Goal: Task Accomplishment & Management: Complete application form

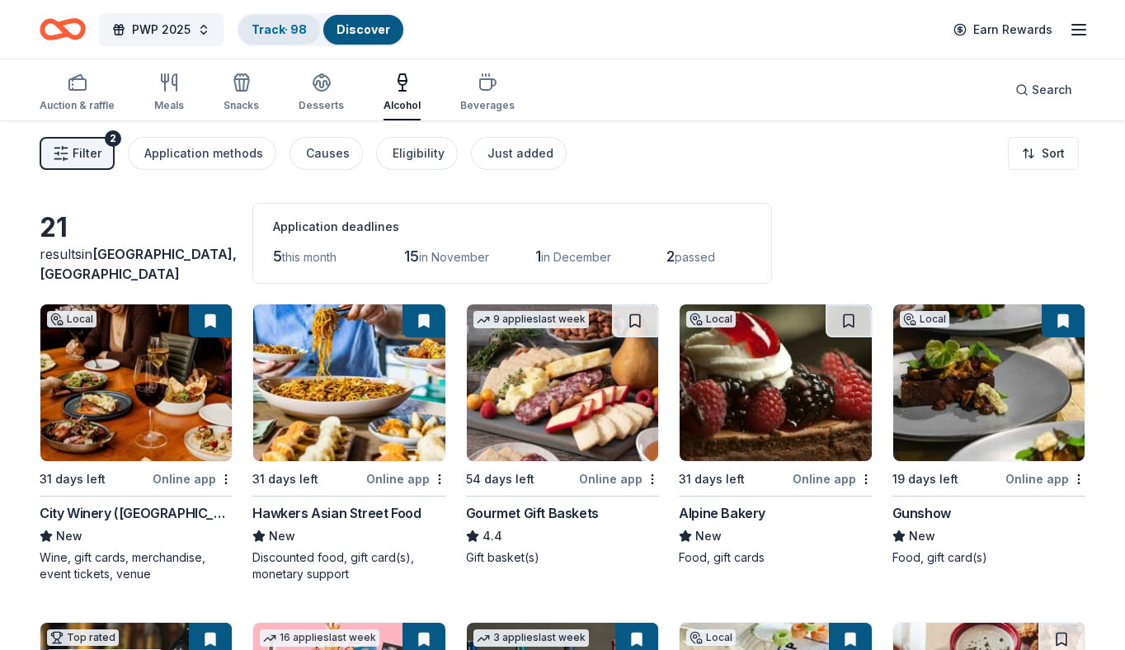
click at [267, 33] on link "Track · 98" at bounding box center [279, 29] width 55 height 14
click at [267, 20] on div "Track · 98" at bounding box center [279, 30] width 82 height 30
click at [280, 31] on link "Track · 98" at bounding box center [279, 29] width 55 height 14
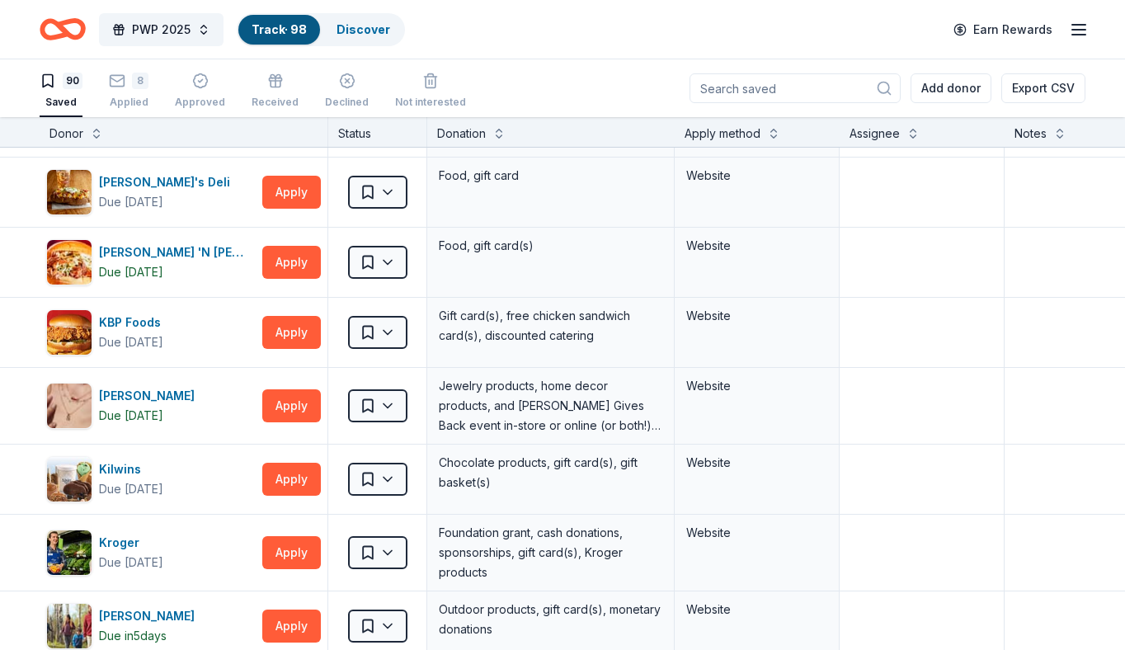
scroll to position [2741, 0]
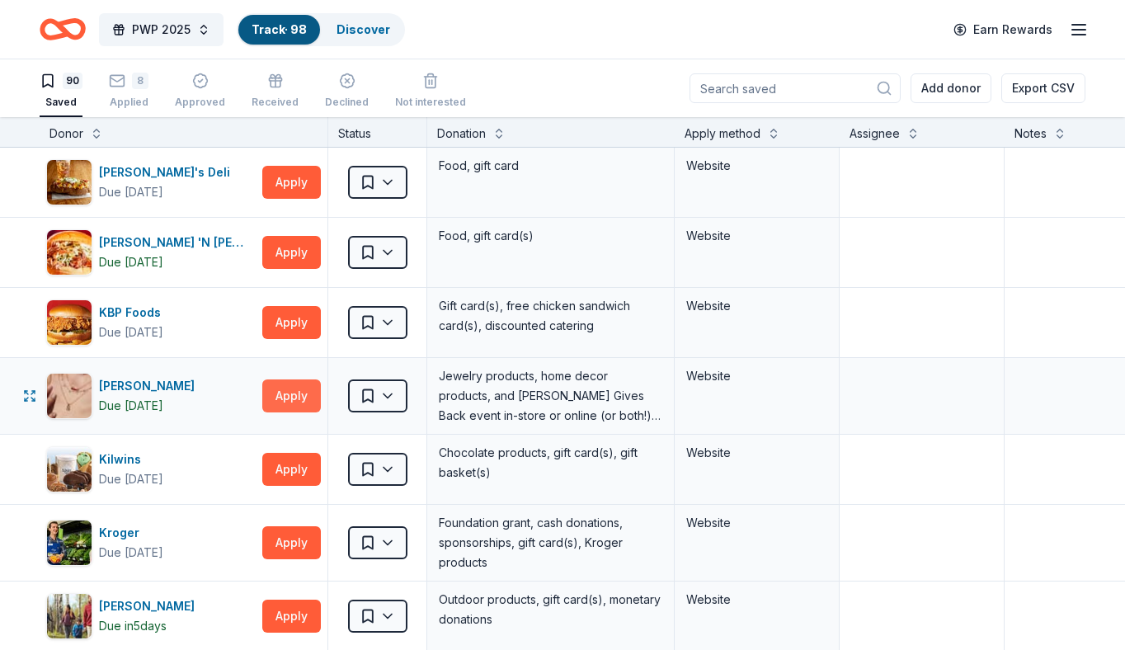
click at [308, 388] on button "Apply" at bounding box center [291, 395] width 59 height 33
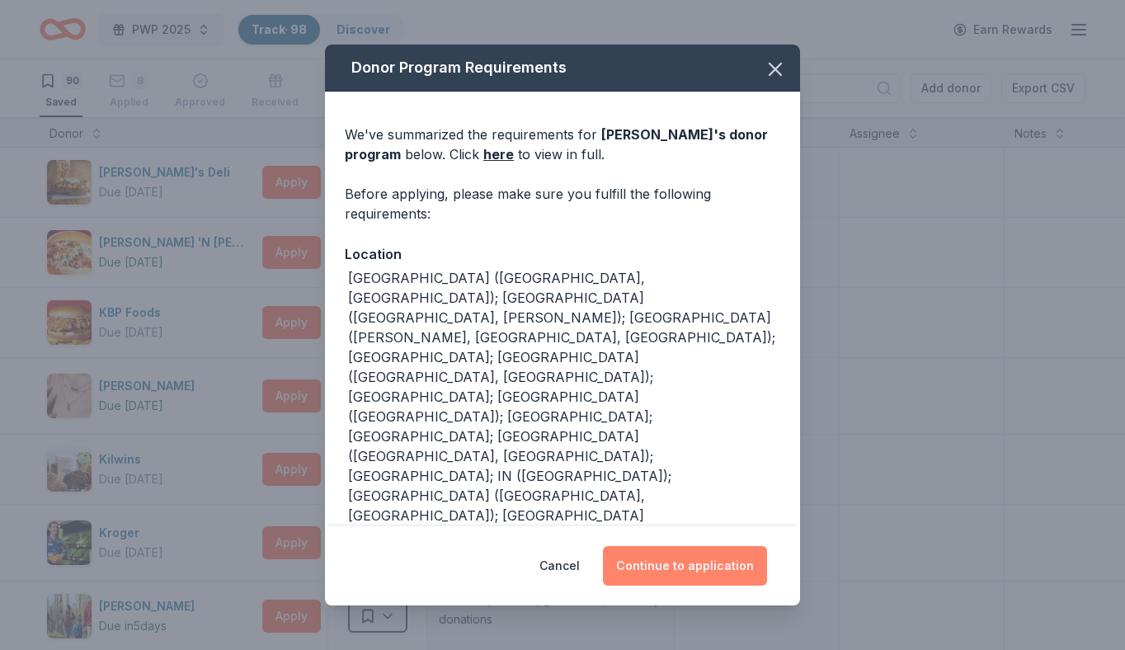
click at [738, 568] on button "Continue to application" at bounding box center [685, 566] width 164 height 40
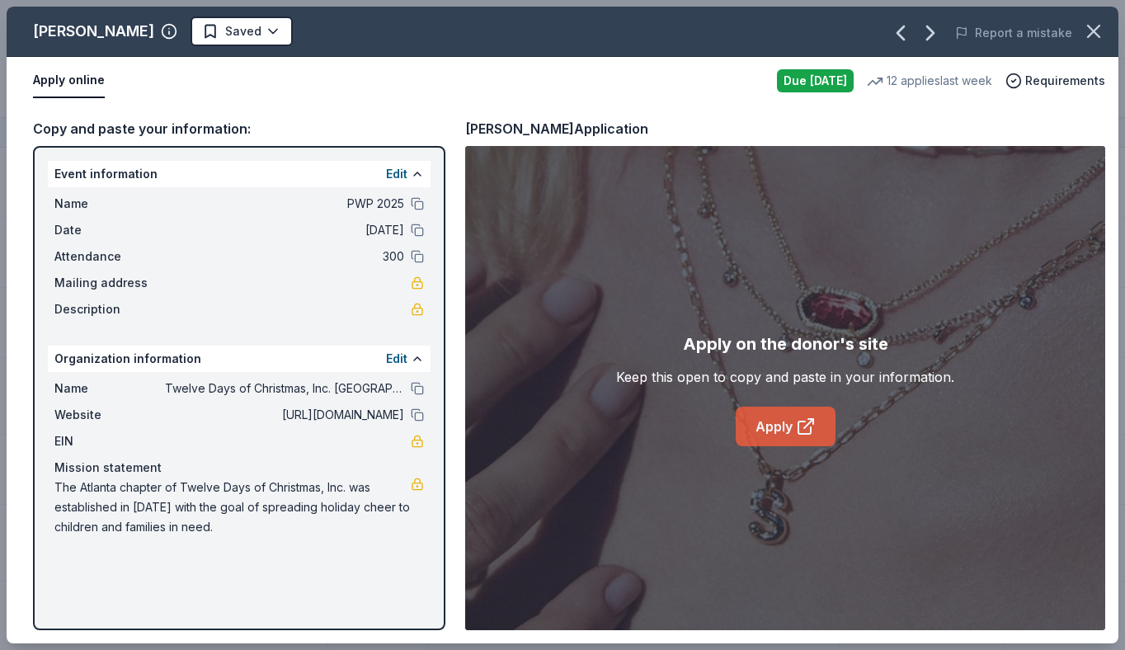
click at [820, 435] on link "Apply" at bounding box center [786, 427] width 100 height 40
click at [203, 34] on html "PWP 2025 Track · 98 Discover Earn Rewards 90 Saved 8 Applied Approved Received …" at bounding box center [562, 325] width 1125 height 650
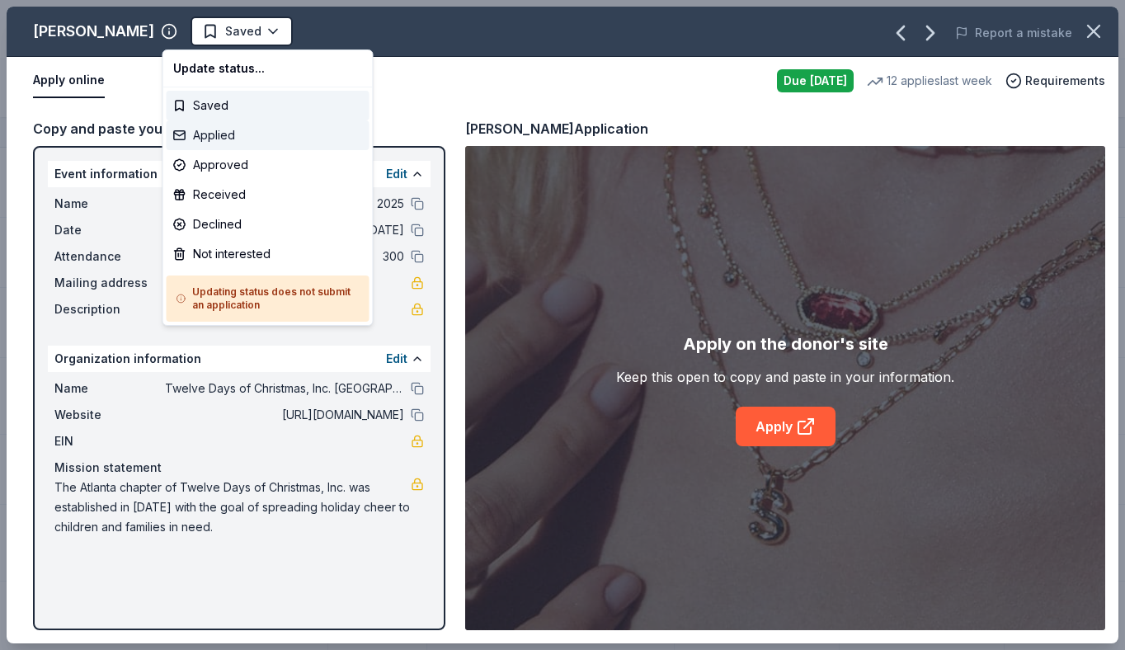
click at [223, 125] on div "Applied" at bounding box center [268, 135] width 203 height 30
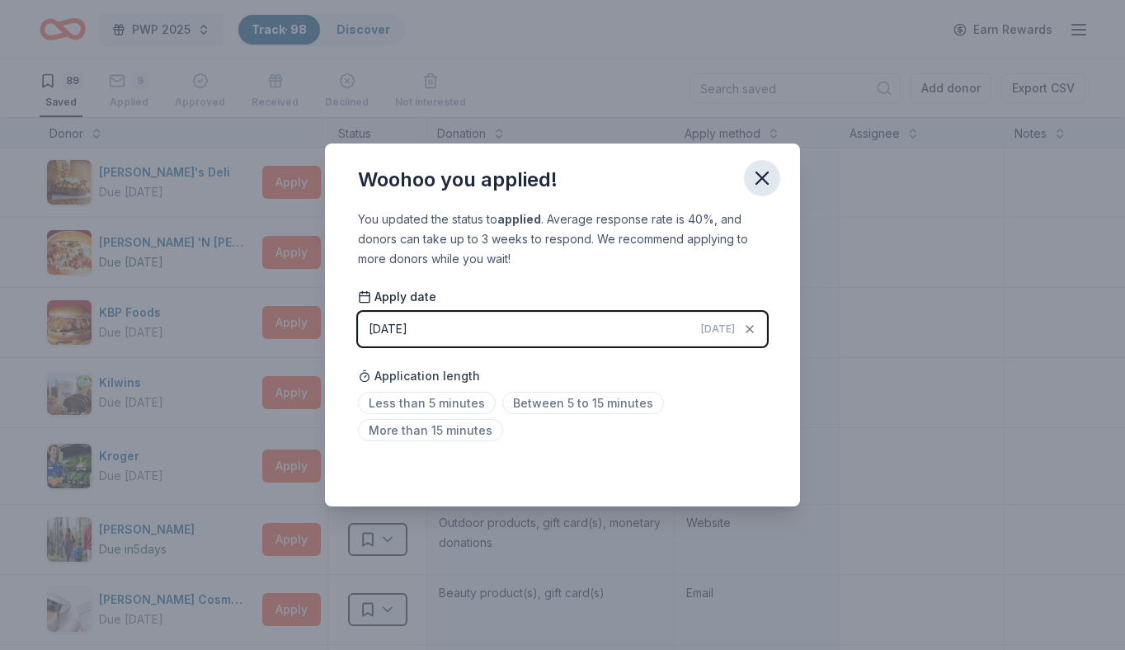
click at [760, 180] on icon "button" at bounding box center [762, 178] width 12 height 12
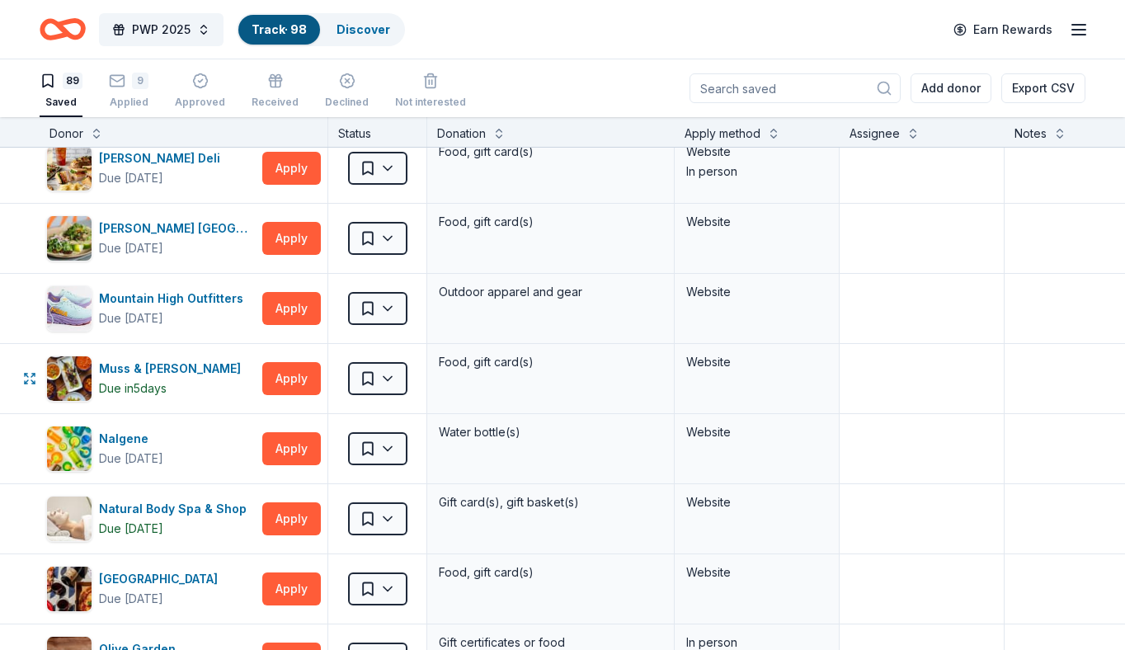
scroll to position [3603, 0]
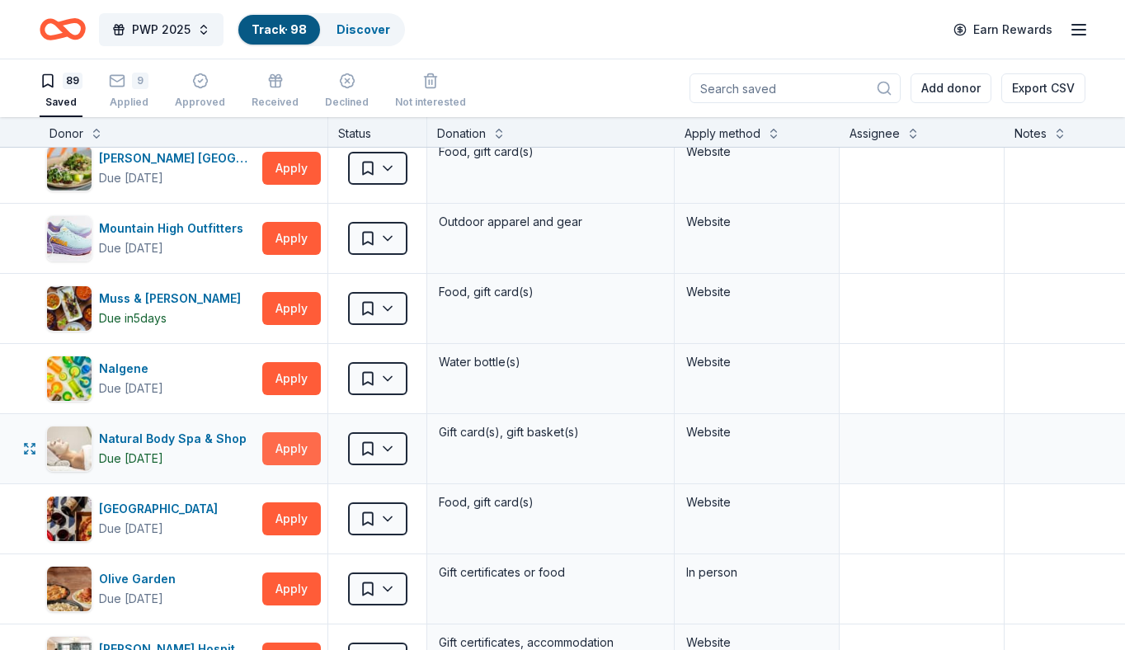
click at [285, 444] on button "Apply" at bounding box center [291, 448] width 59 height 33
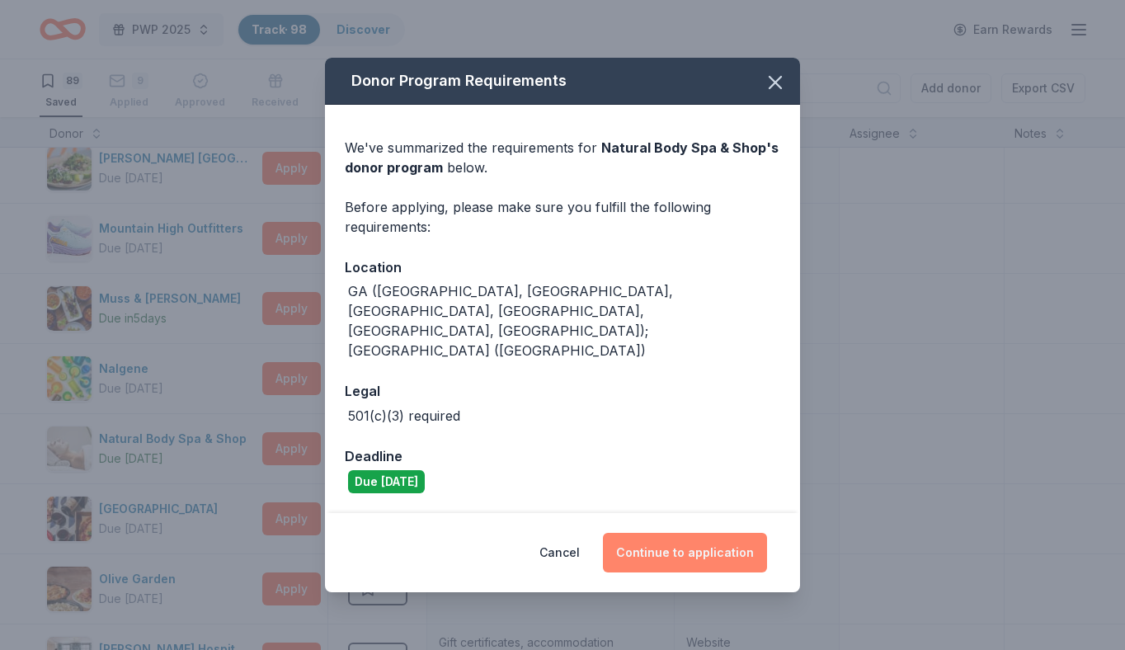
click at [702, 541] on button "Continue to application" at bounding box center [685, 553] width 164 height 40
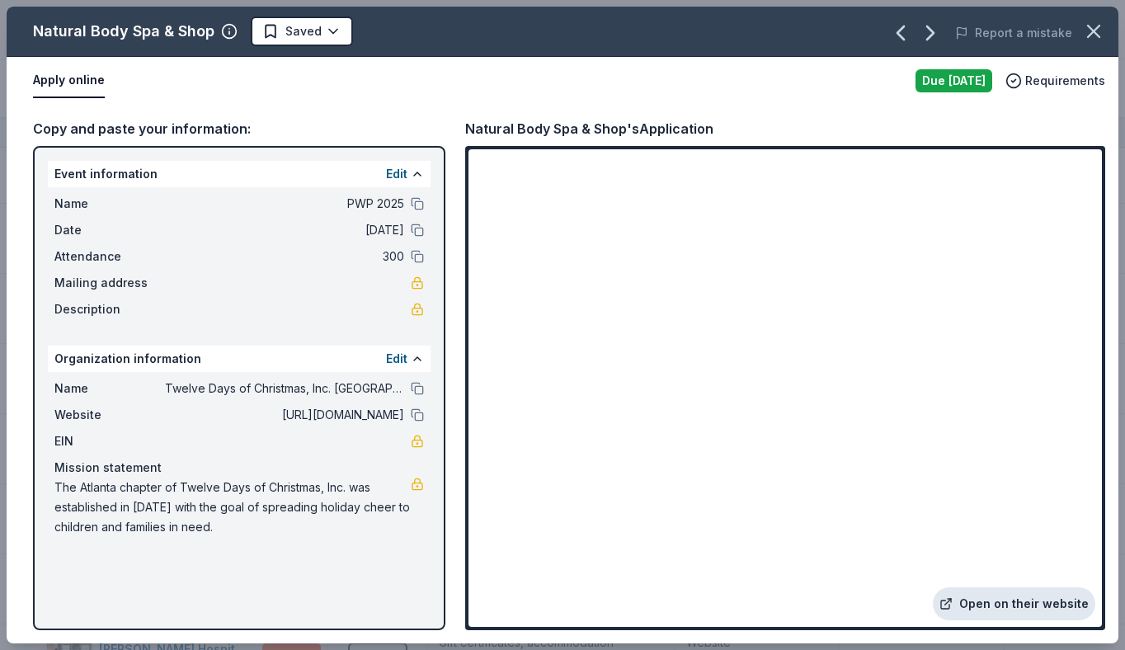
click at [977, 608] on link "Open on their website" at bounding box center [1014, 603] width 162 height 33
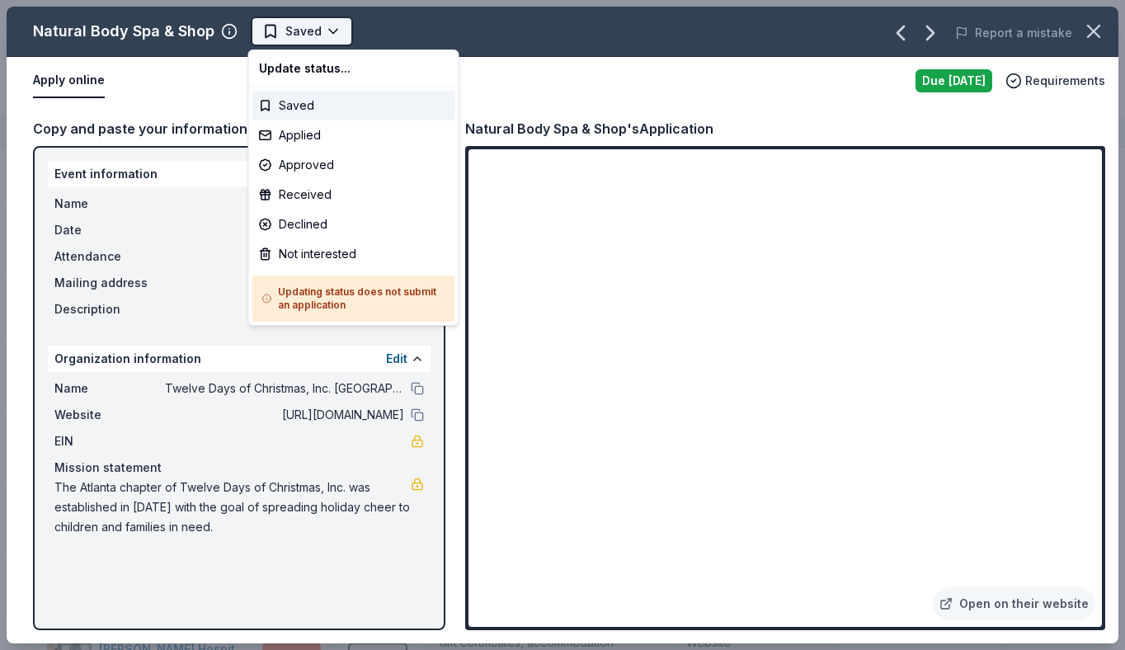
click at [280, 36] on html "PWP 2025 Track · 98 Discover Earn Rewards 89 Saved 9 Applied Approved Received …" at bounding box center [562, 325] width 1125 height 650
click at [310, 129] on div "Applied" at bounding box center [353, 135] width 203 height 30
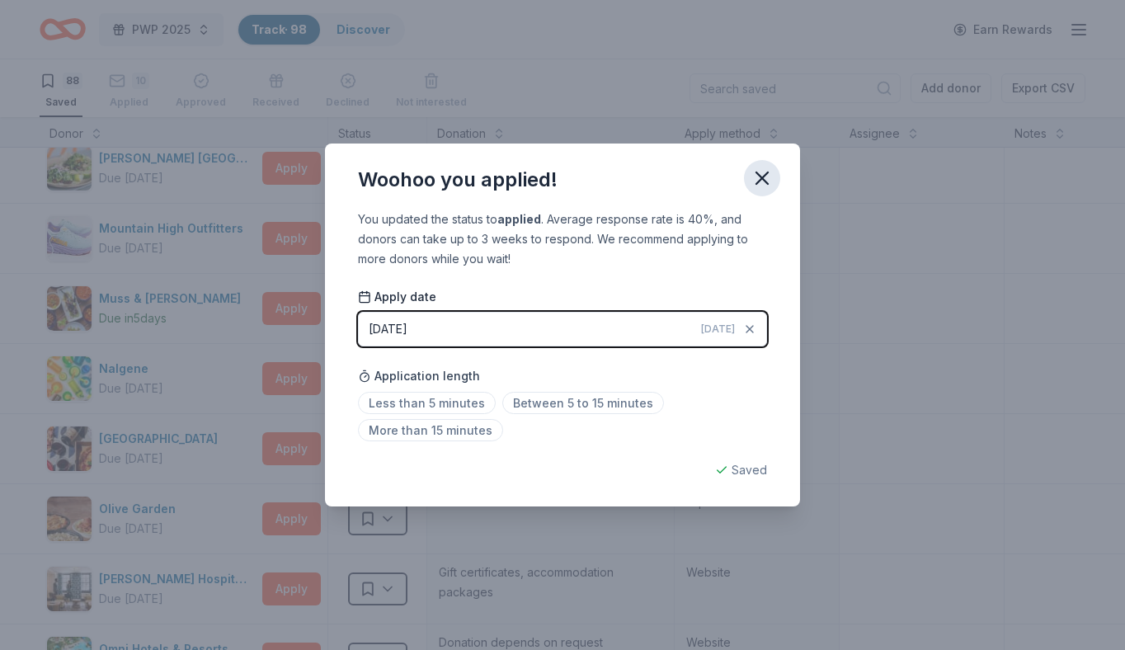
click at [759, 189] on icon "button" at bounding box center [762, 178] width 23 height 23
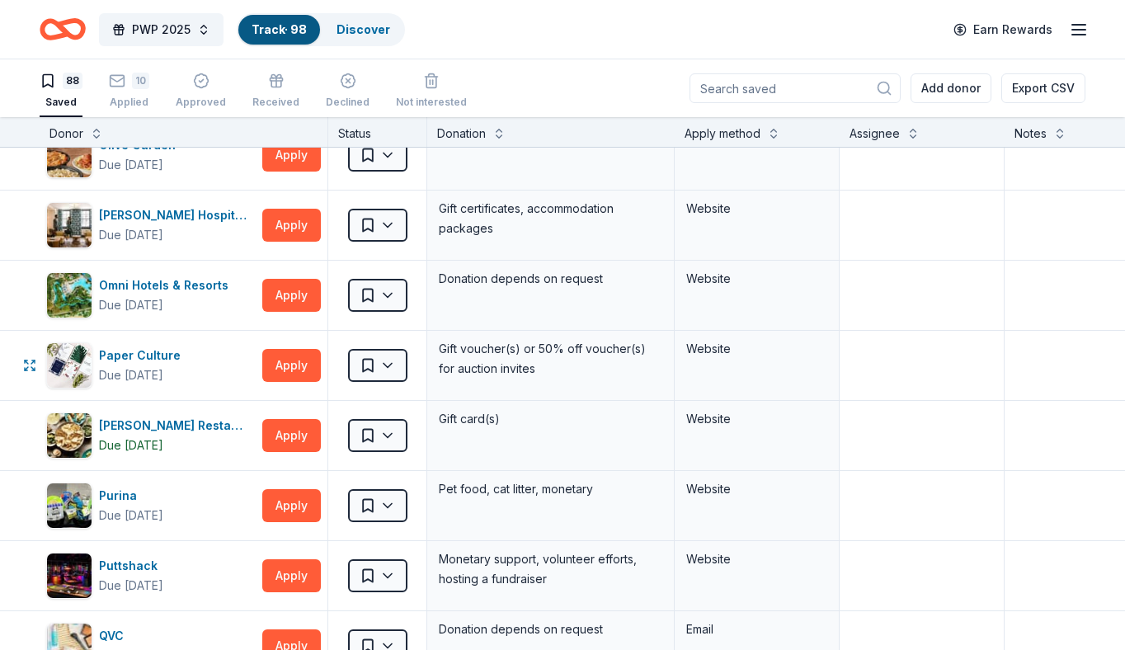
scroll to position [3971, 0]
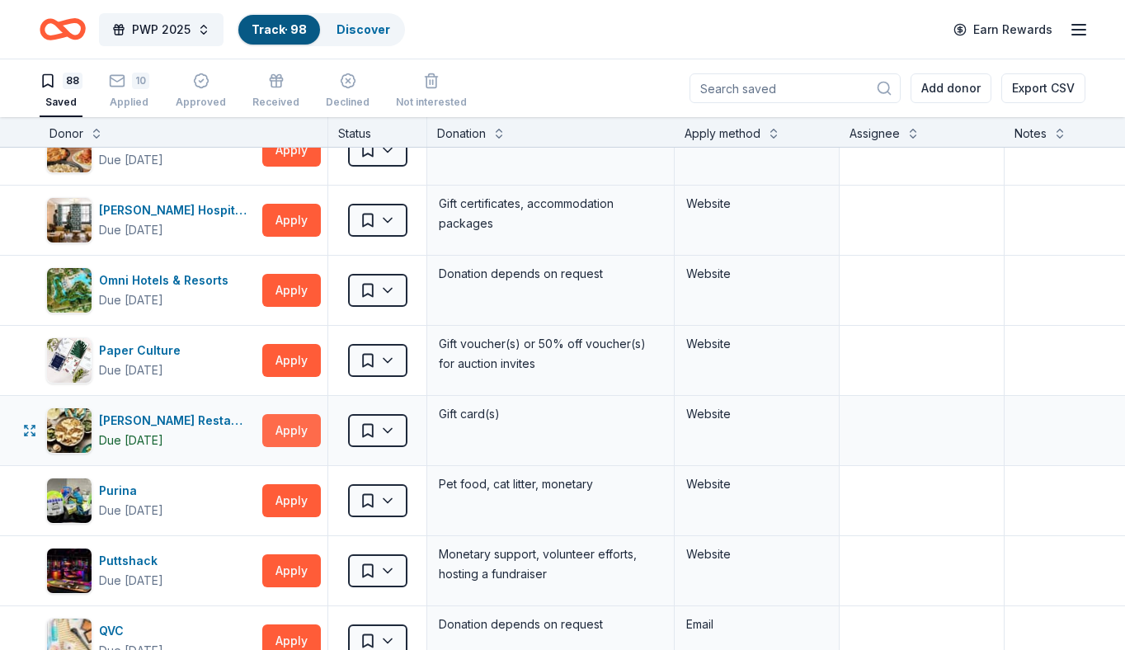
click at [295, 419] on button "Apply" at bounding box center [291, 430] width 59 height 33
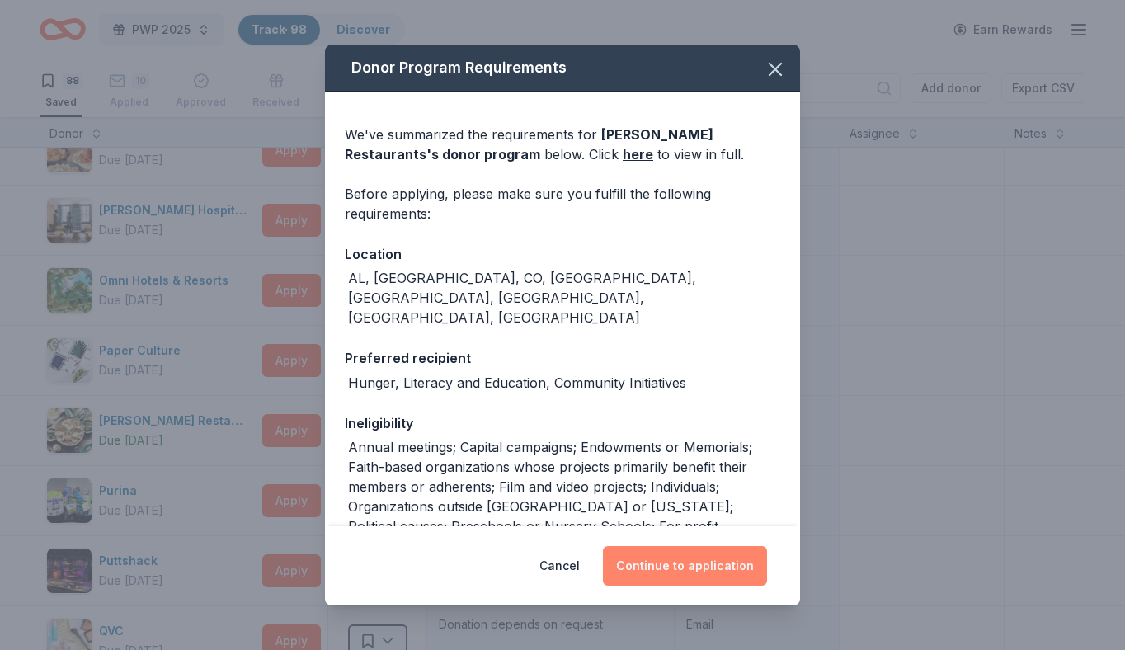
click at [708, 559] on button "Continue to application" at bounding box center [685, 566] width 164 height 40
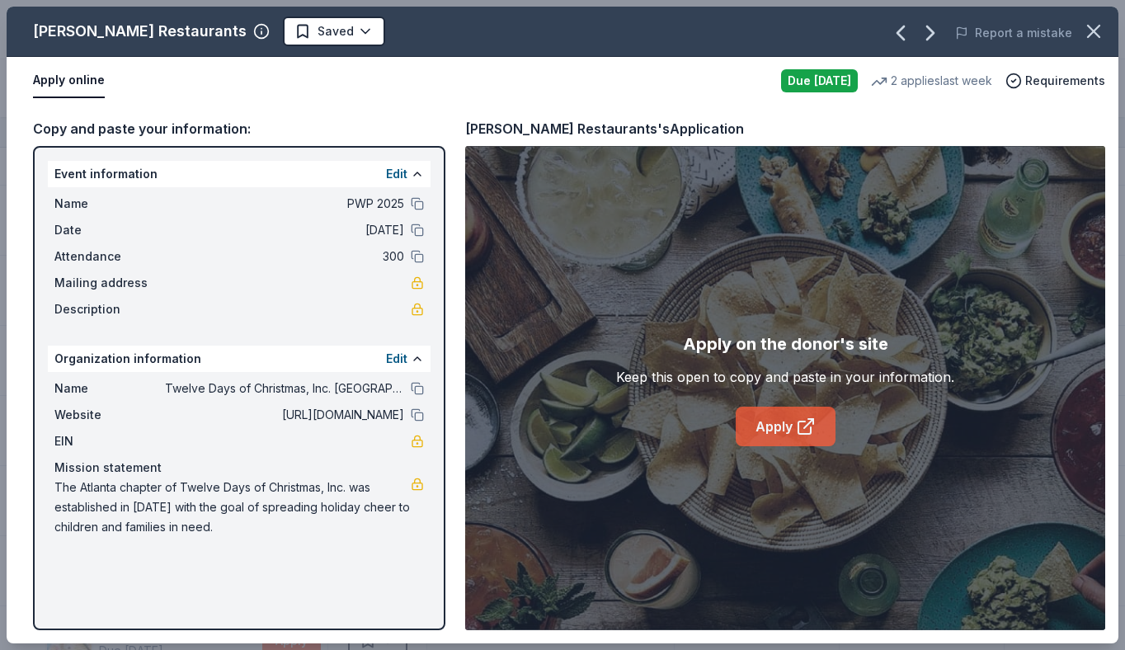
click at [775, 421] on link "Apply" at bounding box center [786, 427] width 100 height 40
click at [259, 33] on html "PWP 2025 Track · 98 Discover Earn Rewards 88 Saved 10 Applied Approved Received…" at bounding box center [562, 325] width 1125 height 650
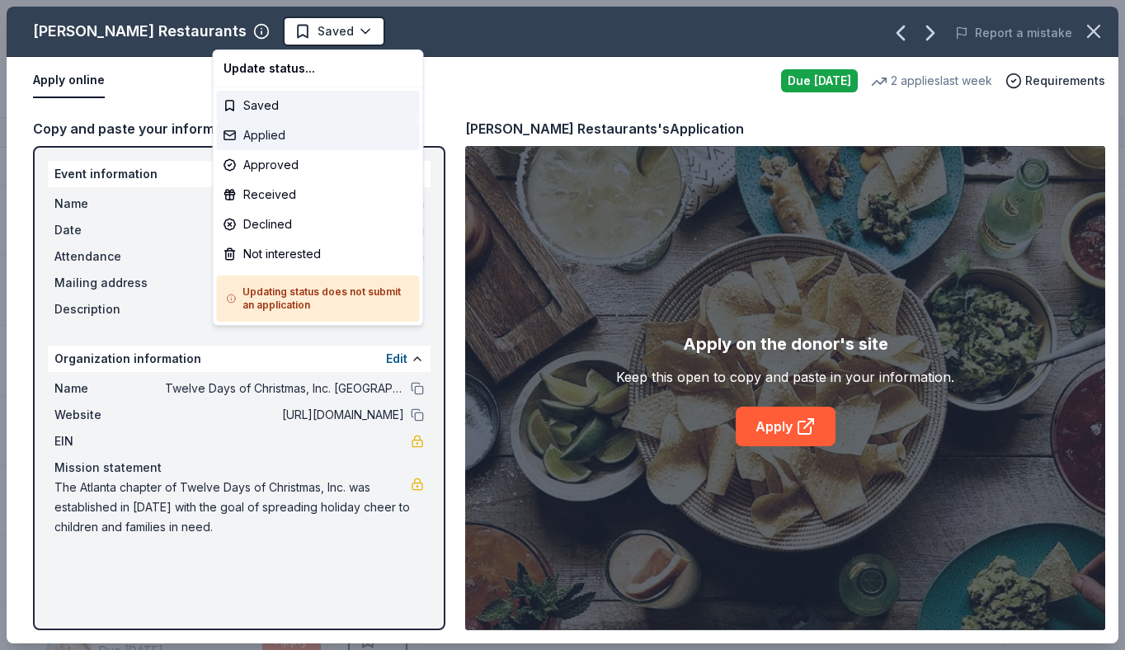
click at [292, 142] on div "Applied" at bounding box center [318, 135] width 203 height 30
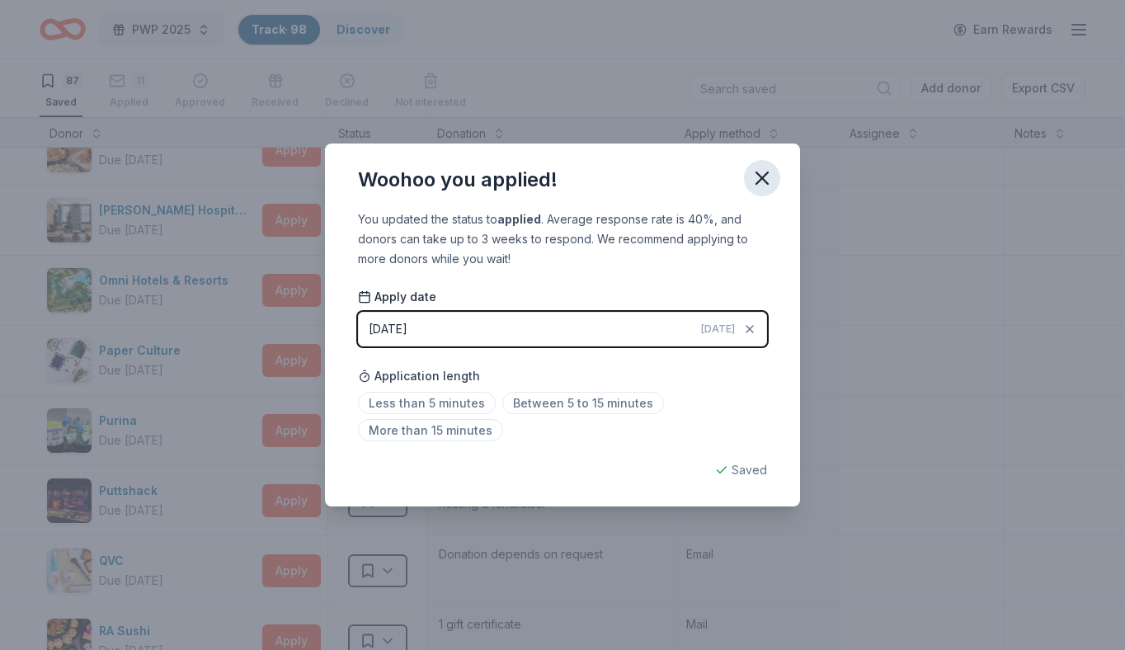
click at [761, 187] on icon "button" at bounding box center [762, 178] width 23 height 23
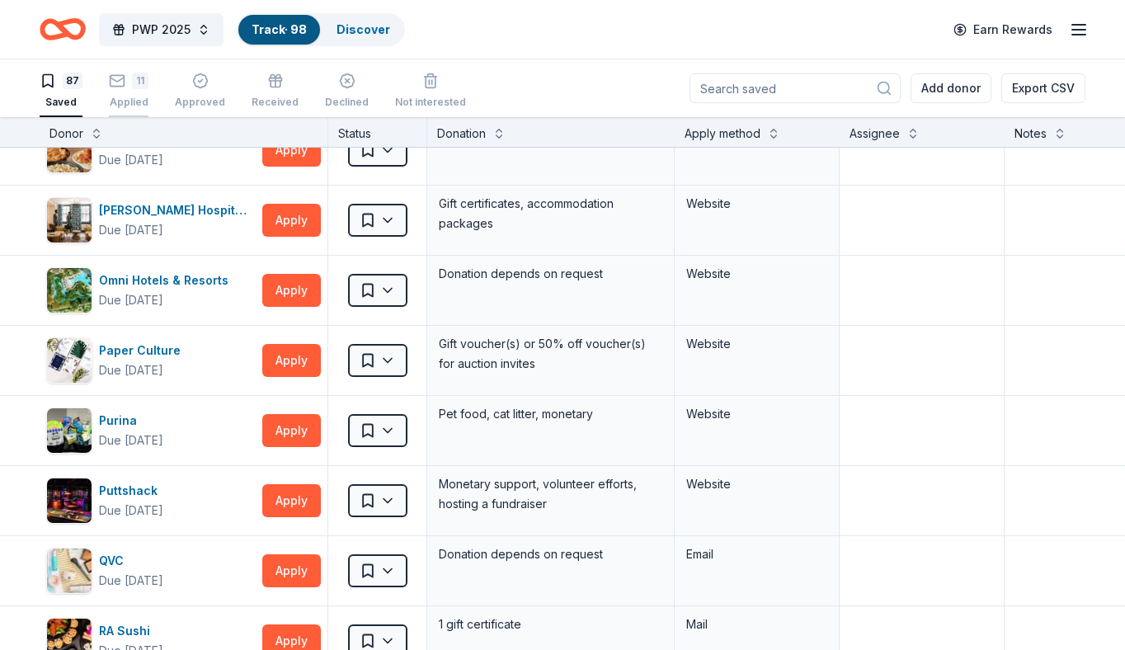
click at [125, 71] on button "11 Applied" at bounding box center [129, 91] width 40 height 51
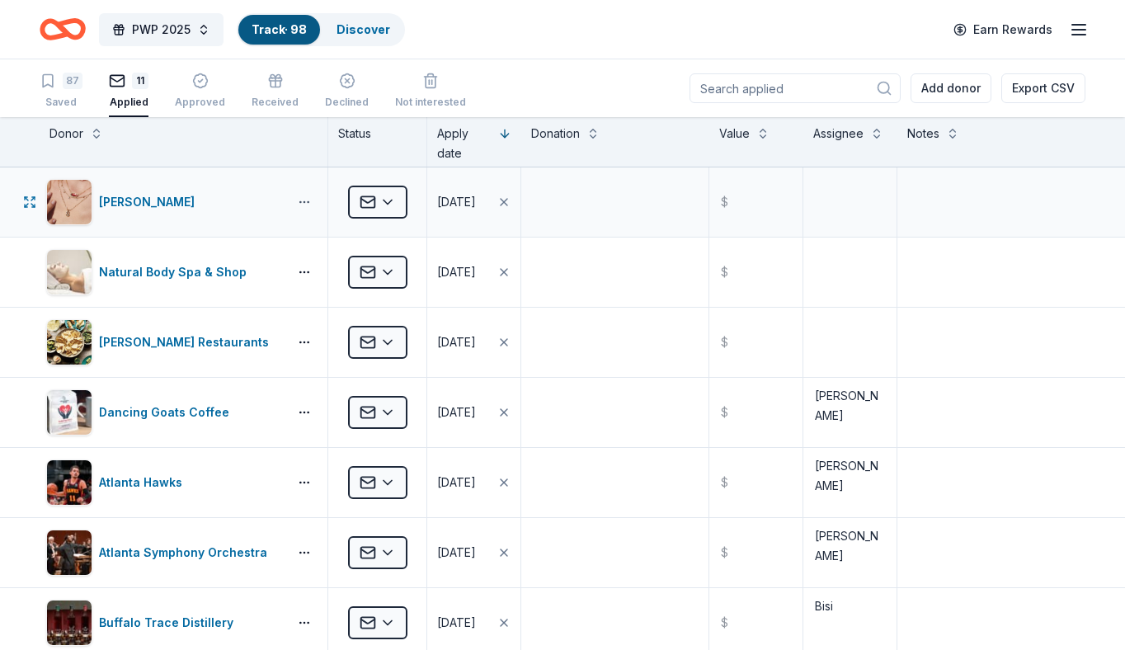
click at [307, 195] on div "Kendra Scott" at bounding box center [184, 201] width 288 height 69
click at [306, 197] on button "button" at bounding box center [304, 201] width 33 height 13
click at [860, 209] on textarea at bounding box center [850, 202] width 90 height 66
type textarea "Bisi"
click at [864, 270] on textarea at bounding box center [850, 272] width 90 height 66
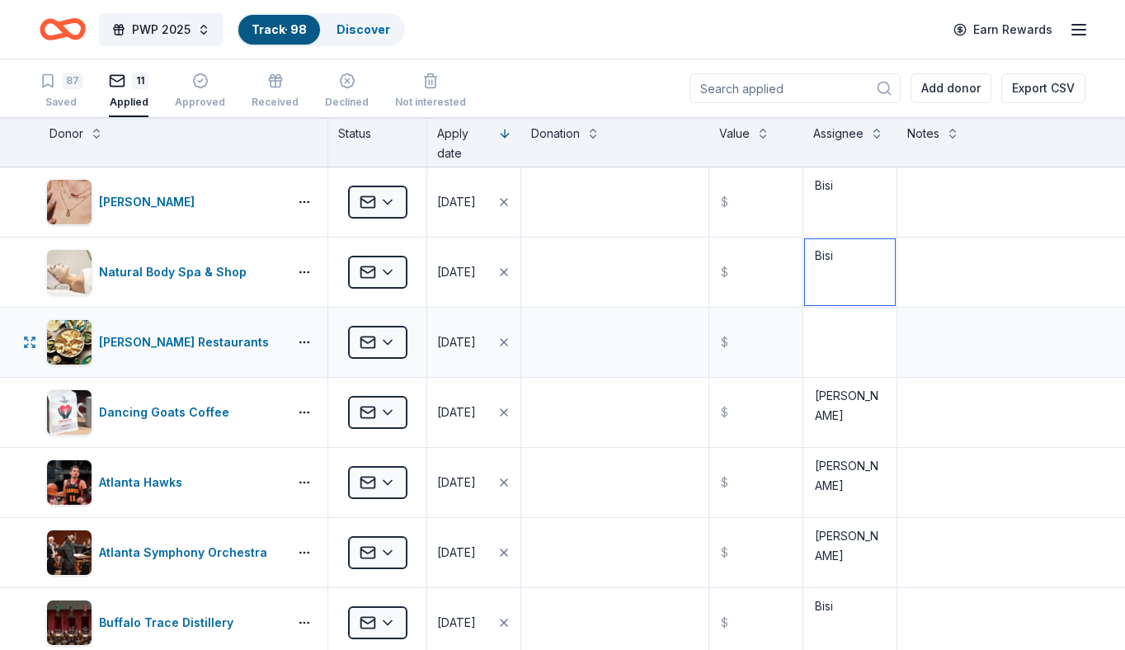
type textarea "Bisi"
click at [854, 347] on textarea at bounding box center [850, 342] width 90 height 66
type textarea "Bisi"
click at [68, 90] on div "87 Saved" at bounding box center [61, 91] width 43 height 36
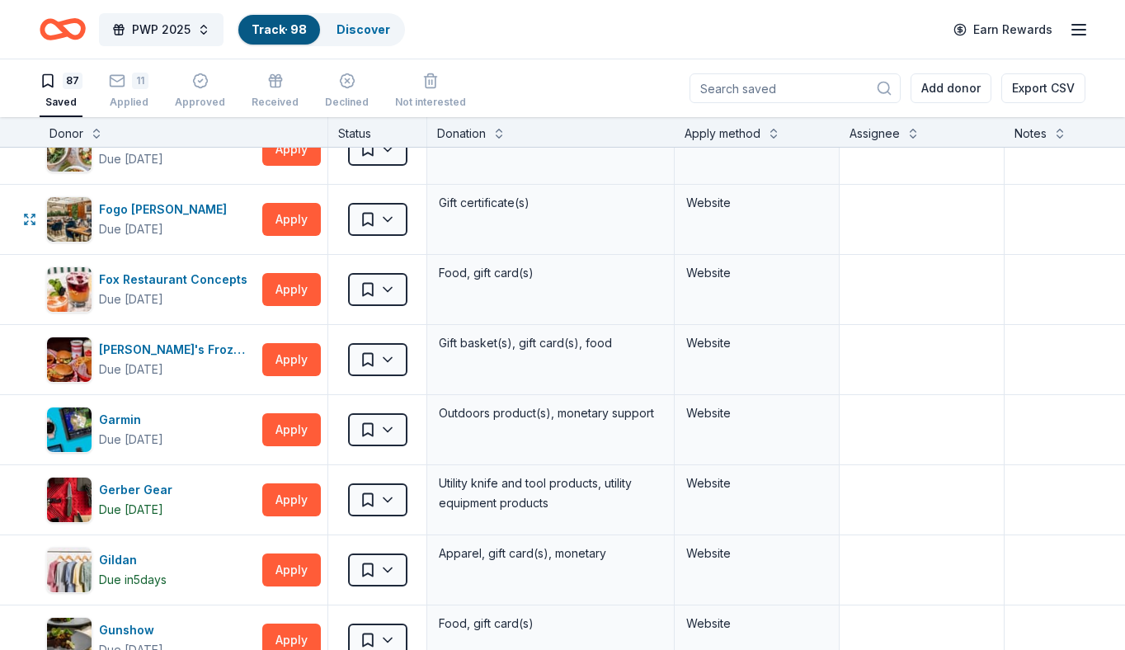
scroll to position [1726, 0]
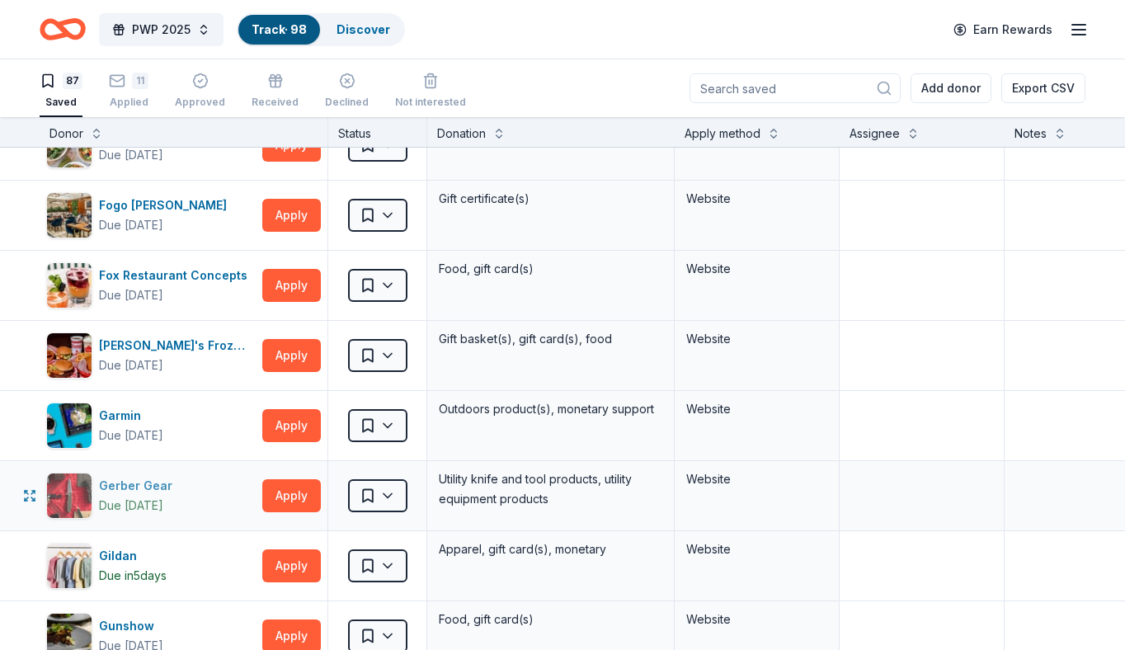
click at [136, 481] on div "Gerber Gear" at bounding box center [139, 486] width 80 height 20
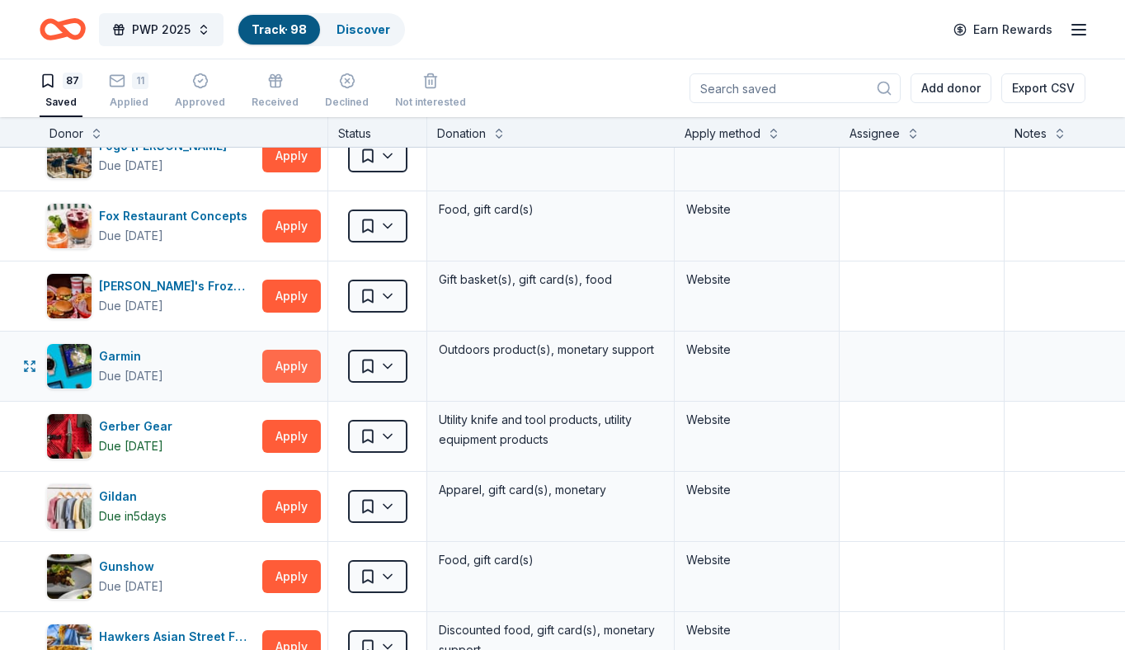
scroll to position [1790, 0]
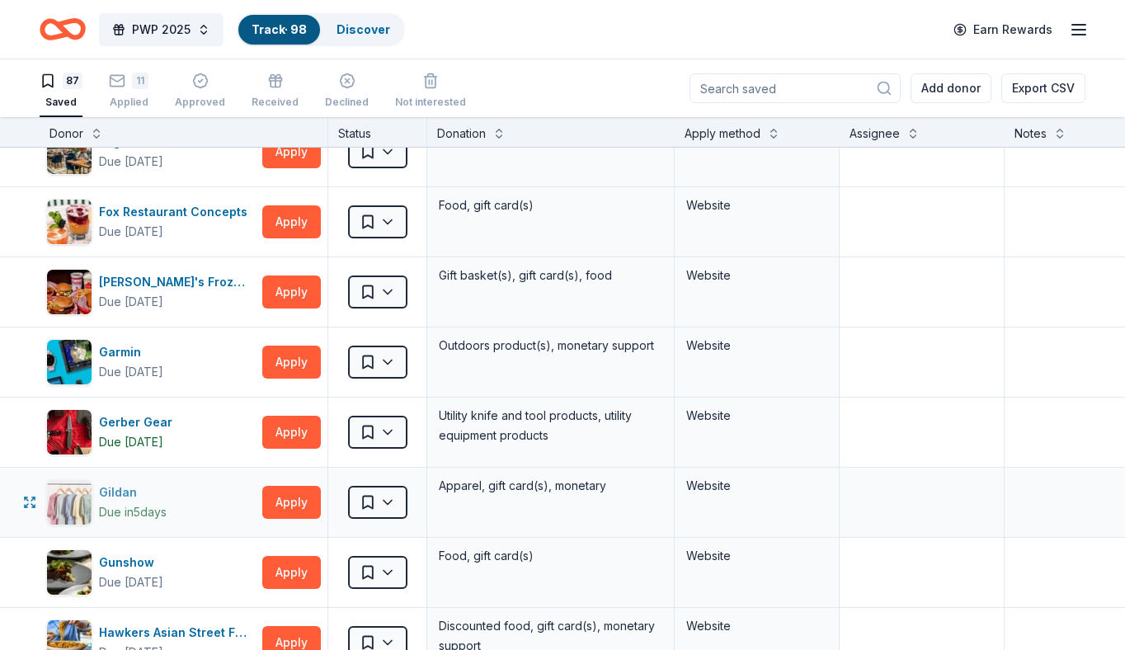
click at [139, 487] on div "Gildan" at bounding box center [133, 493] width 68 height 20
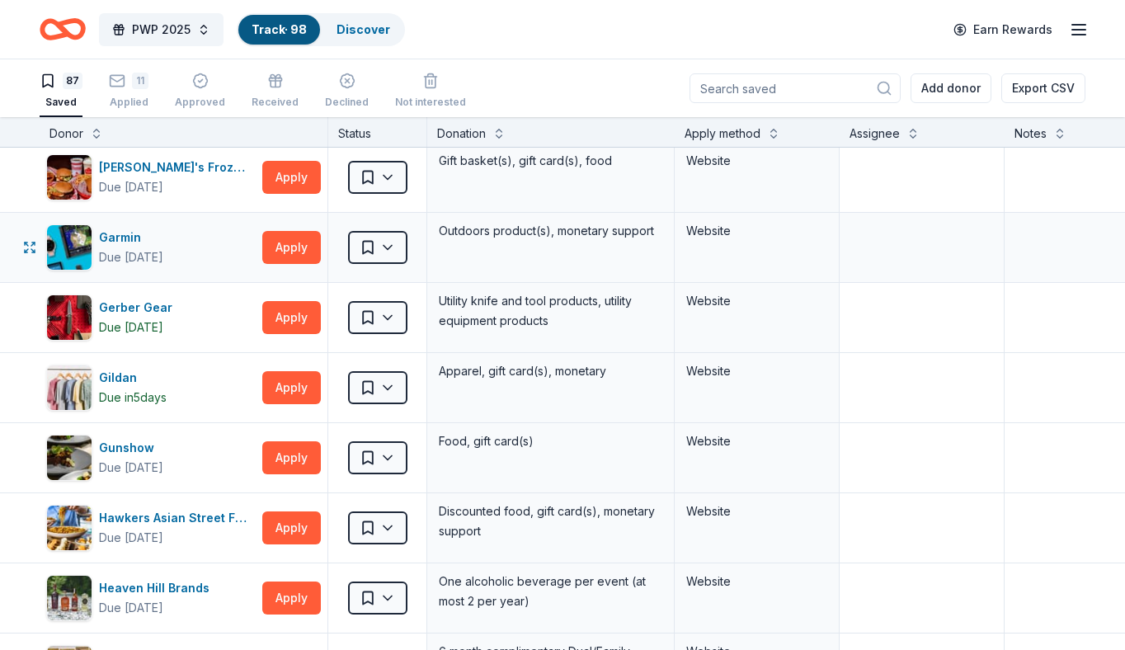
scroll to position [1907, 0]
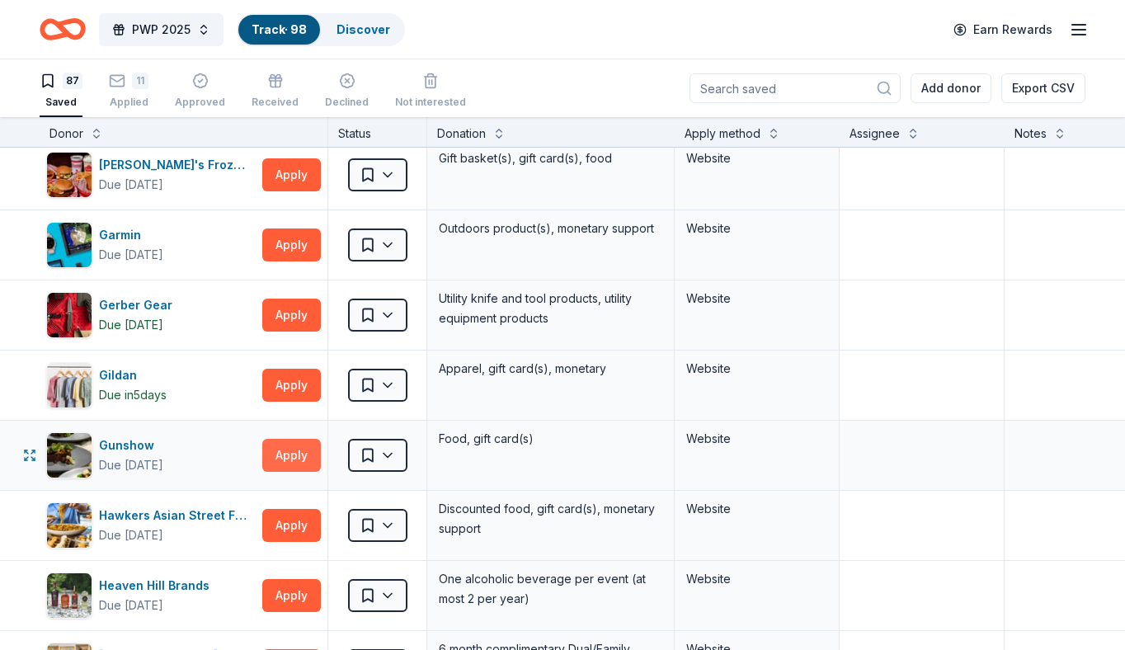
click at [280, 457] on button "Apply" at bounding box center [291, 455] width 59 height 33
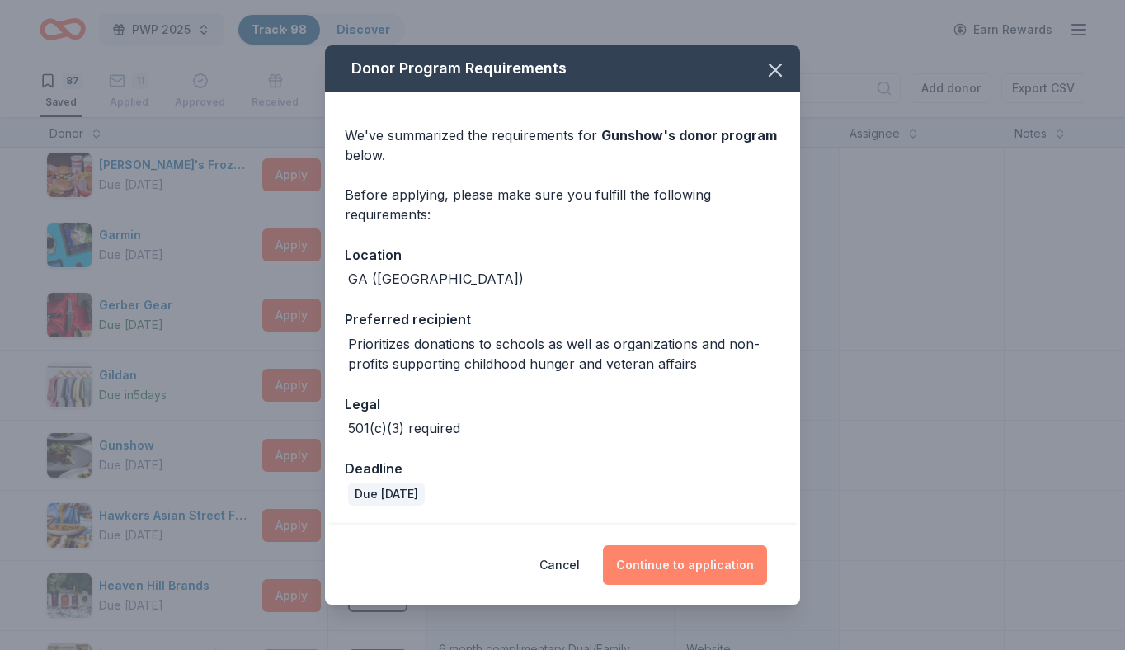
click at [679, 580] on button "Continue to application" at bounding box center [685, 565] width 164 height 40
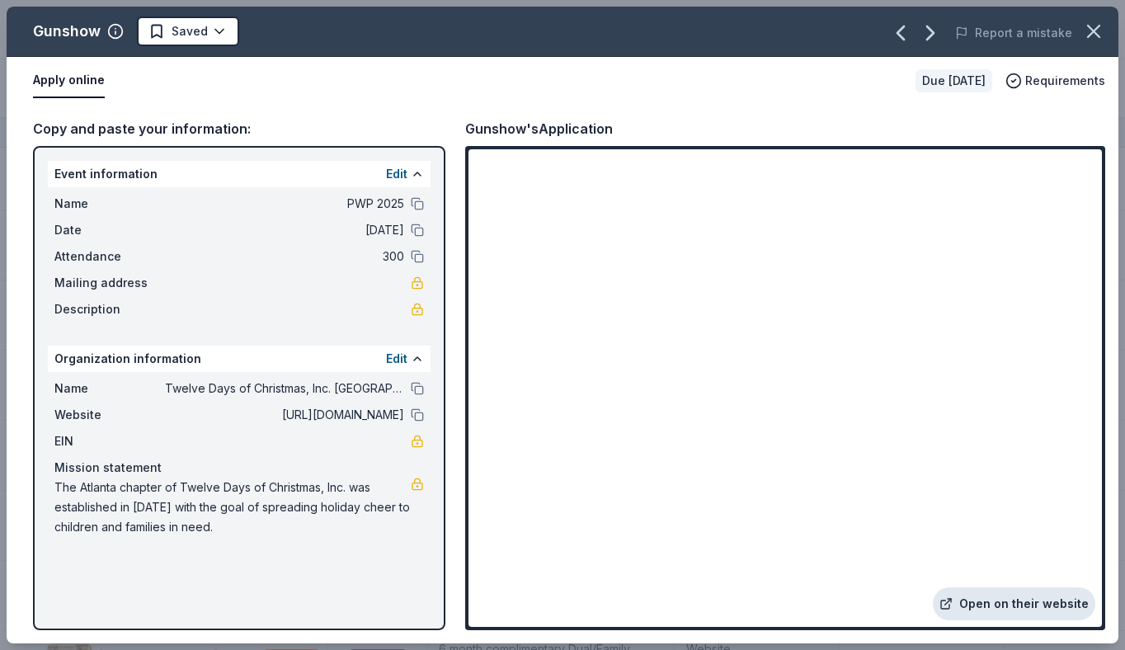
click at [1049, 599] on link "Open on their website" at bounding box center [1014, 603] width 162 height 33
click at [979, 610] on link "Open on their website" at bounding box center [1014, 603] width 162 height 33
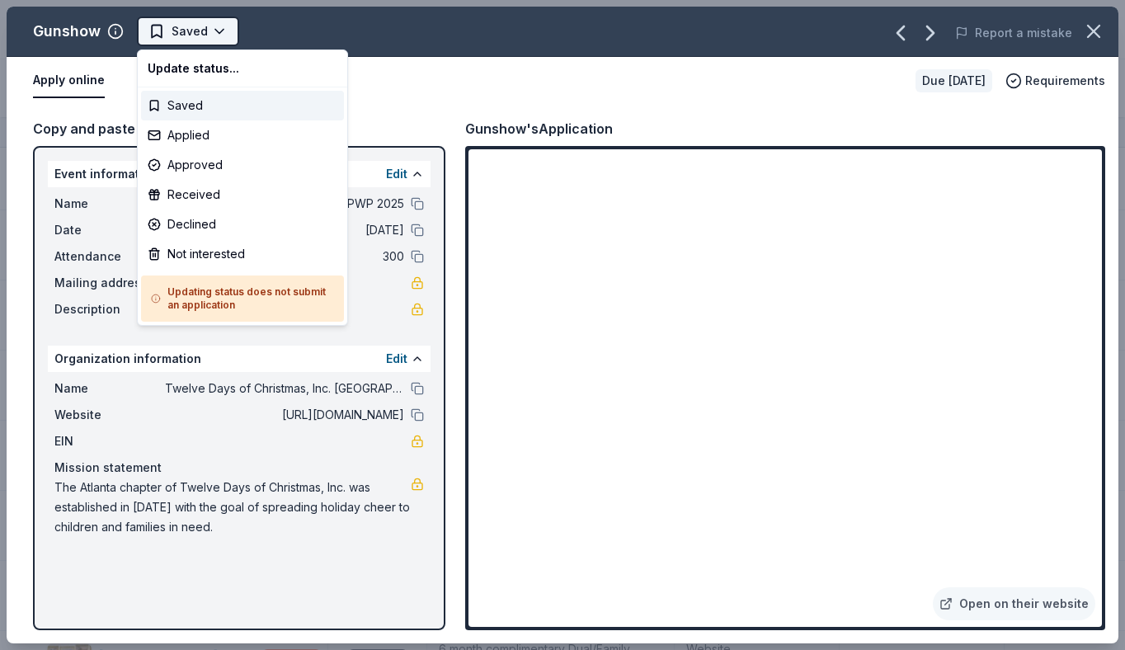
click at [222, 20] on html "PWP 2025 Track · 98 Discover Earn Rewards 87 Saved 11 Applied Approved Received…" at bounding box center [562, 325] width 1125 height 650
click at [211, 137] on div "Applied" at bounding box center [242, 135] width 203 height 30
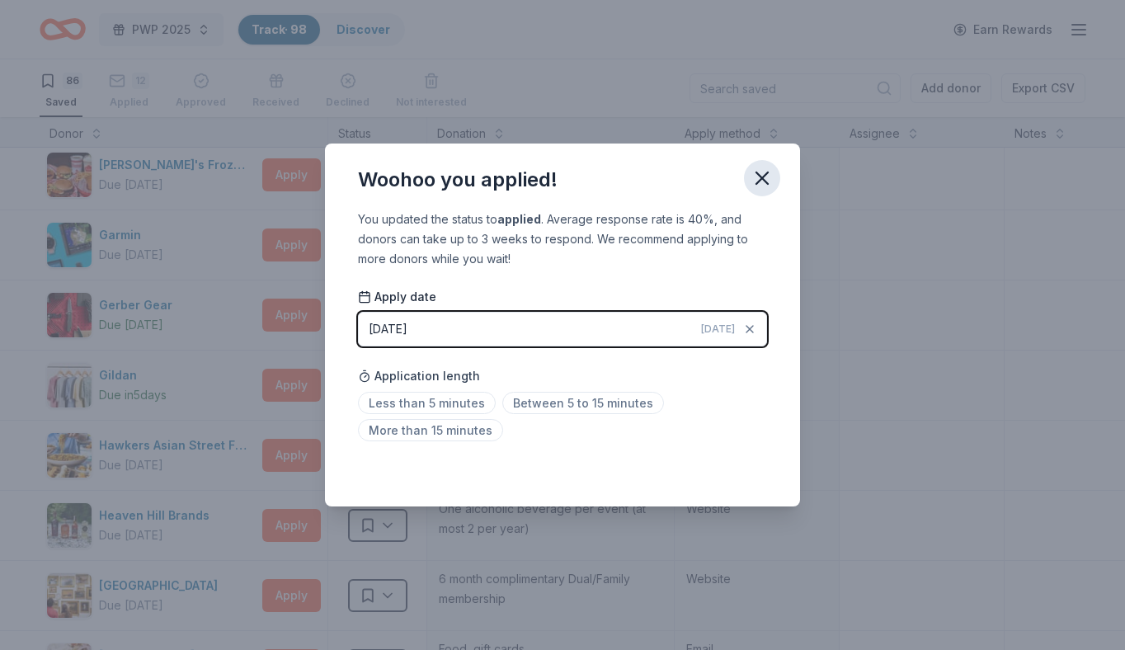
click at [763, 186] on icon "button" at bounding box center [762, 178] width 23 height 23
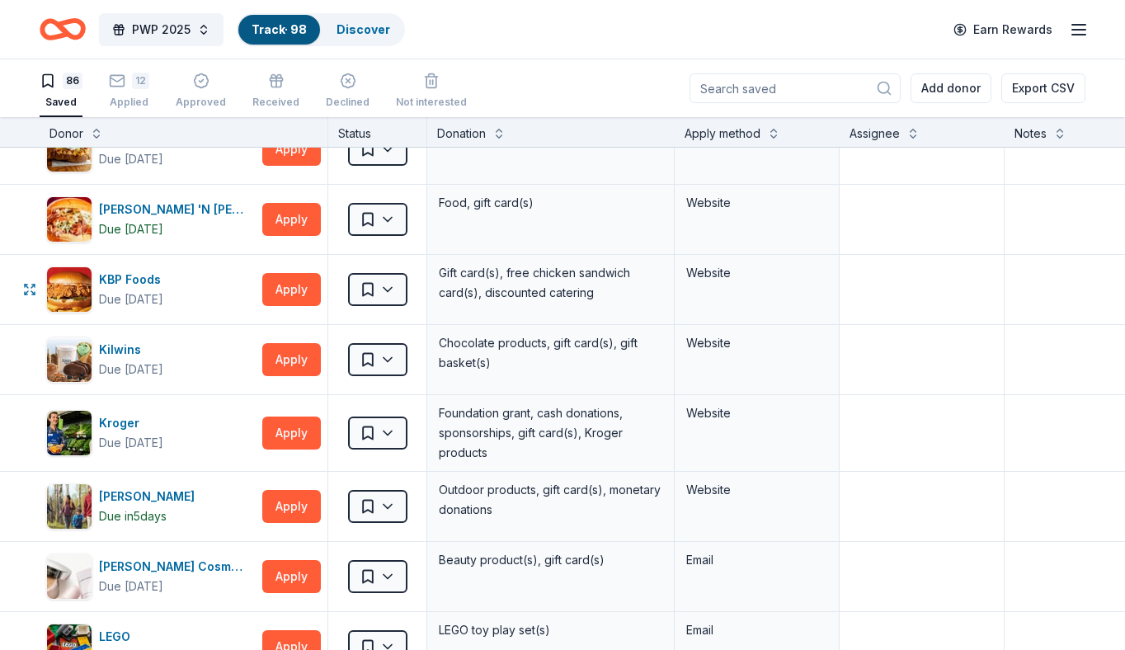
scroll to position [2709, 0]
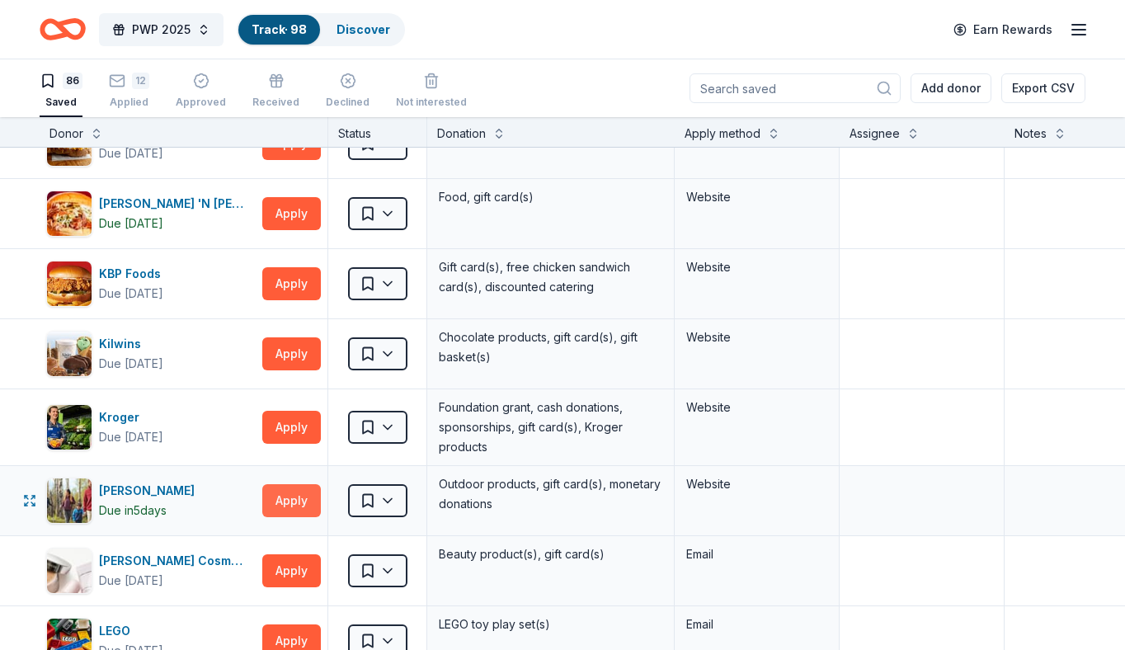
click at [309, 491] on button "Apply" at bounding box center [291, 500] width 59 height 33
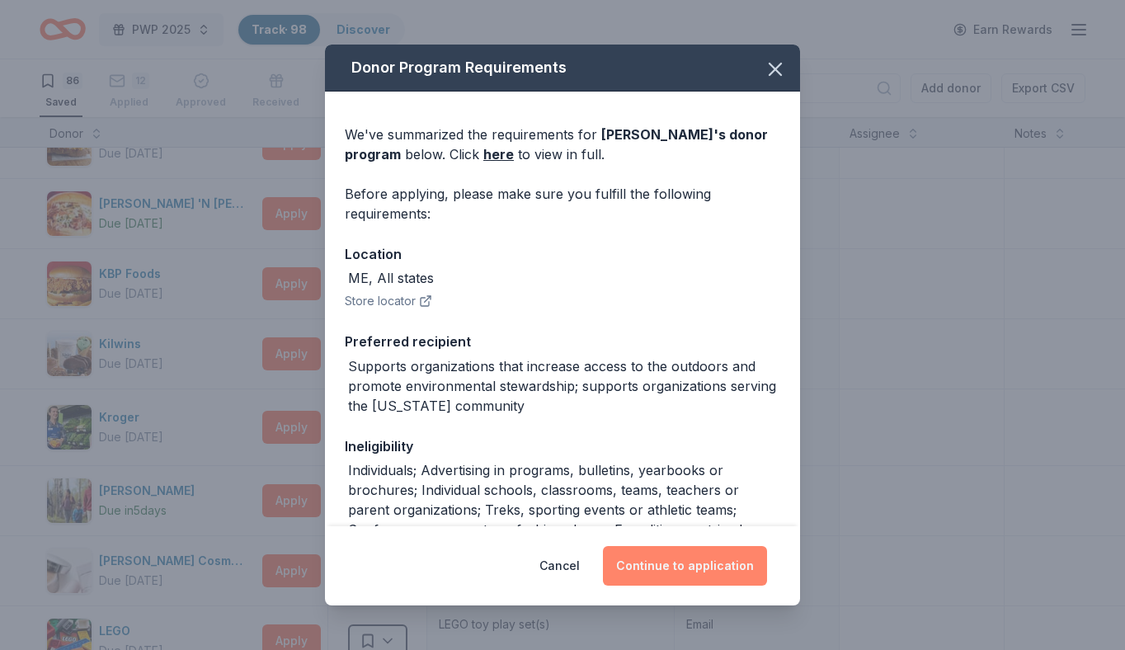
click at [724, 554] on button "Continue to application" at bounding box center [685, 566] width 164 height 40
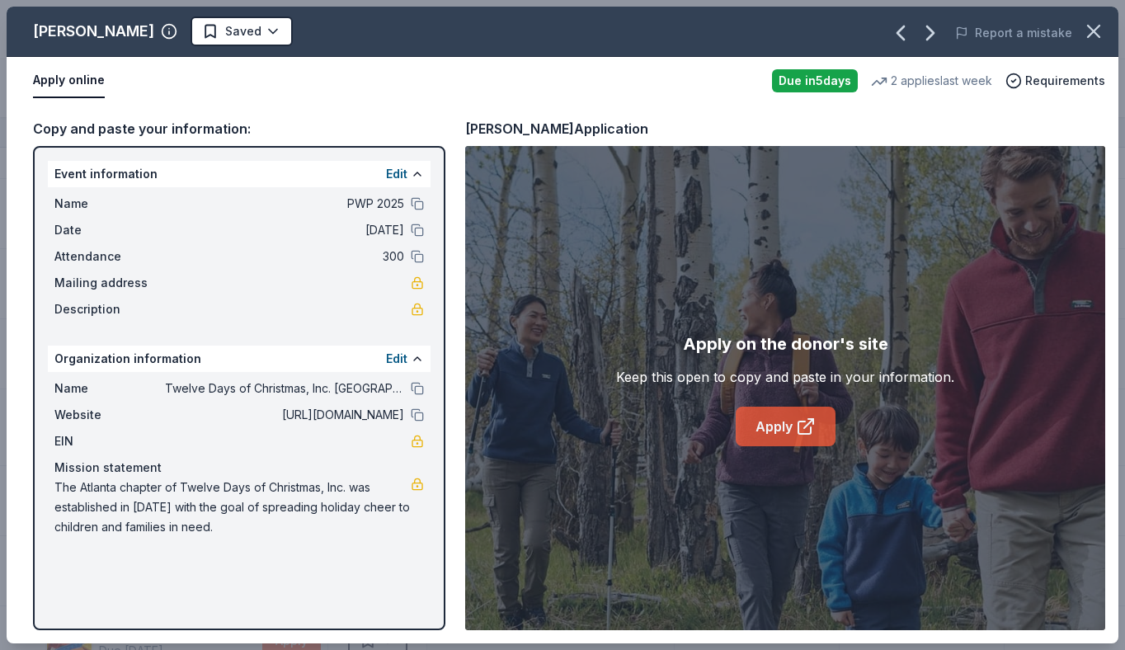
click at [796, 431] on icon at bounding box center [806, 427] width 20 height 20
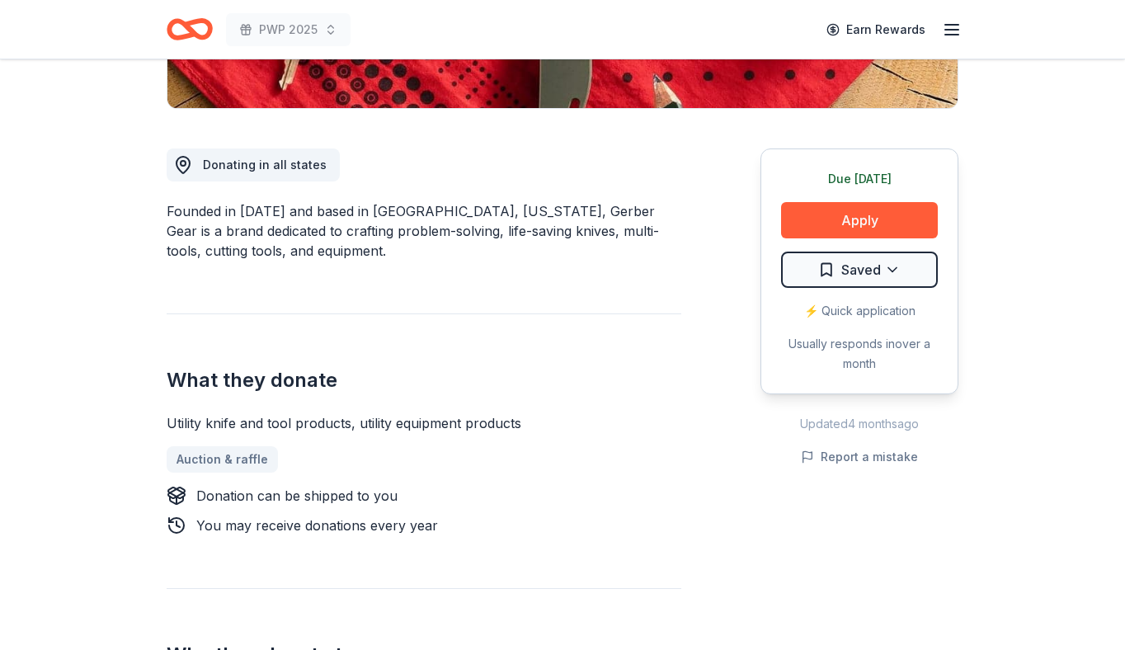
scroll to position [395, 0]
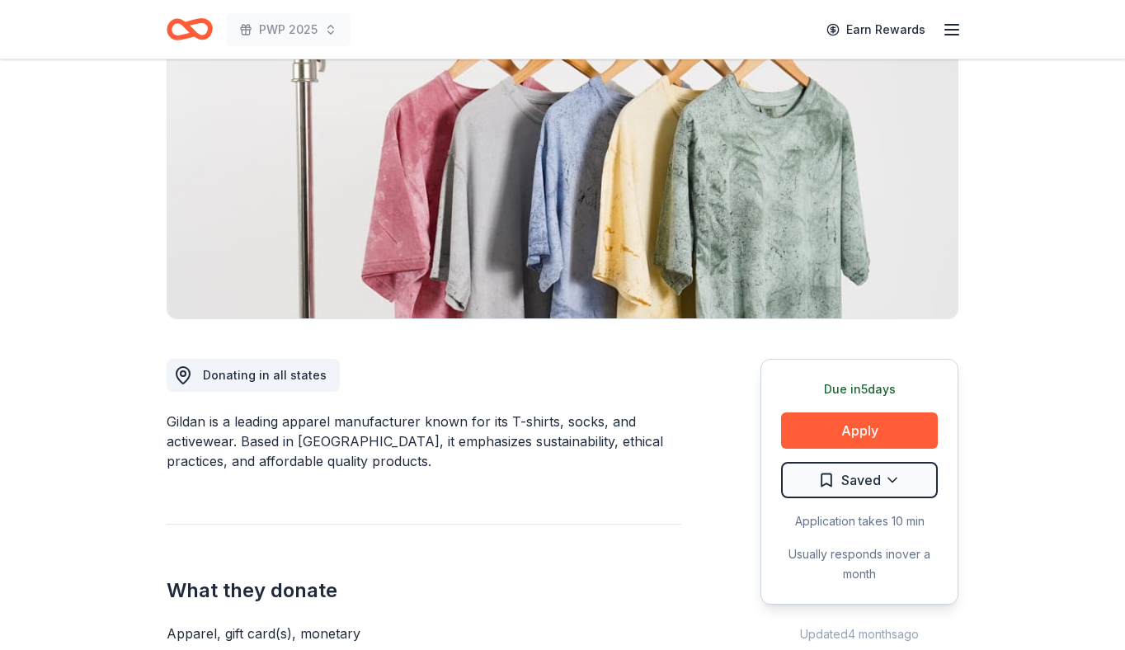
scroll to position [185, 0]
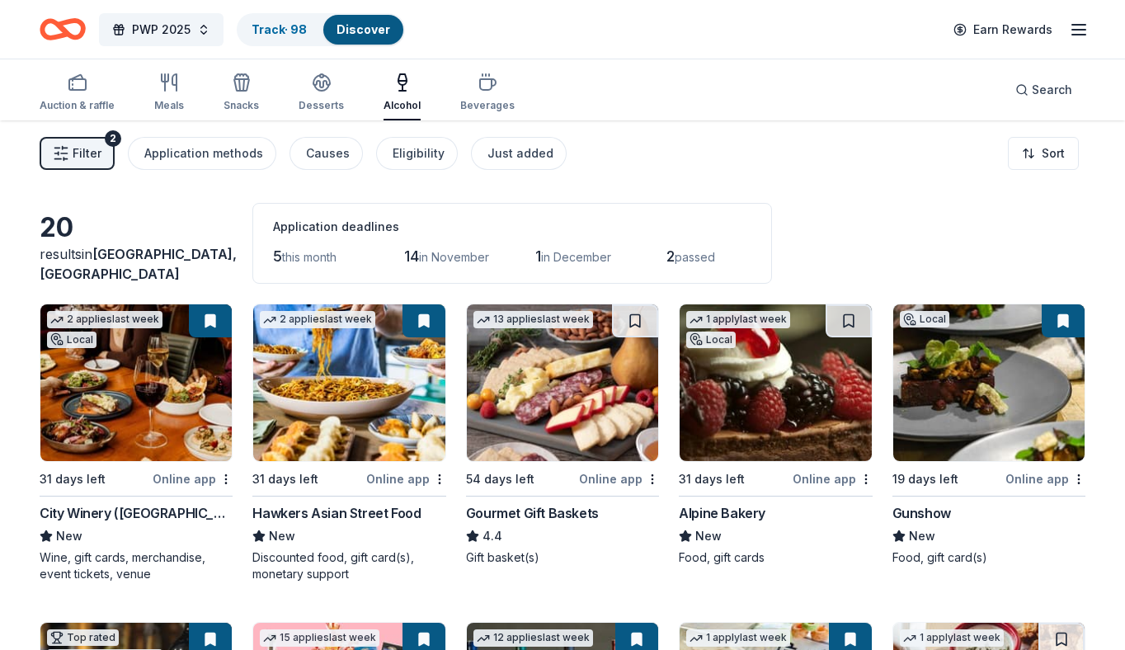
click at [78, 160] on span "Filter" at bounding box center [87, 154] width 29 height 20
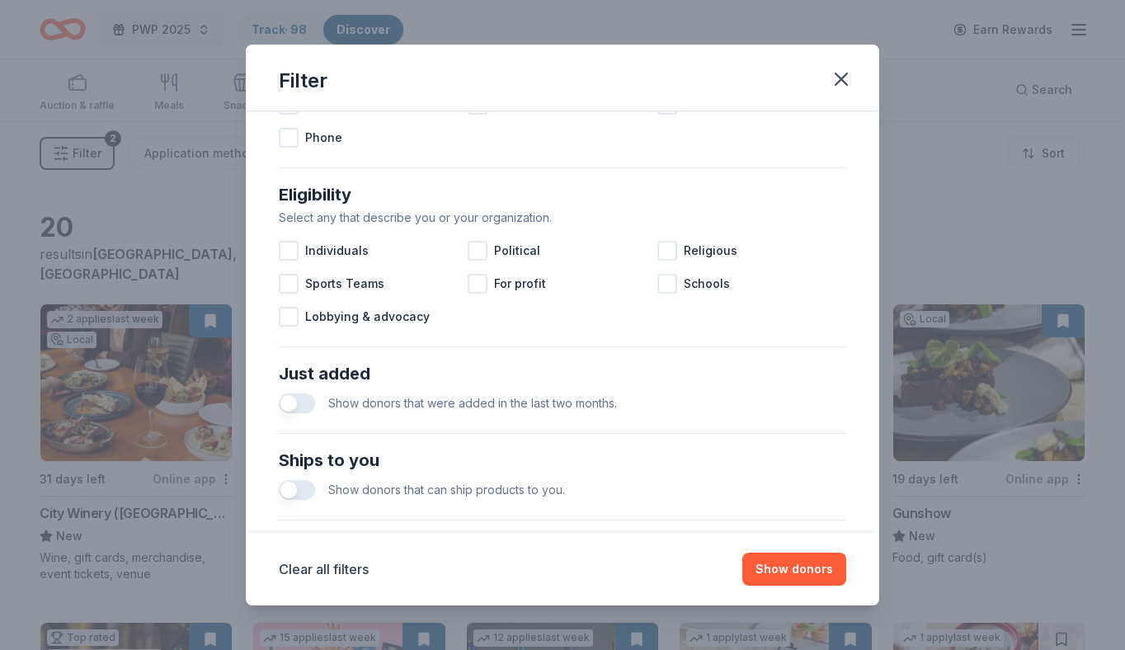
scroll to position [665, 0]
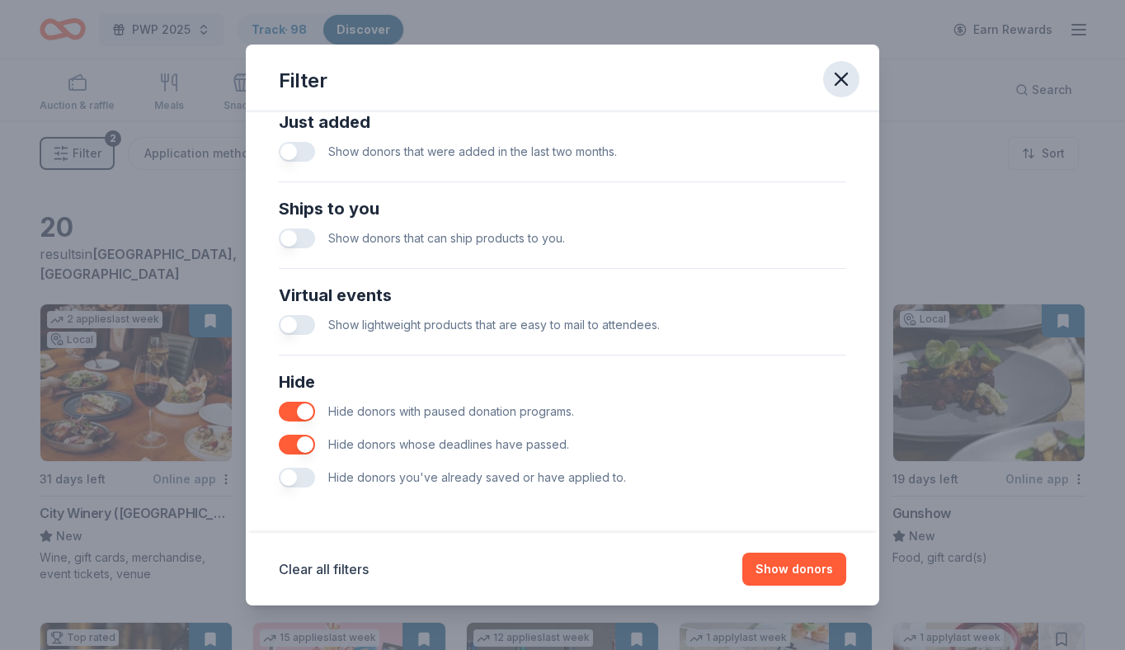
click at [847, 82] on icon "button" at bounding box center [841, 79] width 23 height 23
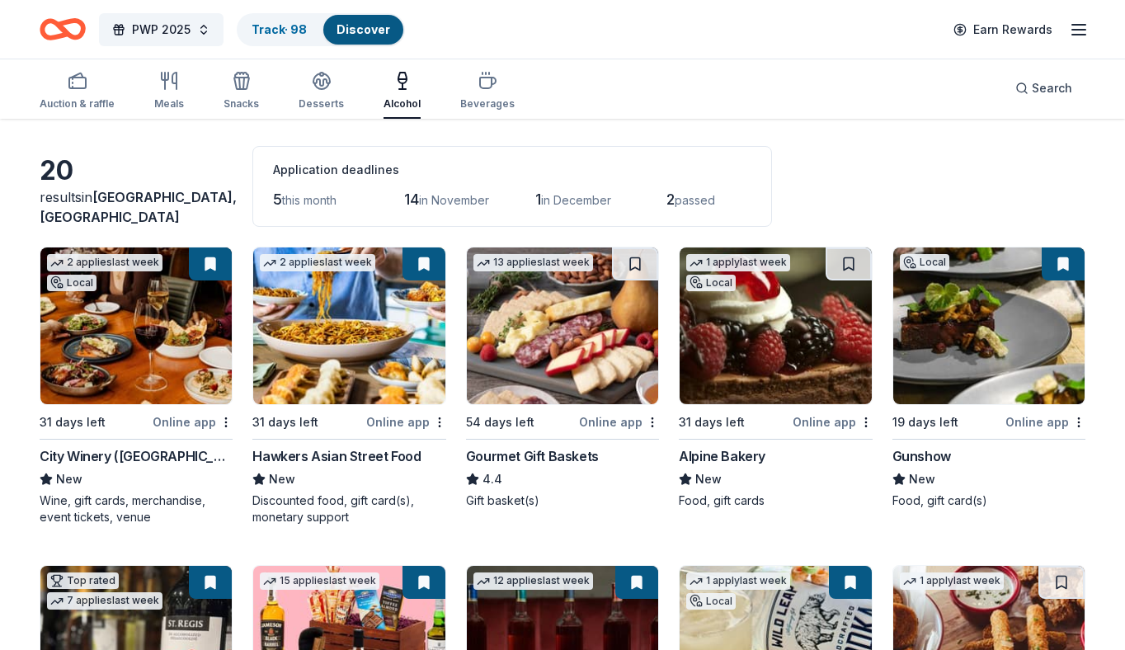
scroll to position [0, 0]
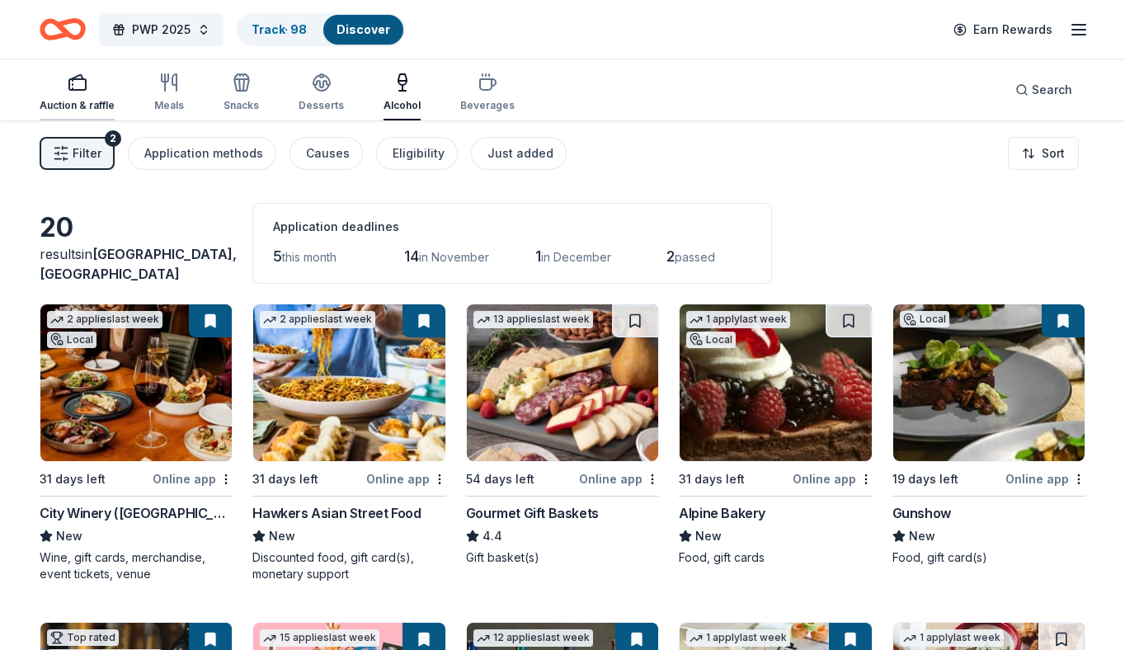
click at [82, 99] on div "Auction & raffle" at bounding box center [77, 105] width 75 height 13
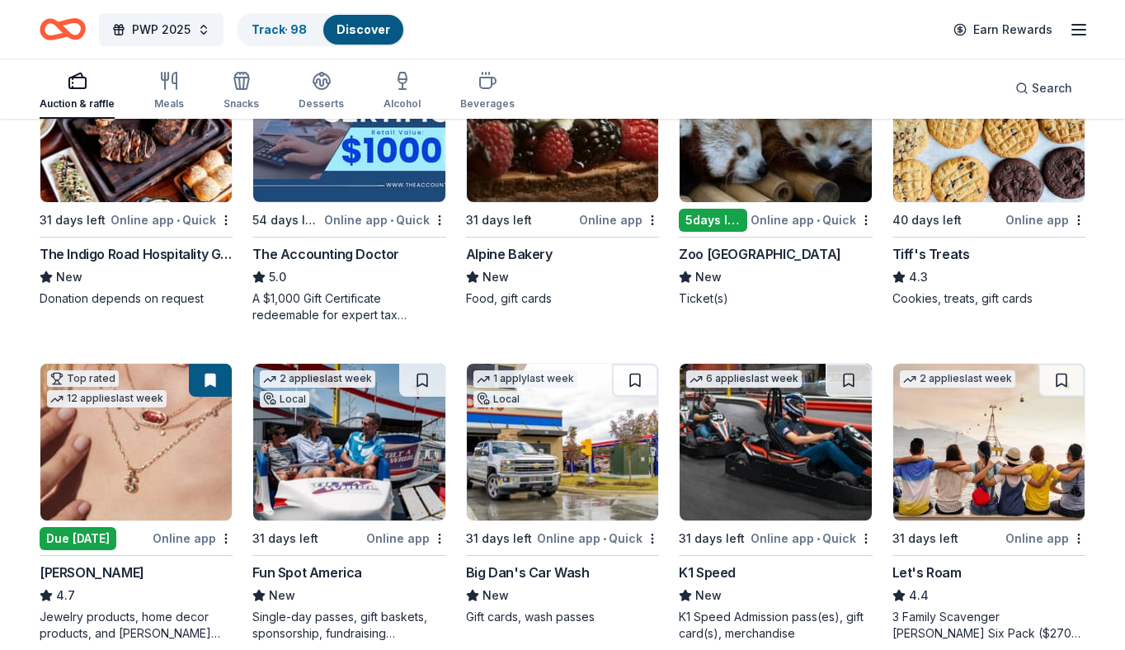
scroll to position [586, 0]
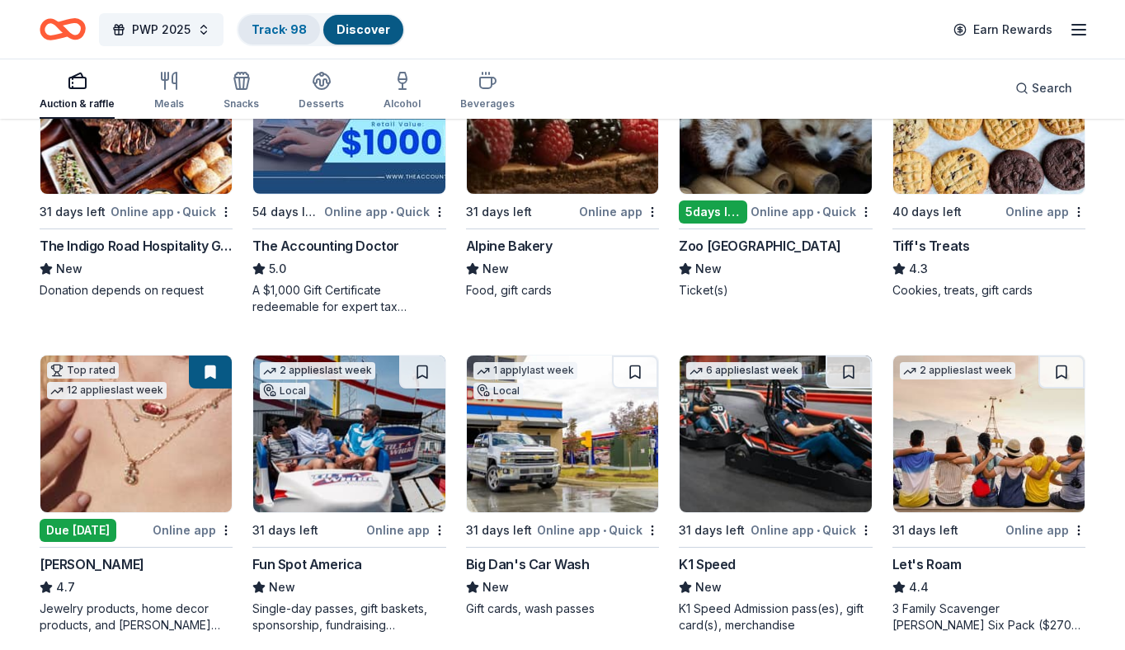
click at [268, 37] on div "Track · 98" at bounding box center [279, 30] width 82 height 30
click at [276, 24] on link "Track · 98" at bounding box center [279, 29] width 55 height 14
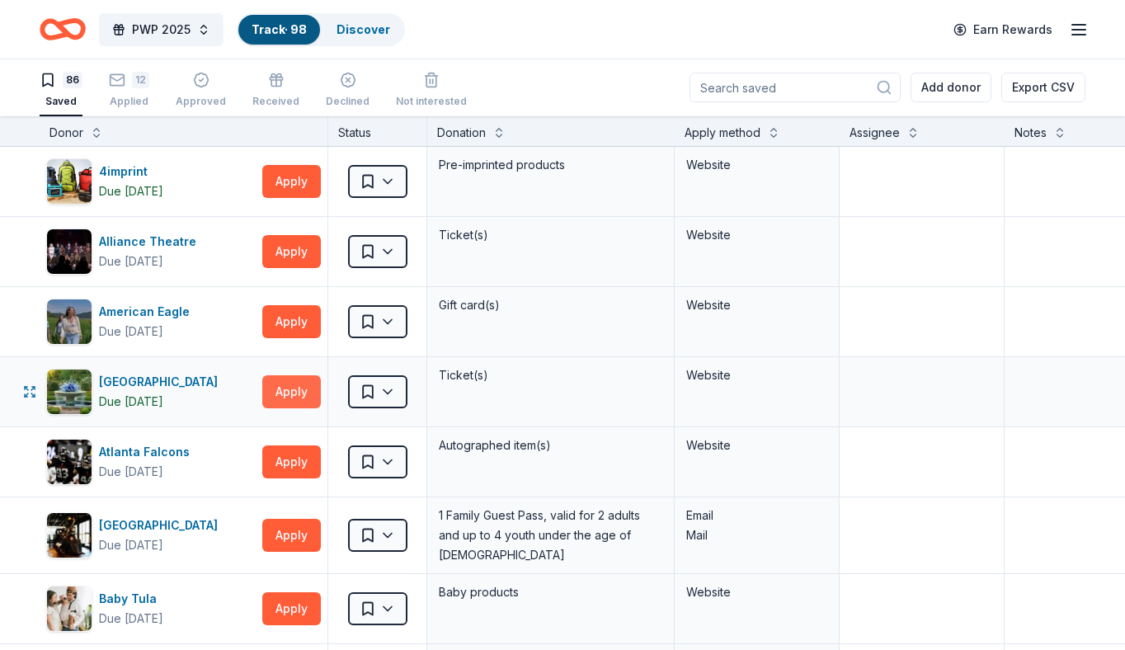
click at [290, 396] on button "Apply" at bounding box center [291, 391] width 59 height 33
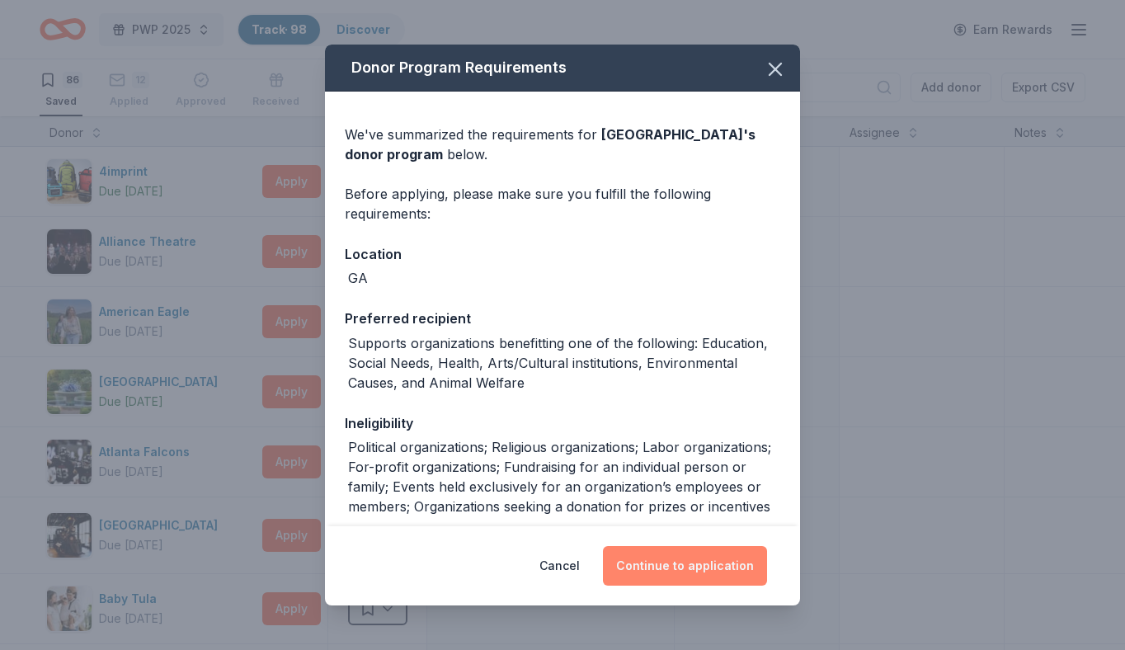
click at [691, 568] on button "Continue to application" at bounding box center [685, 566] width 164 height 40
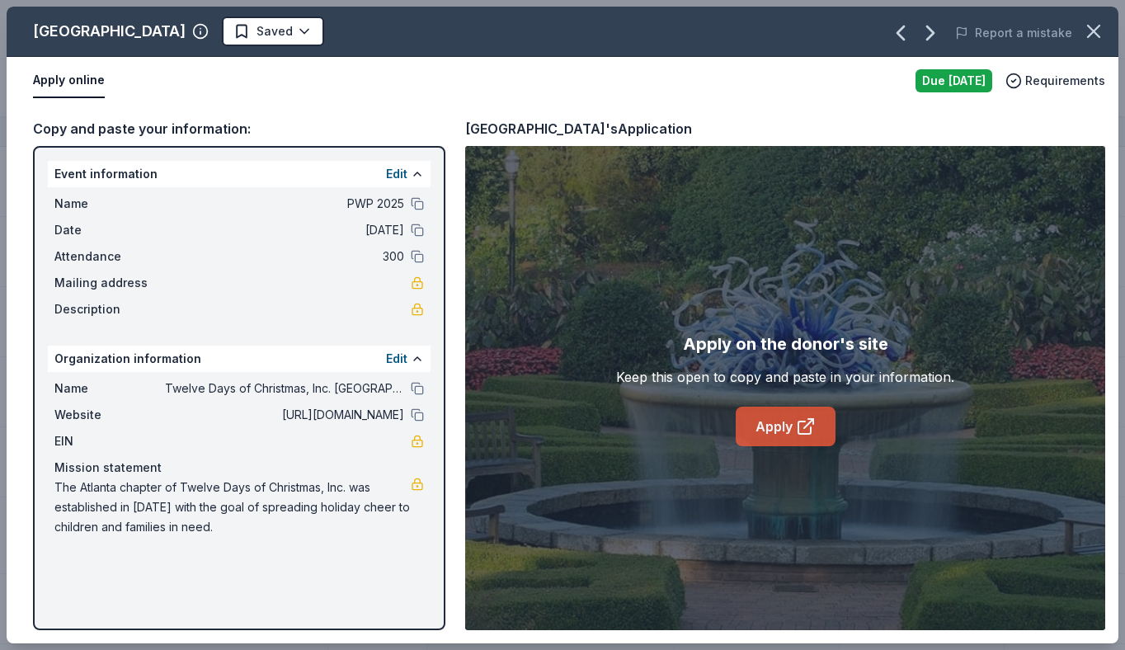
click at [794, 428] on link "Apply" at bounding box center [786, 427] width 100 height 40
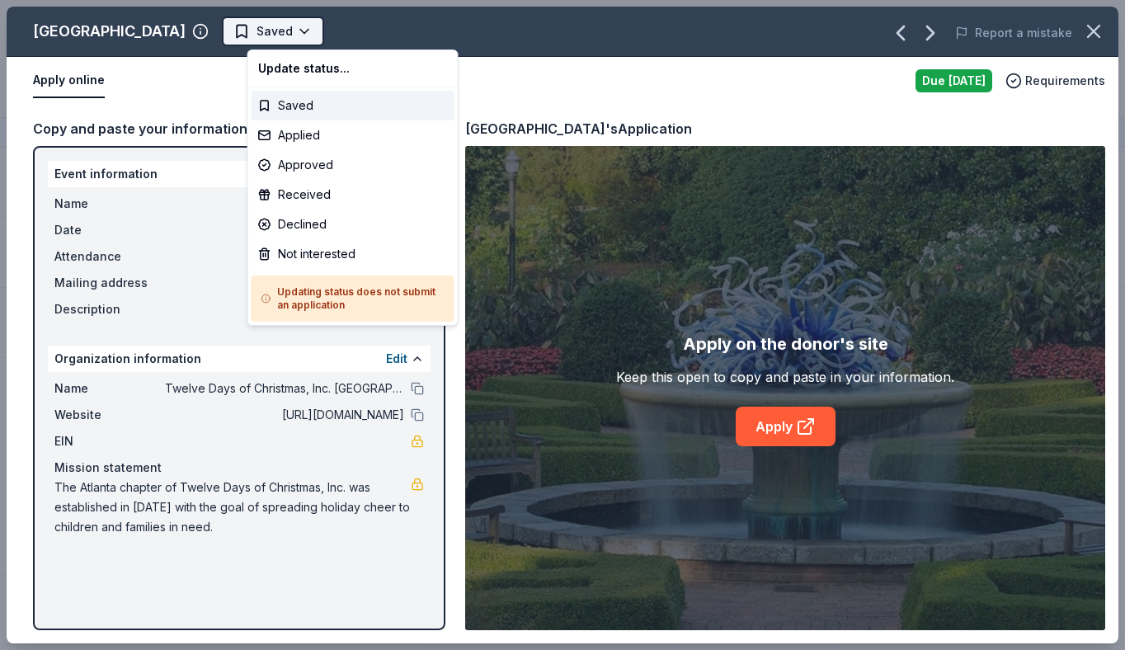
click at [321, 32] on html "PWP 2025 Track · 98 Discover Earn Rewards 86 Saved 12 Applied Approved Received…" at bounding box center [562, 325] width 1125 height 650
click at [319, 135] on div "Applied" at bounding box center [353, 135] width 203 height 30
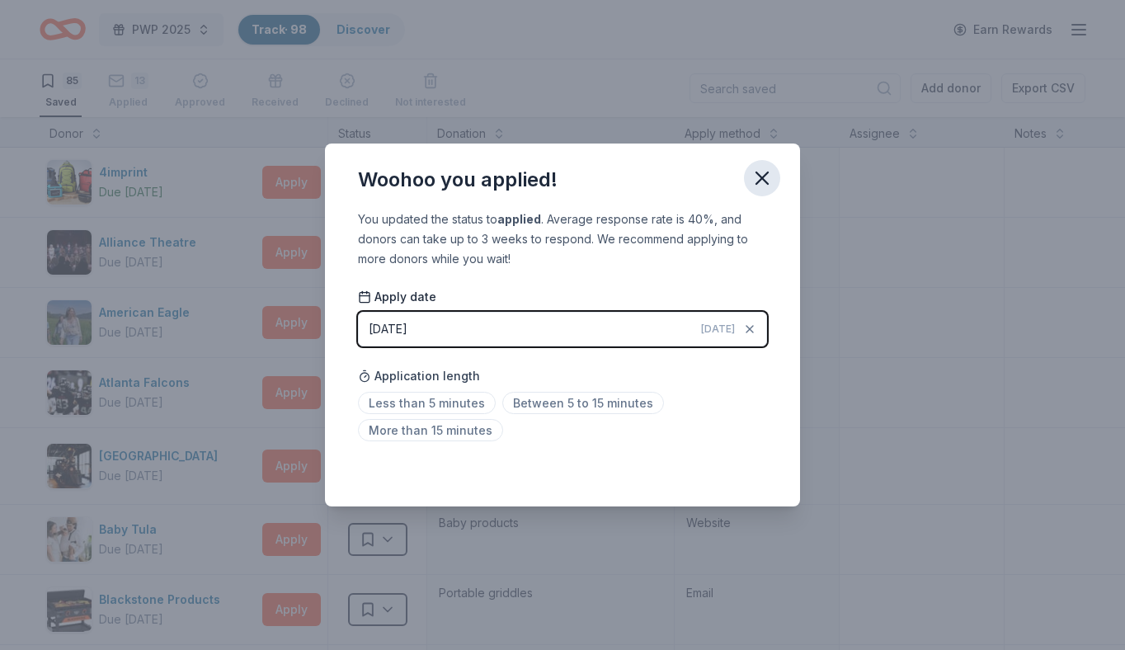
click at [766, 176] on icon "button" at bounding box center [762, 178] width 23 height 23
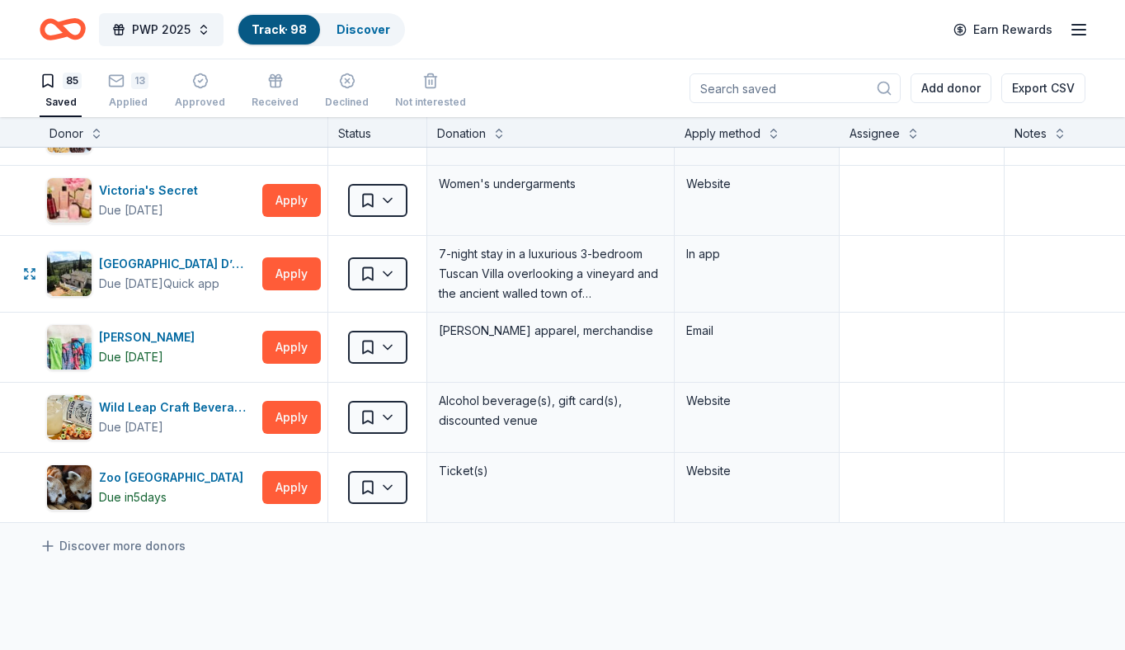
scroll to position [5614, 0]
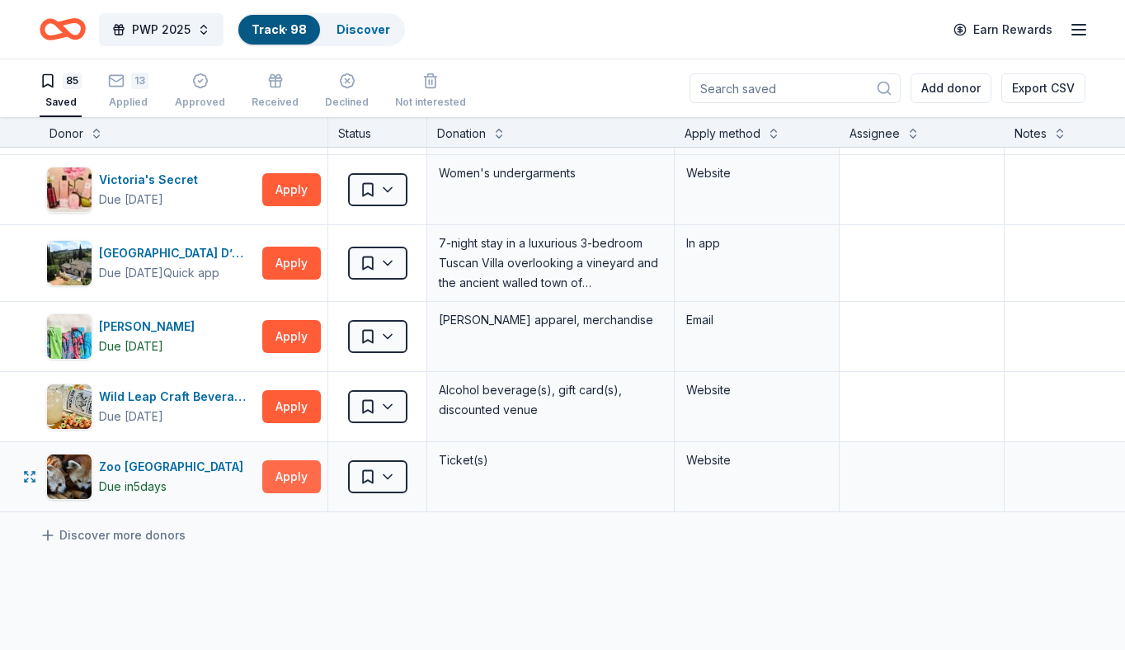
click at [308, 465] on button "Apply" at bounding box center [291, 476] width 59 height 33
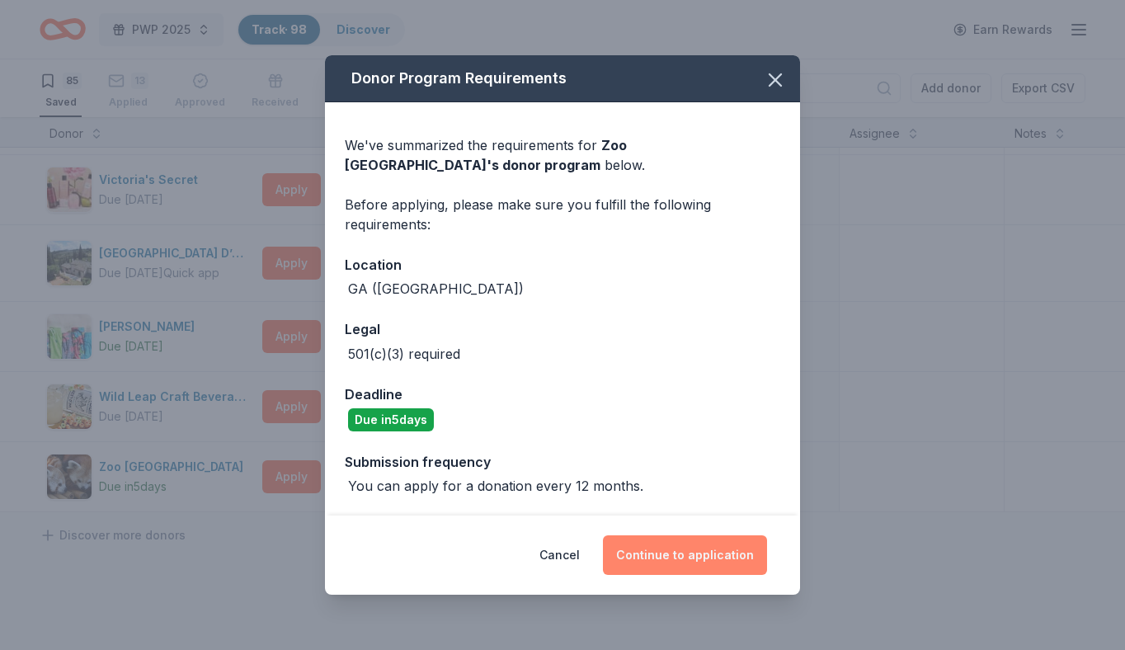
drag, startPoint x: 661, startPoint y: 561, endPoint x: 652, endPoint y: 558, distance: 8.6
click at [661, 561] on button "Continue to application" at bounding box center [685, 555] width 164 height 40
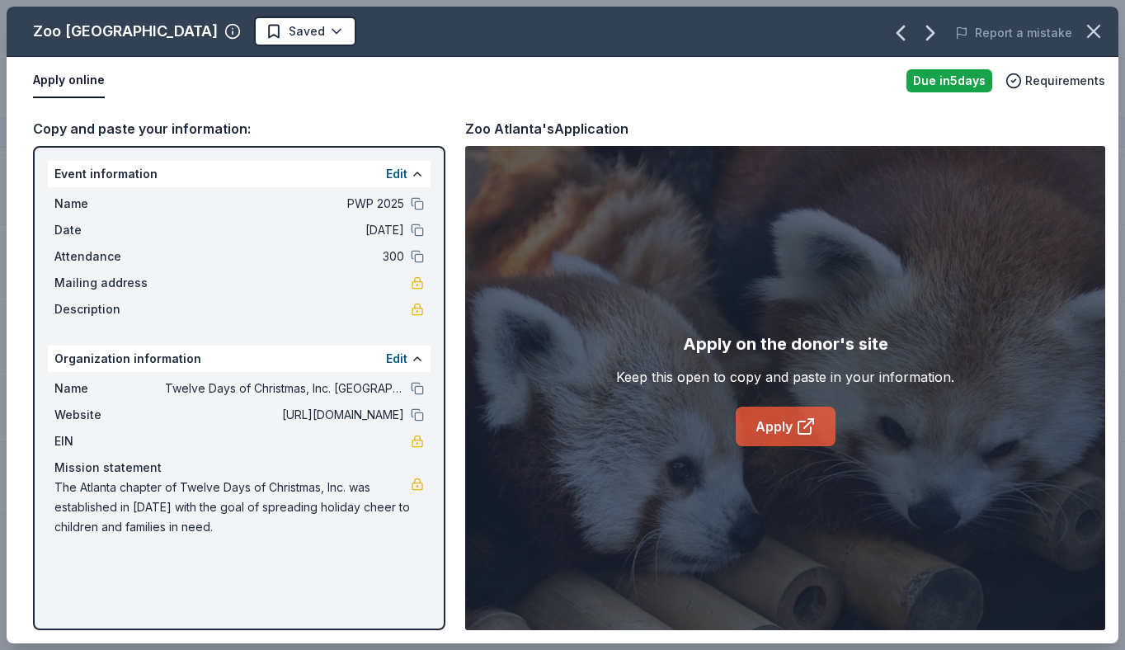
click at [784, 419] on link "Apply" at bounding box center [786, 427] width 100 height 40
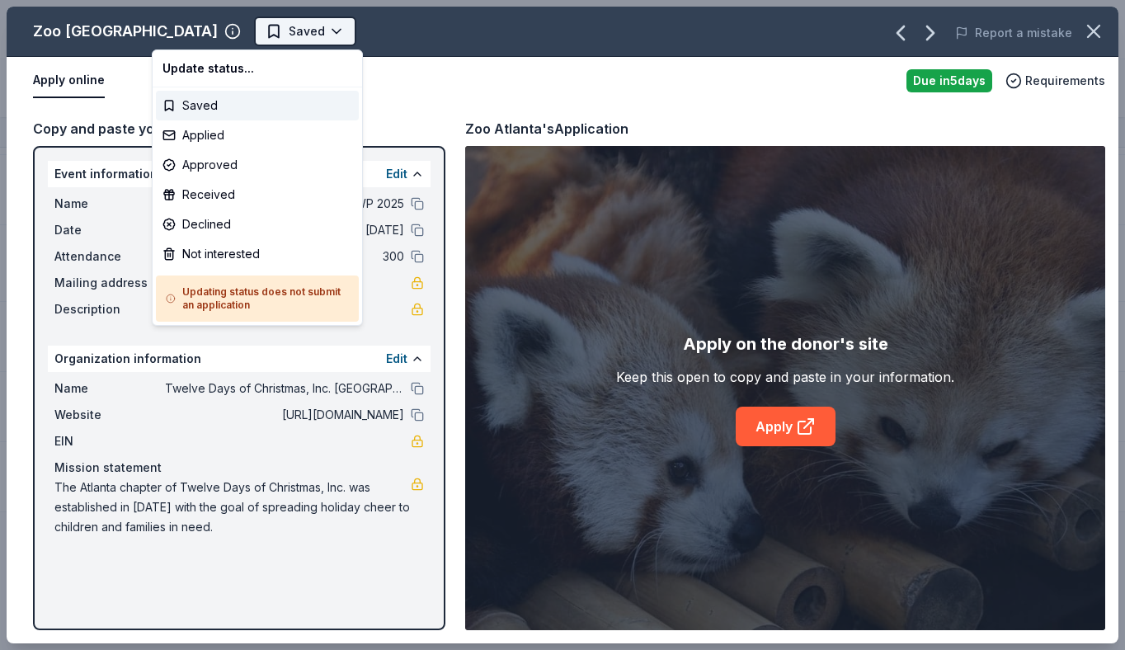
click at [195, 31] on html "PWP 2025 Track · 98 Discover Earn Rewards 85 Saved 13 Applied Approved Received…" at bounding box center [562, 325] width 1125 height 650
click at [215, 124] on div "Applied" at bounding box center [257, 135] width 203 height 30
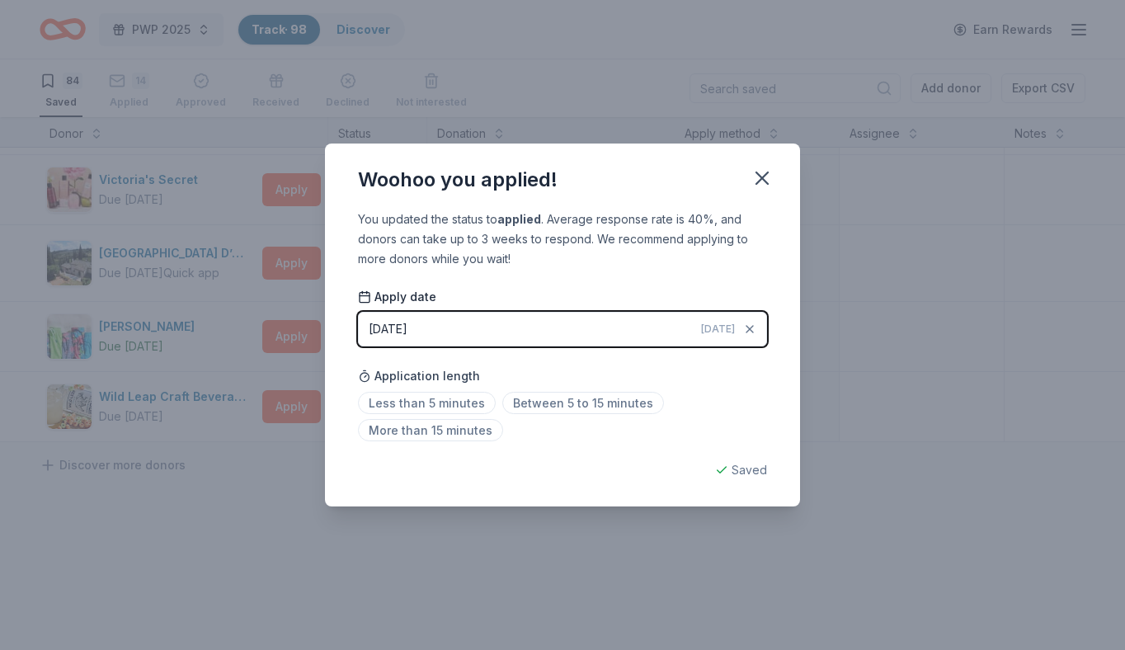
click at [854, 289] on div "Woohoo you applied! You updated the status to applied . Average response rate i…" at bounding box center [562, 325] width 1125 height 650
click at [760, 183] on icon "button" at bounding box center [762, 178] width 23 height 23
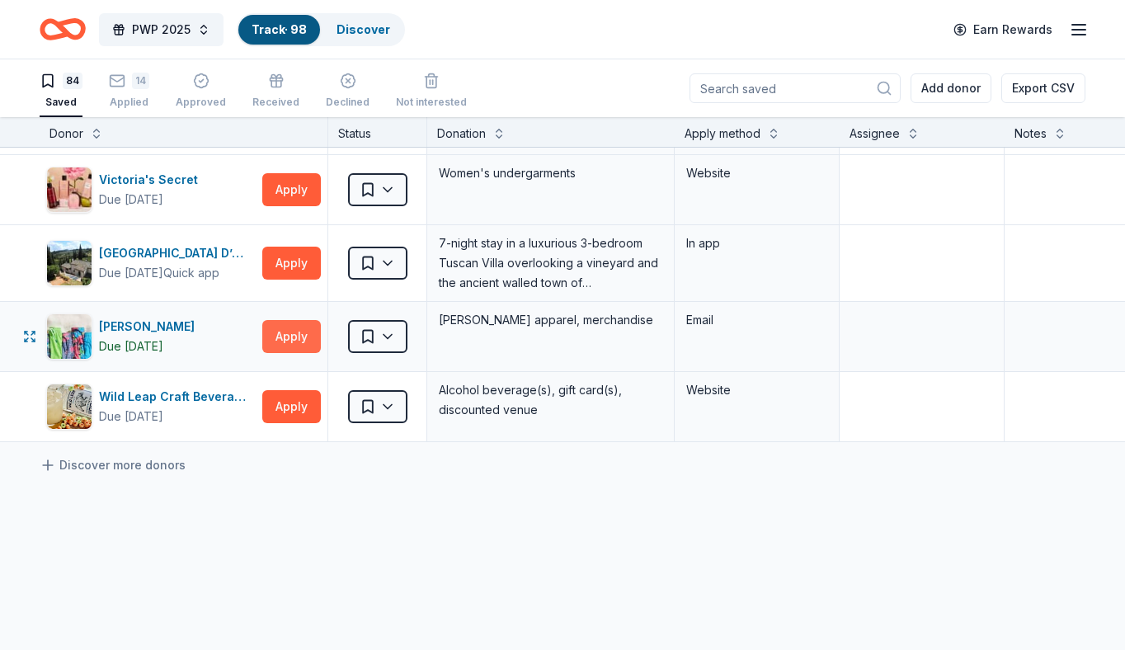
click at [285, 328] on button "Apply" at bounding box center [291, 336] width 59 height 33
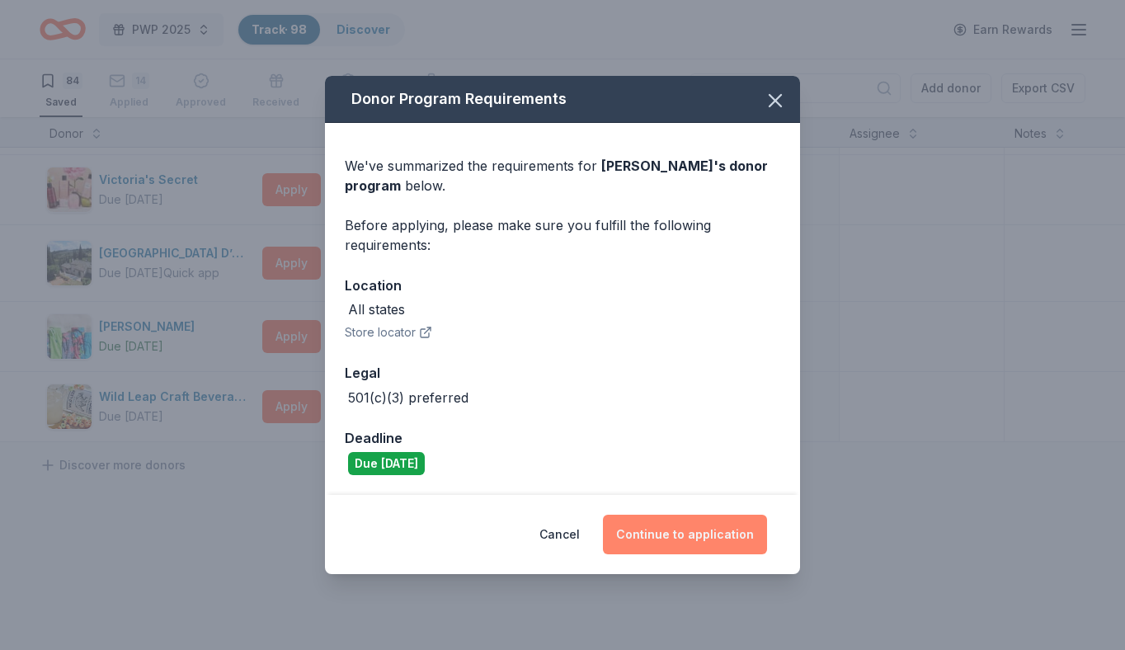
click at [715, 537] on button "Continue to application" at bounding box center [685, 535] width 164 height 40
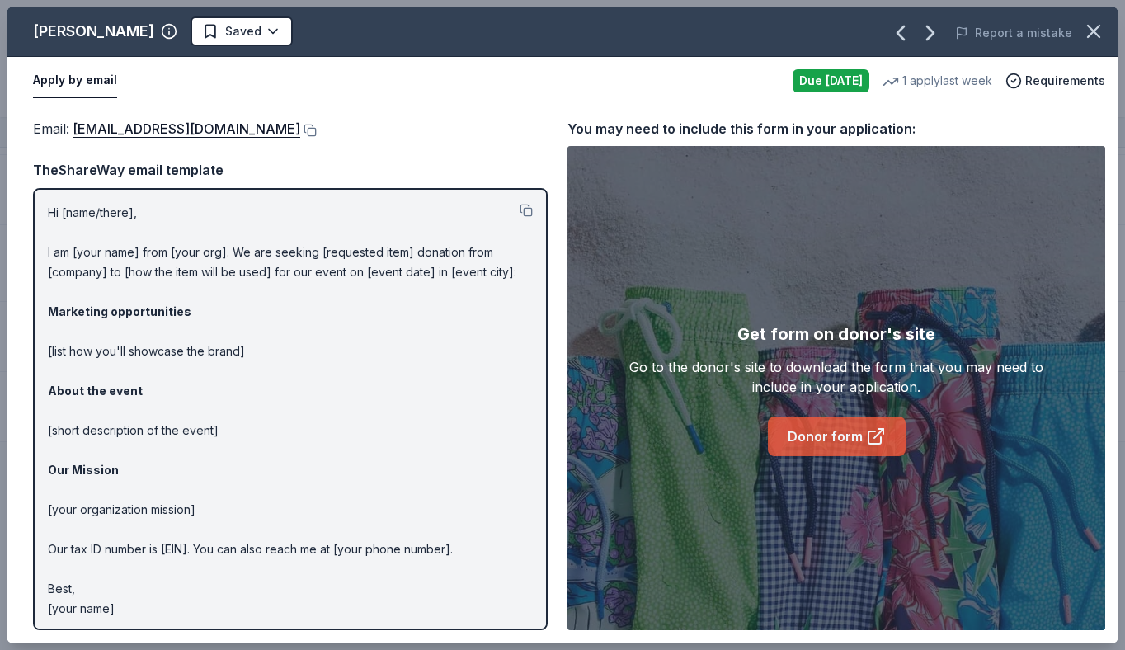
click at [840, 435] on link "Donor form" at bounding box center [837, 437] width 138 height 40
click at [1090, 33] on icon "button" at bounding box center [1093, 31] width 23 height 23
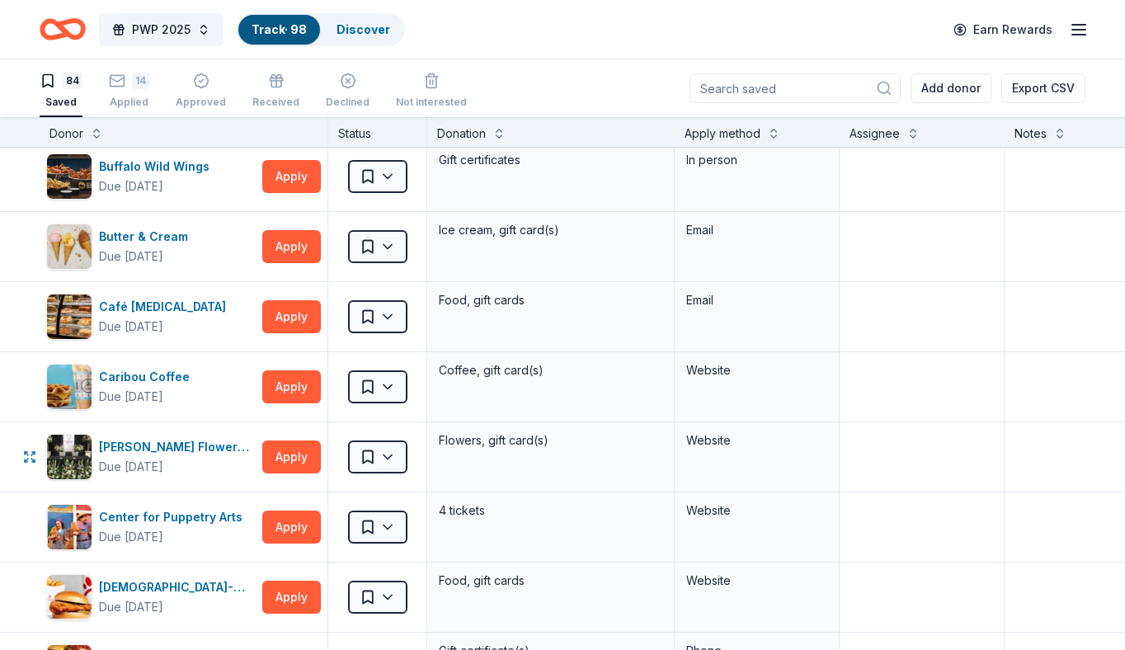
scroll to position [0, 0]
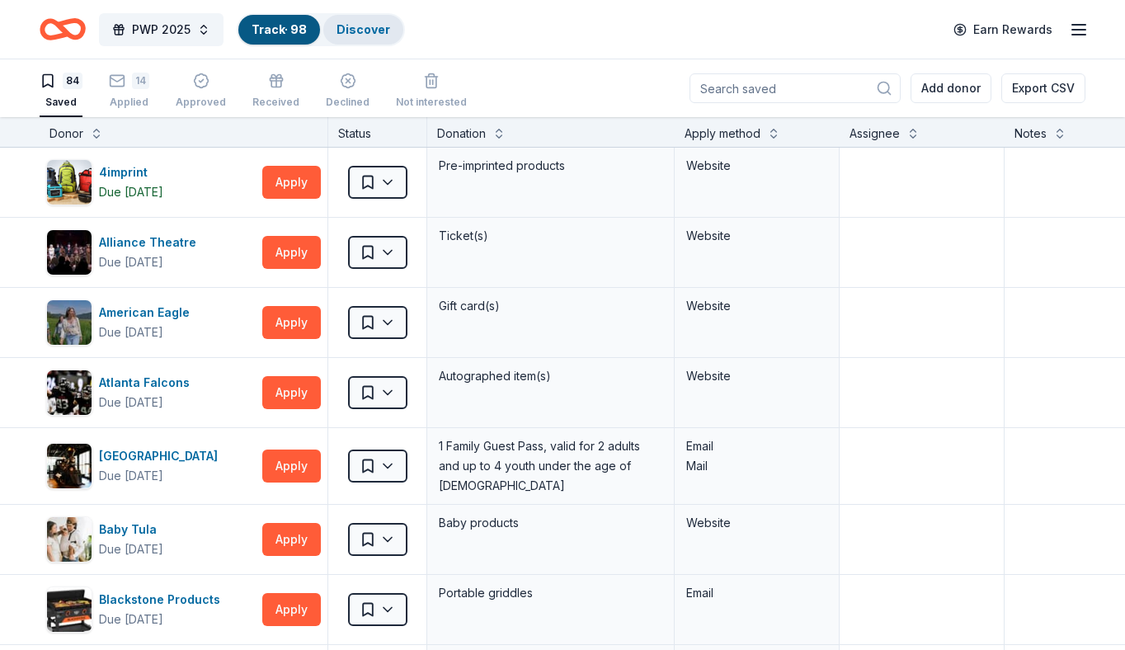
click at [348, 26] on link "Discover" at bounding box center [364, 29] width 54 height 14
click at [360, 27] on link "Discover" at bounding box center [364, 29] width 54 height 14
click at [359, 24] on link "Discover" at bounding box center [364, 29] width 54 height 14
click at [359, 25] on link "Discover" at bounding box center [364, 29] width 54 height 14
click at [170, 25] on span "PWP 2025" at bounding box center [161, 30] width 59 height 20
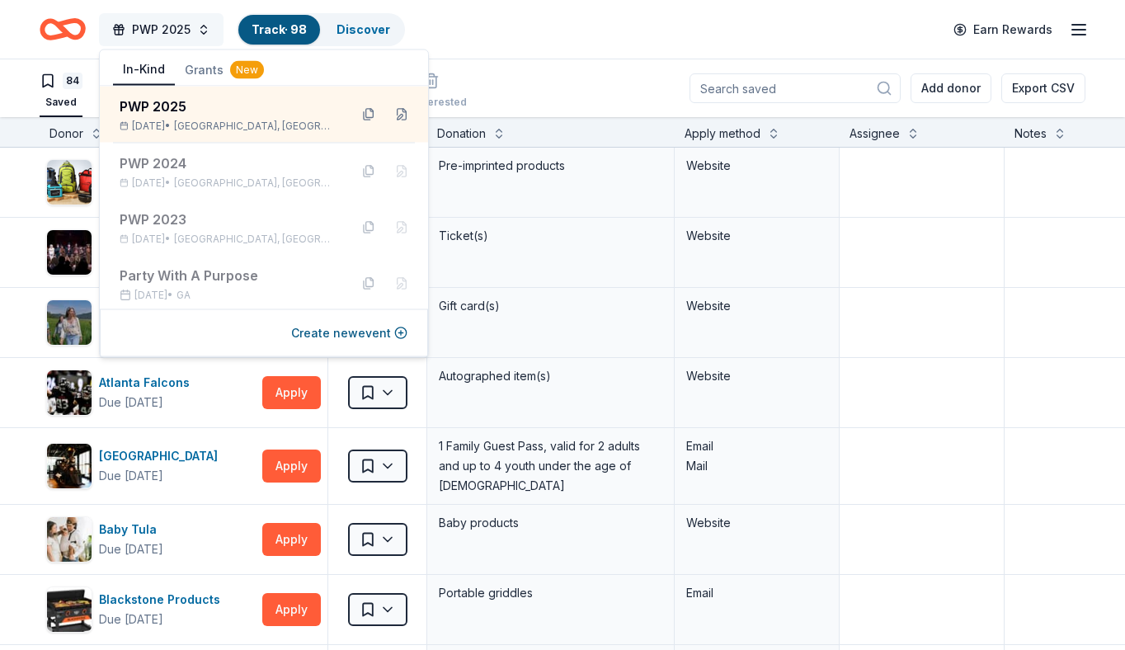
click at [163, 22] on span "PWP 2025" at bounding box center [161, 30] width 59 height 20
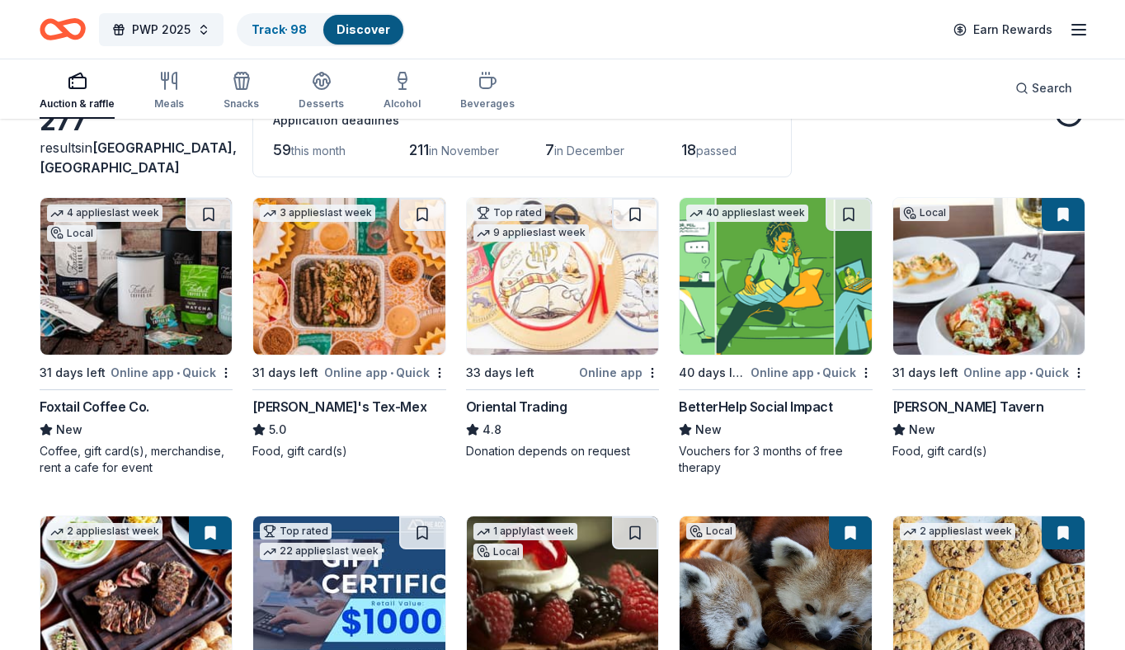
scroll to position [109, 0]
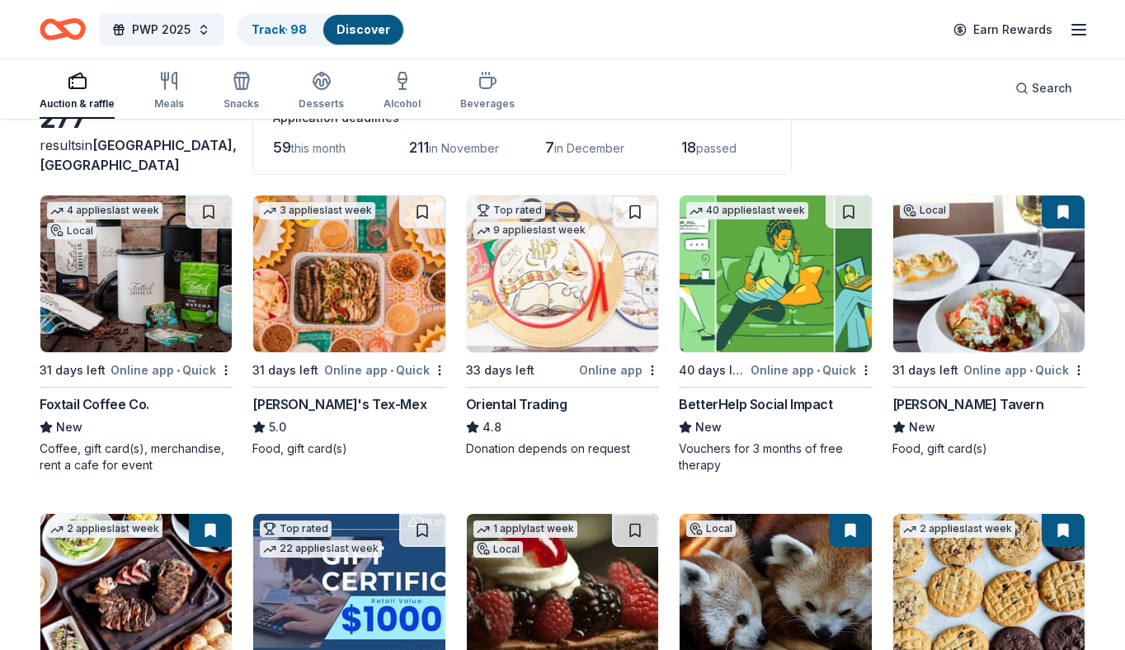
click at [696, 150] on span "18" at bounding box center [688, 147] width 15 height 17
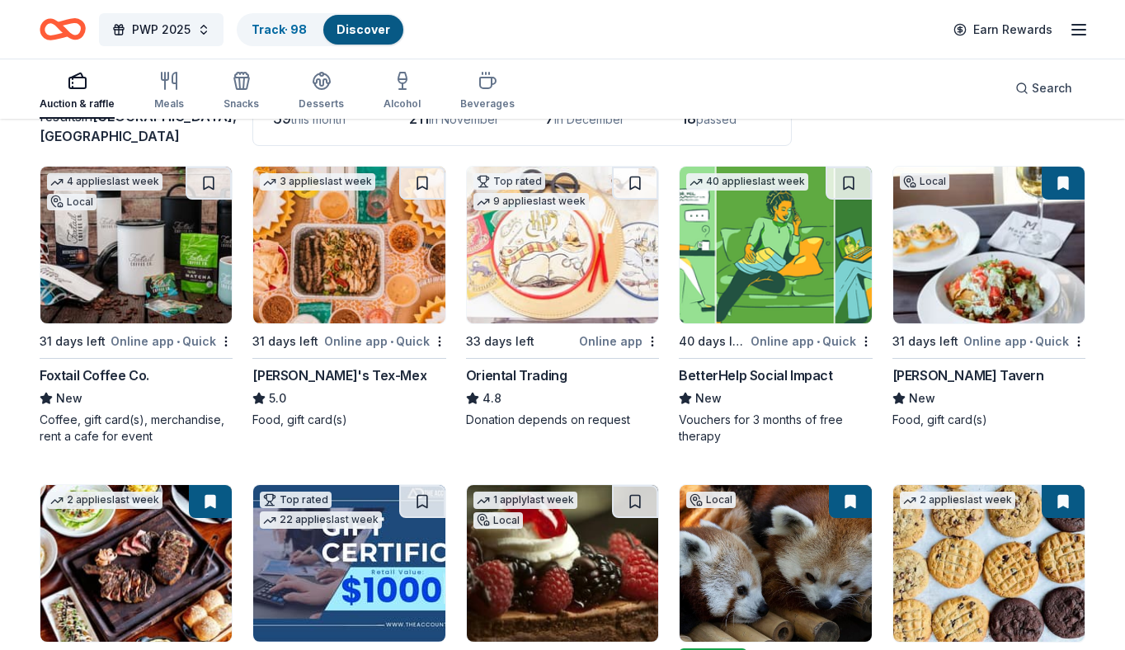
scroll to position [75, 0]
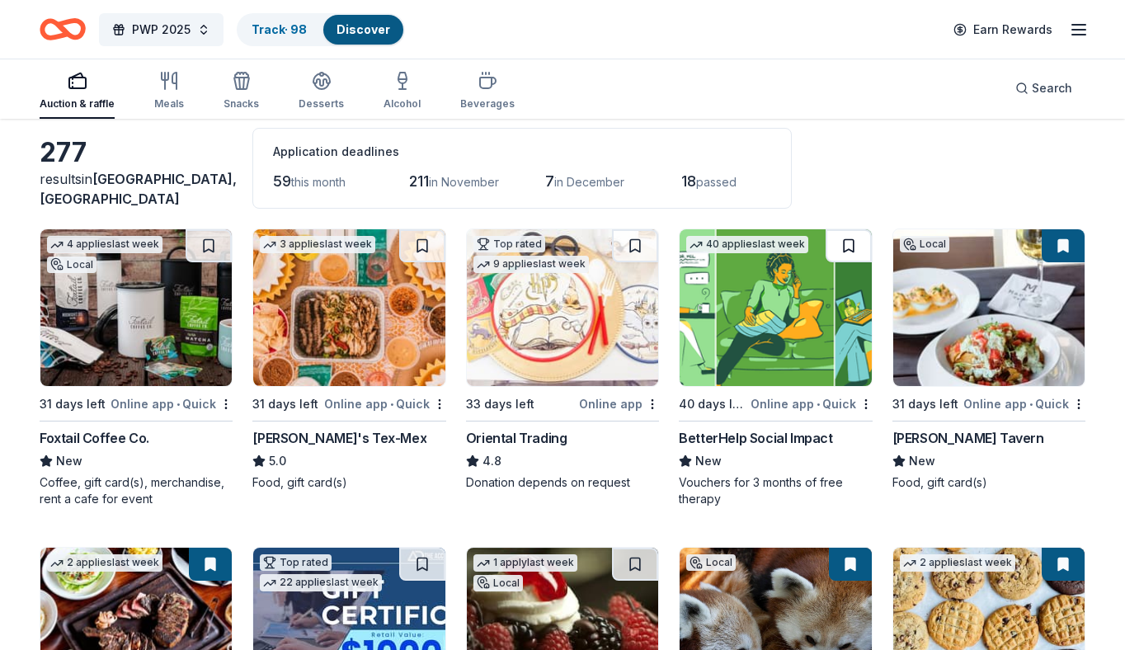
click at [844, 240] on button at bounding box center [849, 245] width 46 height 33
click at [424, 243] on button at bounding box center [422, 245] width 46 height 33
click at [204, 241] on button at bounding box center [209, 245] width 46 height 33
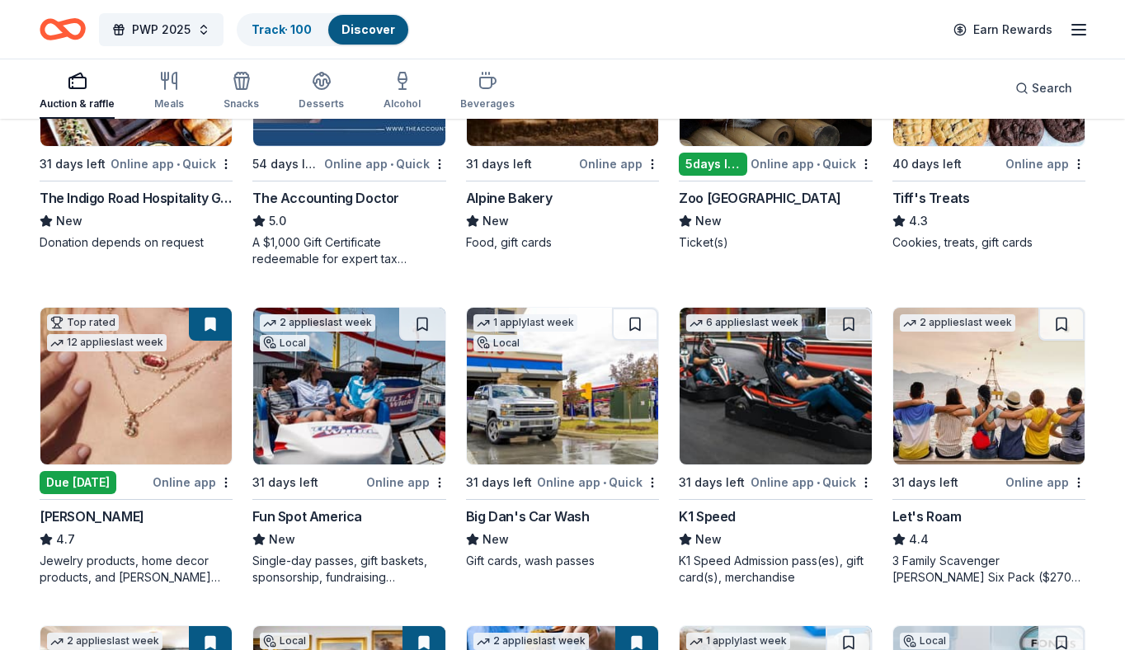
scroll to position [635, 0]
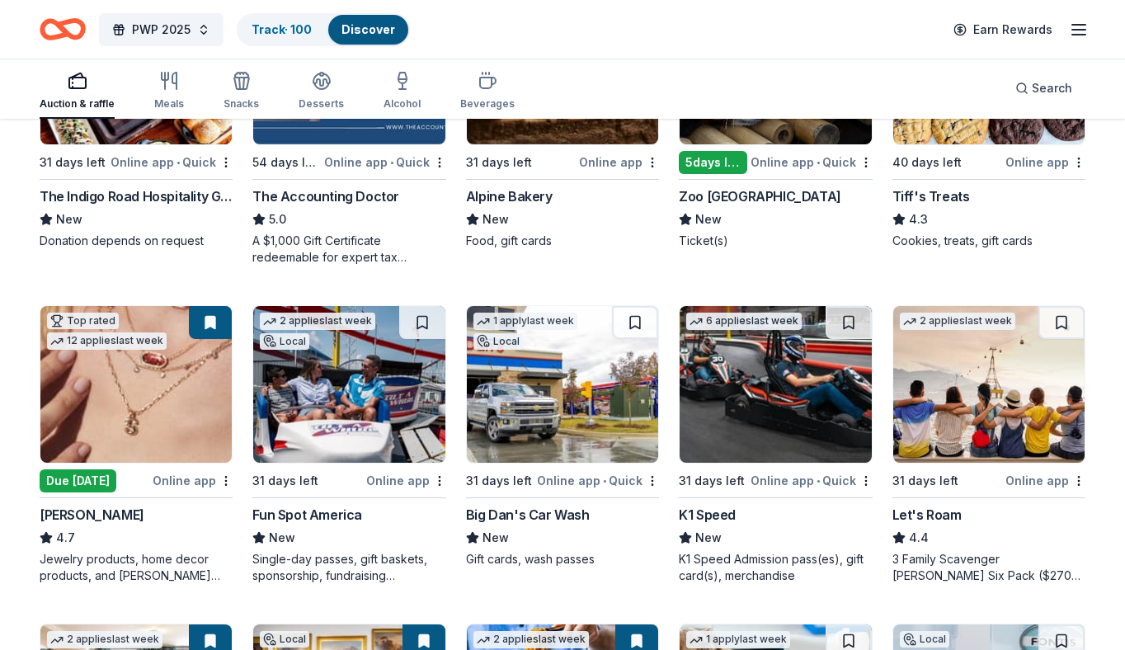
click at [527, 415] on img at bounding box center [562, 384] width 191 height 157
click at [634, 317] on button at bounding box center [635, 322] width 46 height 33
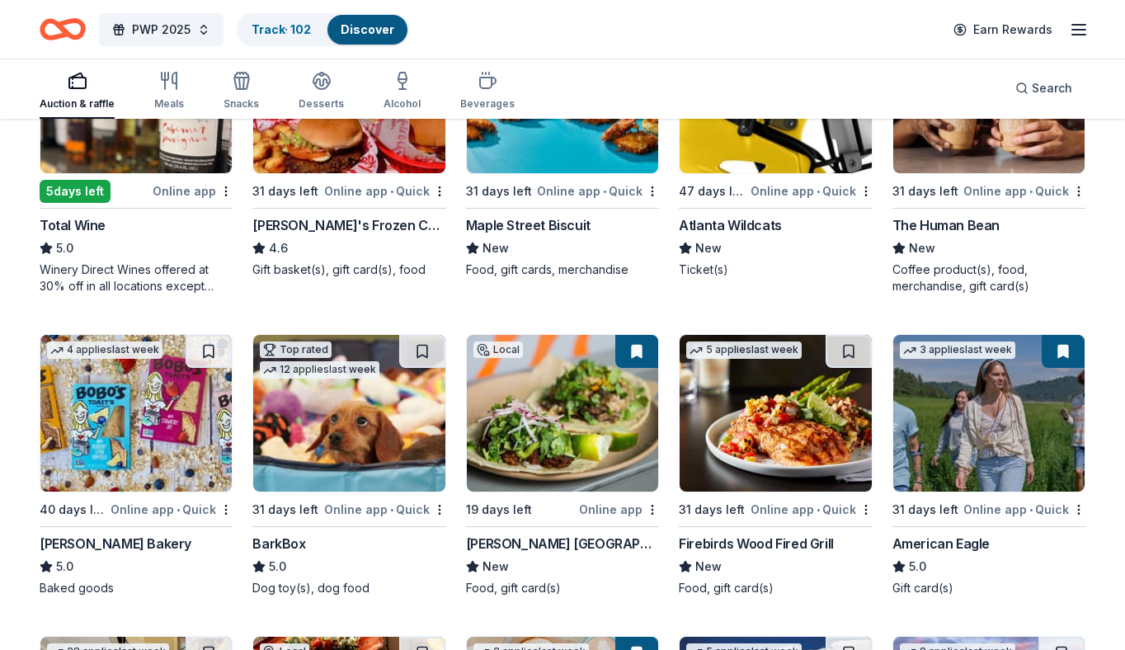
scroll to position [1887, 0]
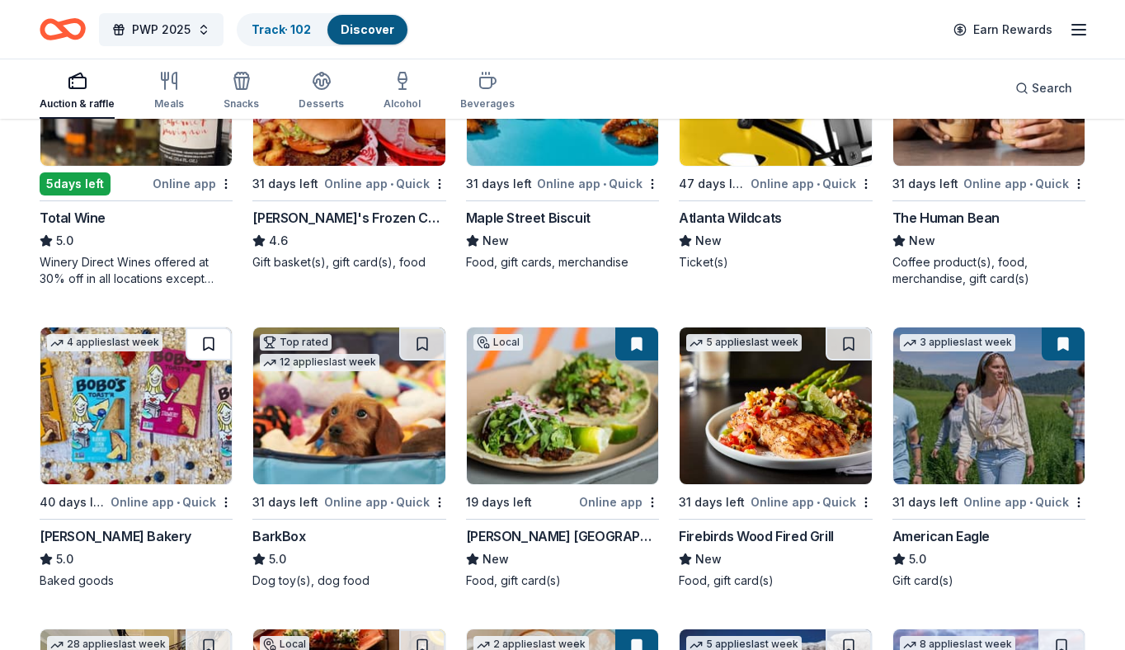
click at [205, 345] on button at bounding box center [209, 343] width 46 height 33
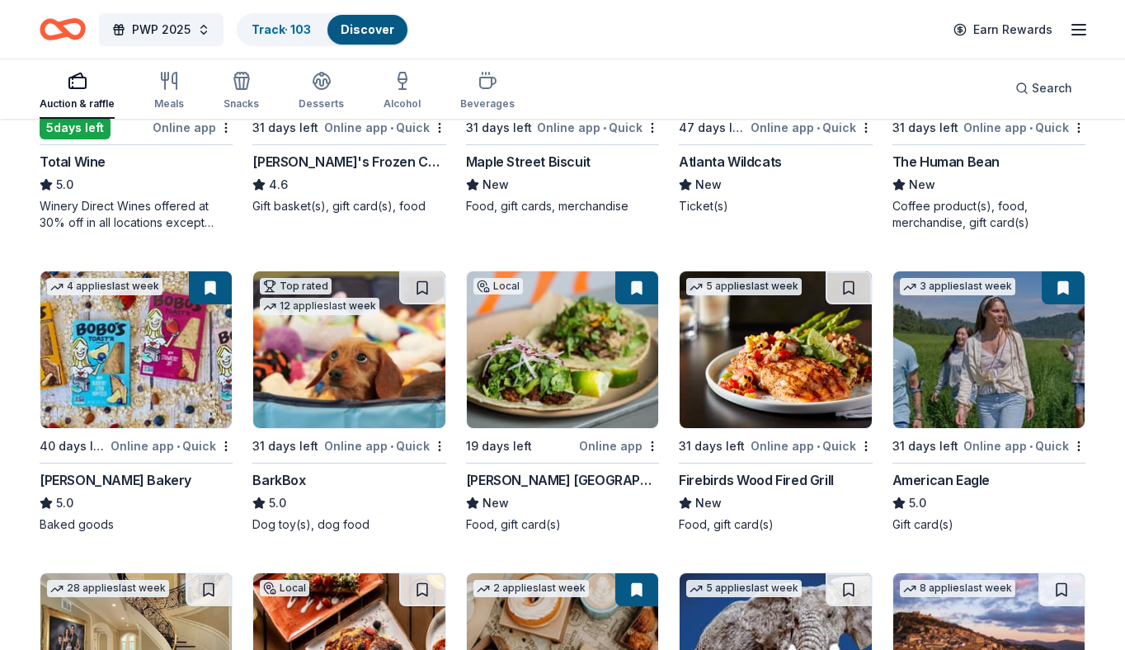
scroll to position [1944, 0]
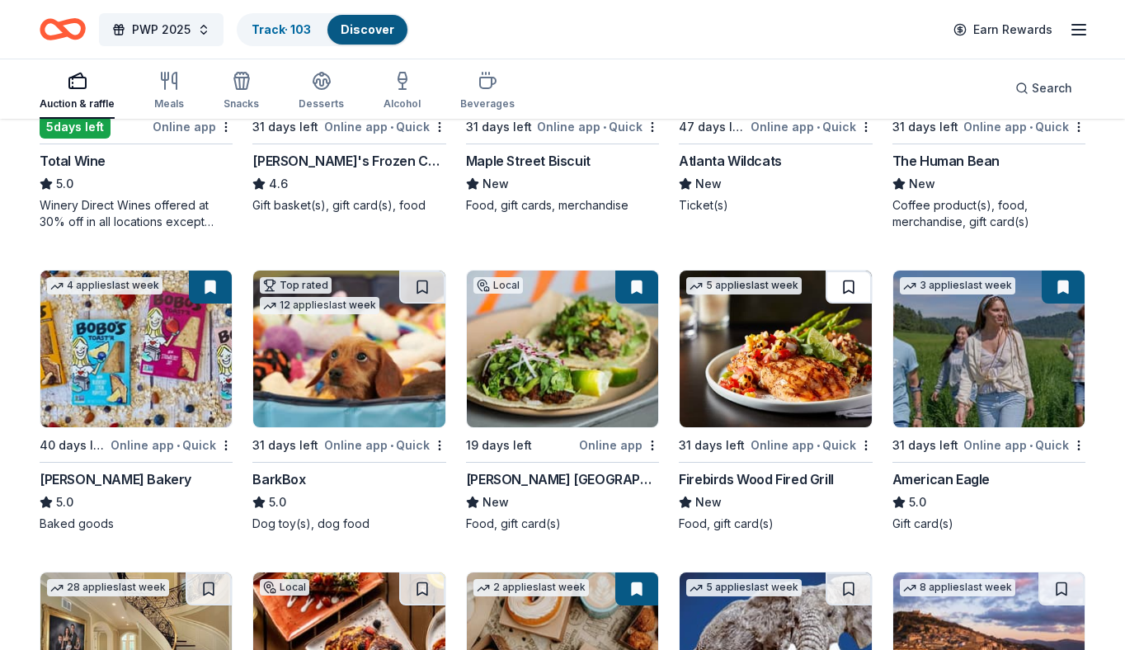
click at [838, 287] on button at bounding box center [849, 287] width 46 height 33
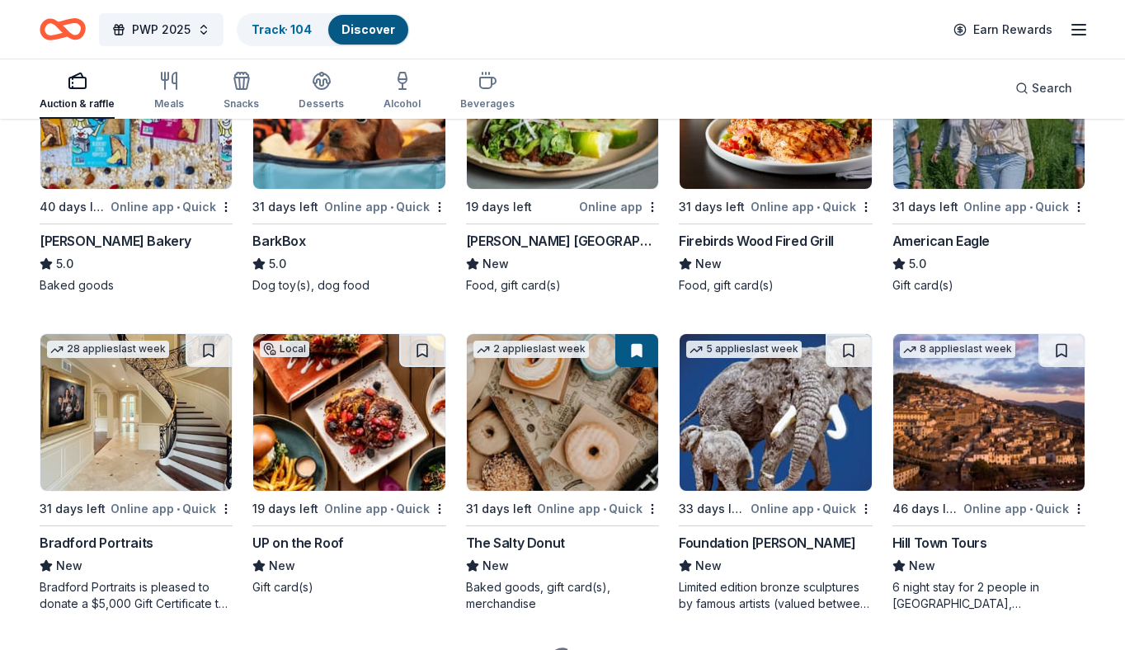
scroll to position [2184, 0]
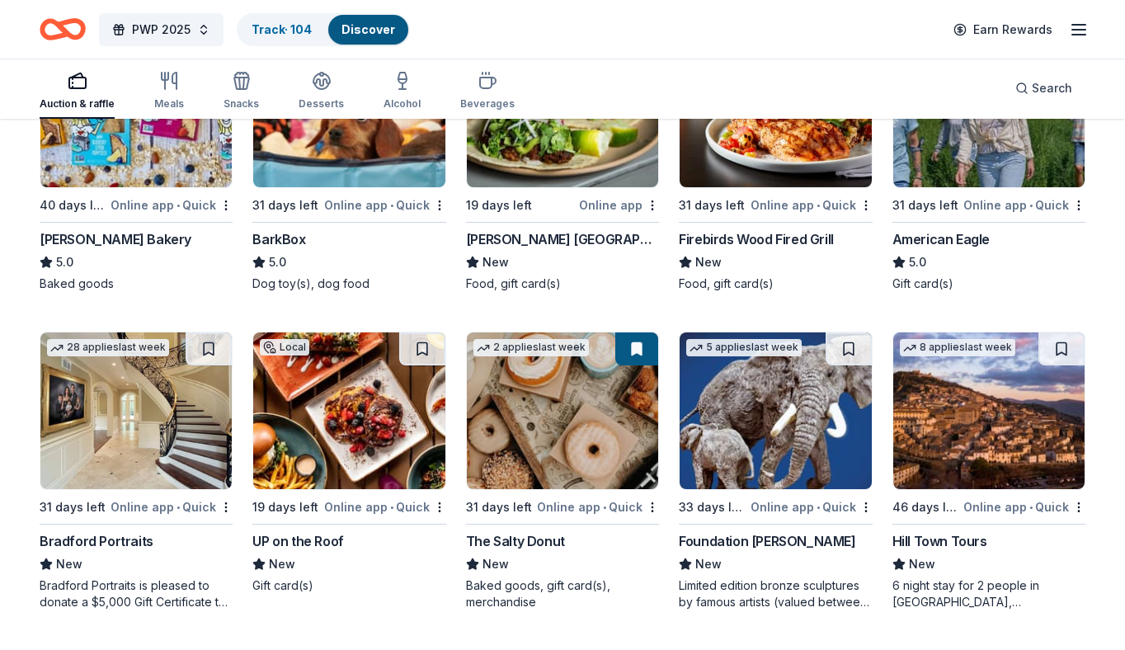
click at [146, 449] on img at bounding box center [135, 410] width 191 height 157
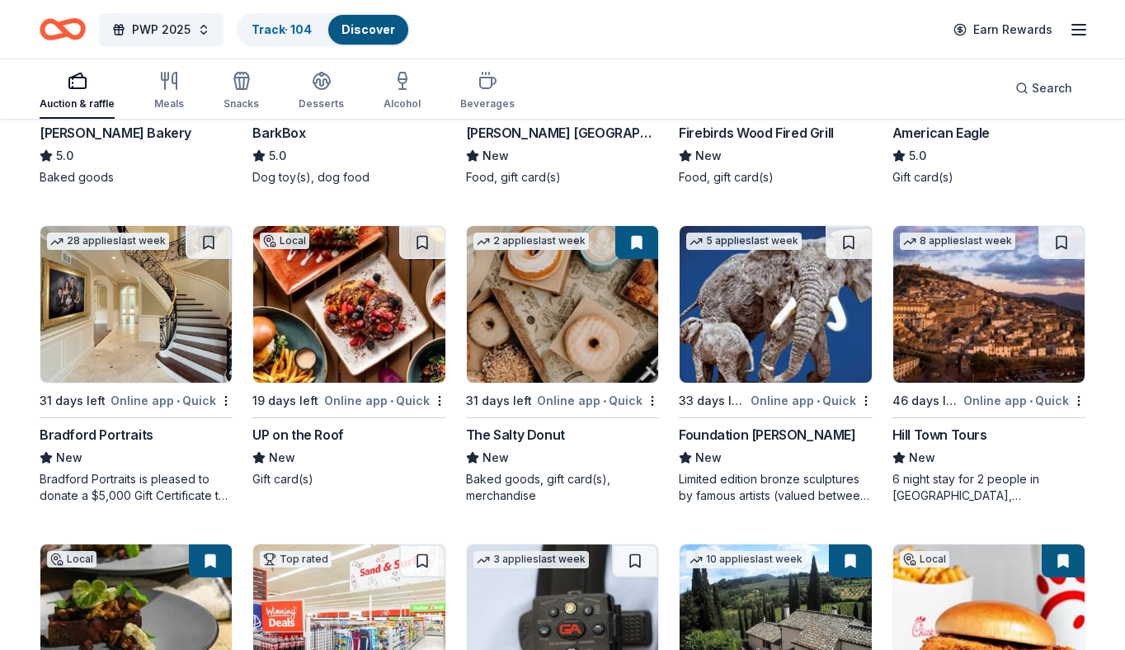
scroll to position [2309, 0]
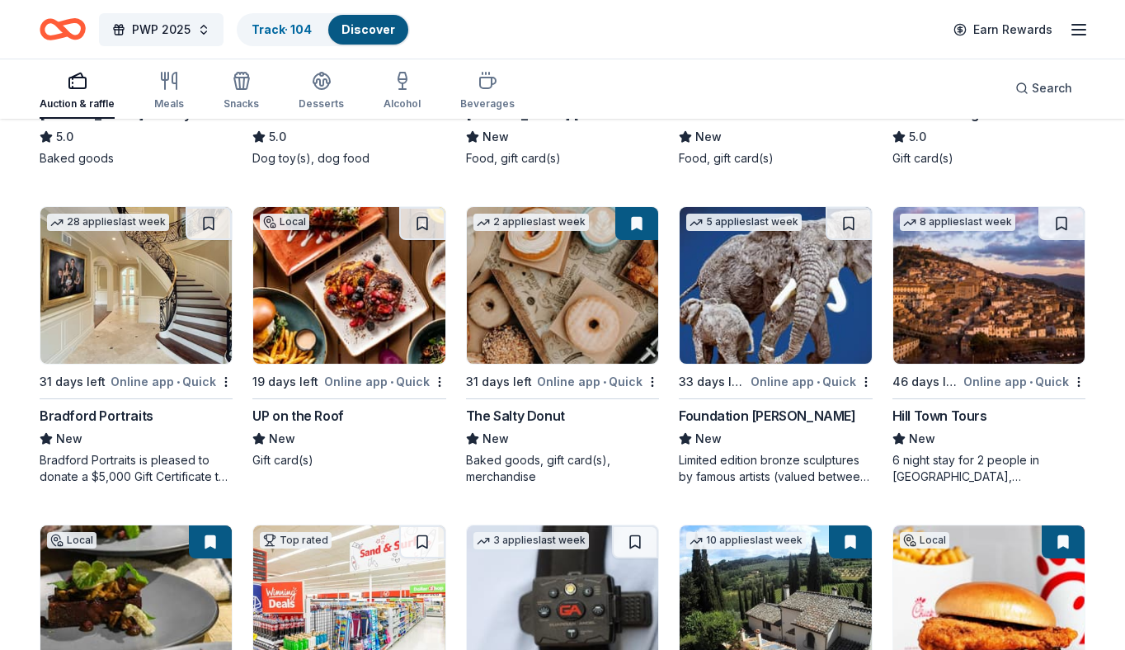
click at [732, 329] on img at bounding box center [775, 285] width 191 height 157
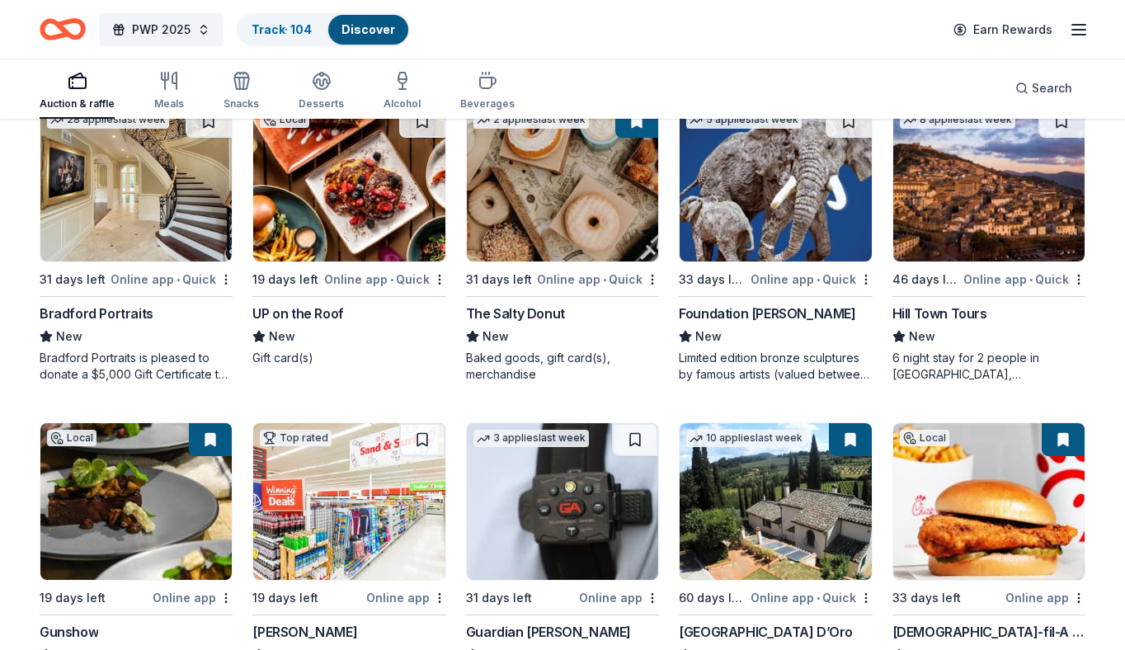
scroll to position [2385, 0]
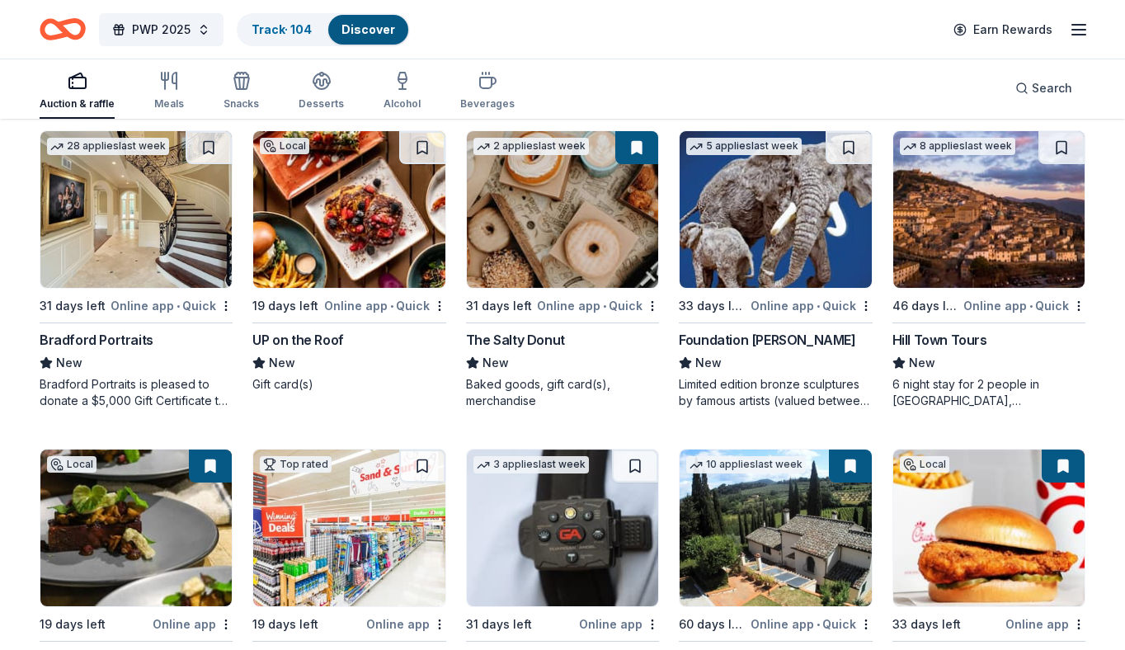
click at [379, 229] on img at bounding box center [348, 209] width 191 height 157
click at [418, 153] on button at bounding box center [422, 147] width 46 height 33
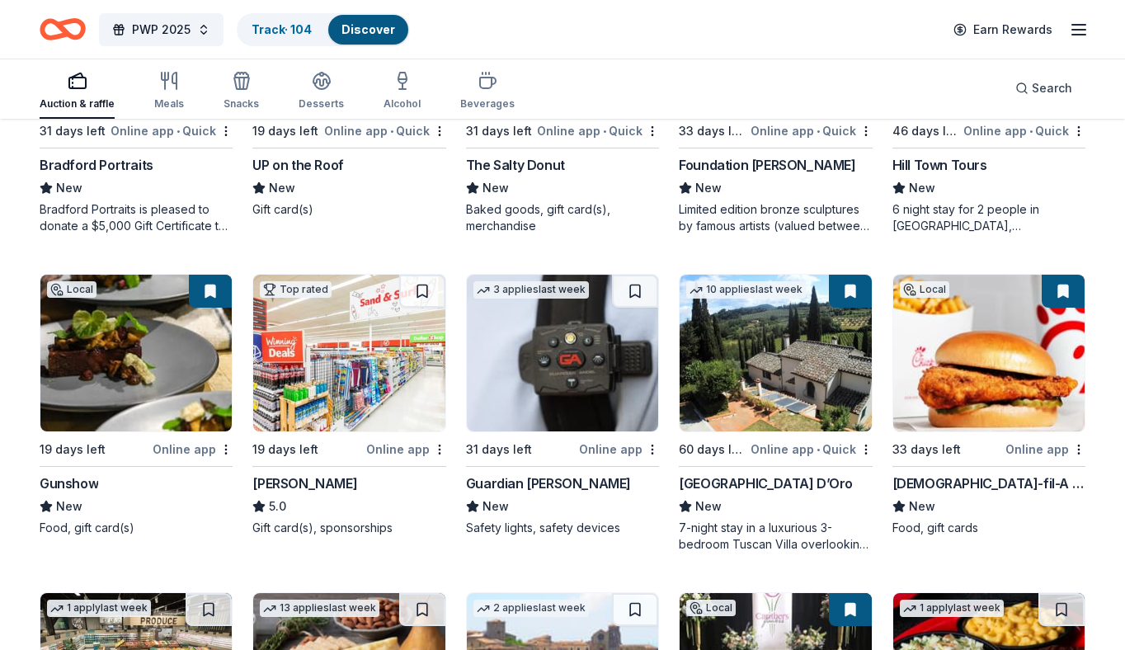
scroll to position [2563, 0]
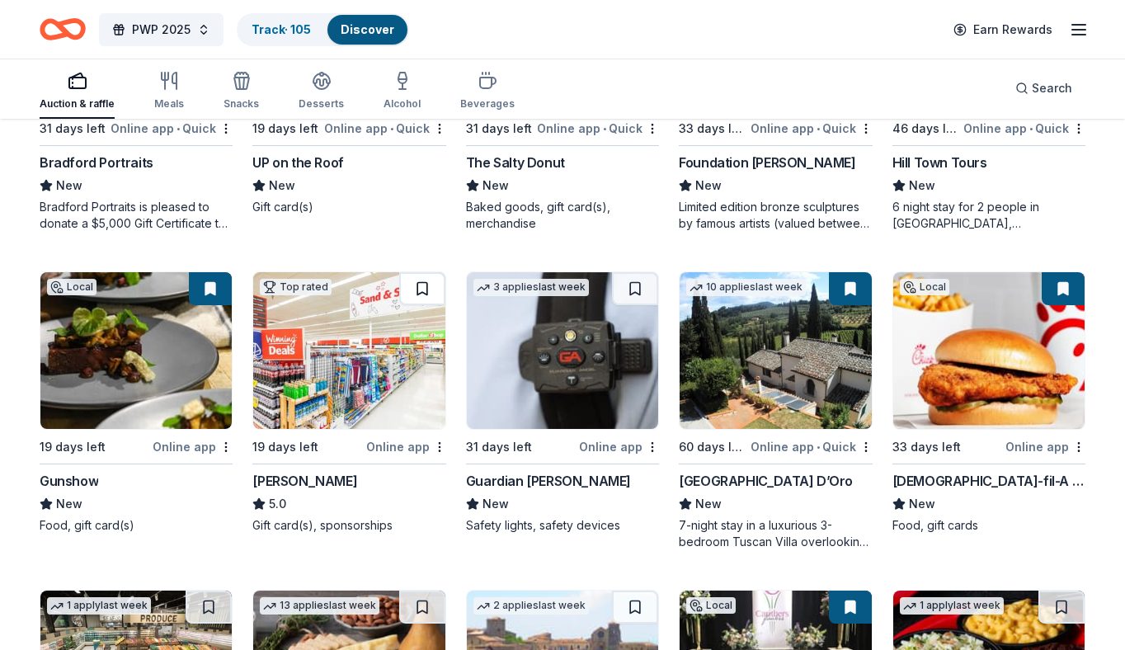
click at [416, 293] on button at bounding box center [422, 288] width 46 height 33
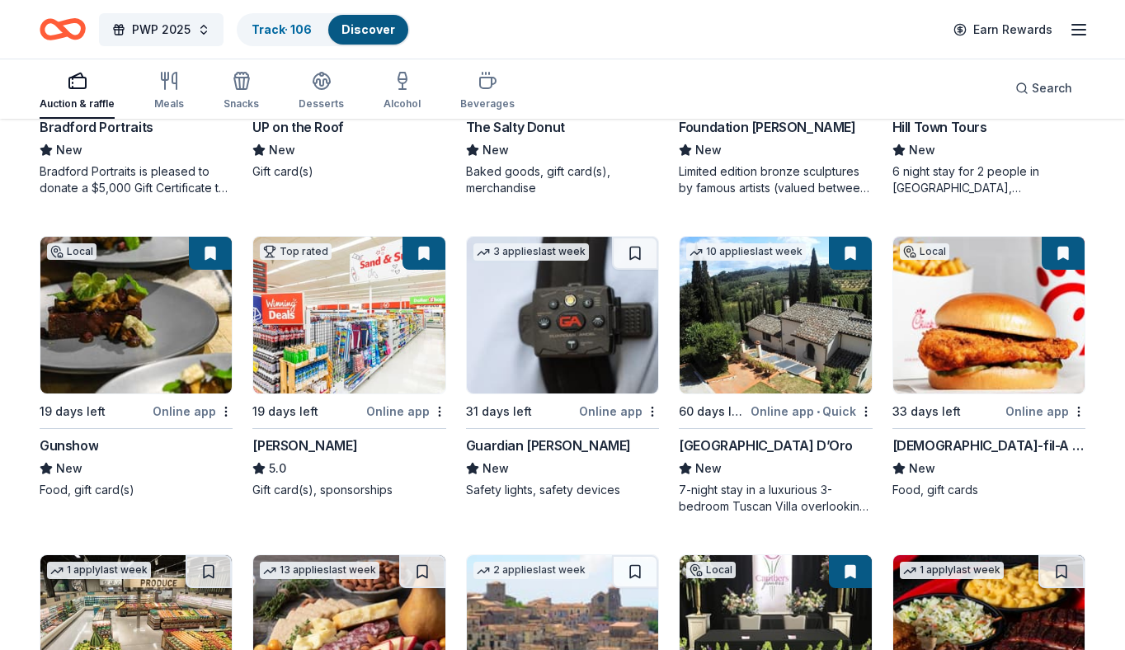
scroll to position [2638, 0]
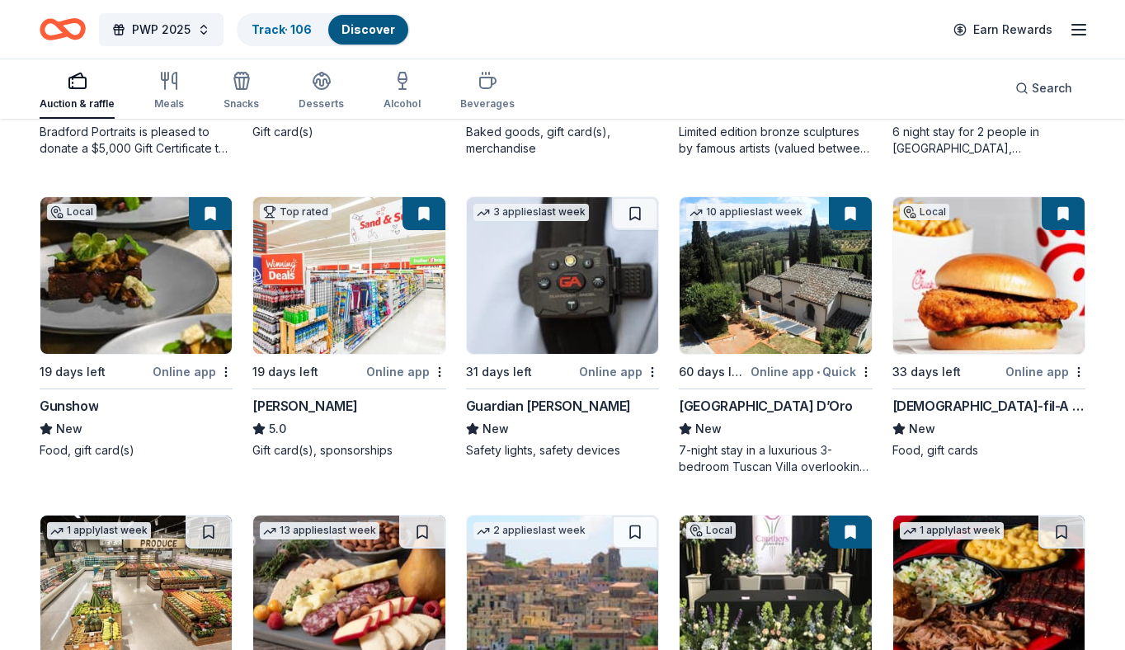
click at [777, 317] on img at bounding box center [775, 275] width 191 height 157
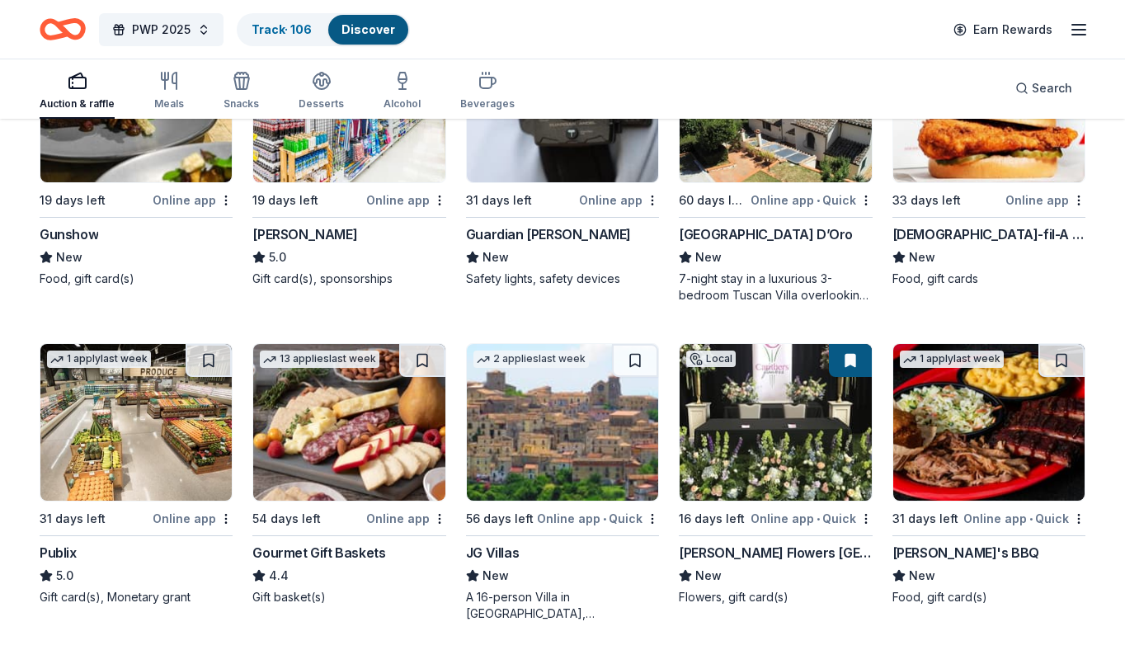
scroll to position [2810, 0]
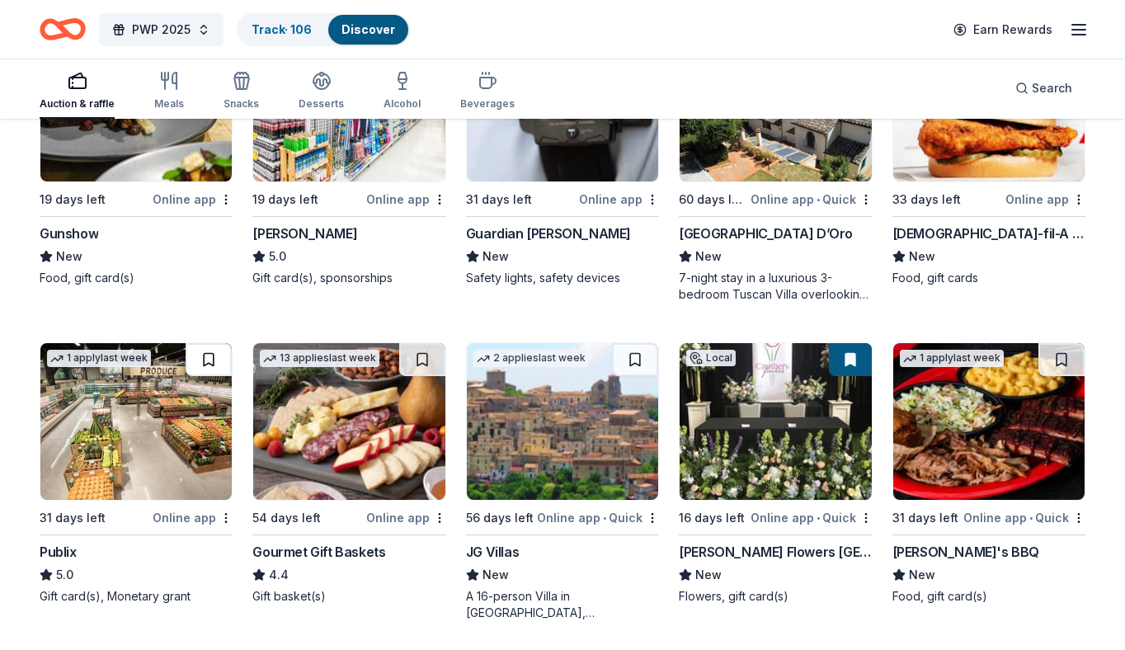
click at [216, 351] on button at bounding box center [209, 359] width 46 height 33
click at [812, 402] on img at bounding box center [775, 421] width 191 height 157
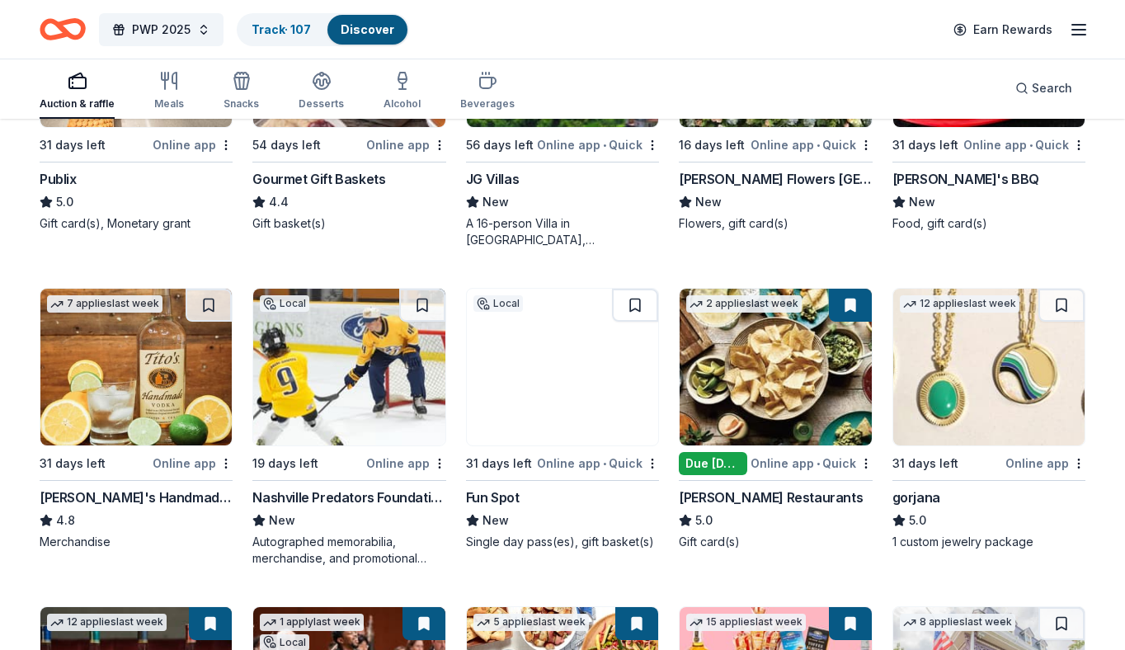
scroll to position [3186, 0]
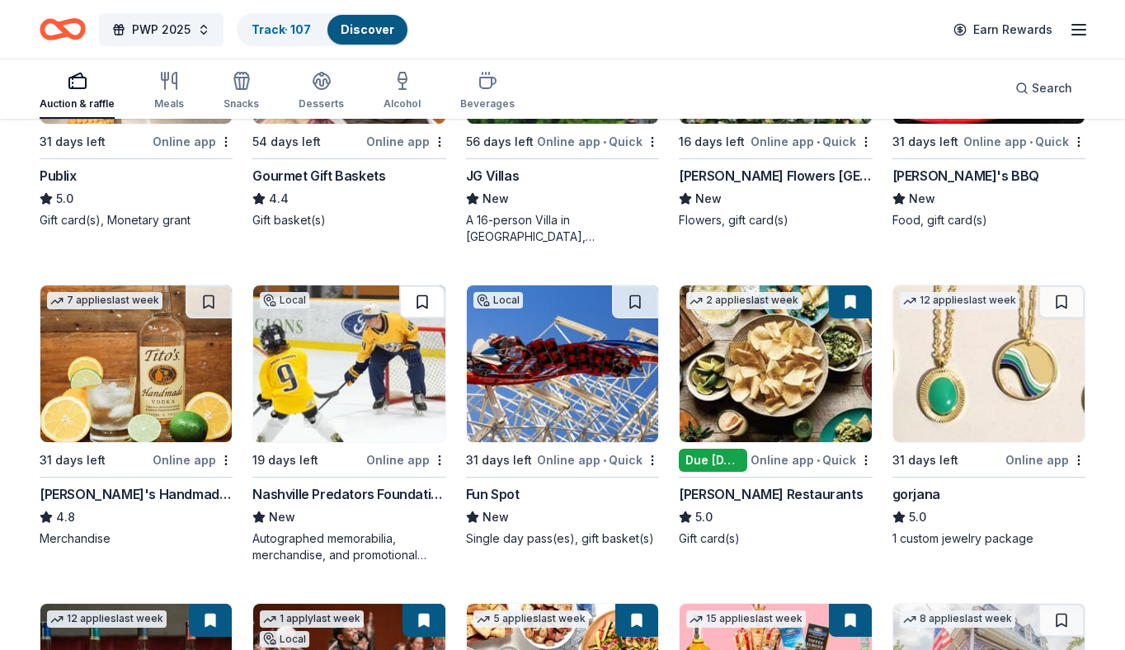
click at [421, 306] on button at bounding box center [422, 301] width 46 height 33
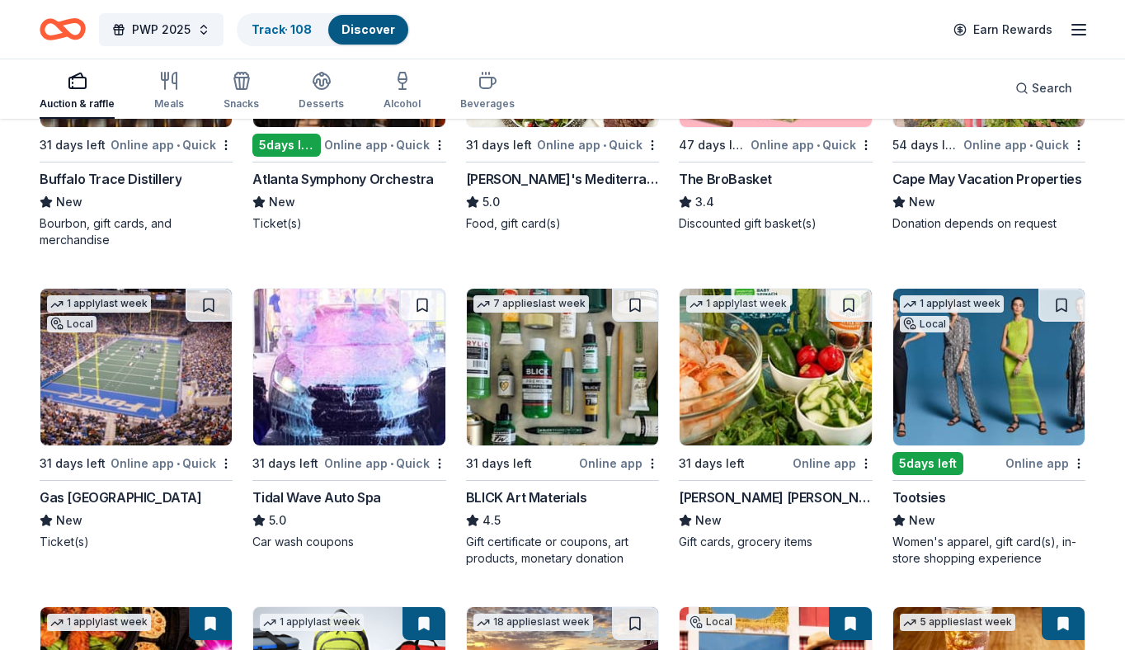
scroll to position [3829, 0]
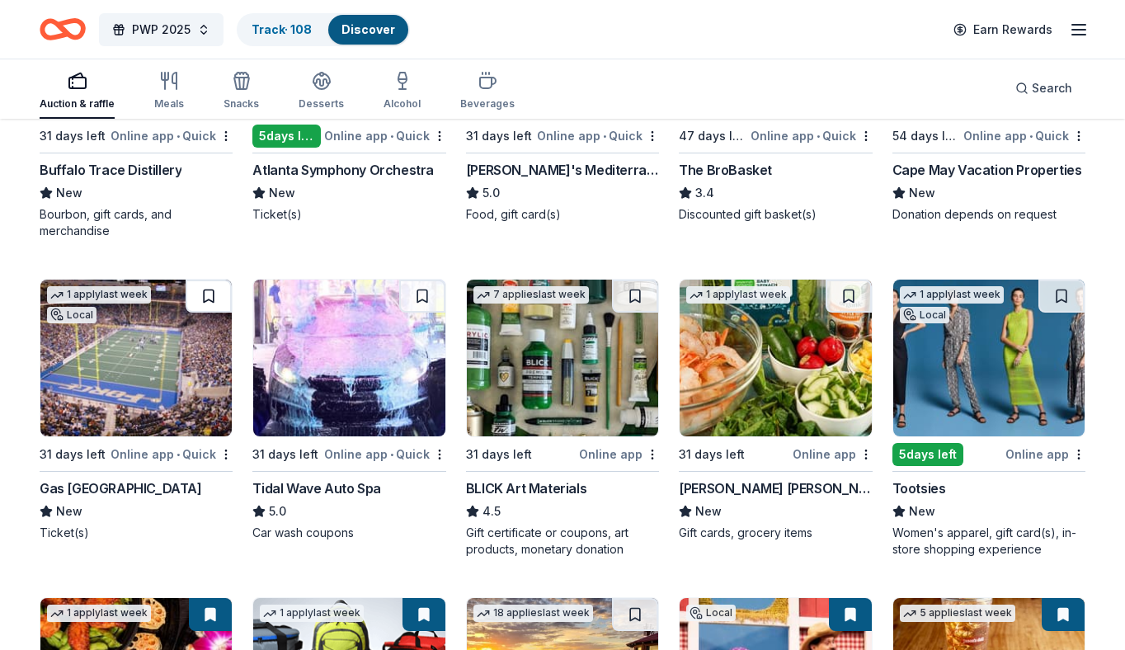
click at [217, 293] on button at bounding box center [209, 296] width 46 height 33
click at [419, 293] on button at bounding box center [422, 296] width 46 height 33
click at [845, 294] on button at bounding box center [849, 296] width 46 height 33
click at [851, 297] on div at bounding box center [849, 296] width 46 height 33
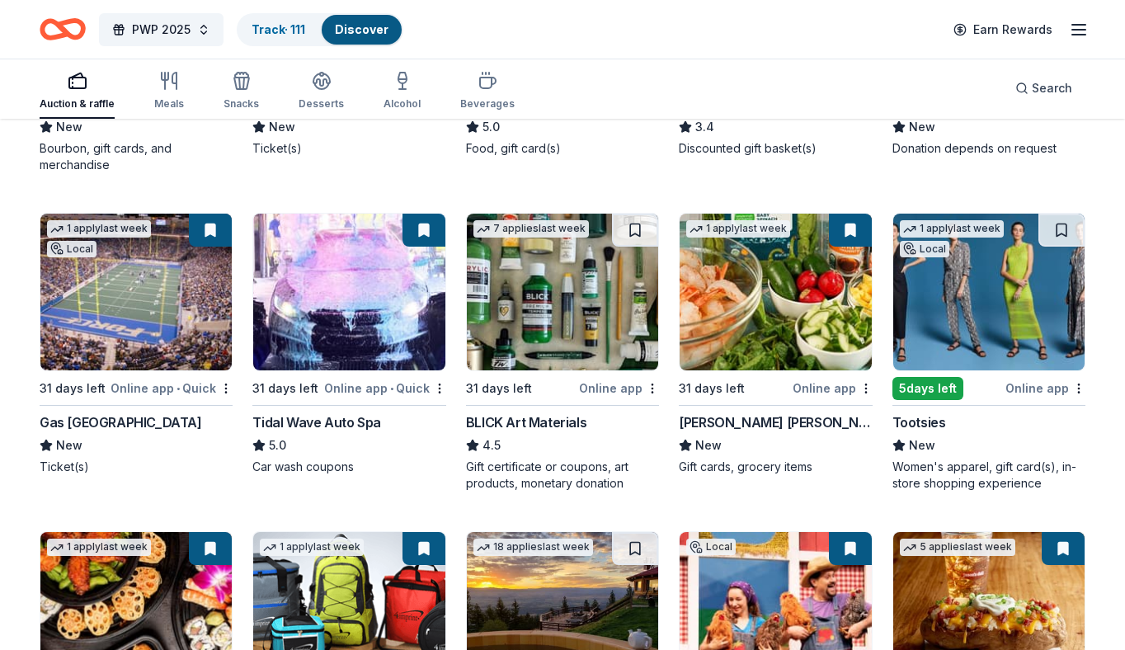
scroll to position [3895, 0]
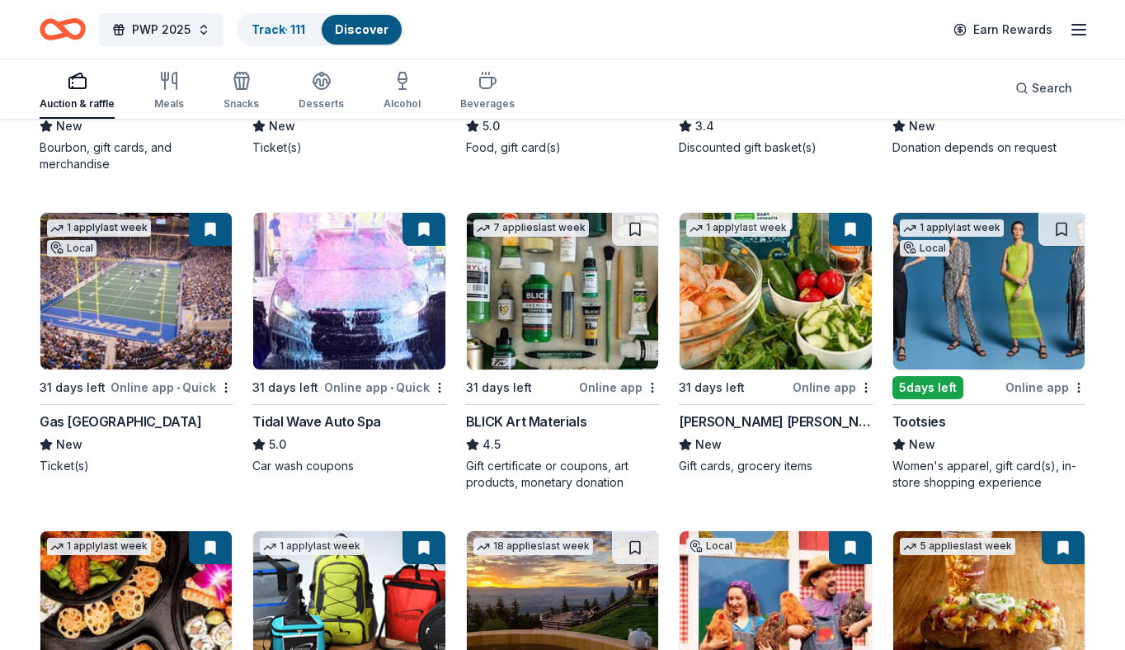
click at [854, 224] on button at bounding box center [850, 229] width 43 height 33
click at [846, 231] on button at bounding box center [850, 229] width 43 height 33
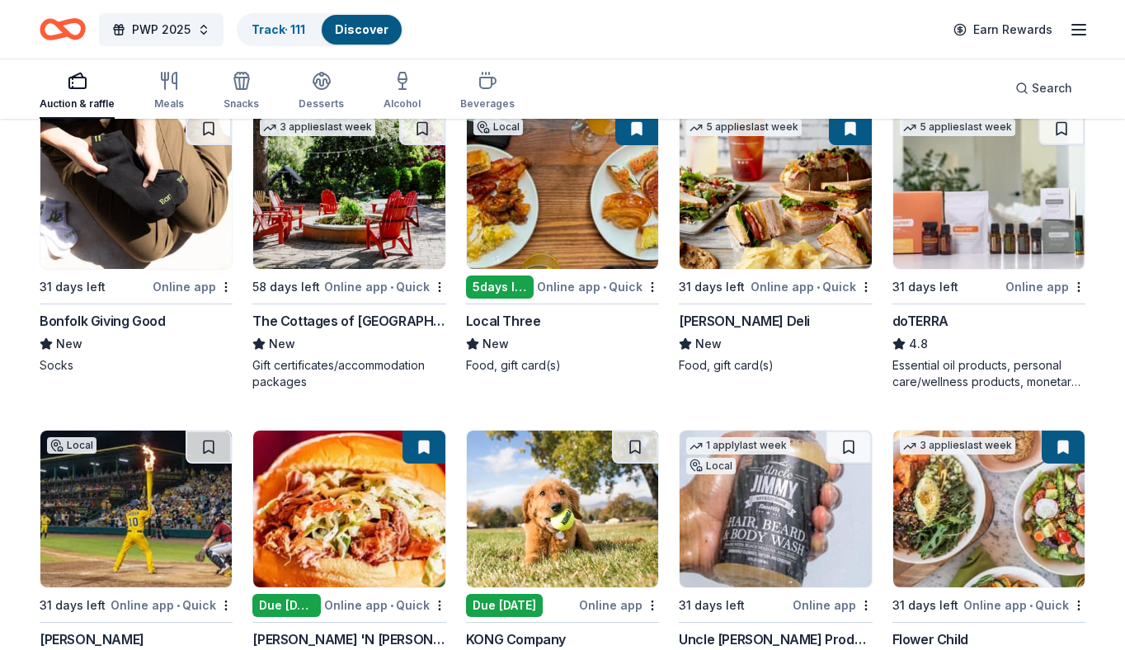
scroll to position [4823, 0]
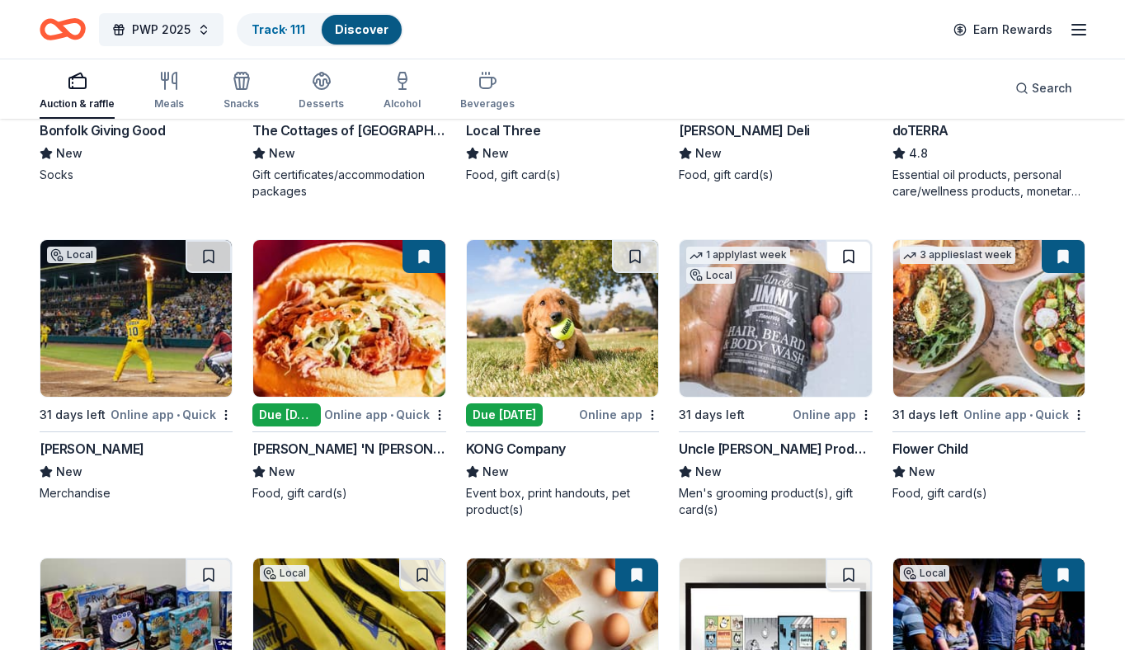
click at [851, 257] on button at bounding box center [849, 256] width 46 height 33
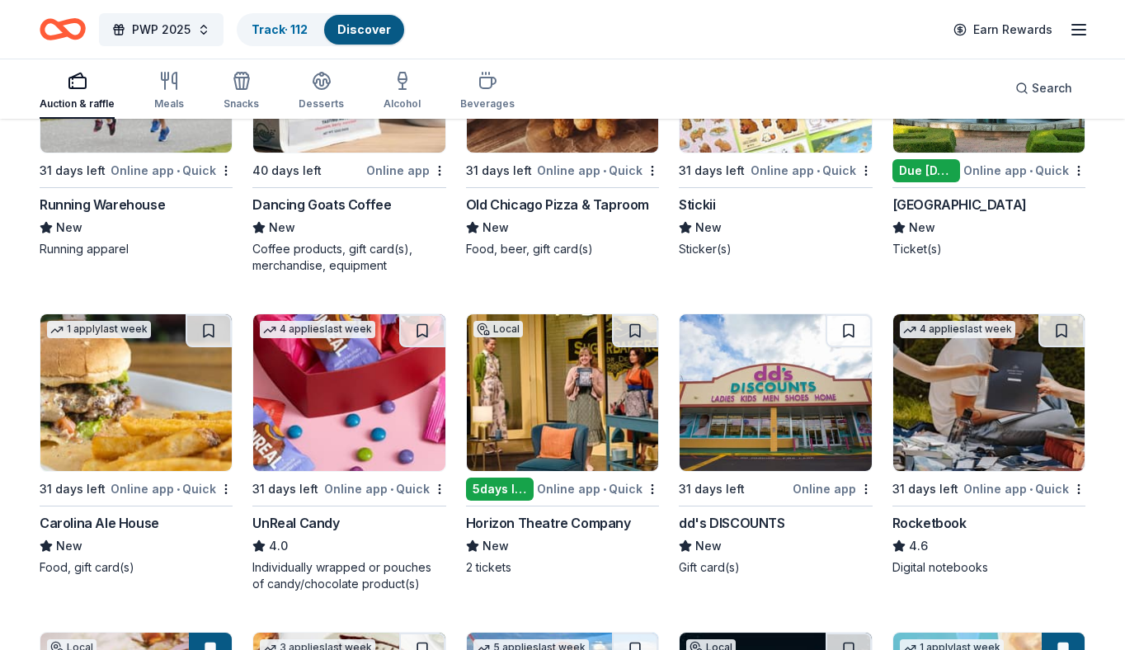
scroll to position [6366, 0]
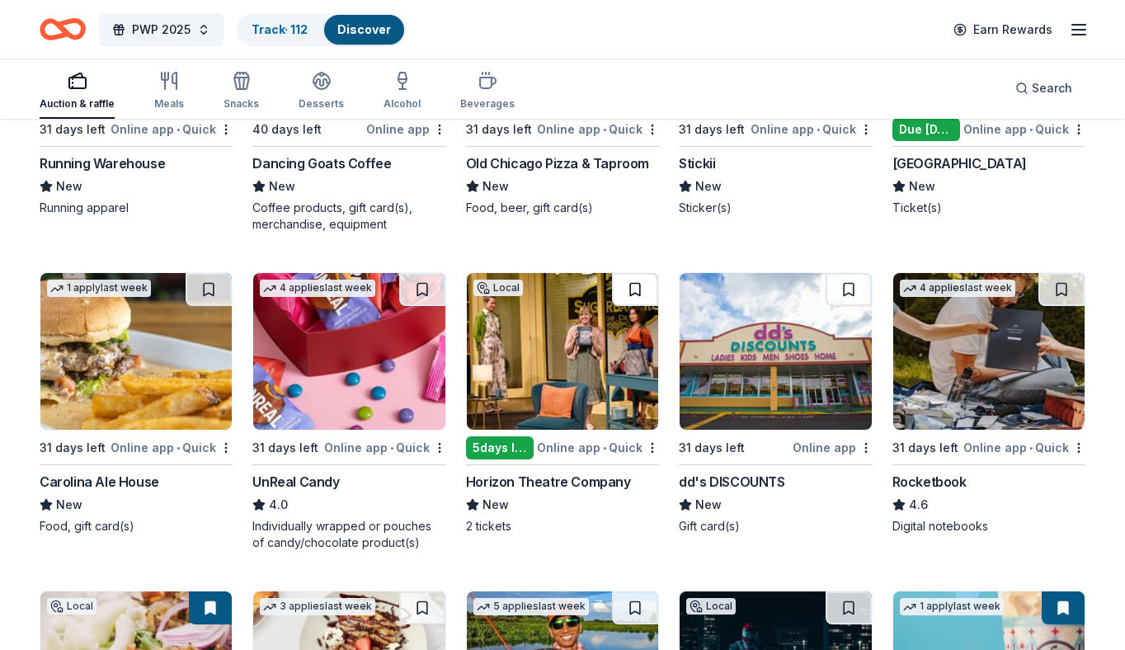
click at [639, 290] on button at bounding box center [635, 289] width 46 height 33
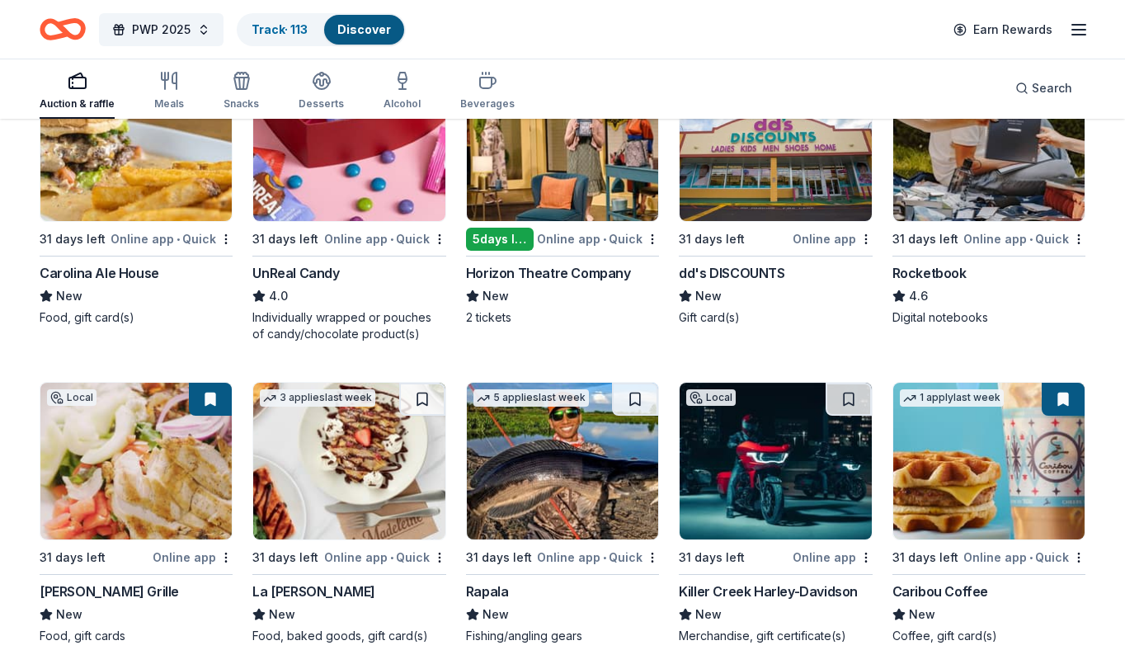
scroll to position [6511, 0]
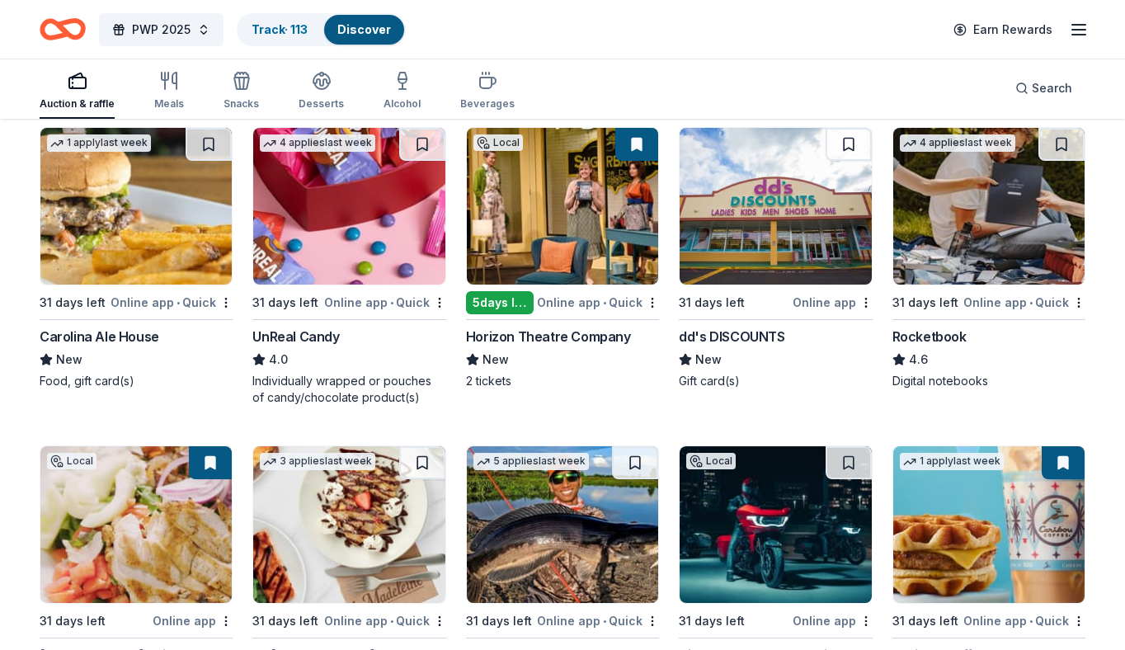
click at [561, 313] on div "Local 5 days left Online app • Quick Horizon Theatre Company New 2 tickets" at bounding box center [562, 258] width 193 height 262
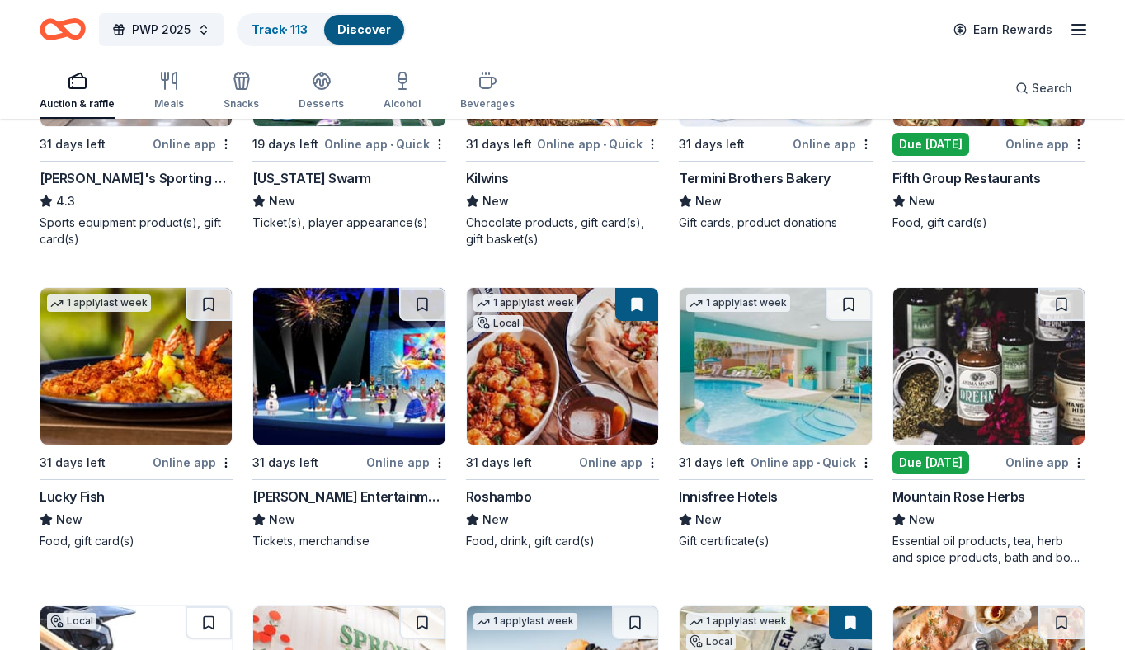
scroll to position [7291, 0]
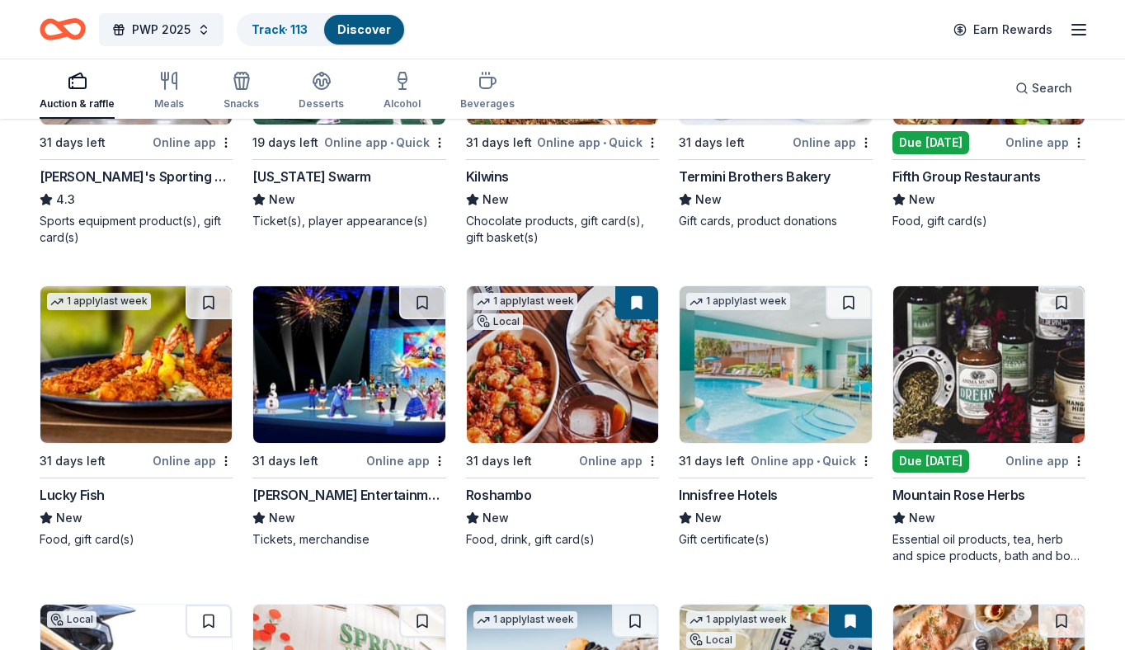
click at [747, 374] on img at bounding box center [775, 364] width 191 height 157
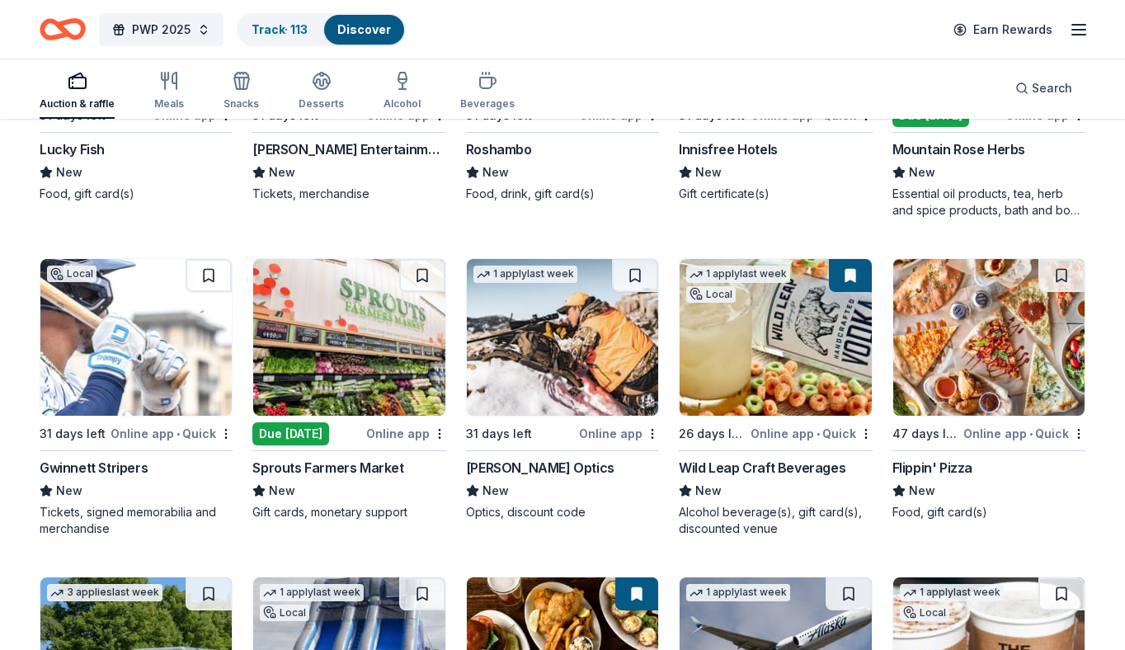
scroll to position [7638, 0]
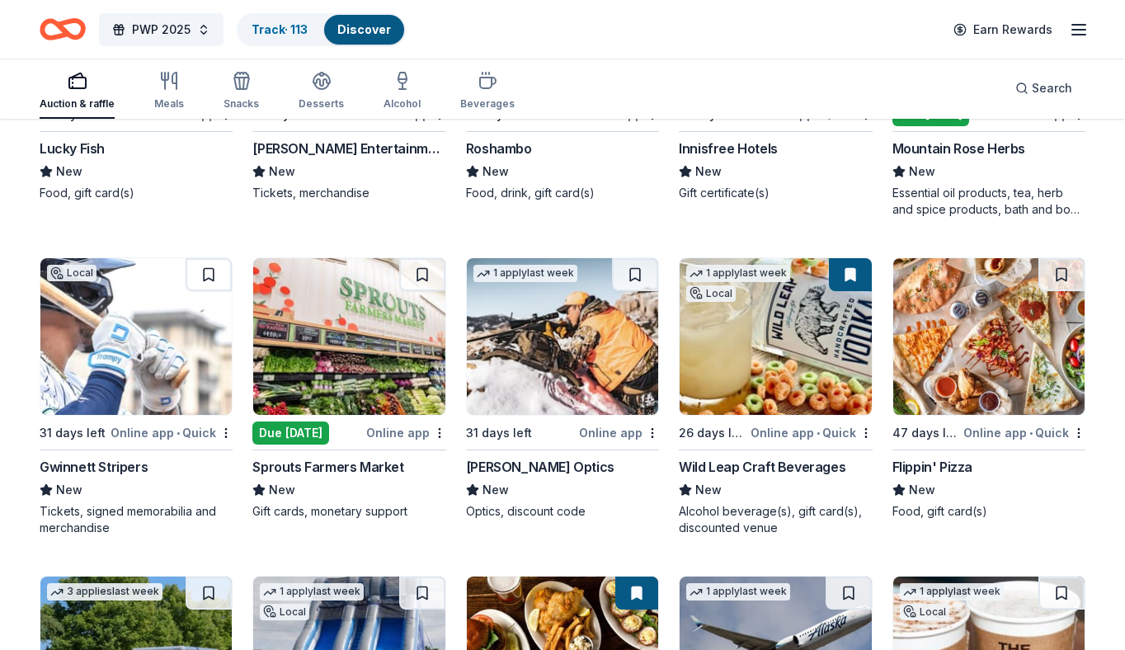
click at [398, 303] on img at bounding box center [348, 336] width 191 height 157
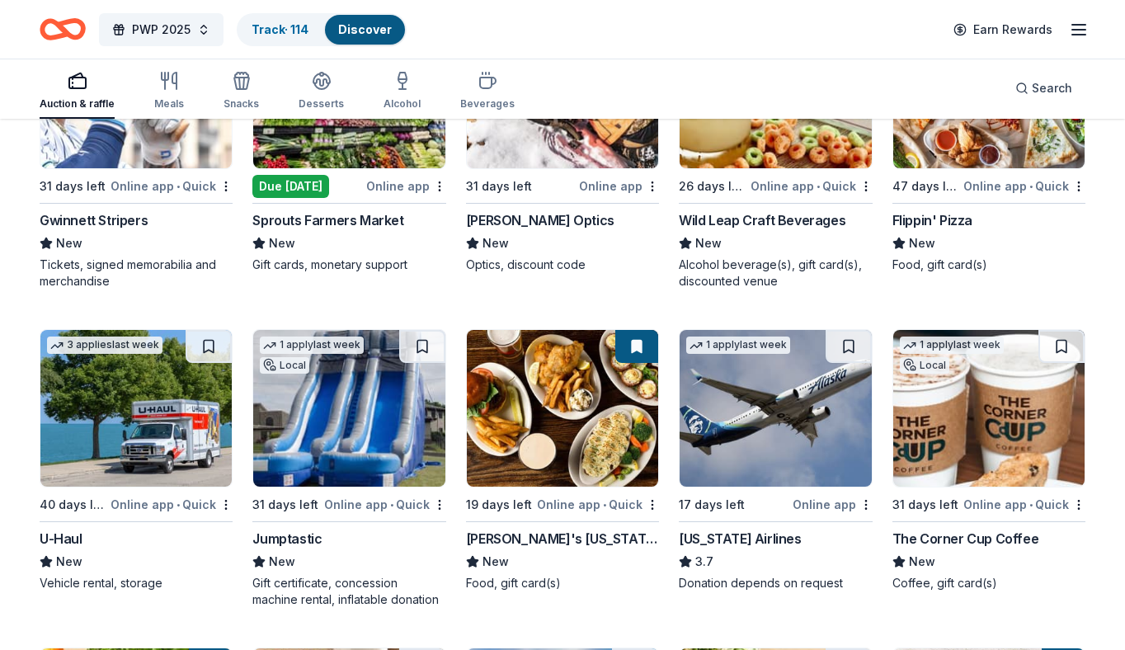
scroll to position [7885, 0]
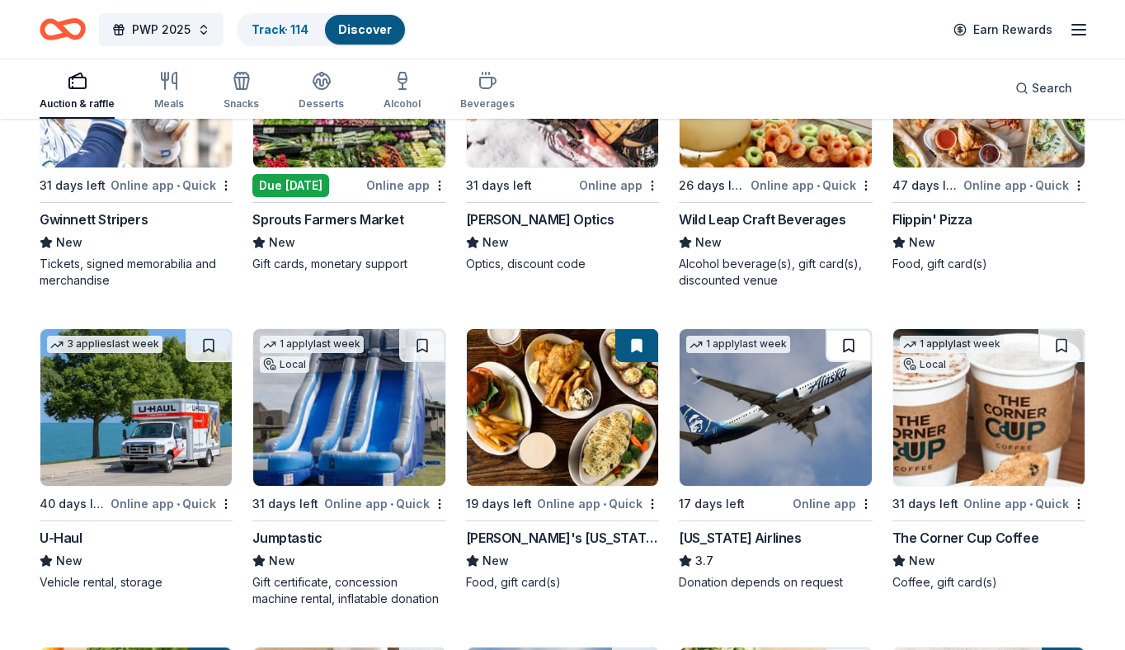
click at [848, 349] on button at bounding box center [849, 345] width 46 height 33
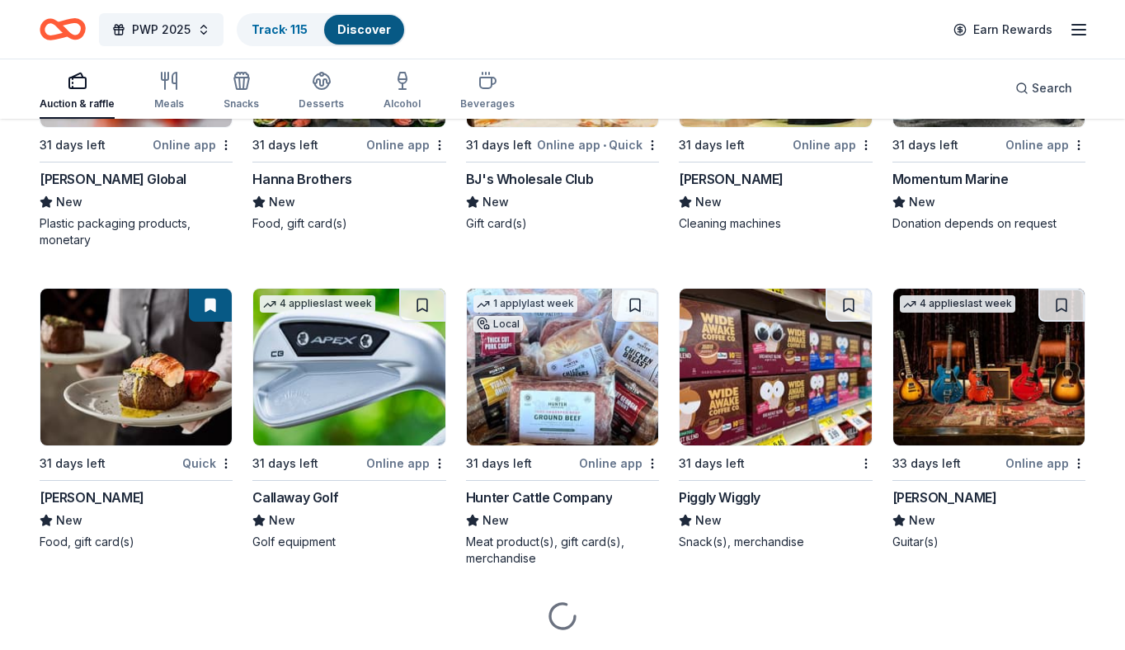
scroll to position [9184, 0]
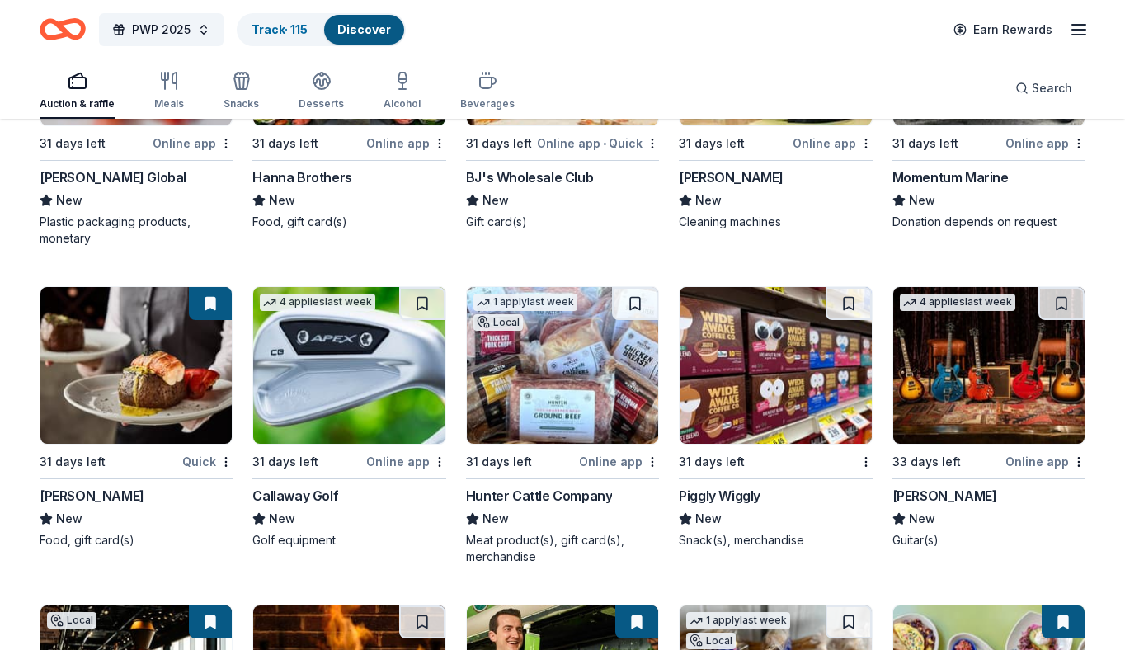
click at [345, 433] on img at bounding box center [348, 365] width 191 height 157
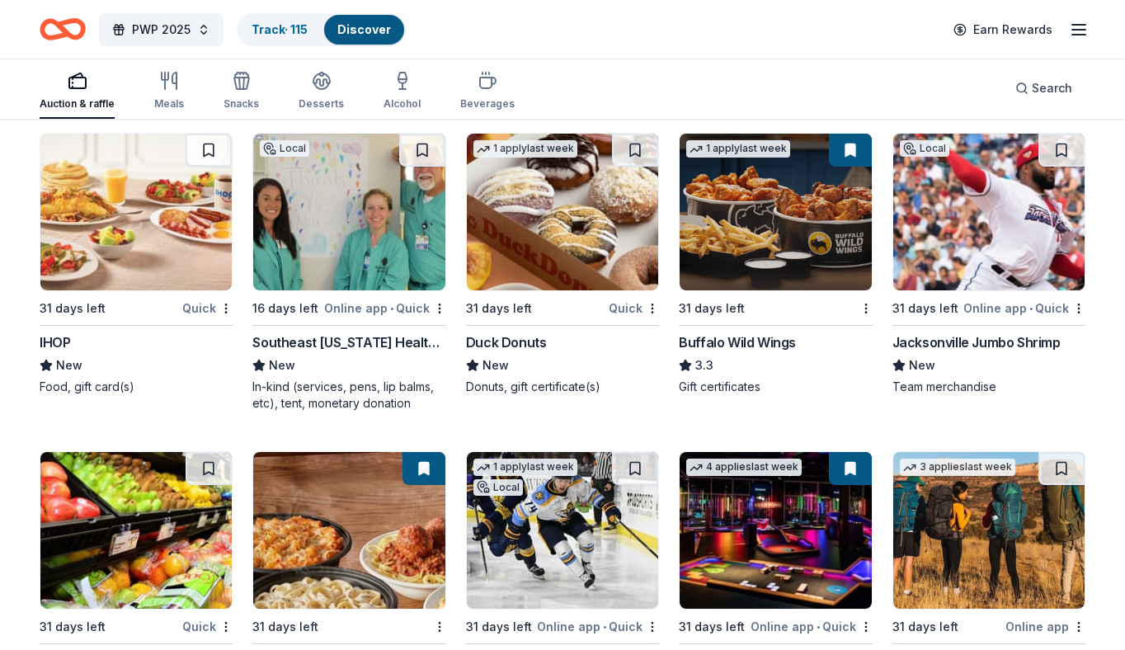
scroll to position [10917, 0]
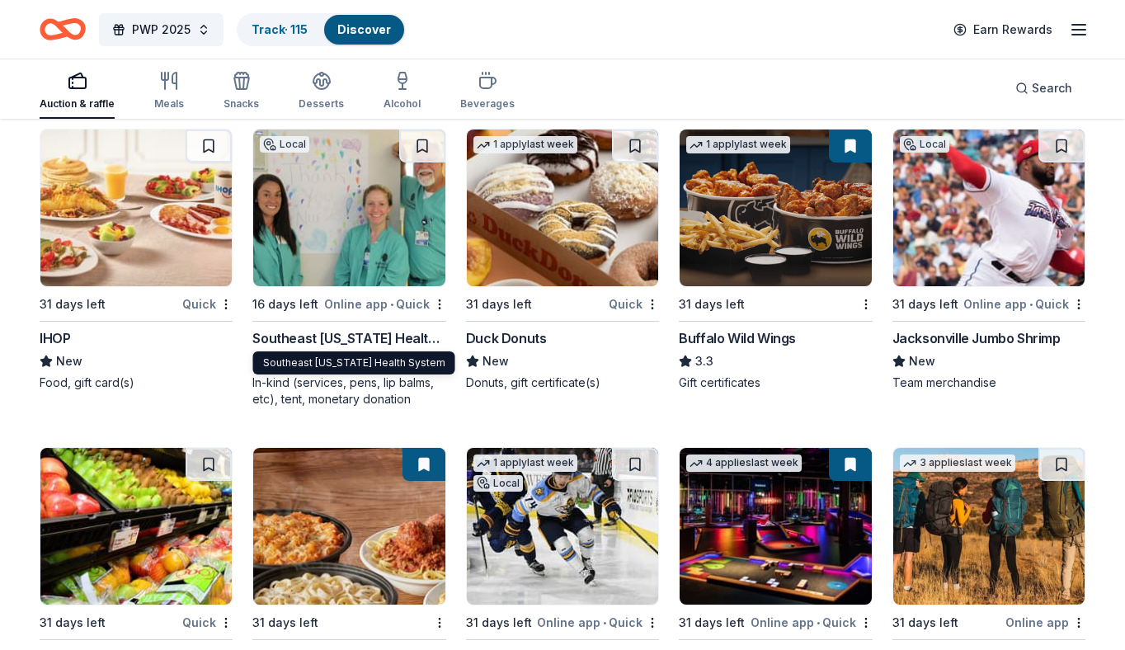
click at [387, 337] on div "Southeast Georgia Health System" at bounding box center [348, 338] width 193 height 20
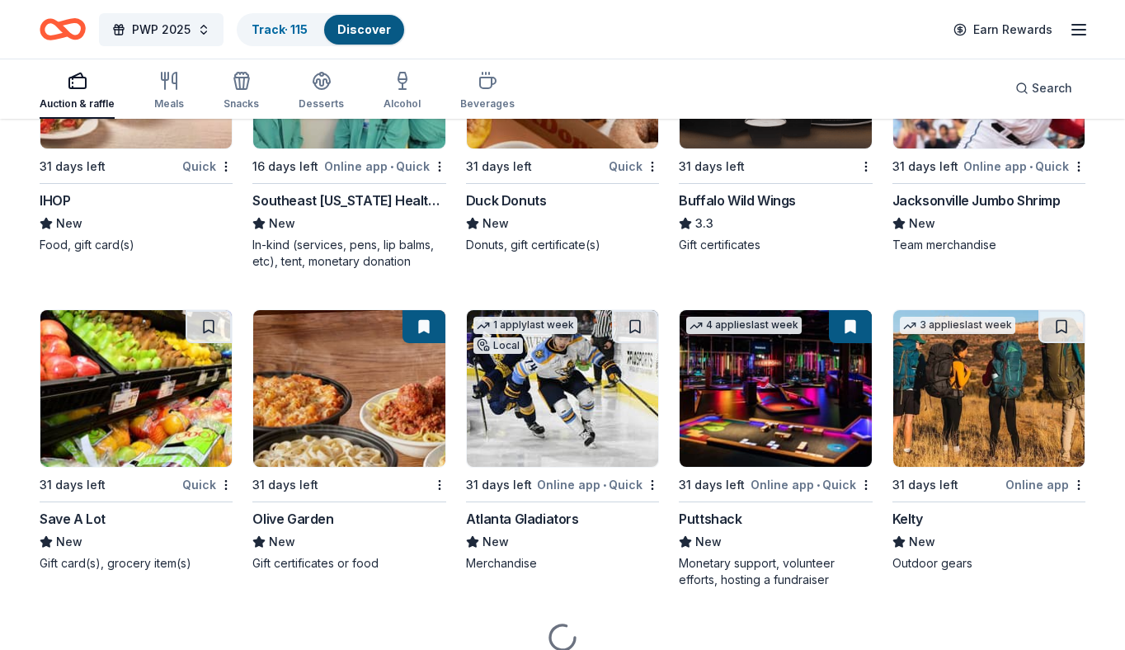
scroll to position [11068, 0]
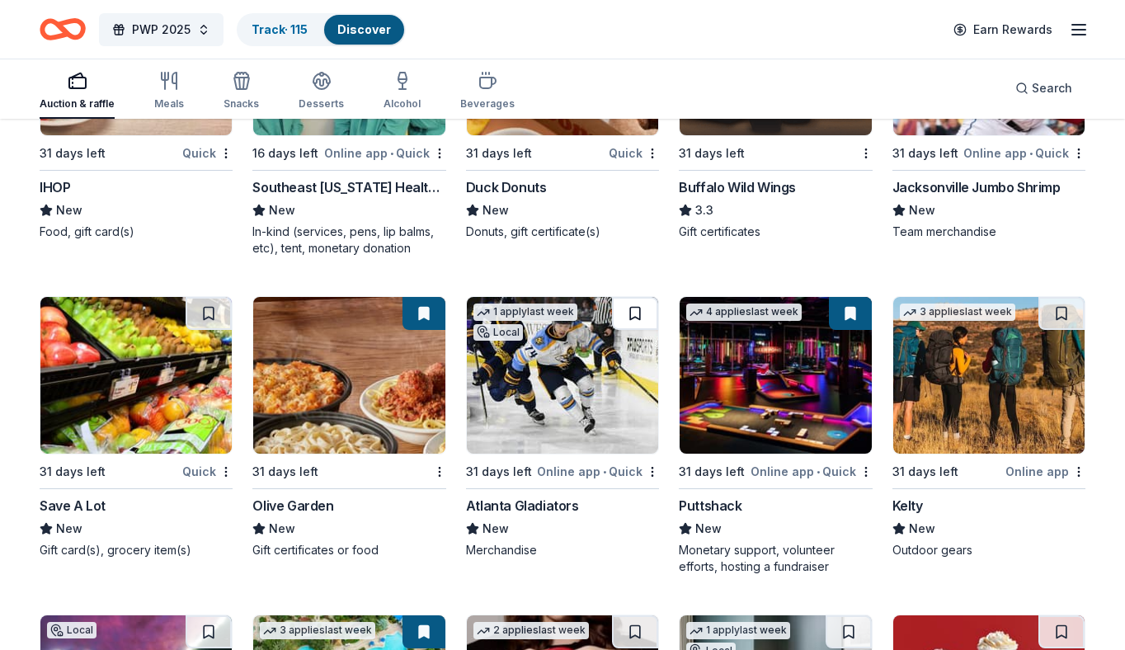
click at [634, 316] on button at bounding box center [635, 313] width 46 height 33
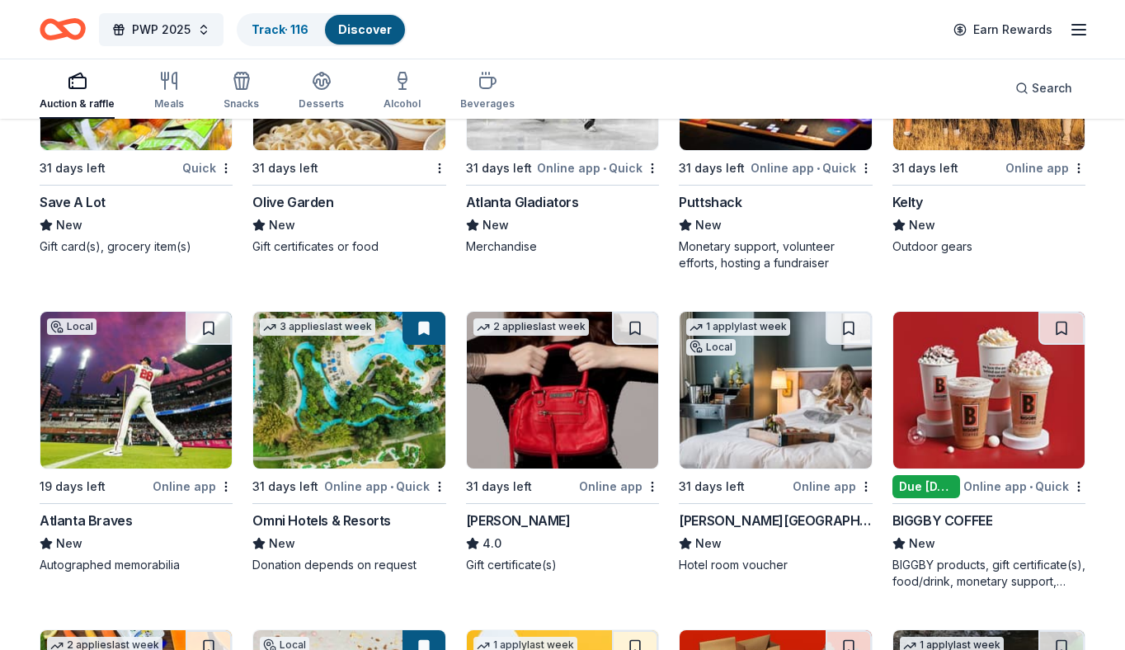
scroll to position [11375, 0]
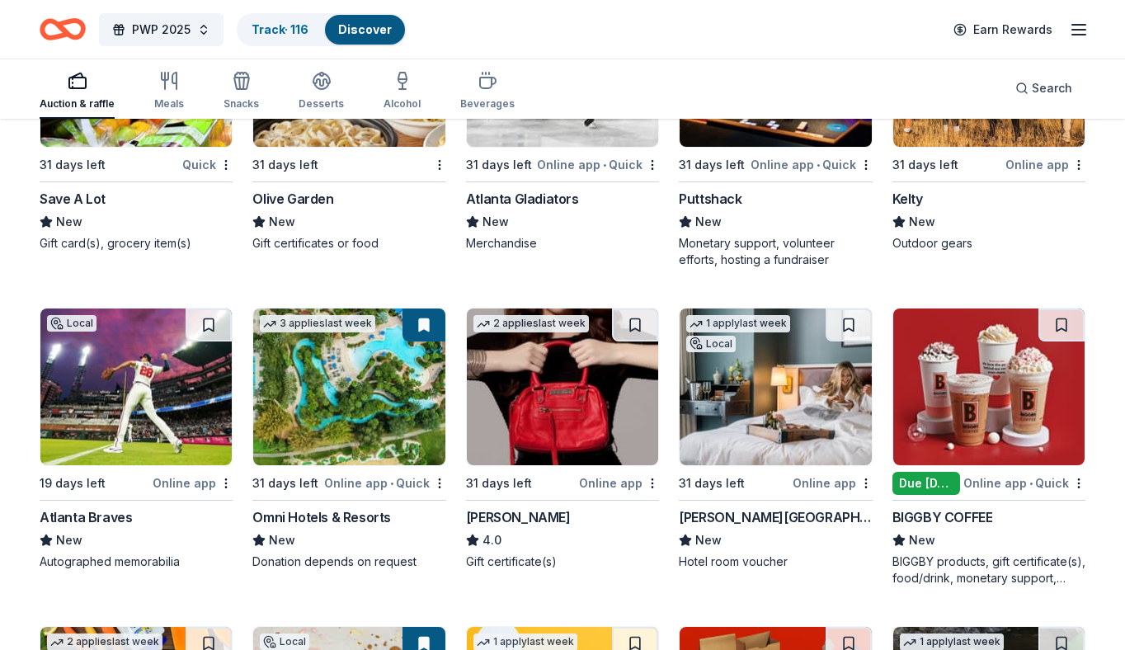
click at [784, 430] on img at bounding box center [775, 386] width 191 height 157
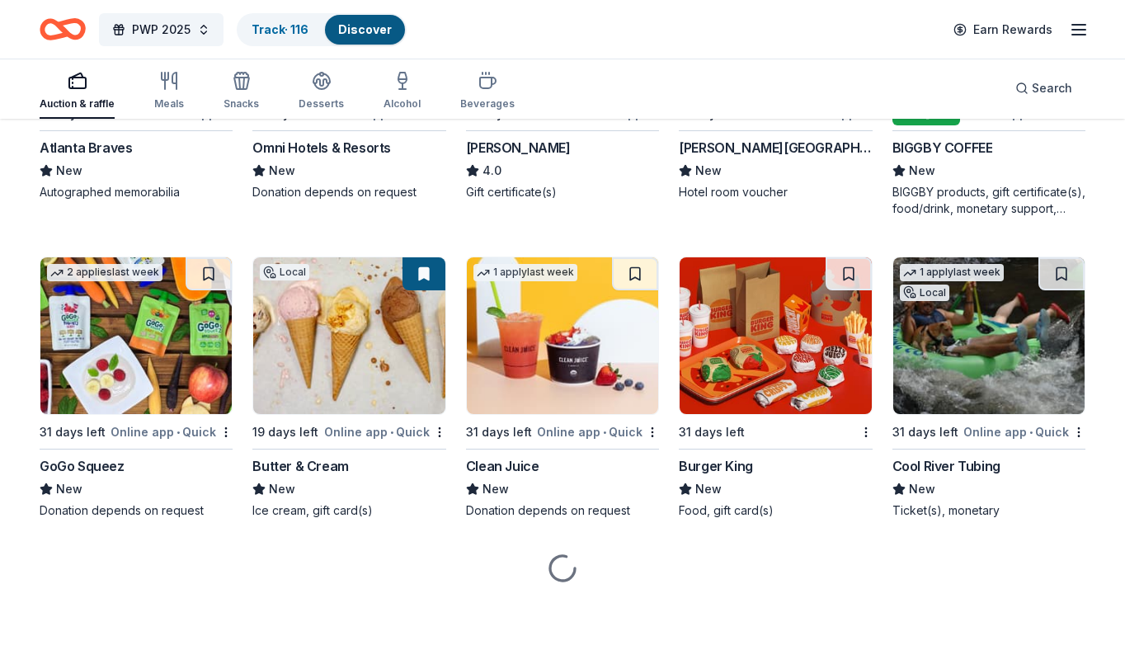
scroll to position [11745, 0]
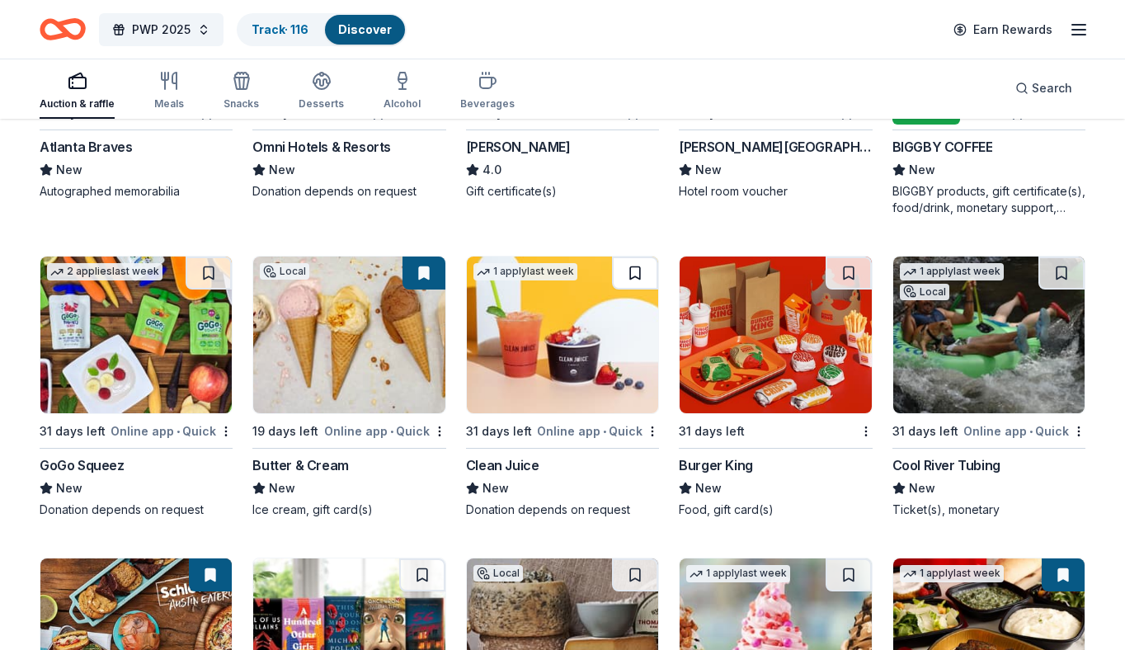
click at [639, 266] on button at bounding box center [635, 273] width 46 height 33
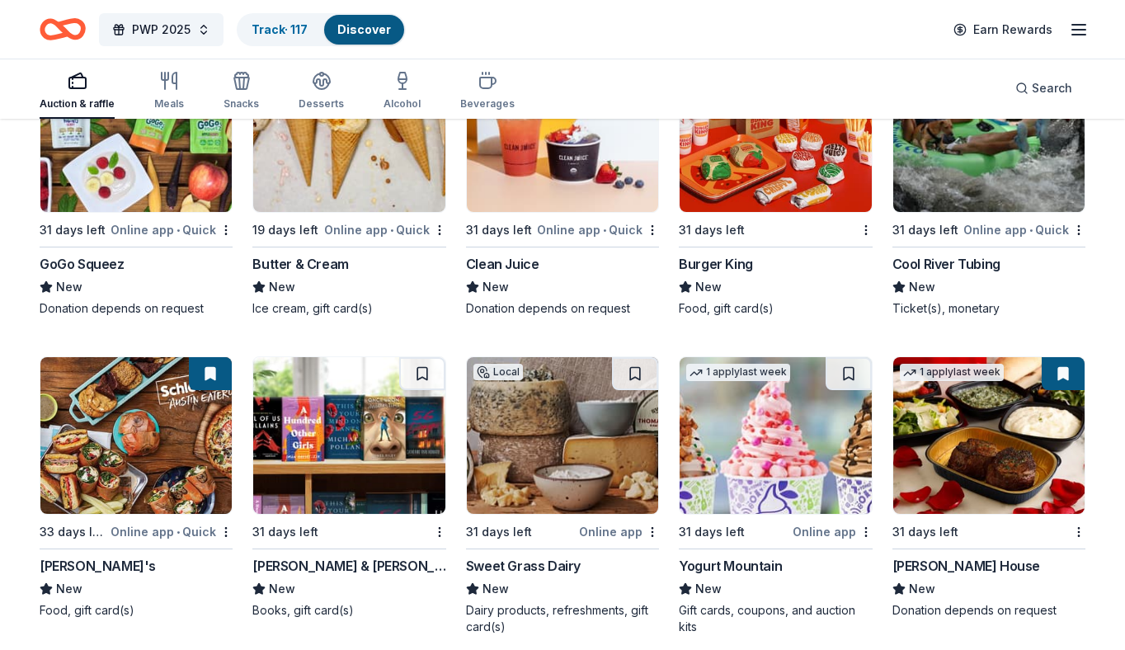
scroll to position [11954, 0]
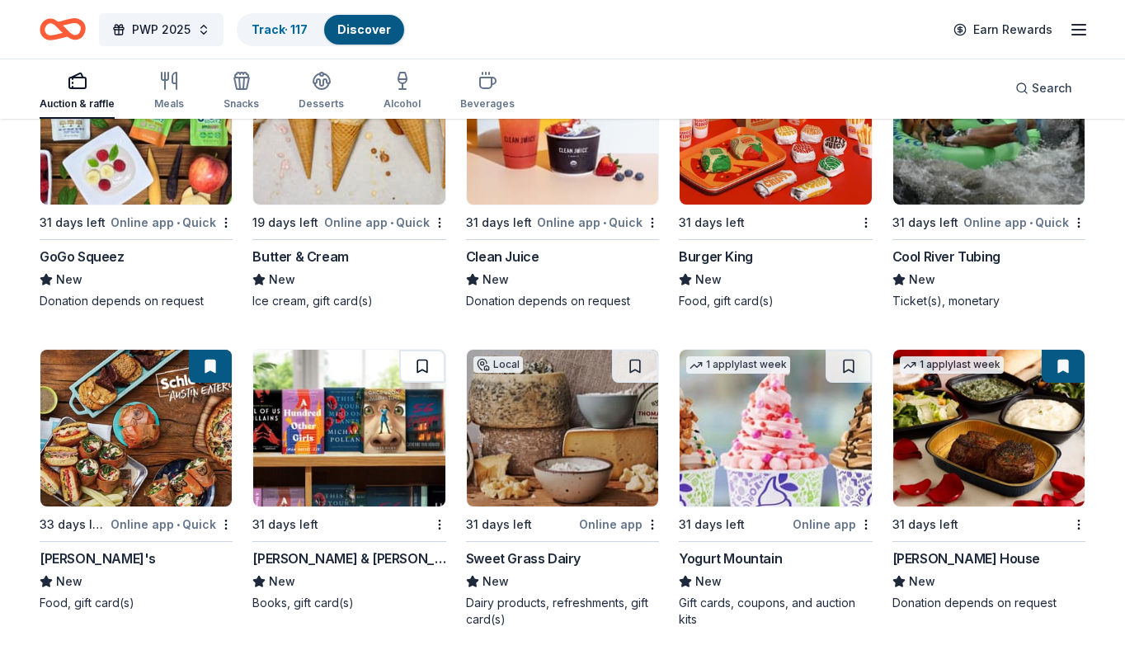
click at [425, 371] on button at bounding box center [422, 366] width 46 height 33
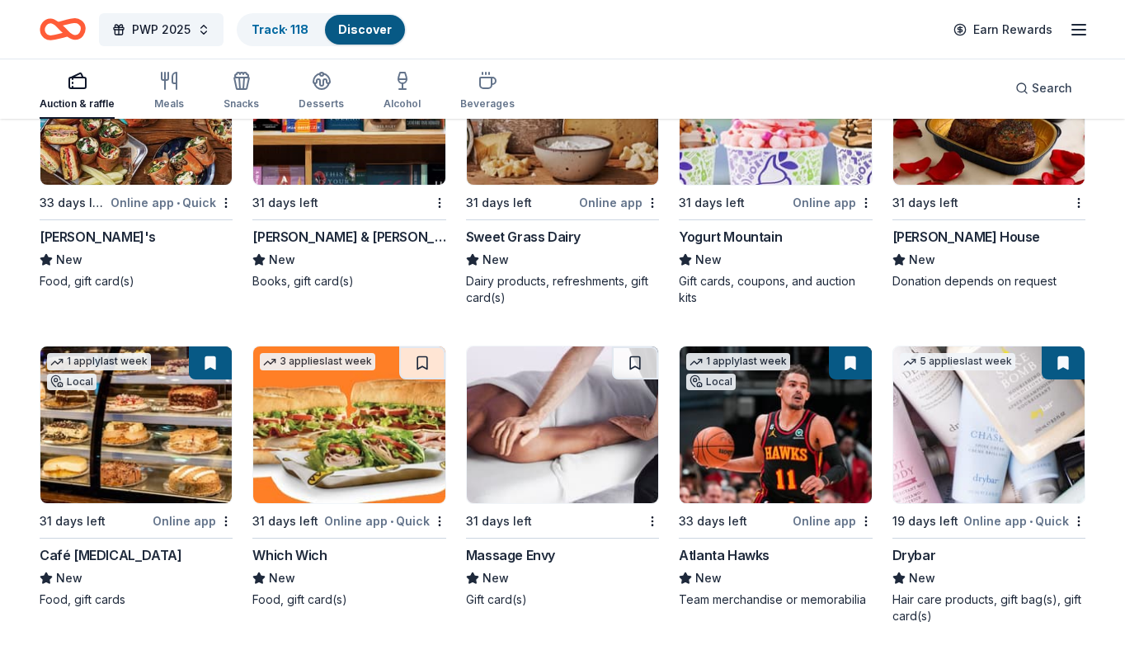
scroll to position [12276, 0]
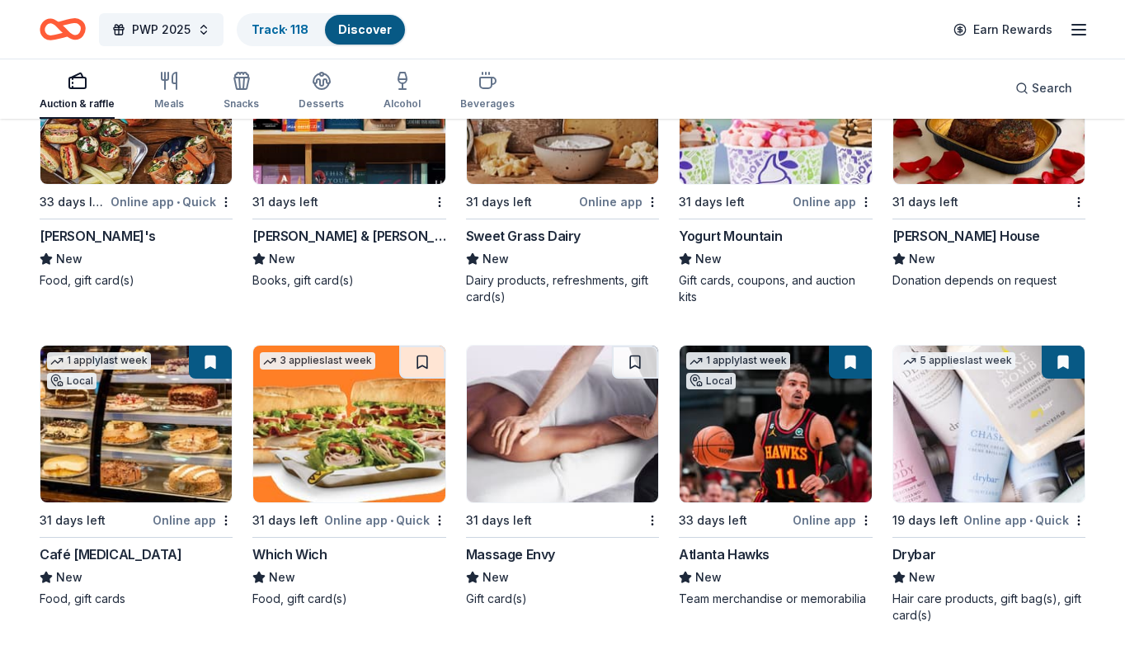
click at [596, 435] on img at bounding box center [562, 424] width 191 height 157
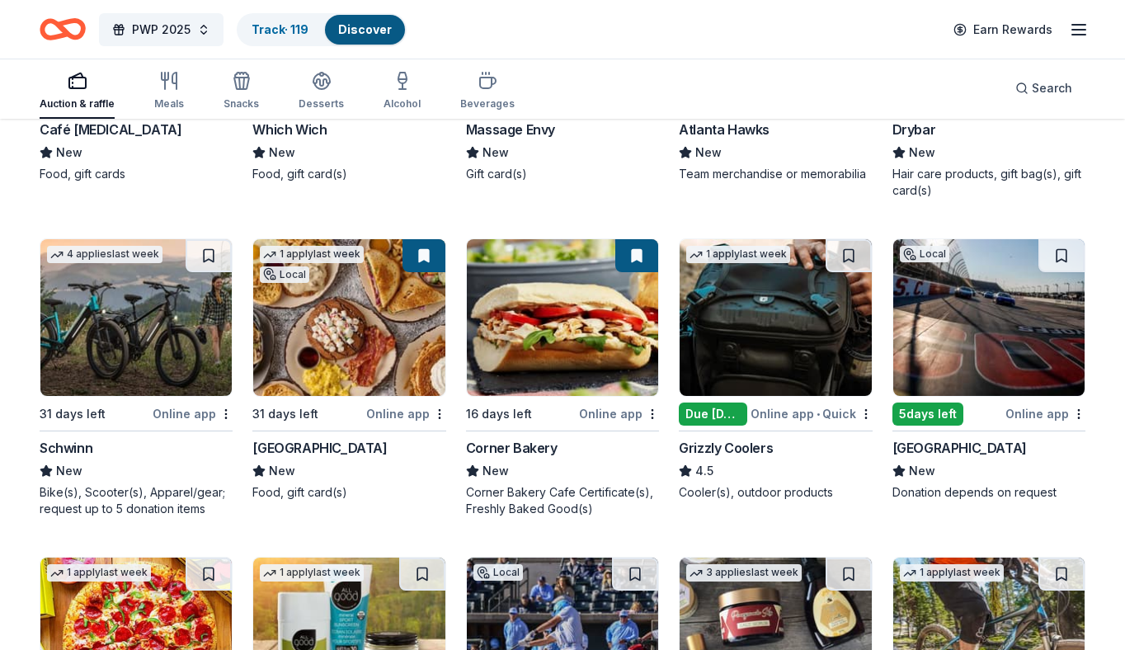
scroll to position [12704, 0]
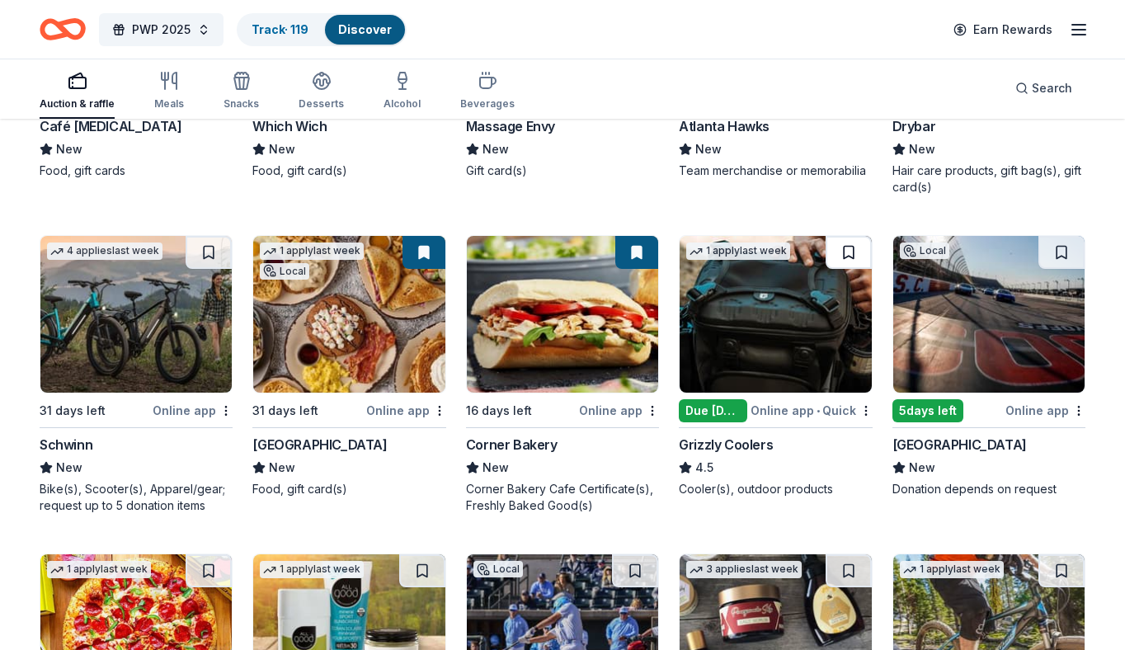
click at [850, 251] on button at bounding box center [849, 252] width 46 height 33
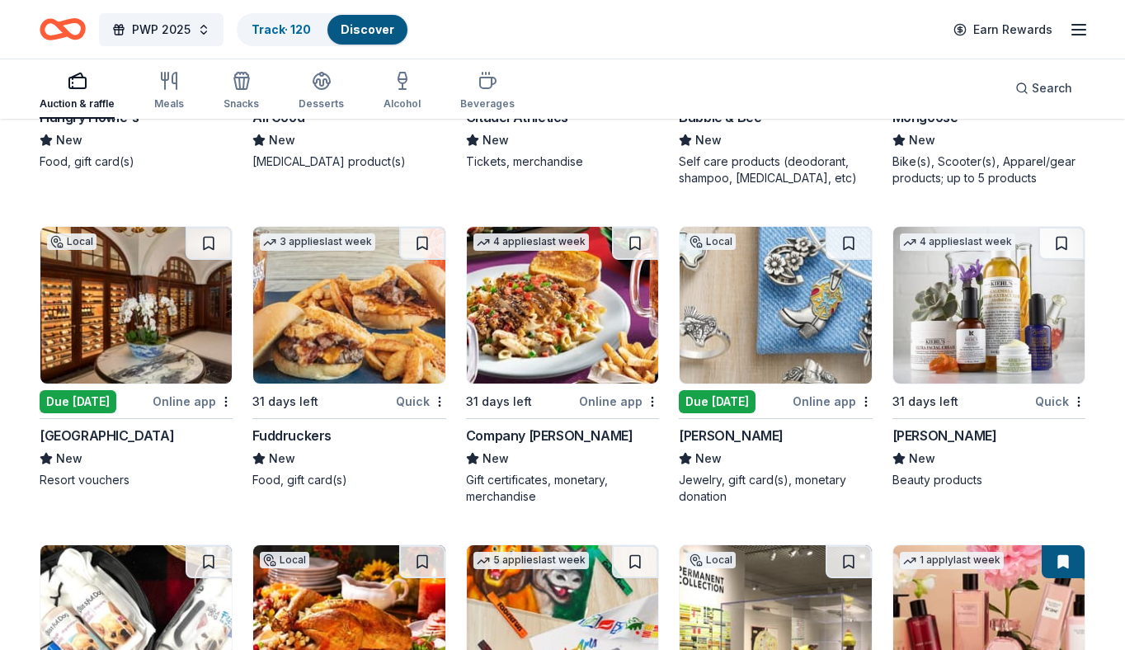
scroll to position [13348, 0]
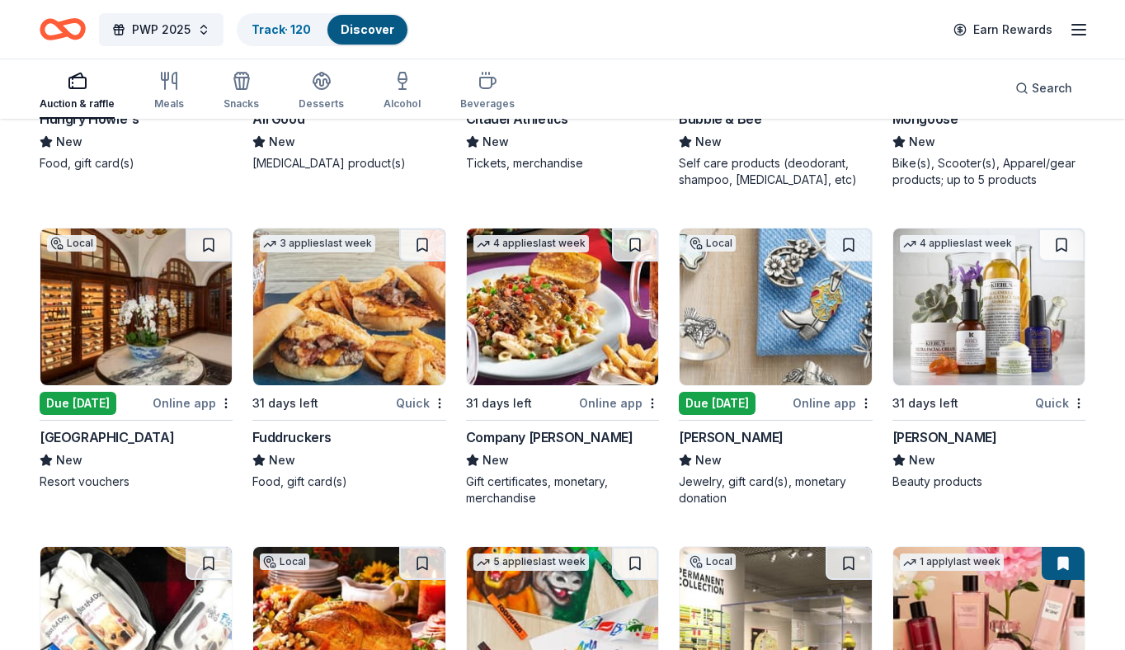
click at [111, 357] on img at bounding box center [135, 306] width 191 height 157
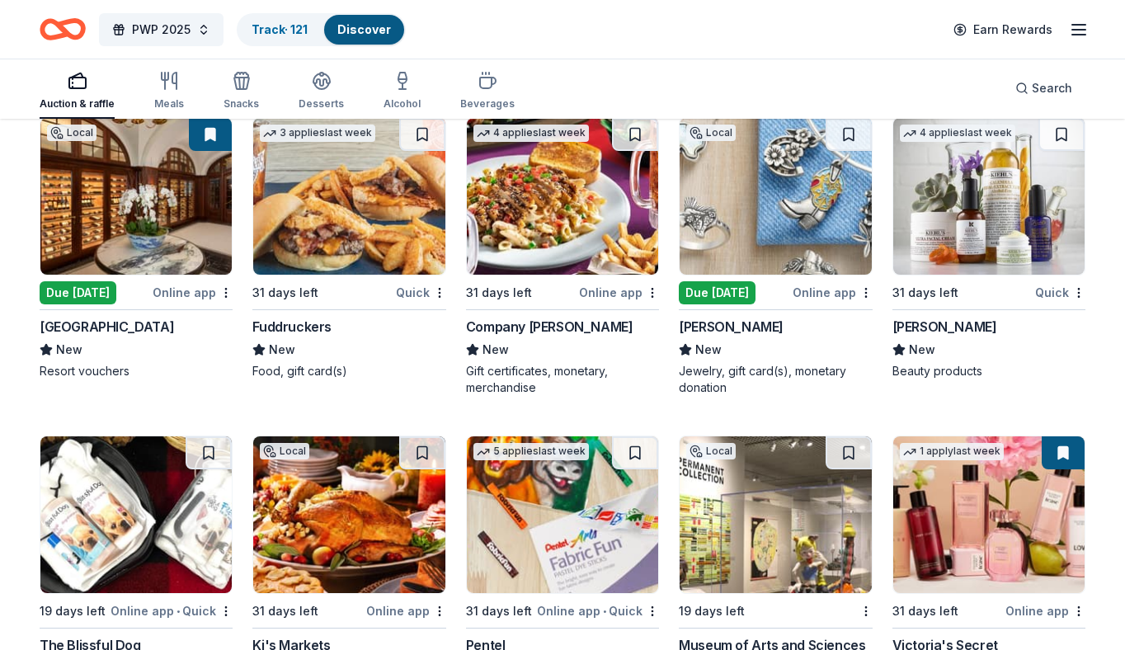
scroll to position [13463, 0]
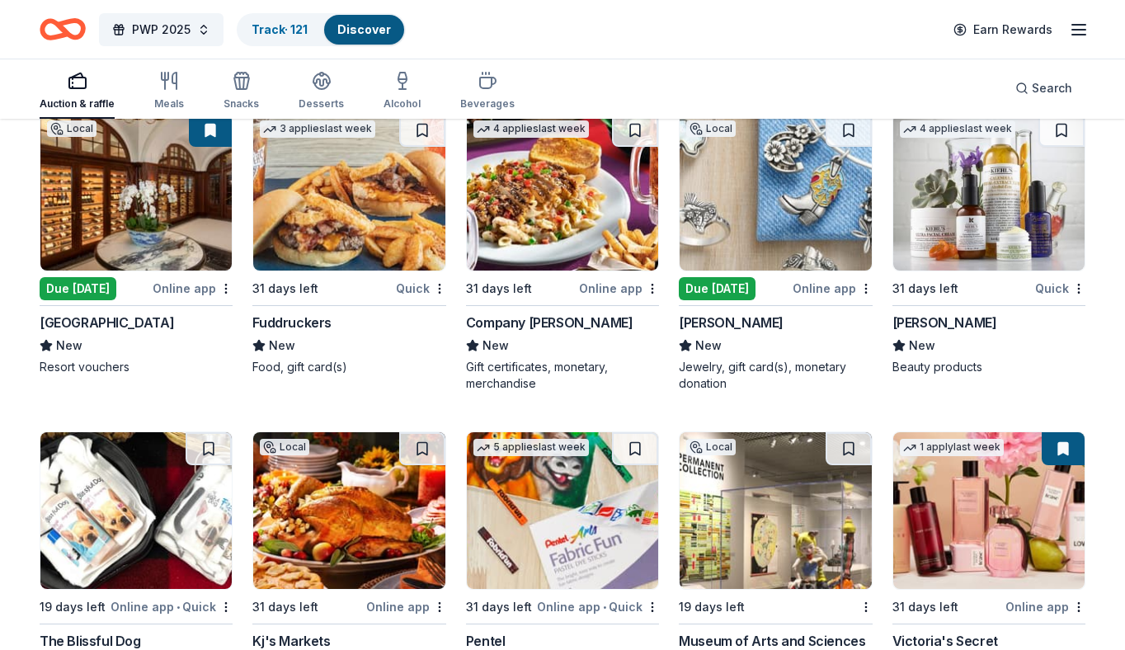
click at [1000, 187] on img at bounding box center [988, 192] width 191 height 157
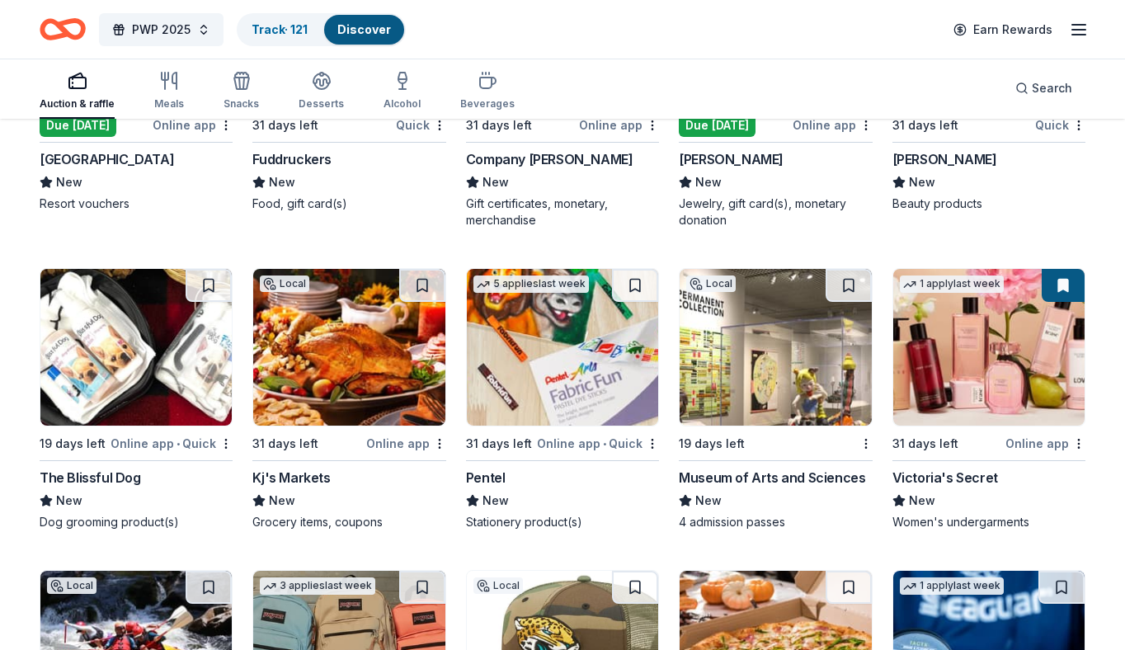
scroll to position [13632, 0]
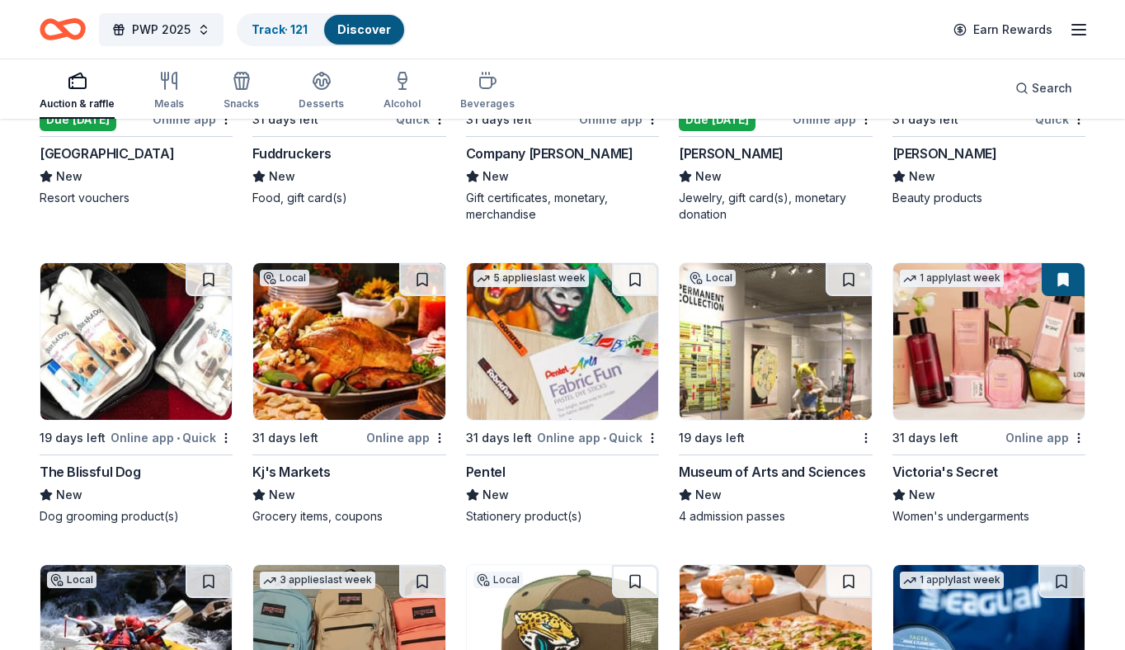
click at [695, 305] on img at bounding box center [775, 341] width 191 height 157
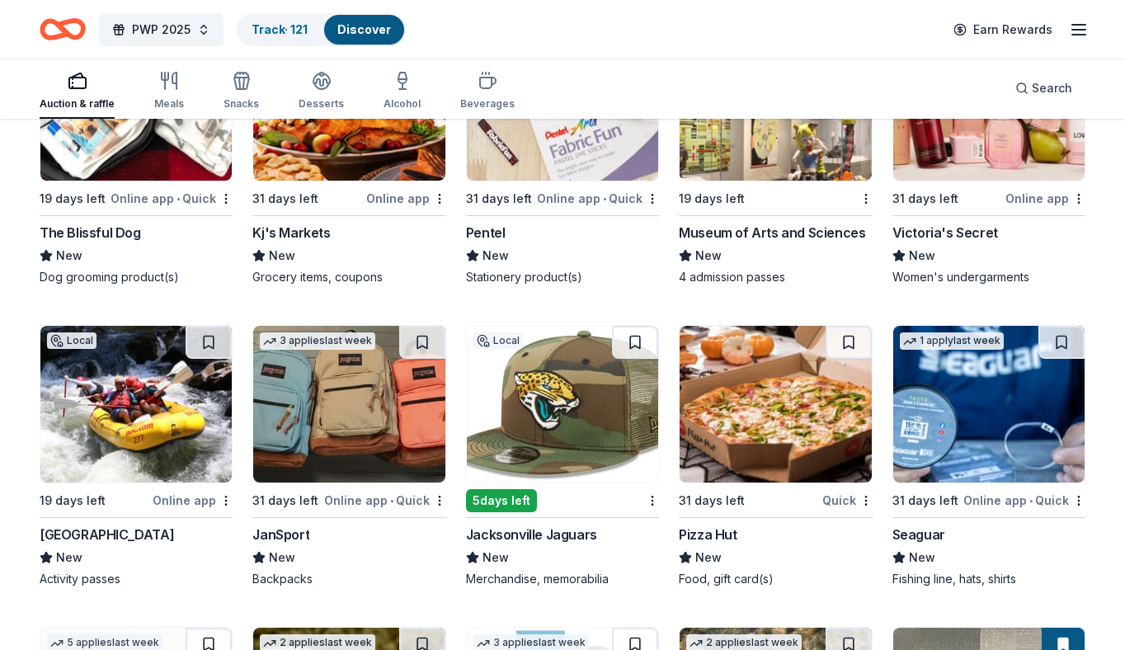
scroll to position [13886, 0]
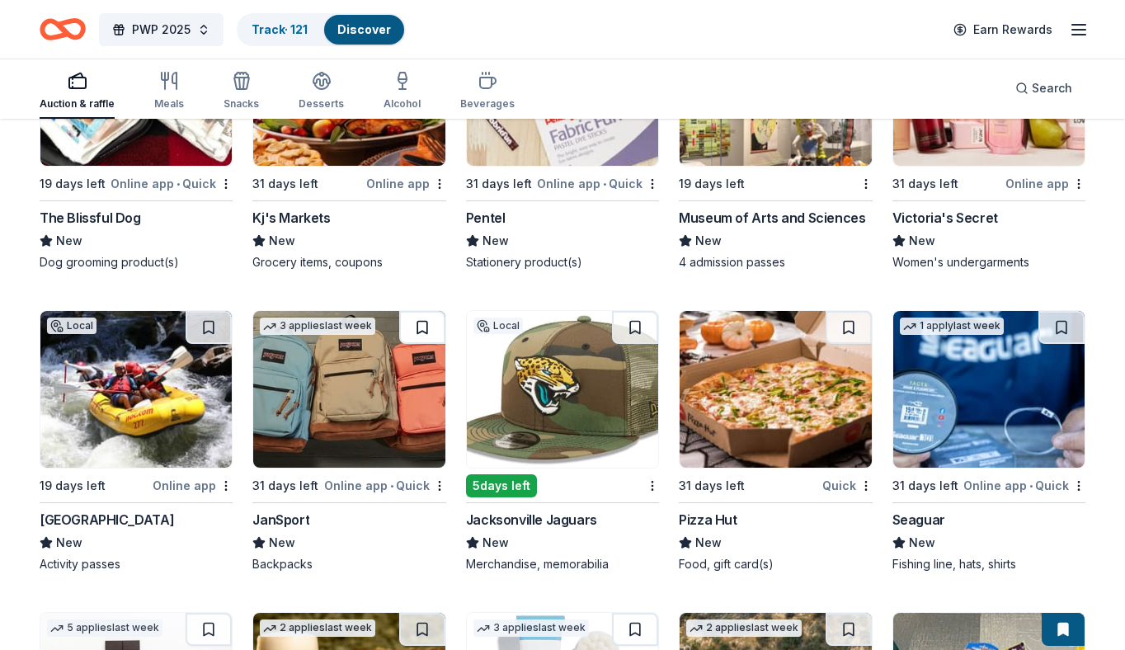
click at [421, 328] on button at bounding box center [422, 327] width 46 height 33
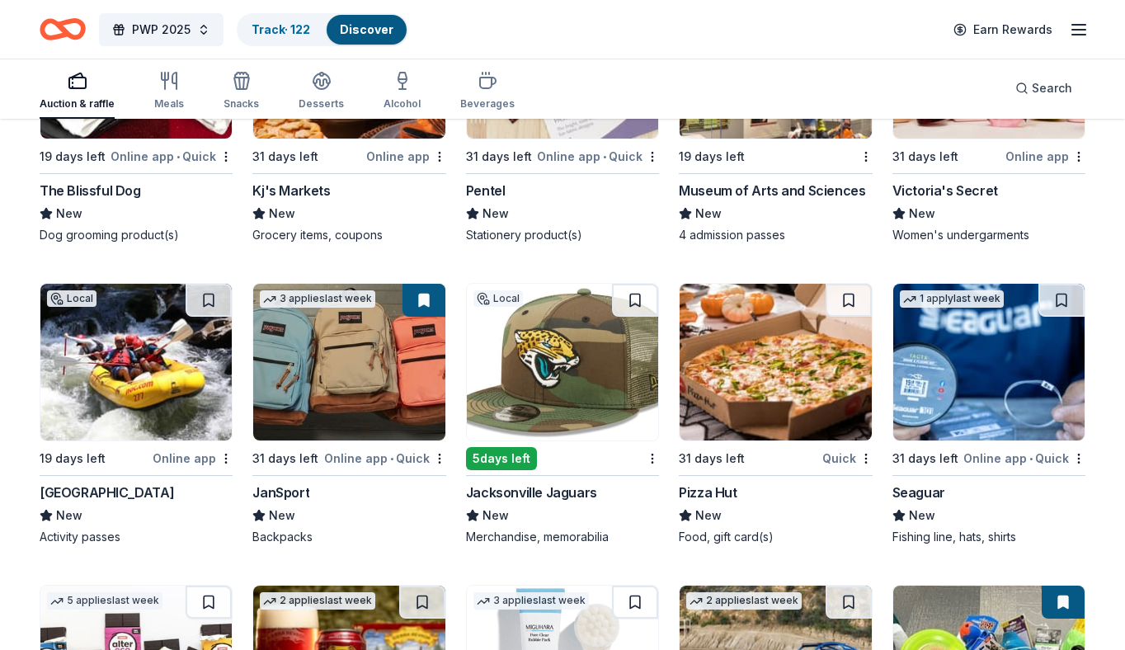
scroll to position [13949, 0]
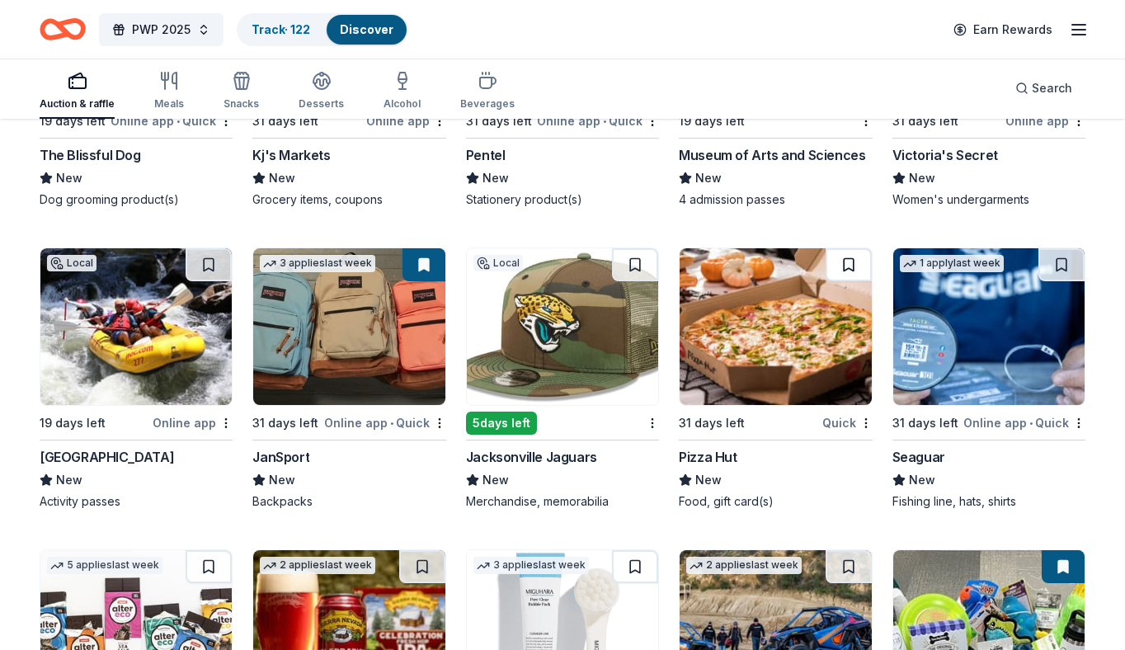
click at [837, 262] on button at bounding box center [849, 264] width 46 height 33
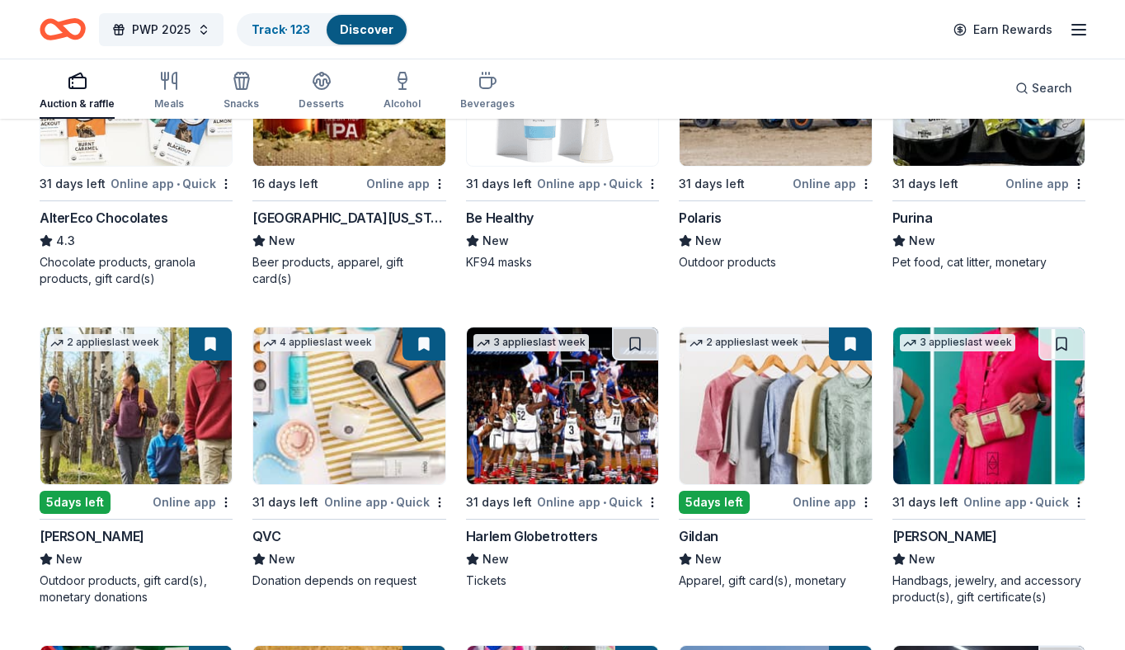
scroll to position [14514, 0]
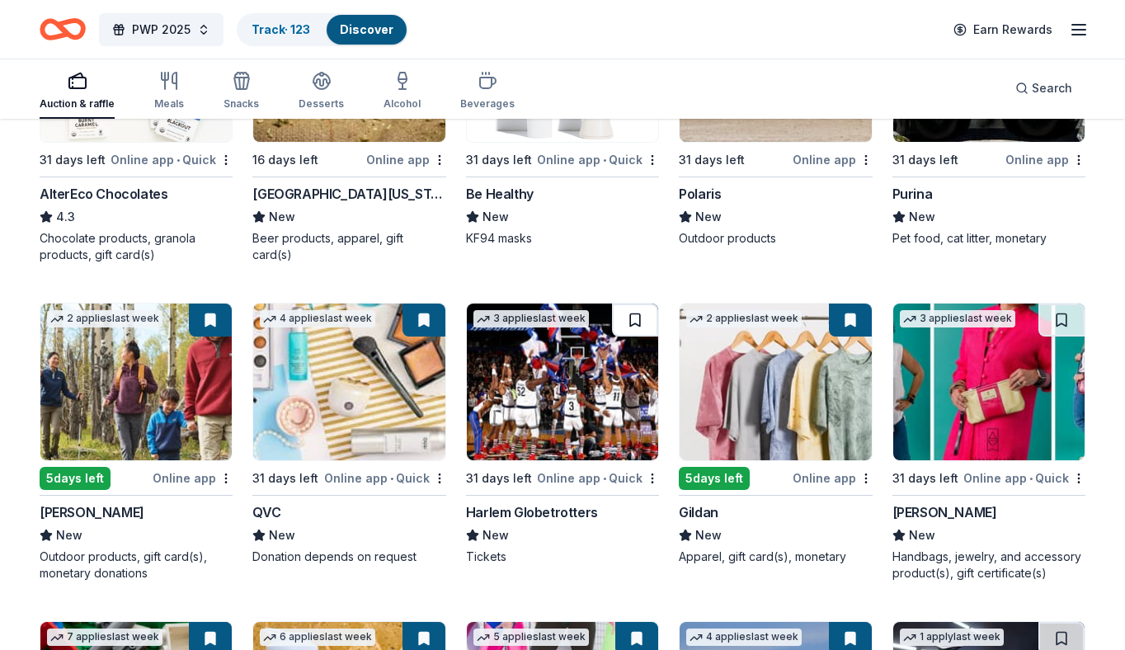
click at [645, 320] on button at bounding box center [635, 320] width 46 height 33
click at [351, 384] on img at bounding box center [348, 382] width 191 height 157
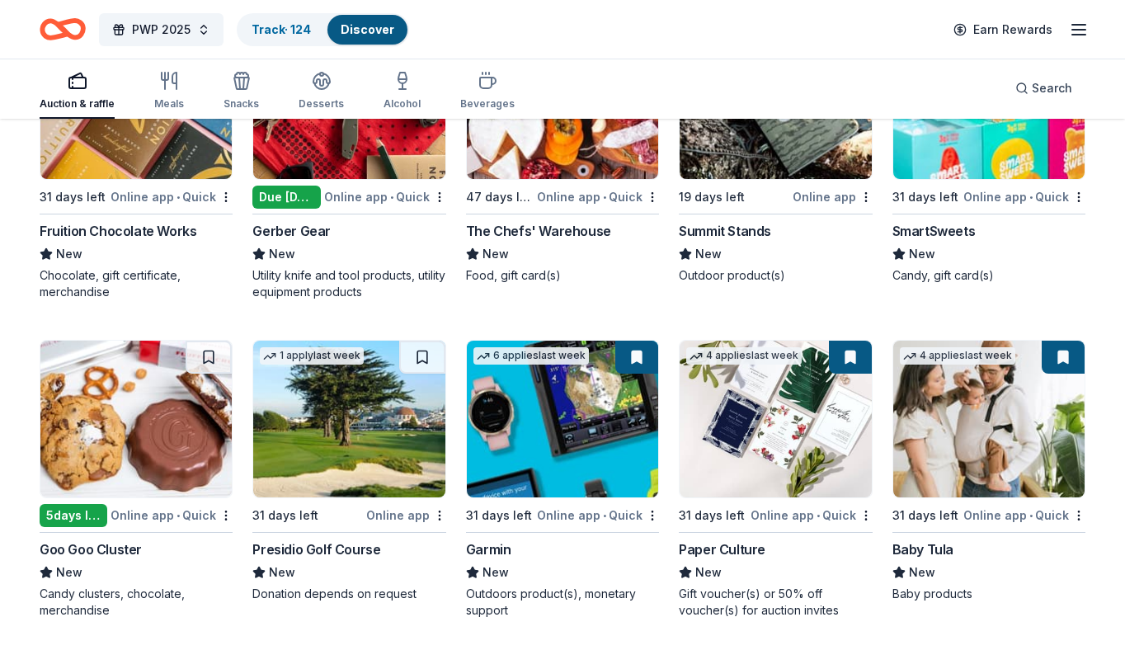
scroll to position [15503, 0]
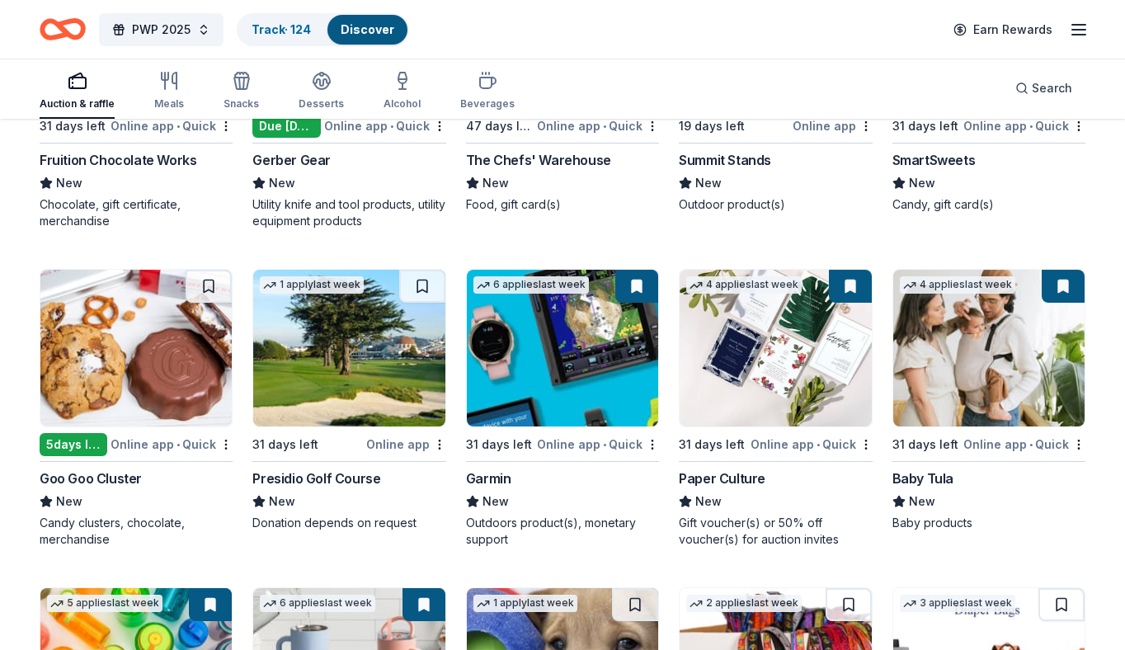
click at [388, 361] on img at bounding box center [348, 348] width 191 height 157
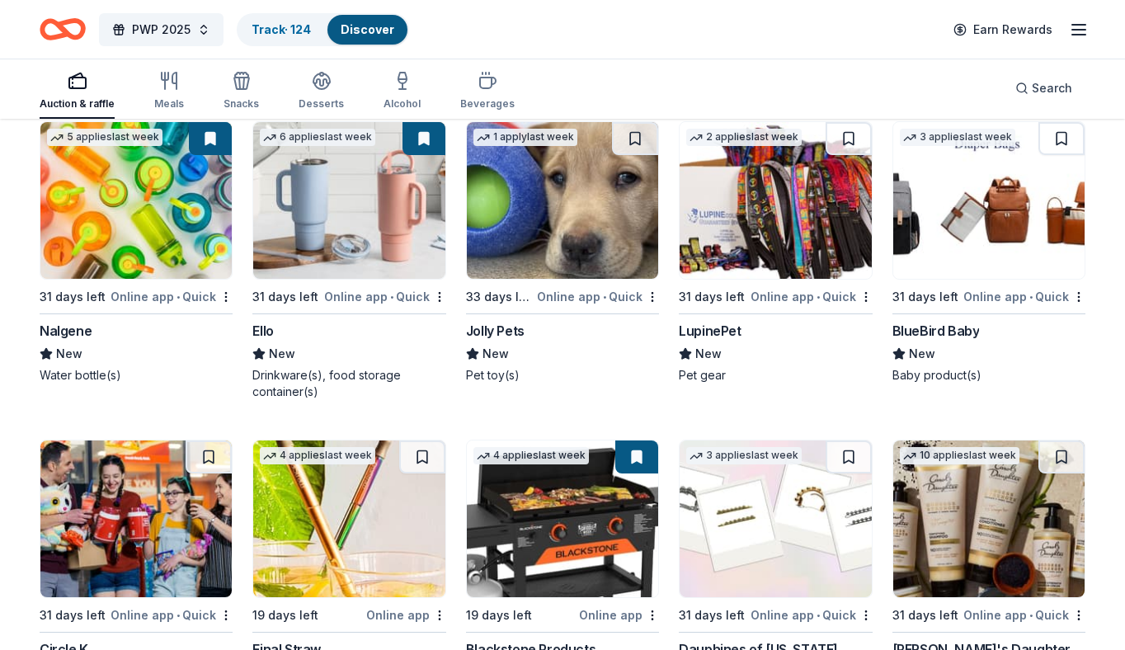
scroll to position [16033, 0]
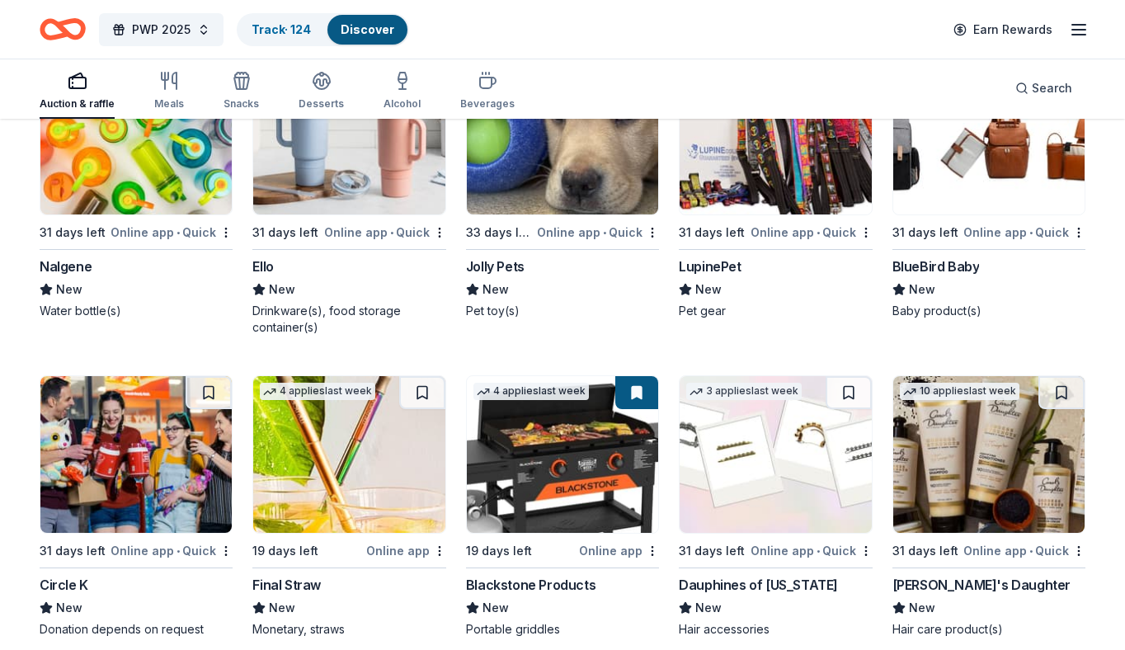
click at [958, 445] on img at bounding box center [988, 454] width 191 height 157
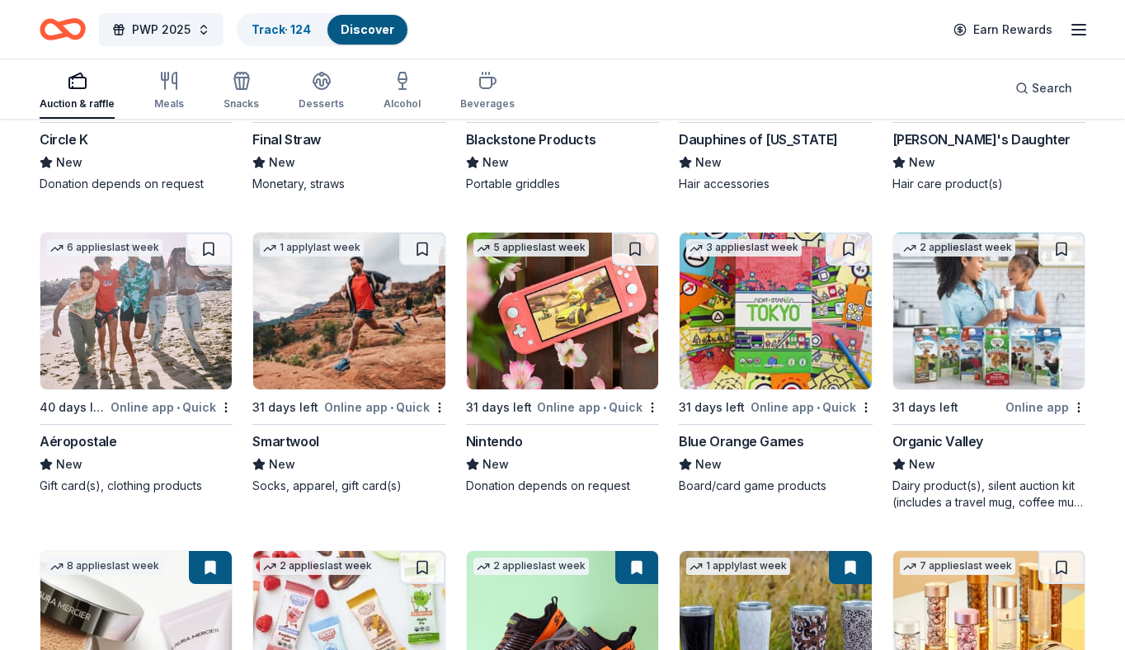
scroll to position [16483, 0]
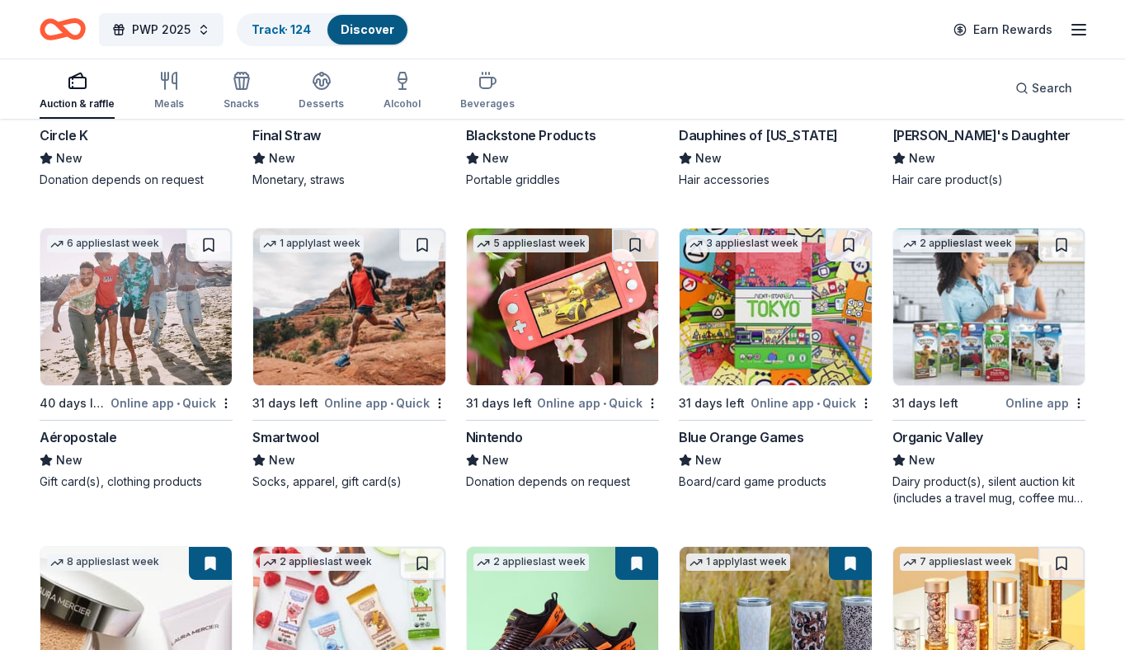
click at [593, 324] on img at bounding box center [562, 306] width 191 height 157
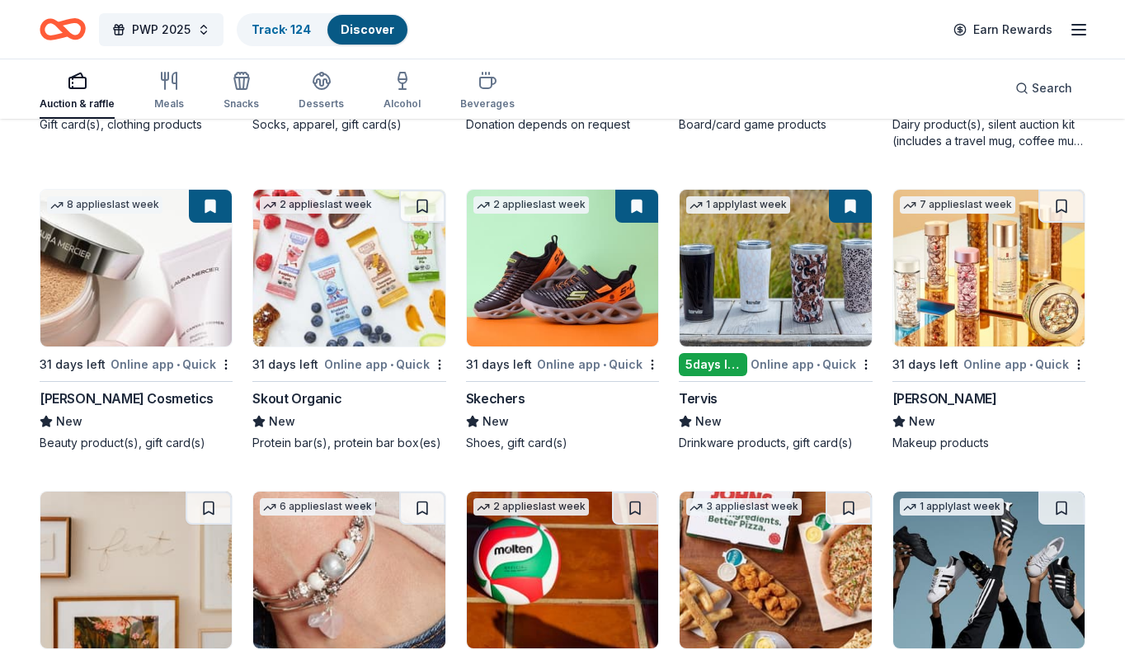
scroll to position [16841, 0]
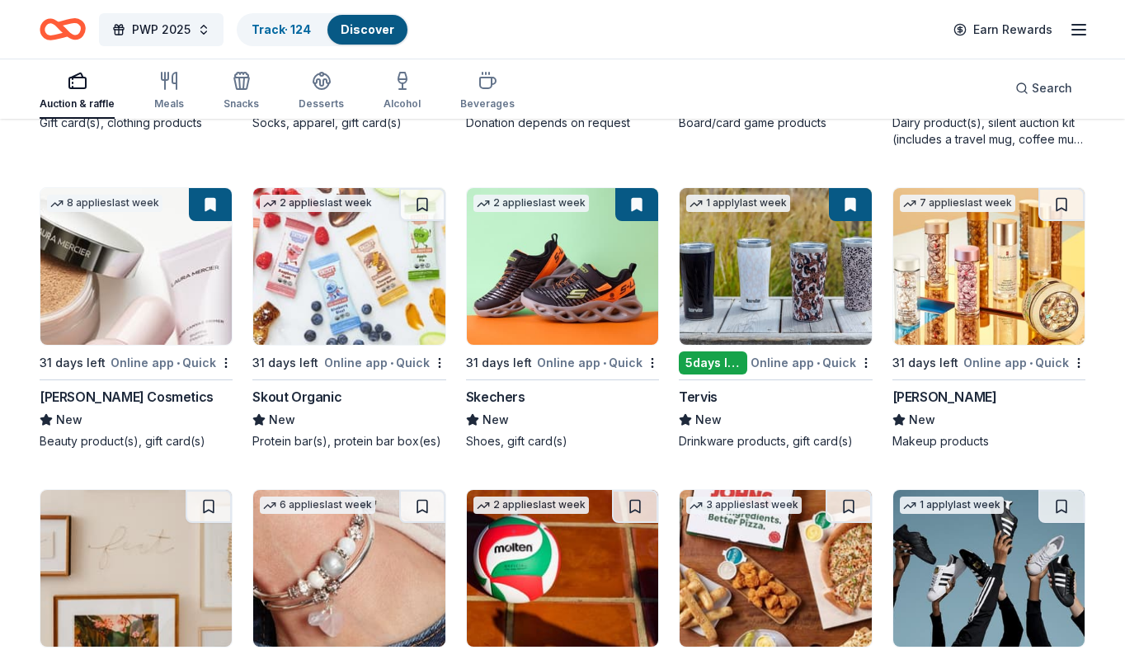
click at [1056, 200] on button at bounding box center [1061, 204] width 46 height 33
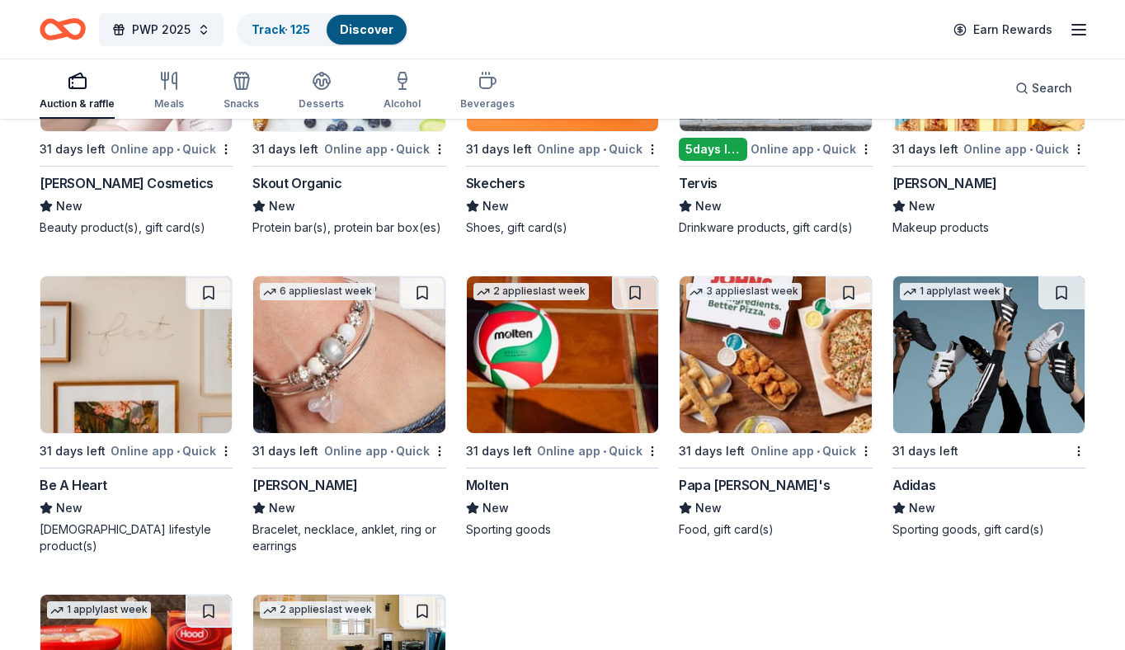
scroll to position [17062, 0]
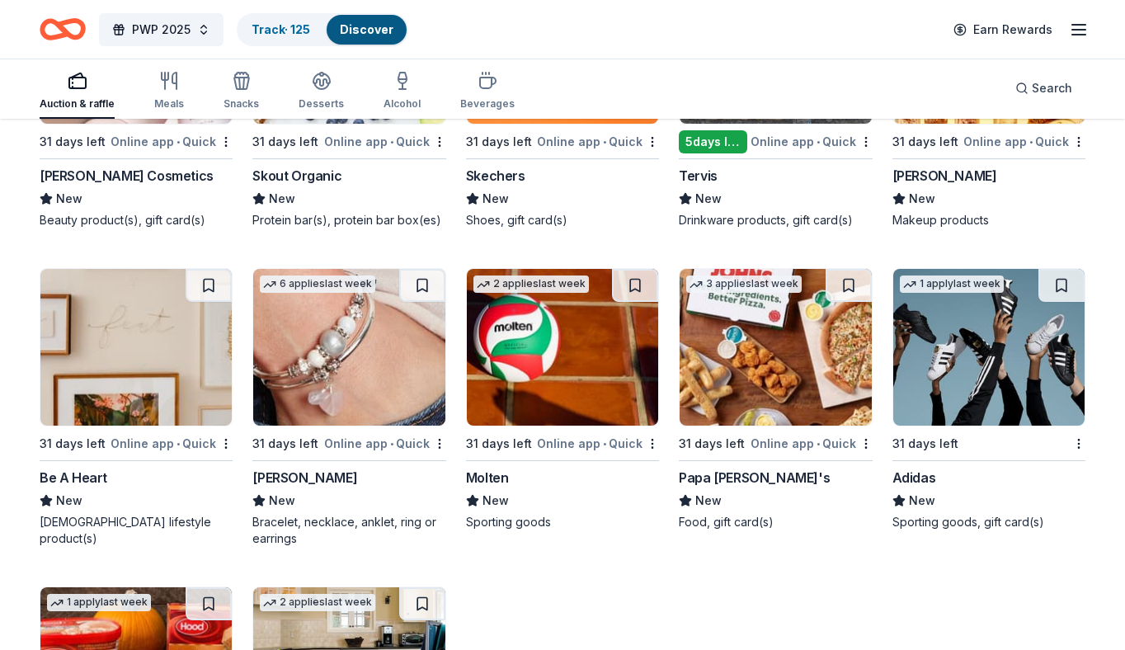
click at [1054, 289] on button at bounding box center [1061, 285] width 46 height 33
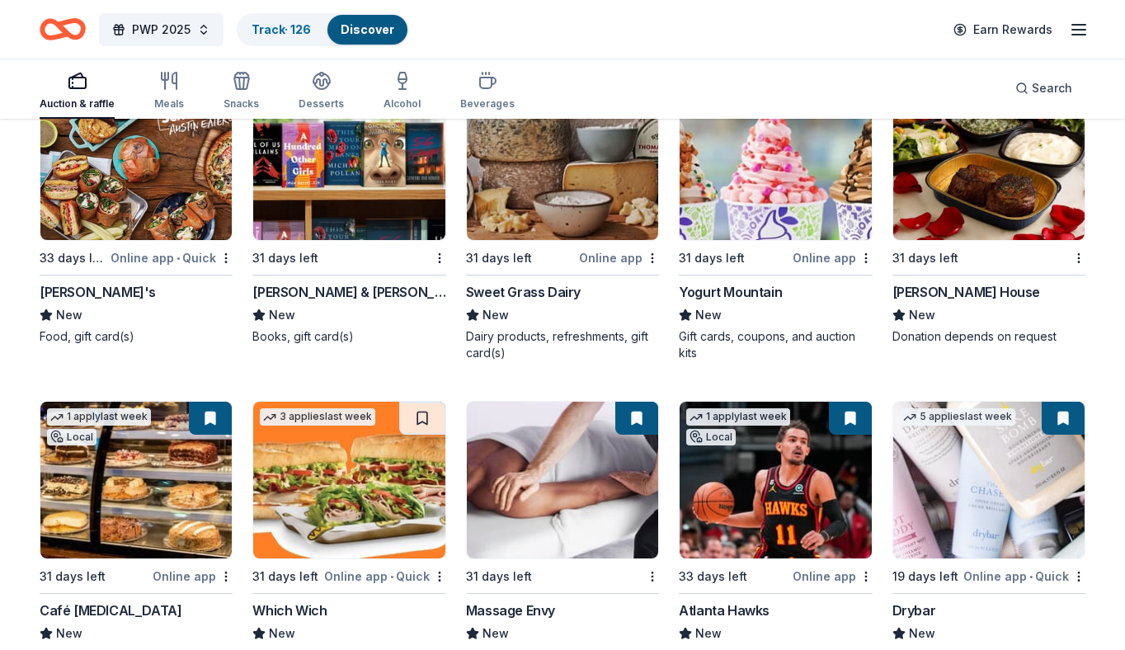
scroll to position [12217, 0]
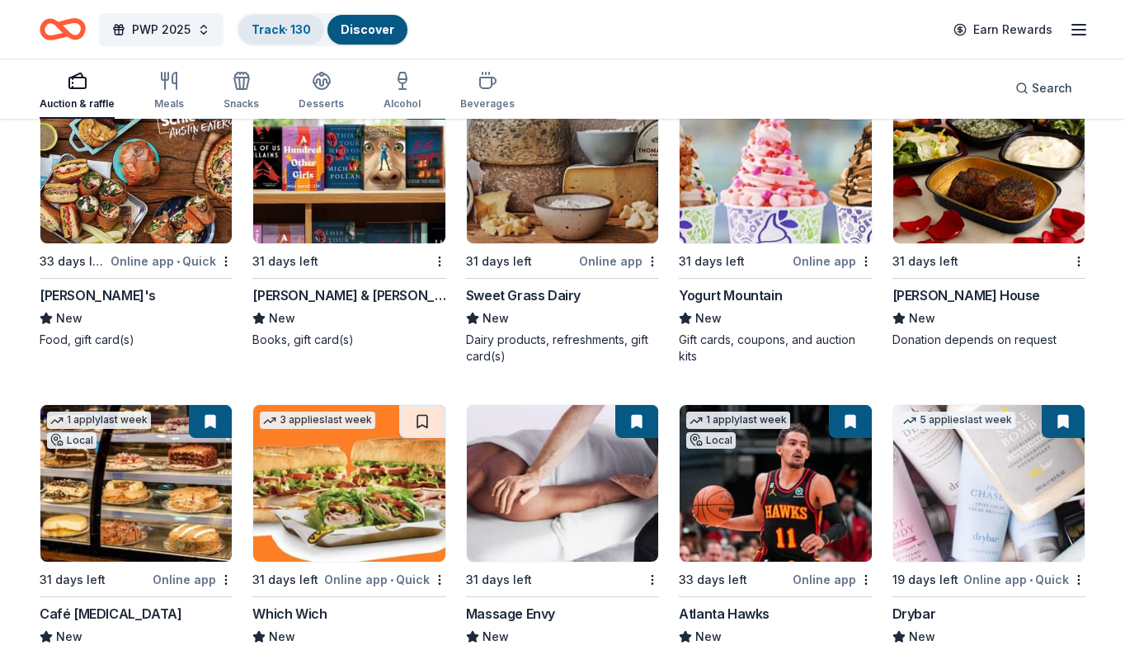
click at [271, 32] on link "Track · 130" at bounding box center [281, 29] width 59 height 14
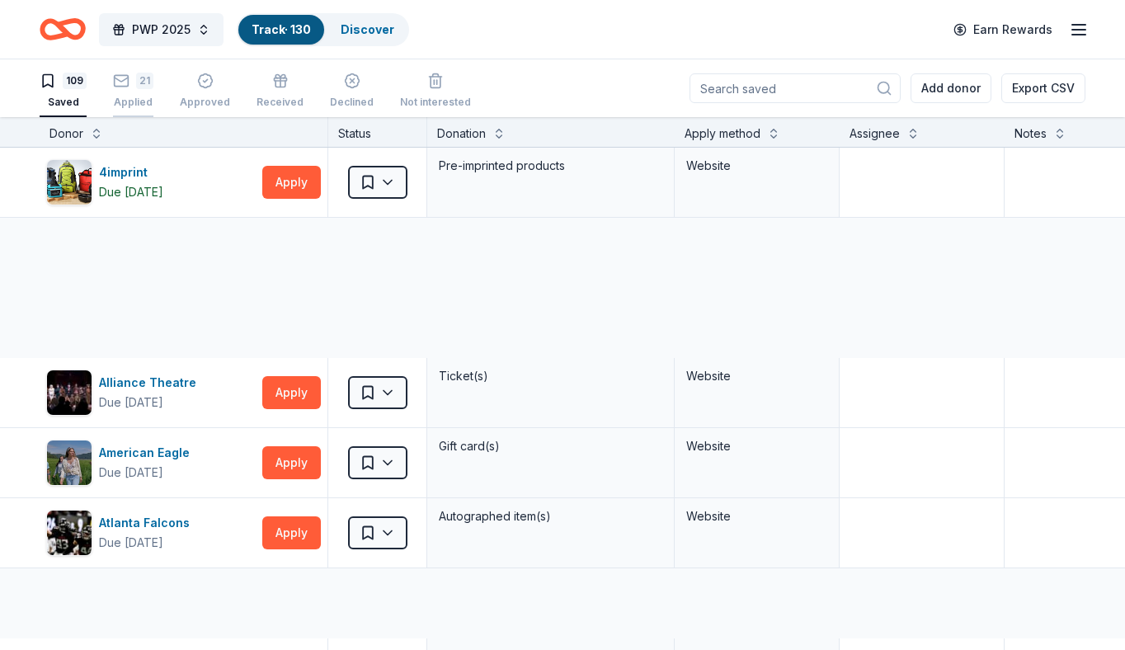
click at [122, 84] on icon "button" at bounding box center [121, 81] width 16 height 16
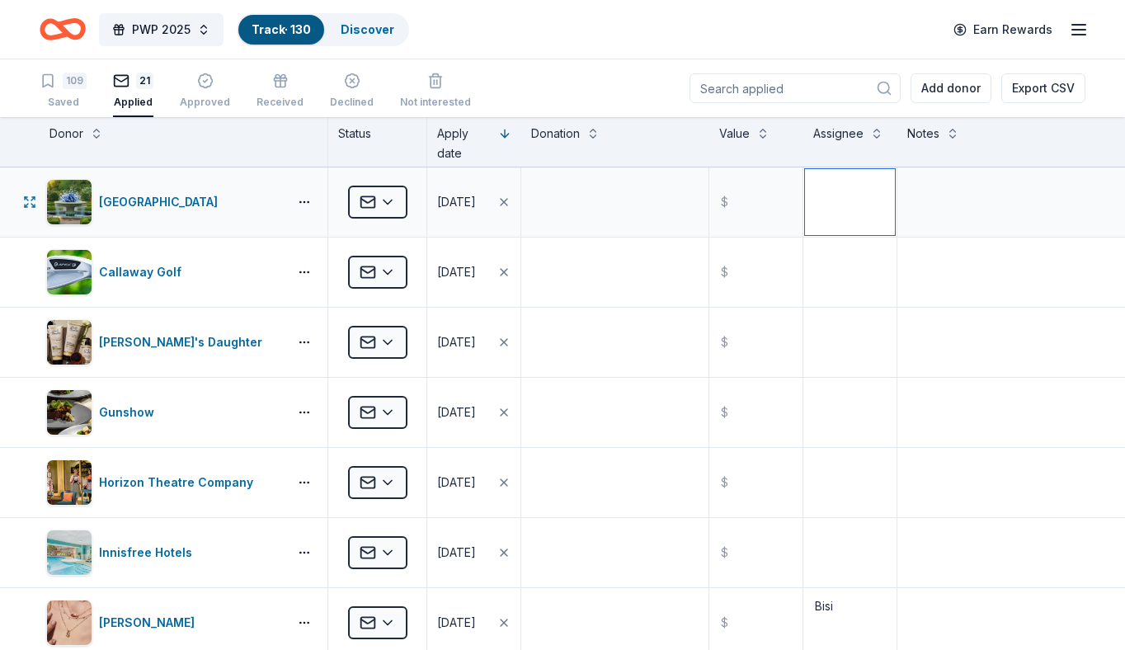
click at [870, 208] on textarea at bounding box center [850, 202] width 90 height 66
type textarea "Bisi"
click at [879, 258] on textarea at bounding box center [850, 272] width 90 height 66
type textarea "Bisi"
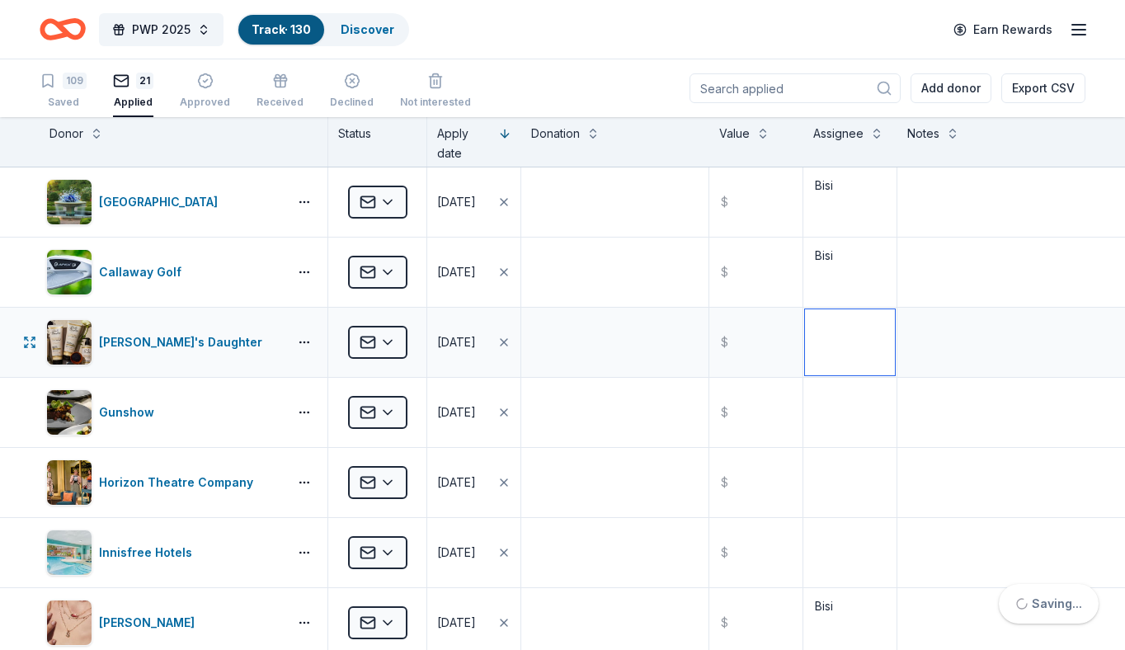
click at [854, 357] on textarea at bounding box center [850, 342] width 90 height 66
type textarea "Bisi"
click at [829, 432] on textarea at bounding box center [850, 412] width 90 height 66
type textarea "Bisi"
click at [845, 501] on textarea at bounding box center [850, 483] width 90 height 66
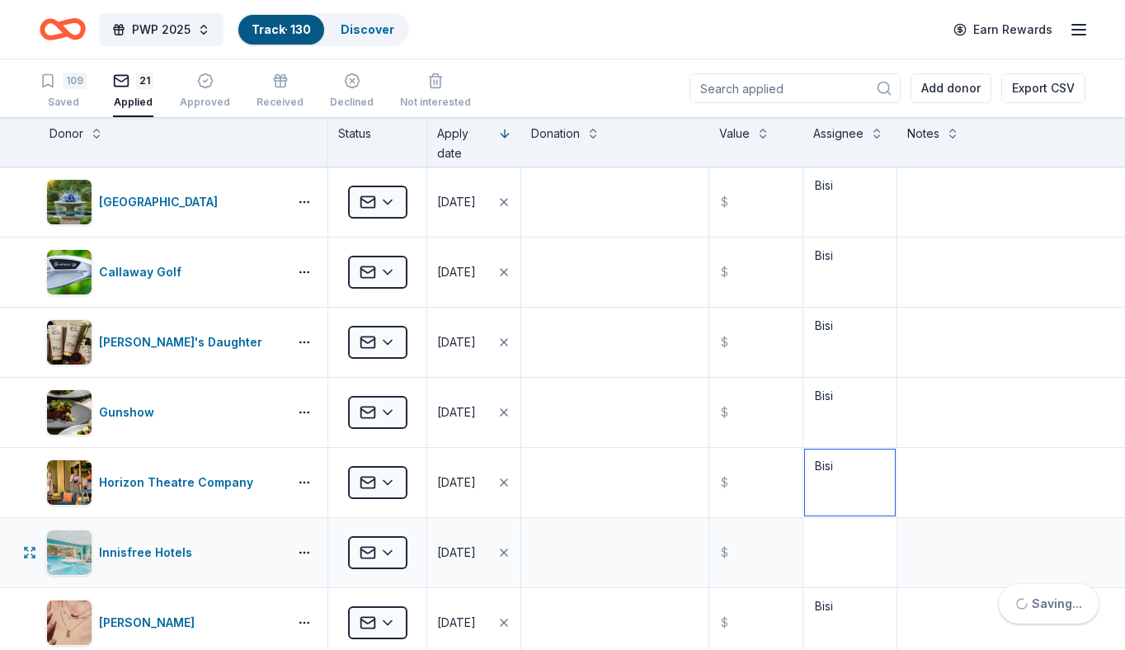
type textarea "Bisi"
click at [851, 579] on textarea at bounding box center [850, 553] width 90 height 66
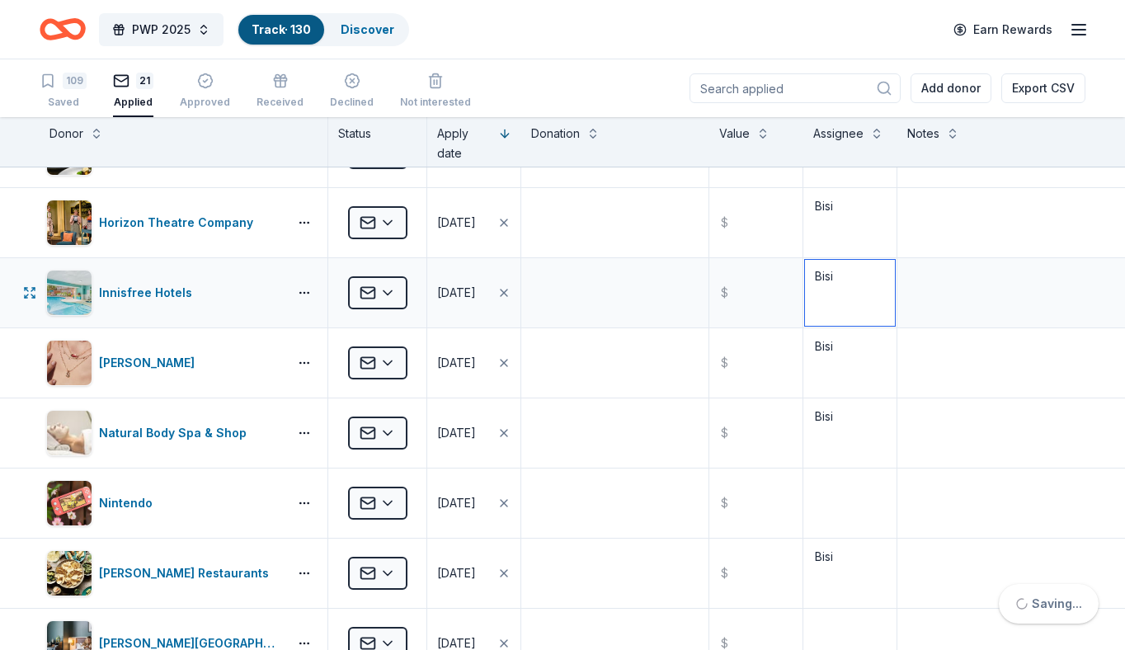
scroll to position [257, 0]
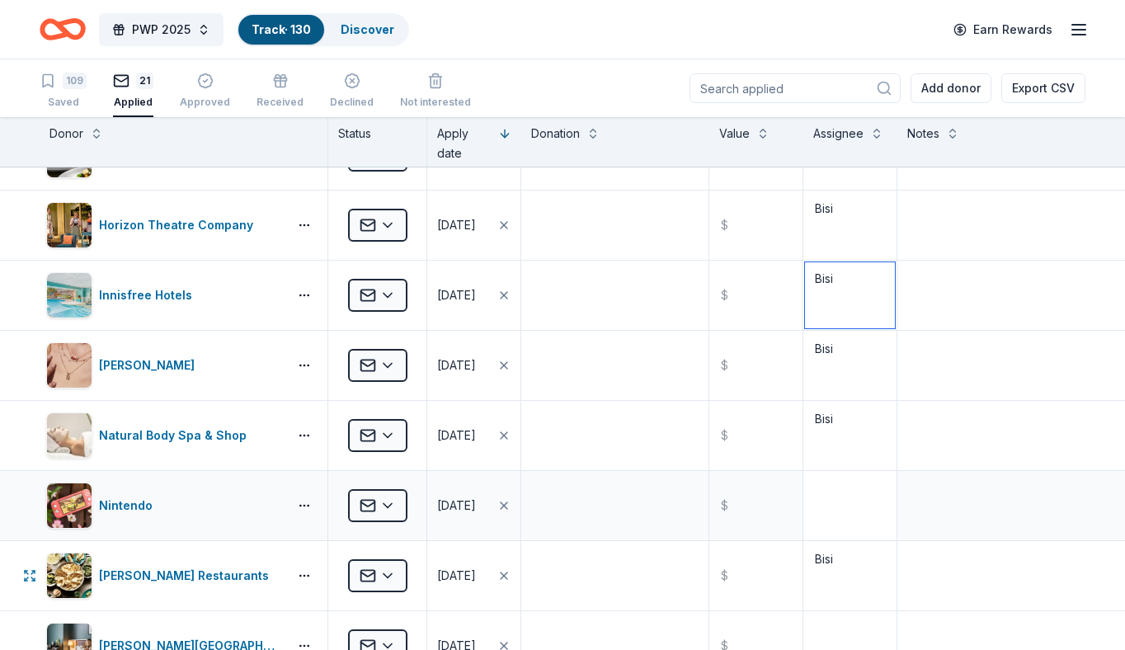
type textarea "Bisi"
click at [849, 520] on textarea at bounding box center [850, 506] width 90 height 66
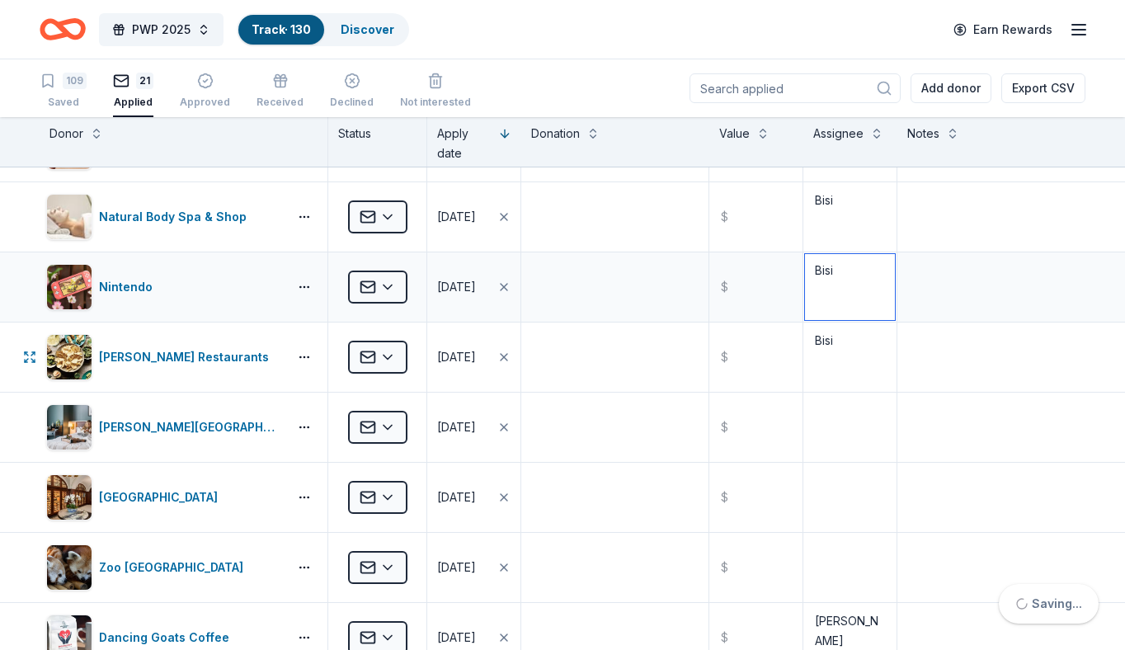
scroll to position [473, 0]
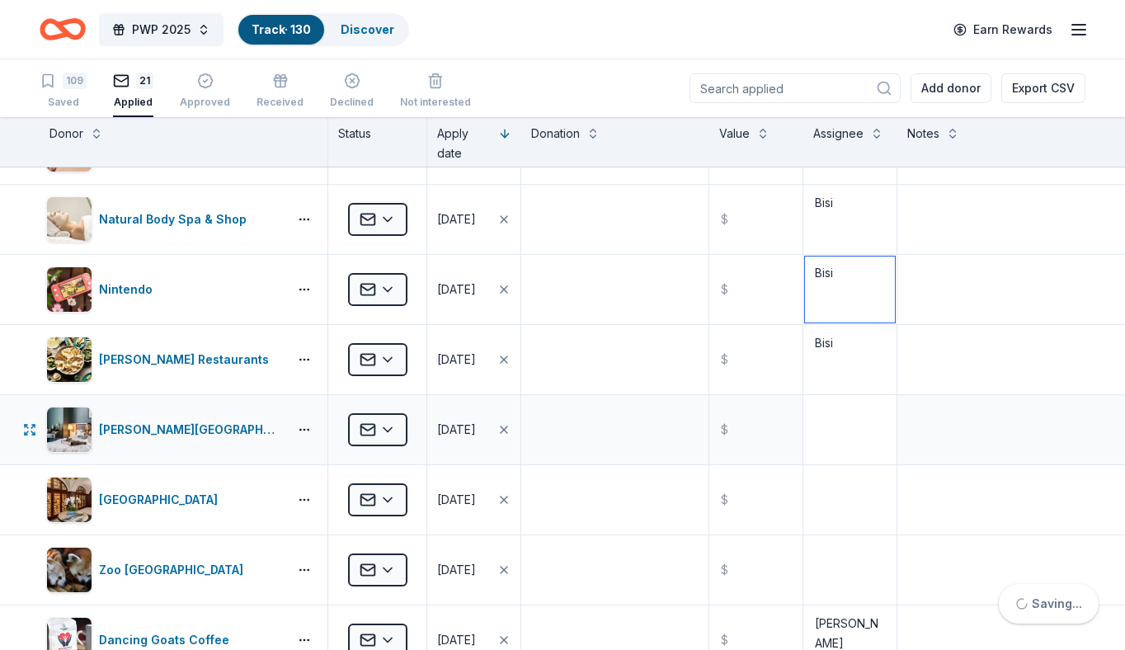
type textarea "Bisi"
click at [843, 438] on textarea at bounding box center [850, 430] width 90 height 66
type textarea "Bisi"
click at [833, 501] on textarea at bounding box center [850, 500] width 90 height 66
type textarea "Bisi"
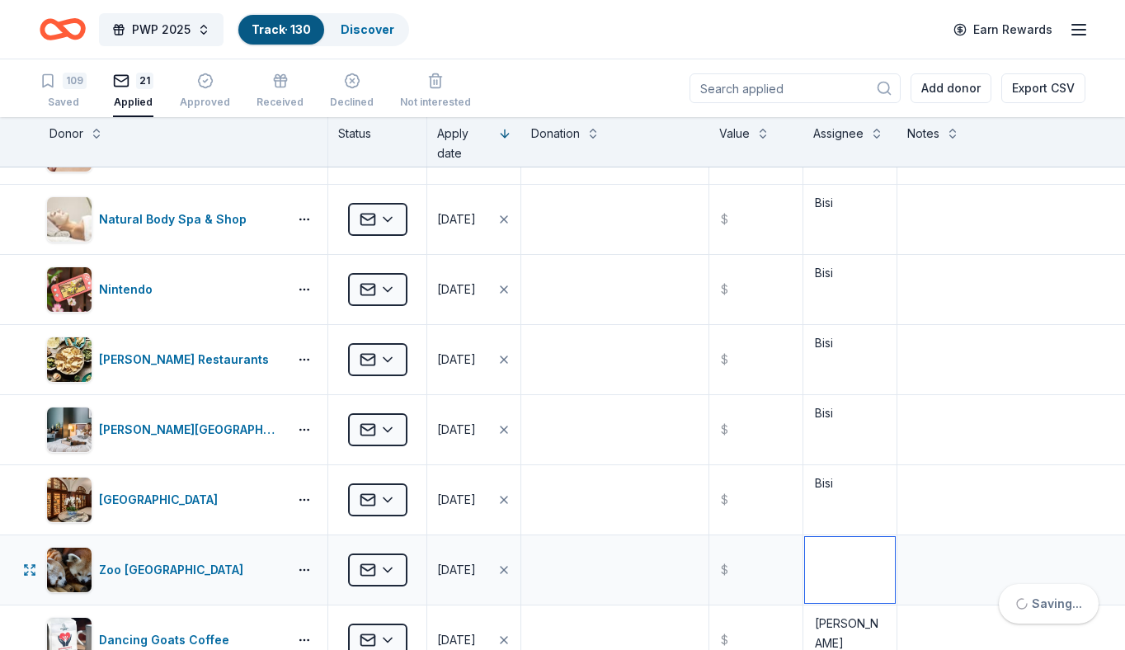
click at [839, 554] on textarea at bounding box center [850, 570] width 90 height 66
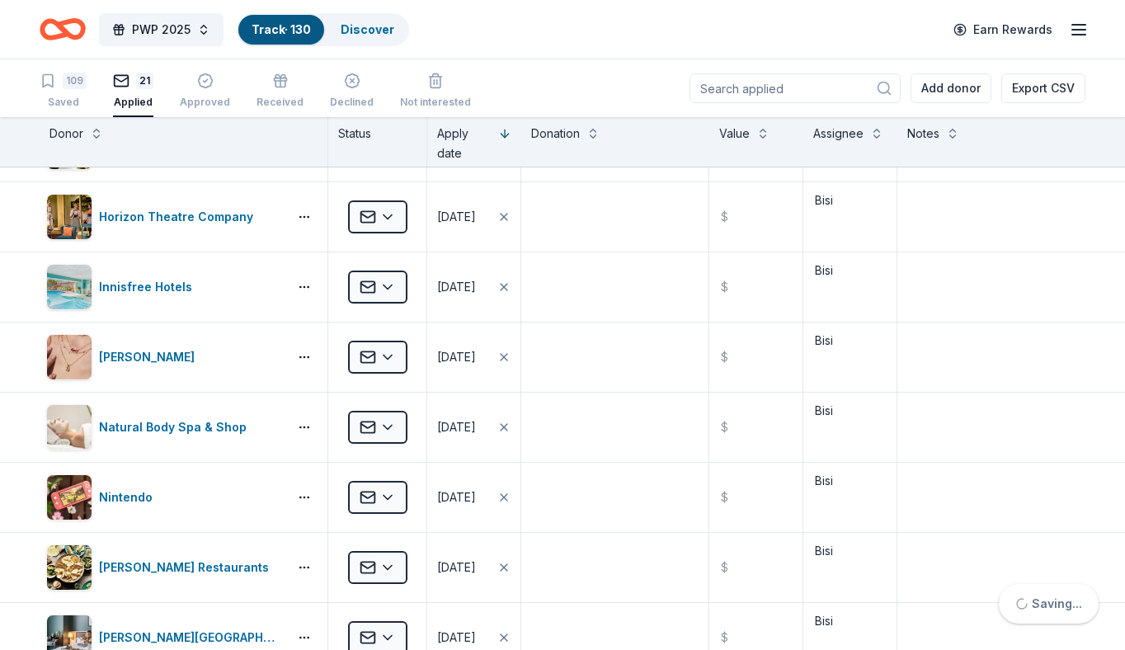
scroll to position [0, 0]
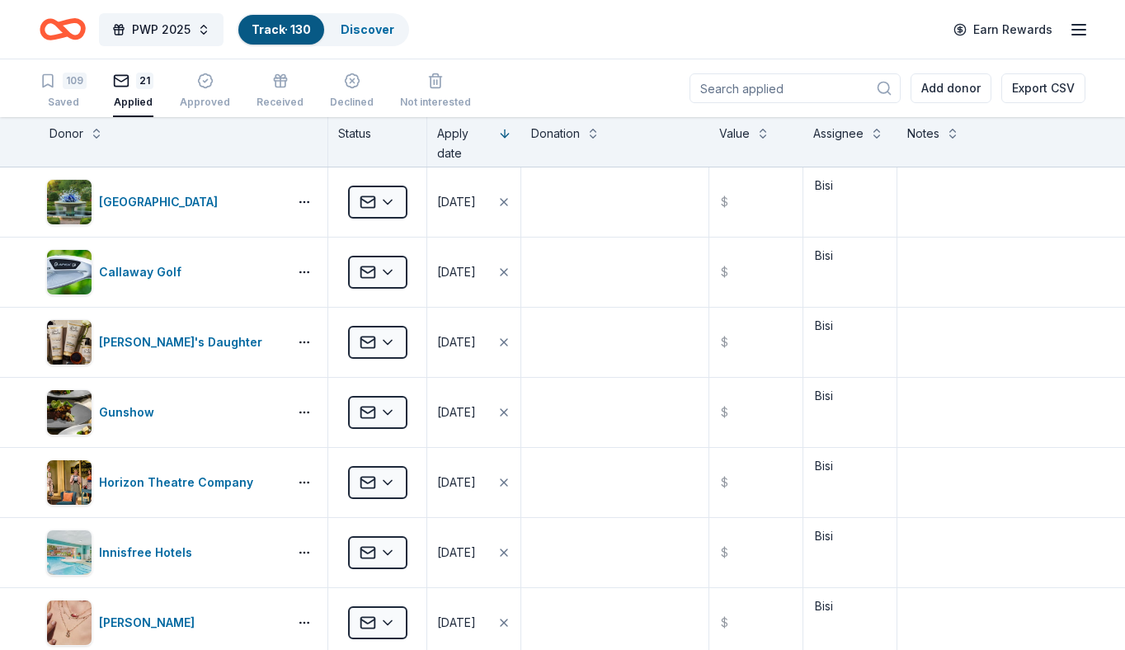
type textarea "Bisi"
type textarea "Bis"
click at [73, 93] on div "109 Saved" at bounding box center [63, 91] width 47 height 36
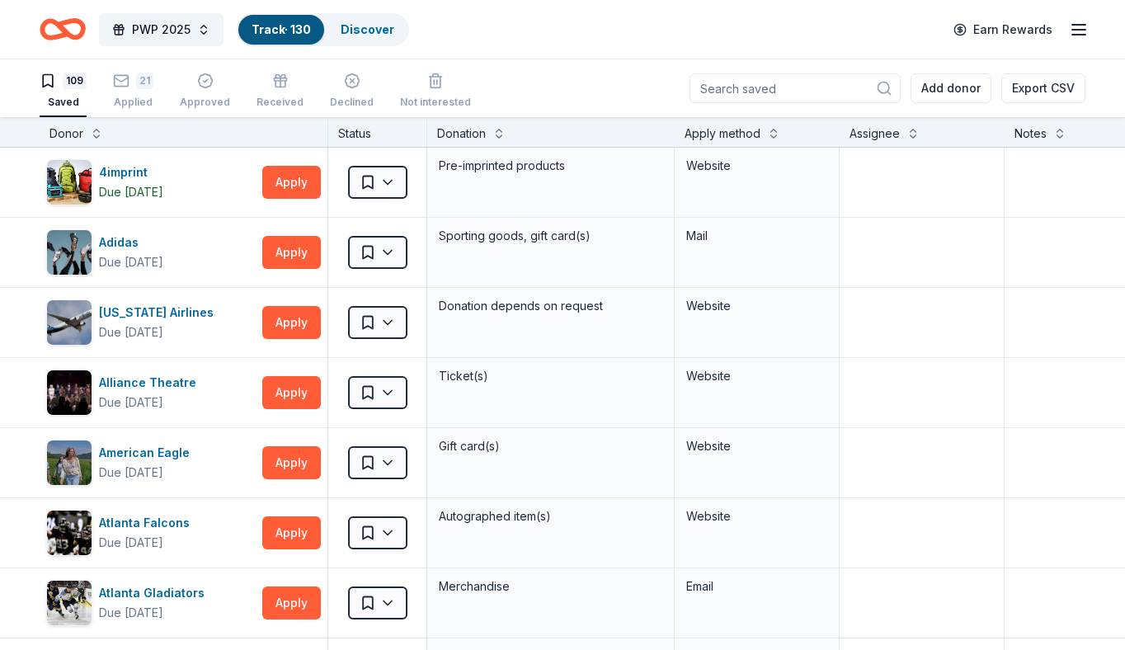
click at [865, 84] on input at bounding box center [795, 88] width 211 height 30
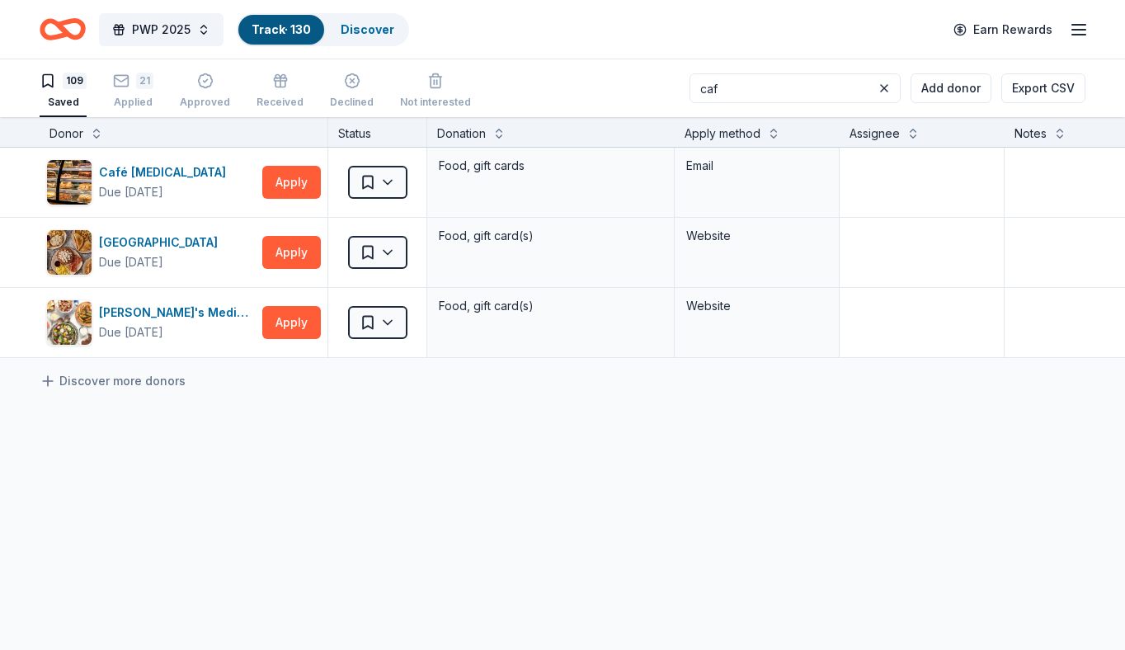
type input "caf"
click at [361, 45] on button "Track · 130 Discover" at bounding box center [323, 29] width 172 height 33
click at [363, 41] on div "Discover" at bounding box center [367, 30] width 80 height 30
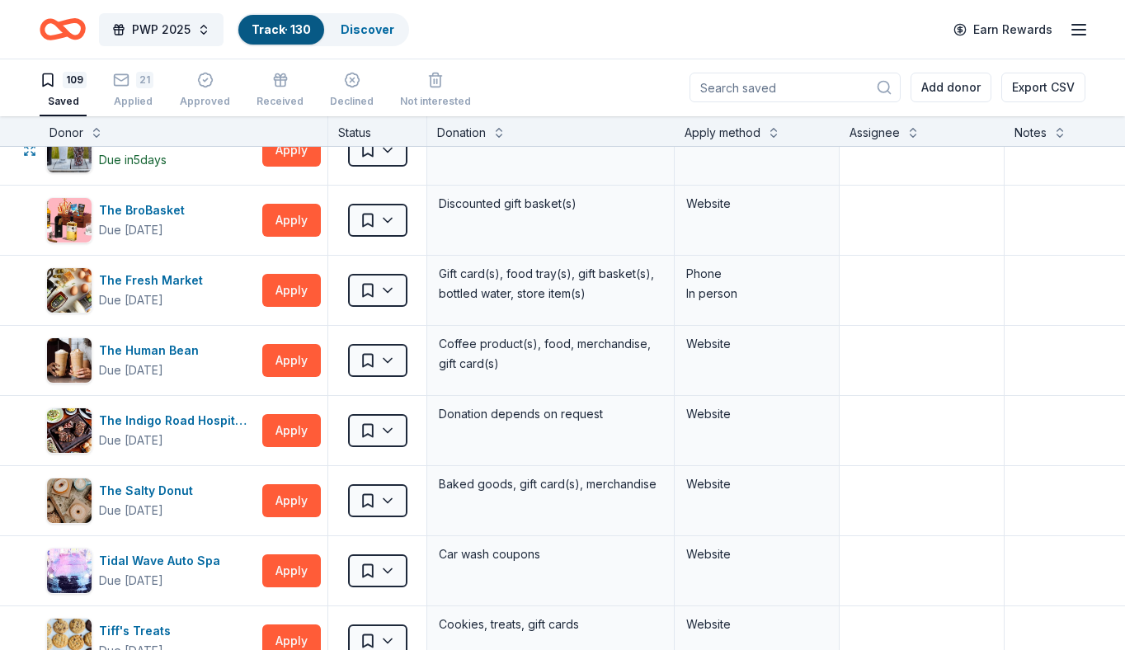
scroll to position [7462, 0]
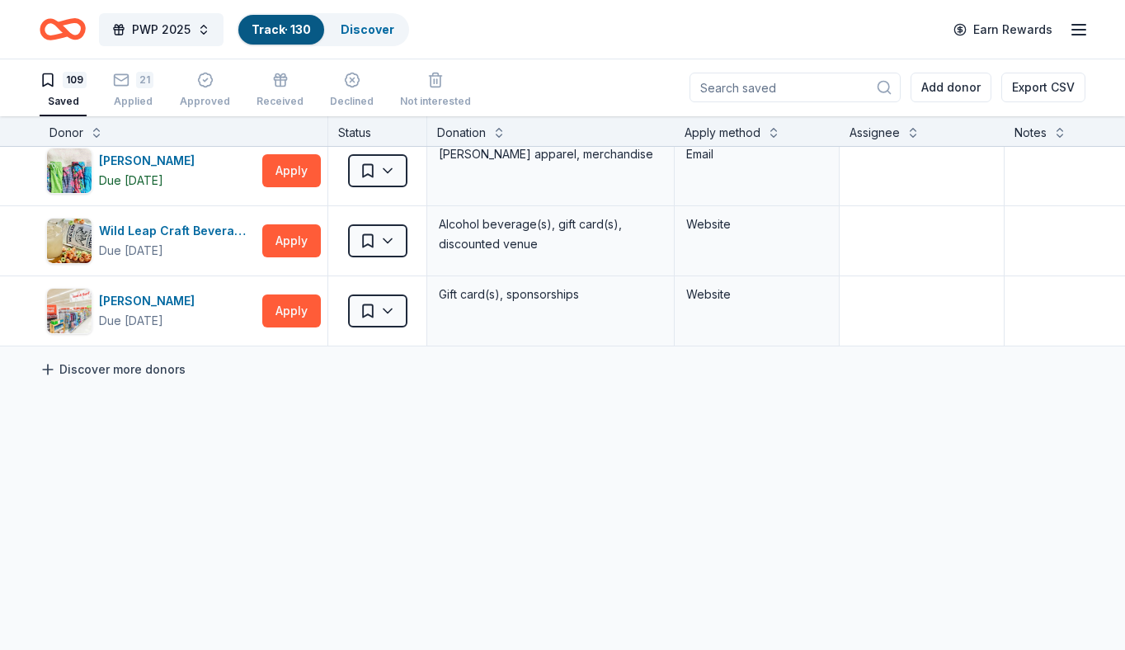
click at [84, 368] on link "Discover more donors" at bounding box center [113, 370] width 146 height 20
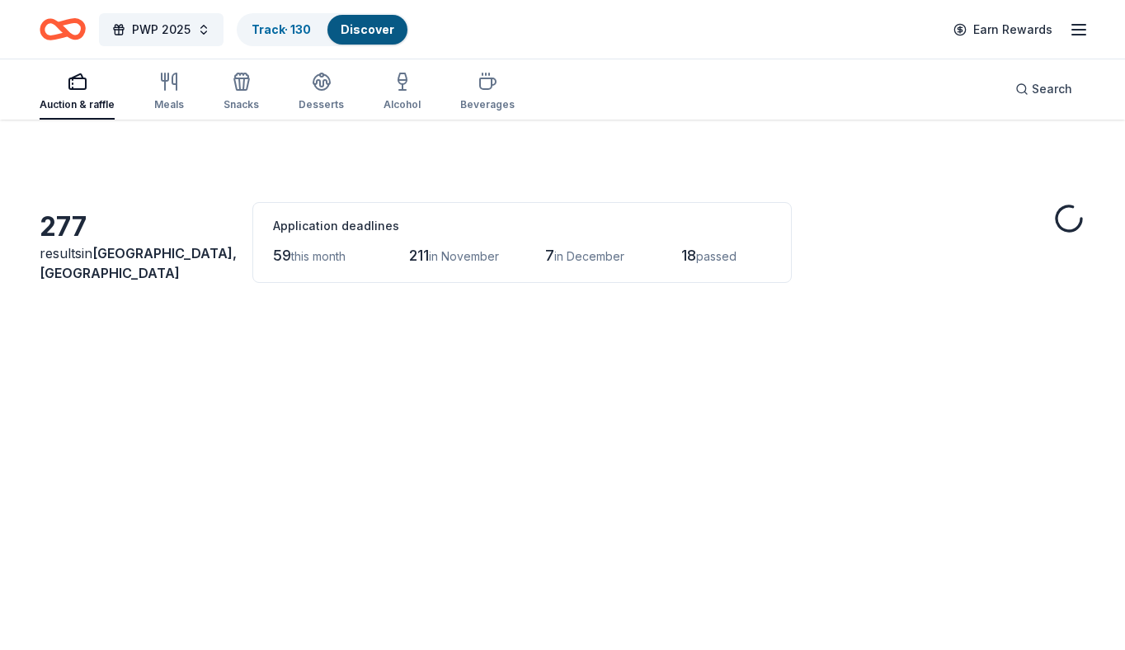
click at [99, 358] on img at bounding box center [135, 382] width 191 height 157
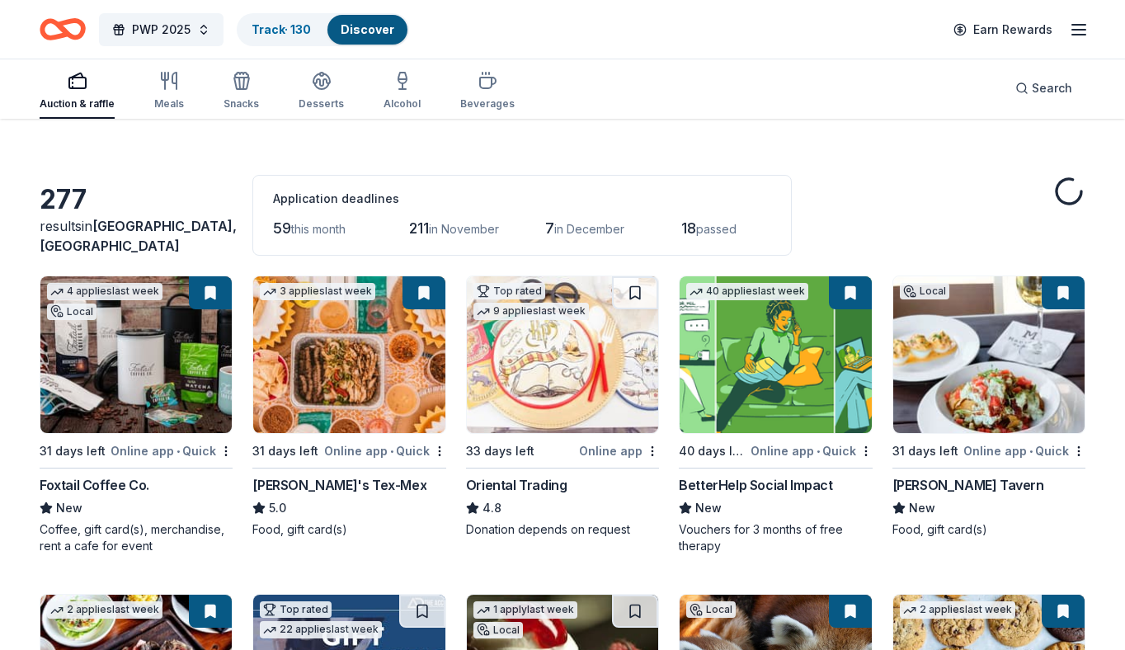
scroll to position [45, 0]
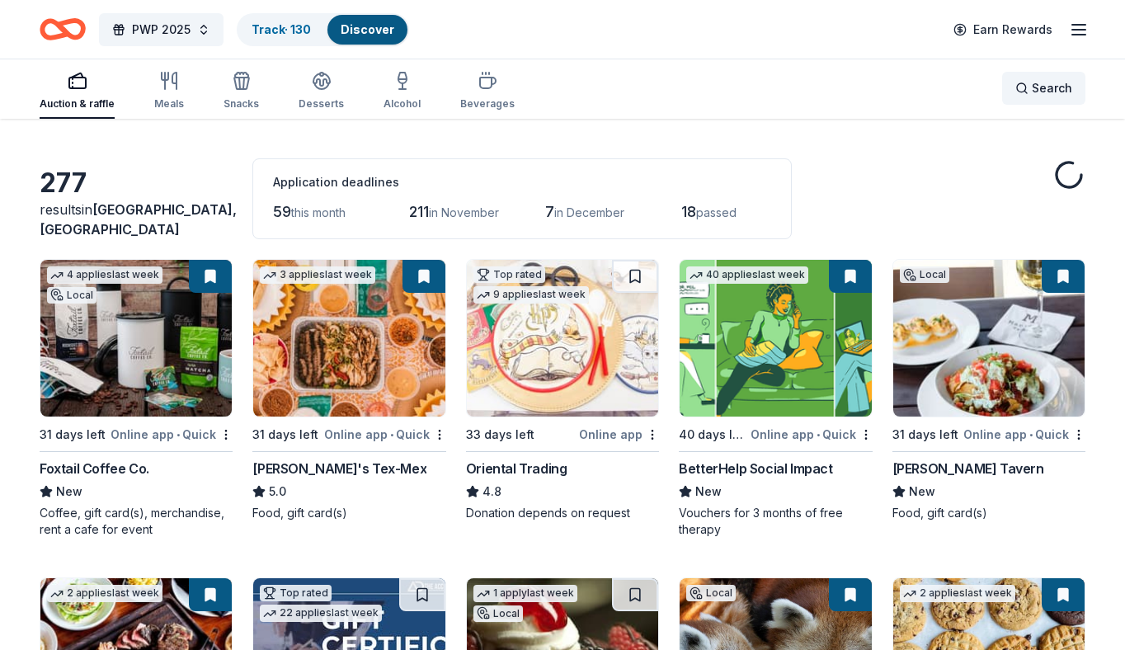
click at [1053, 92] on span "Search" at bounding box center [1052, 88] width 40 height 20
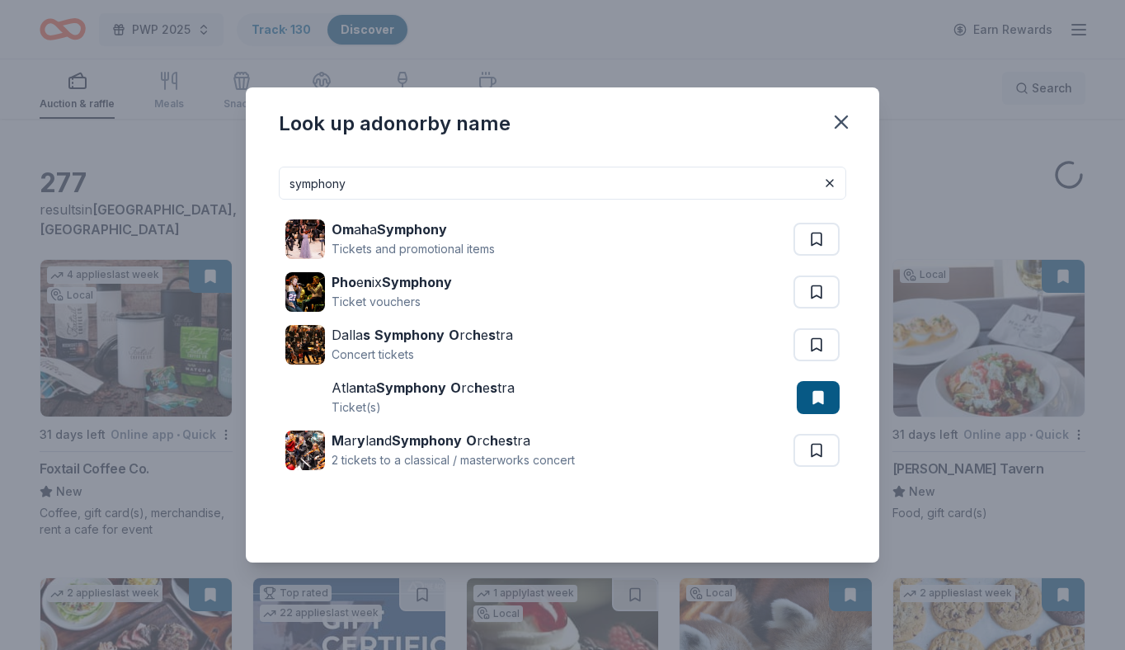
type input "symphony"
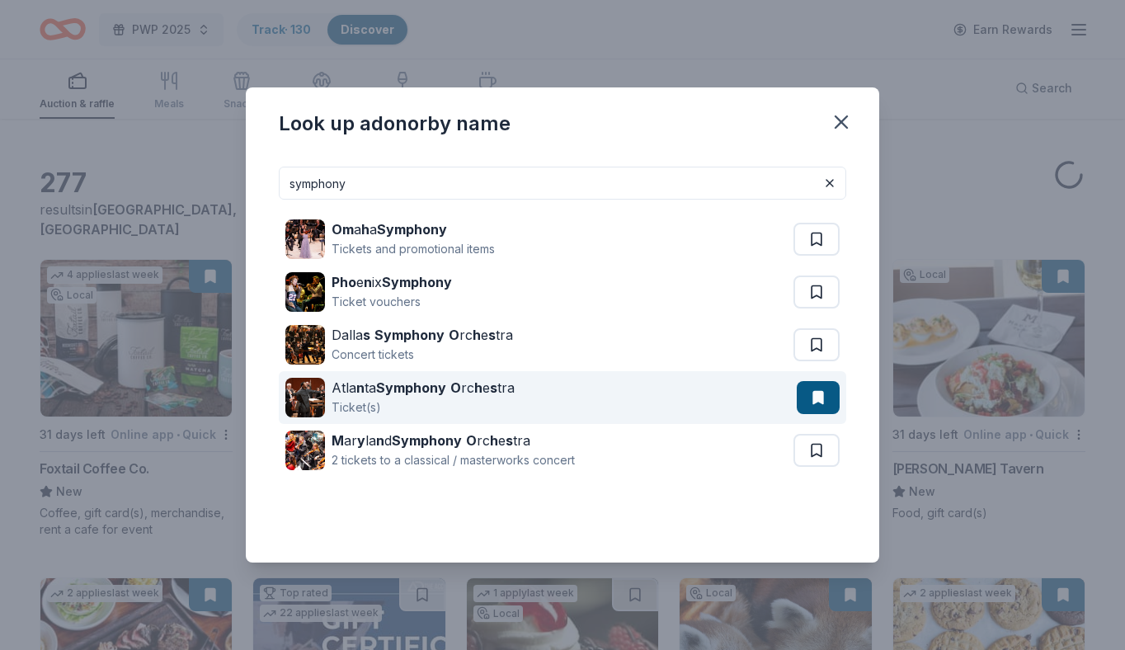
click at [486, 393] on div "Atla n ta Symphony O rc h e s tra" at bounding box center [423, 388] width 183 height 20
click at [826, 407] on button at bounding box center [818, 397] width 43 height 33
click at [816, 401] on button at bounding box center [818, 397] width 43 height 33
click at [412, 398] on div "Ticket(s)" at bounding box center [423, 408] width 183 height 20
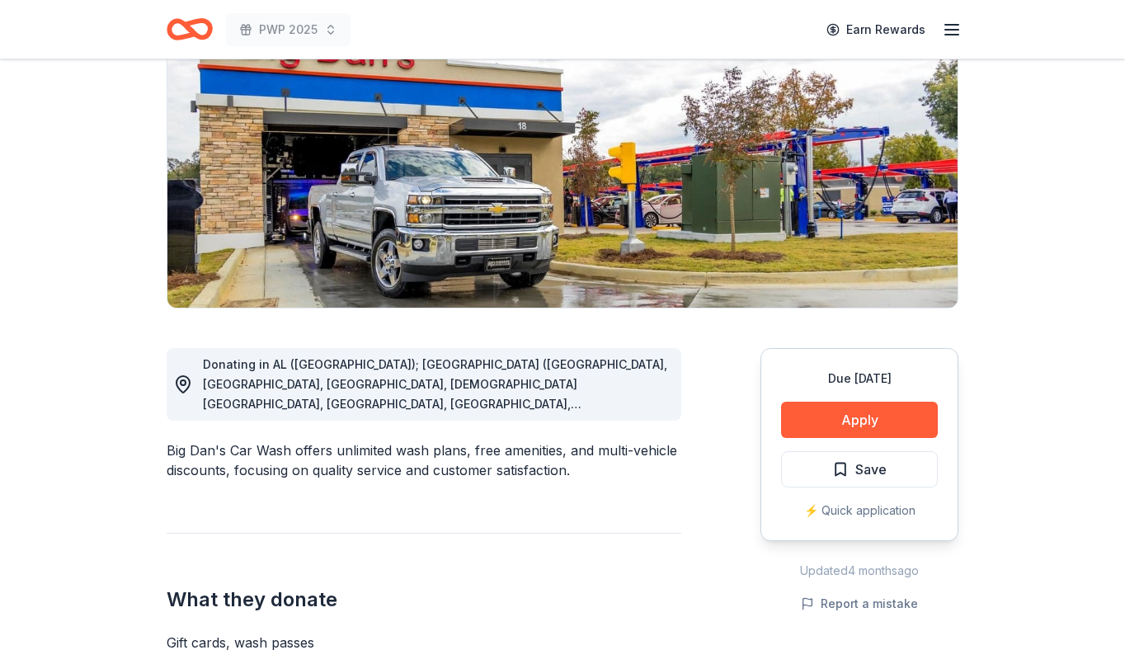
scroll to position [195, 0]
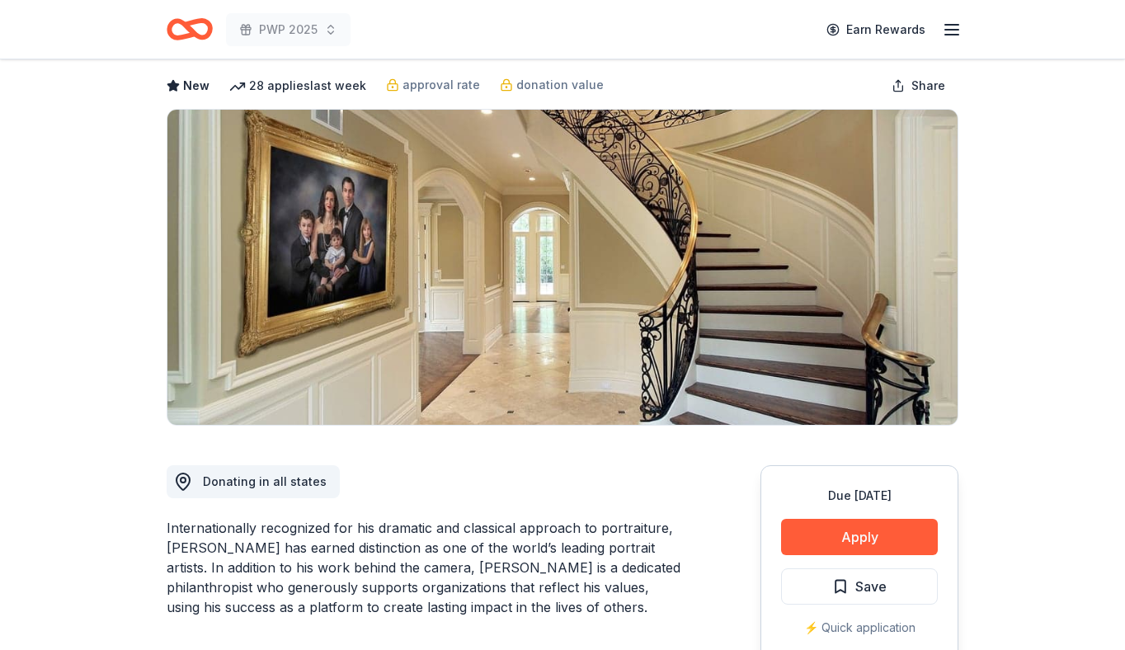
scroll to position [72, 0]
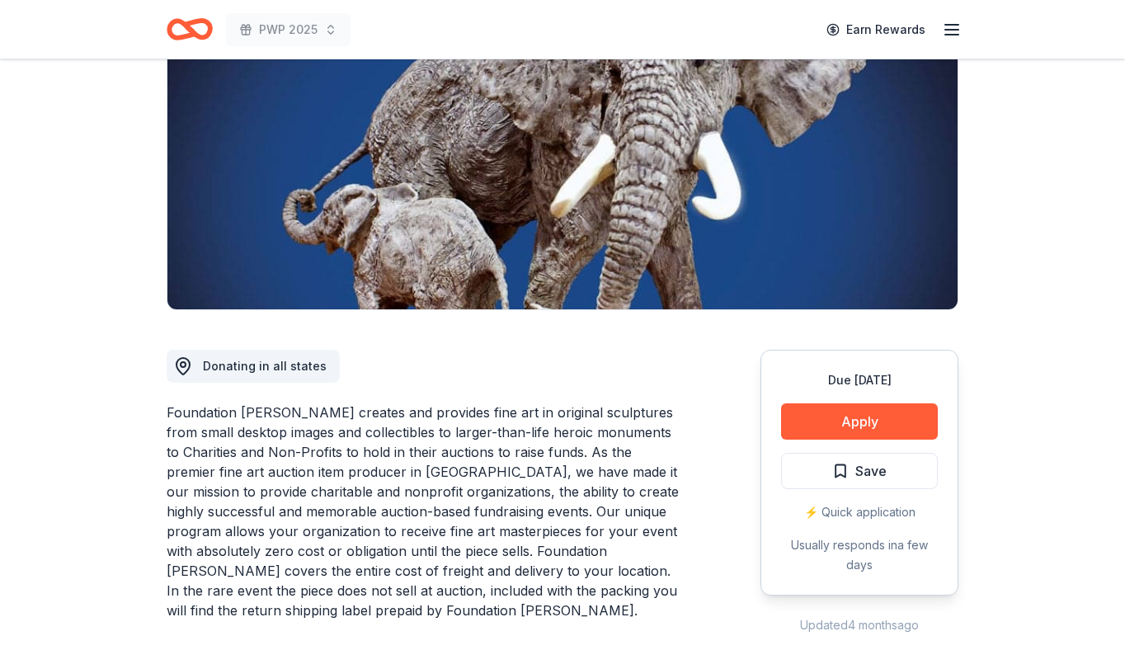
scroll to position [198, 0]
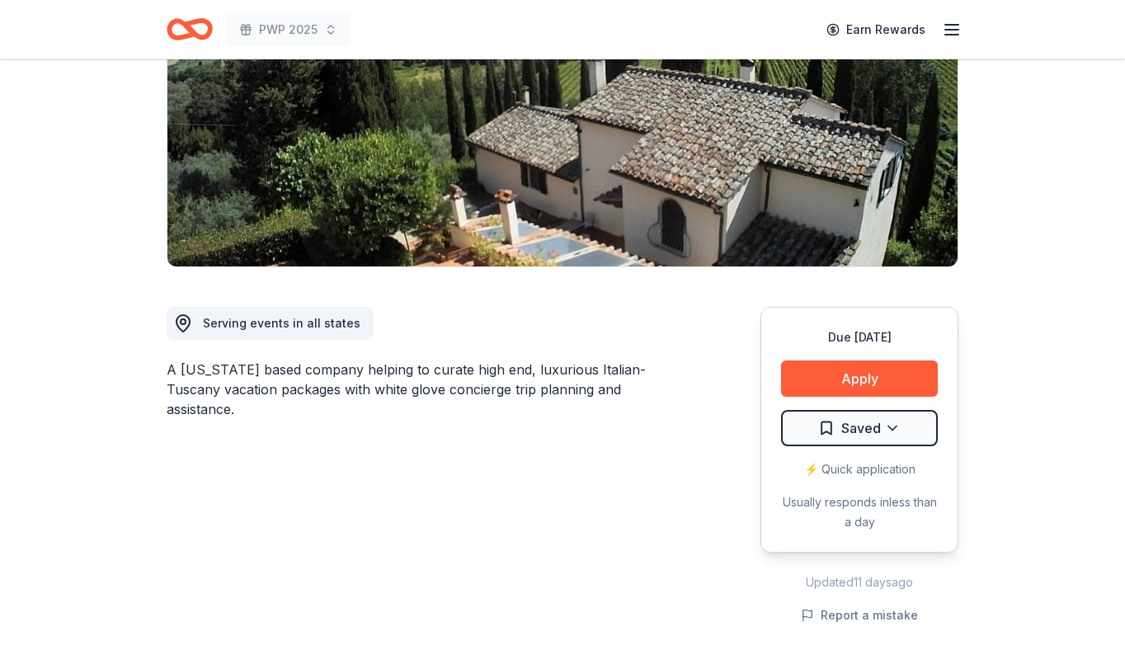
scroll to position [245, 0]
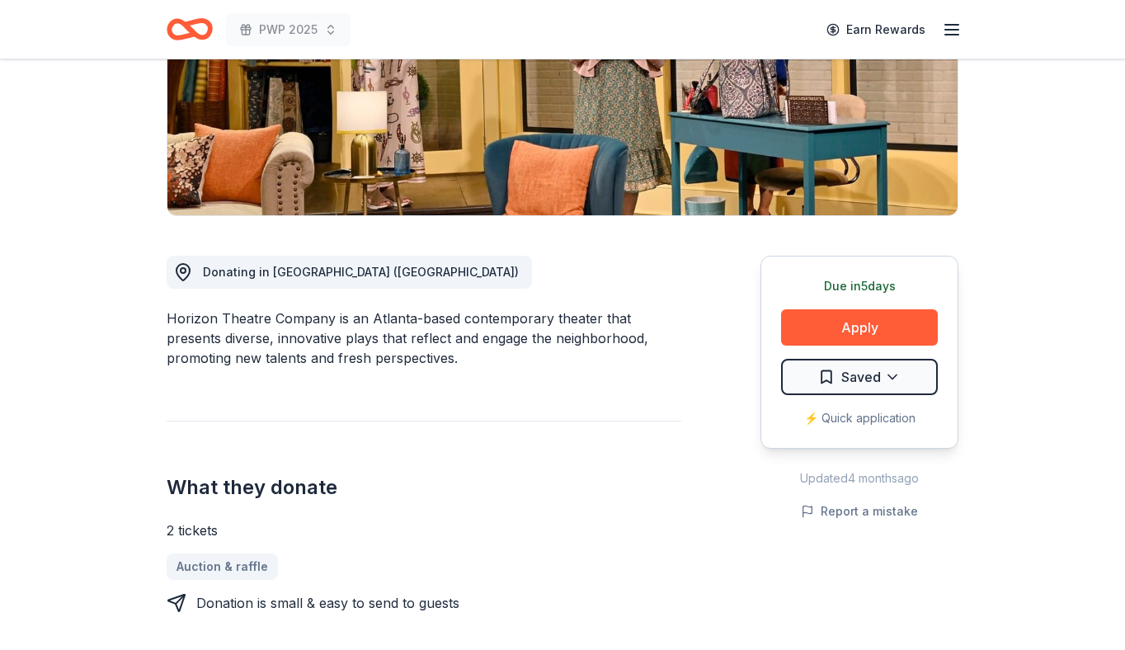
scroll to position [291, 0]
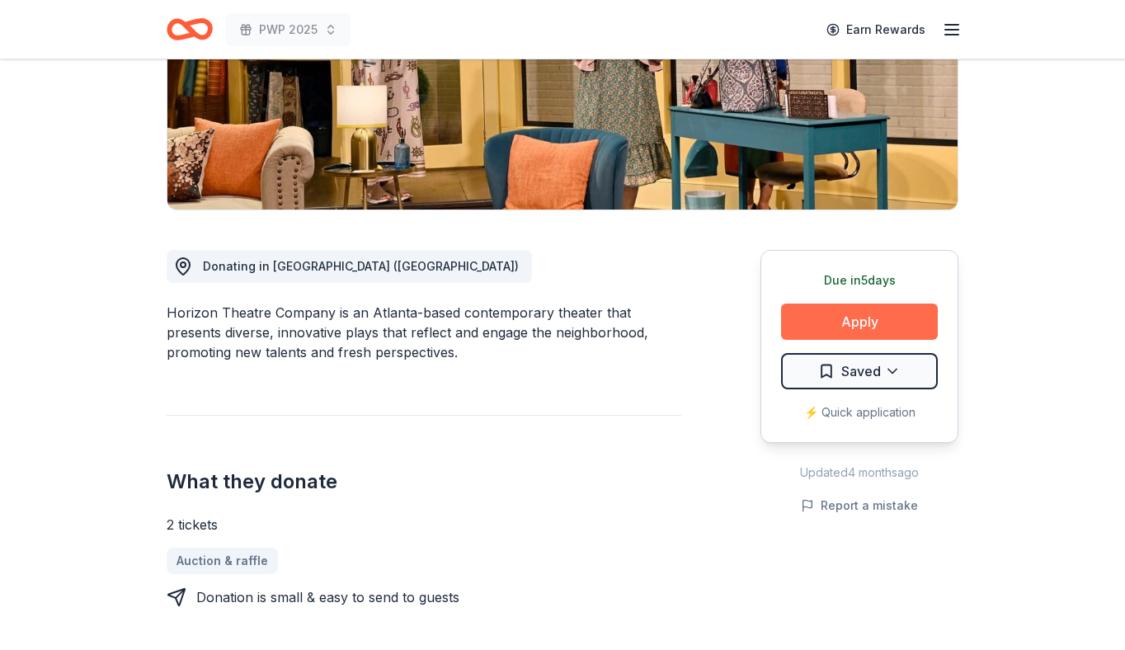
click at [905, 322] on button "Apply" at bounding box center [859, 322] width 157 height 36
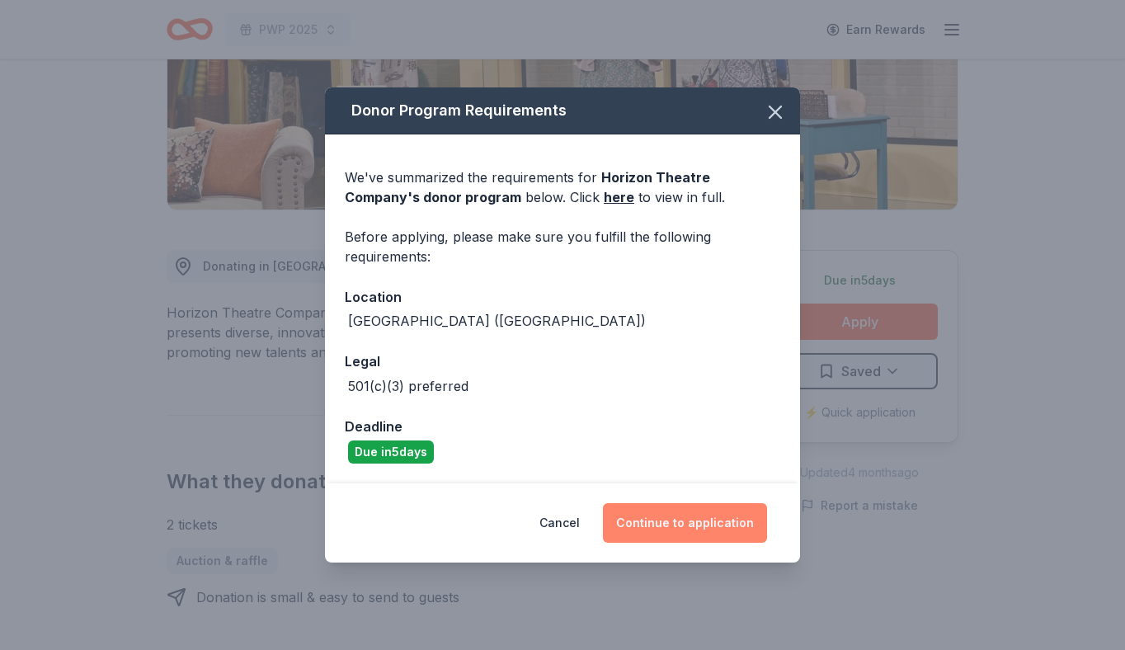
click at [715, 526] on button "Continue to application" at bounding box center [685, 523] width 164 height 40
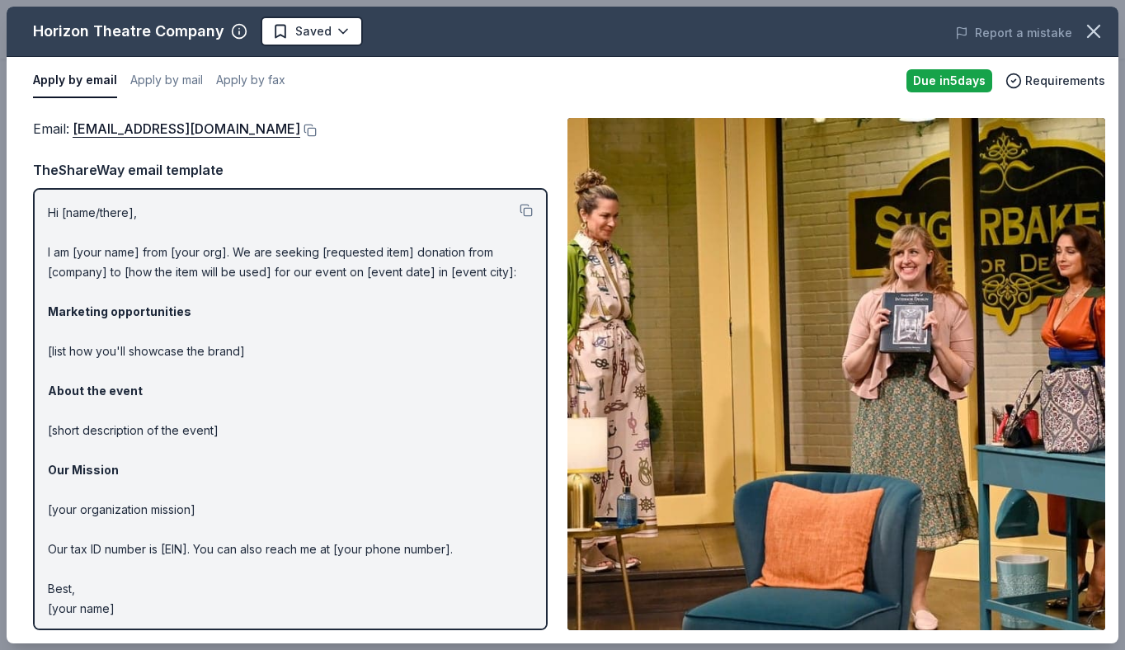
scroll to position [3, 0]
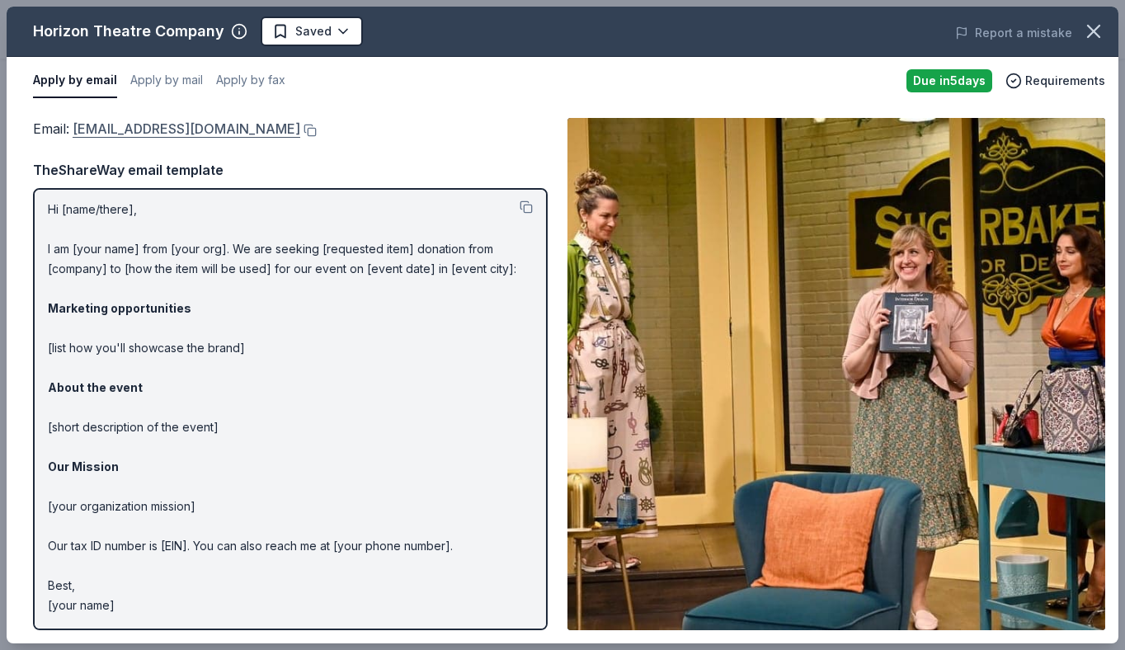
click at [206, 129] on link "boxoffice@horizontheatre.com" at bounding box center [187, 128] width 228 height 21
click at [300, 129] on button at bounding box center [308, 130] width 16 height 13
click at [284, 26] on body "PWP 2025 Earn Rewards Due in 5 days Share Horizon Theatre Company New Share Don…" at bounding box center [562, 325] width 1125 height 650
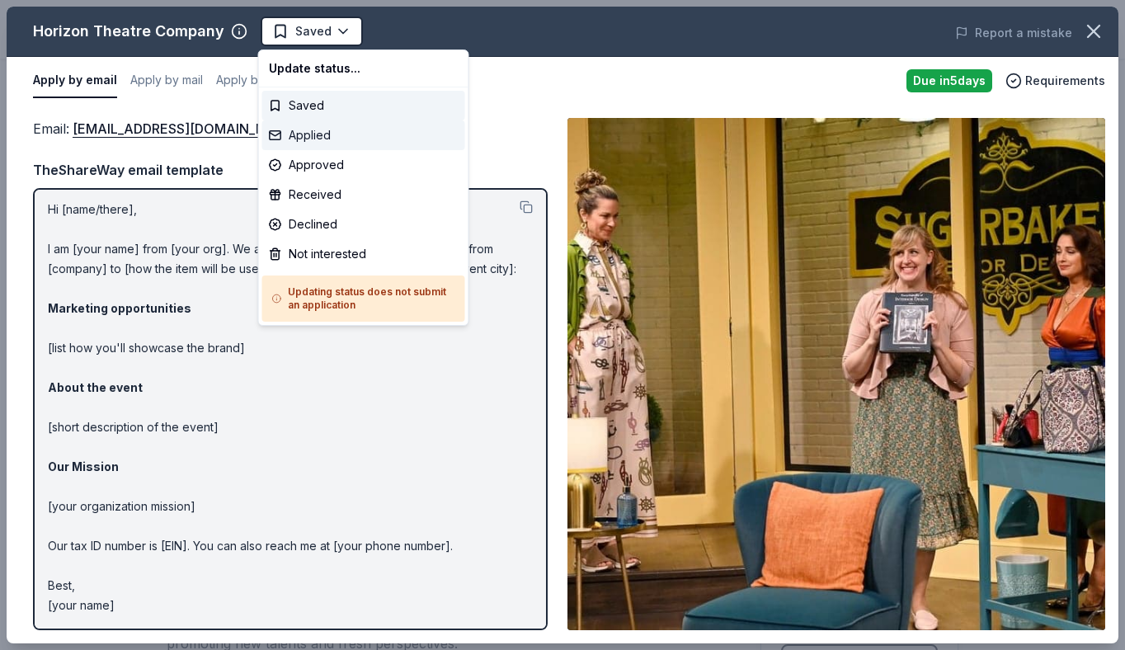
click at [313, 129] on div "Applied" at bounding box center [363, 135] width 203 height 30
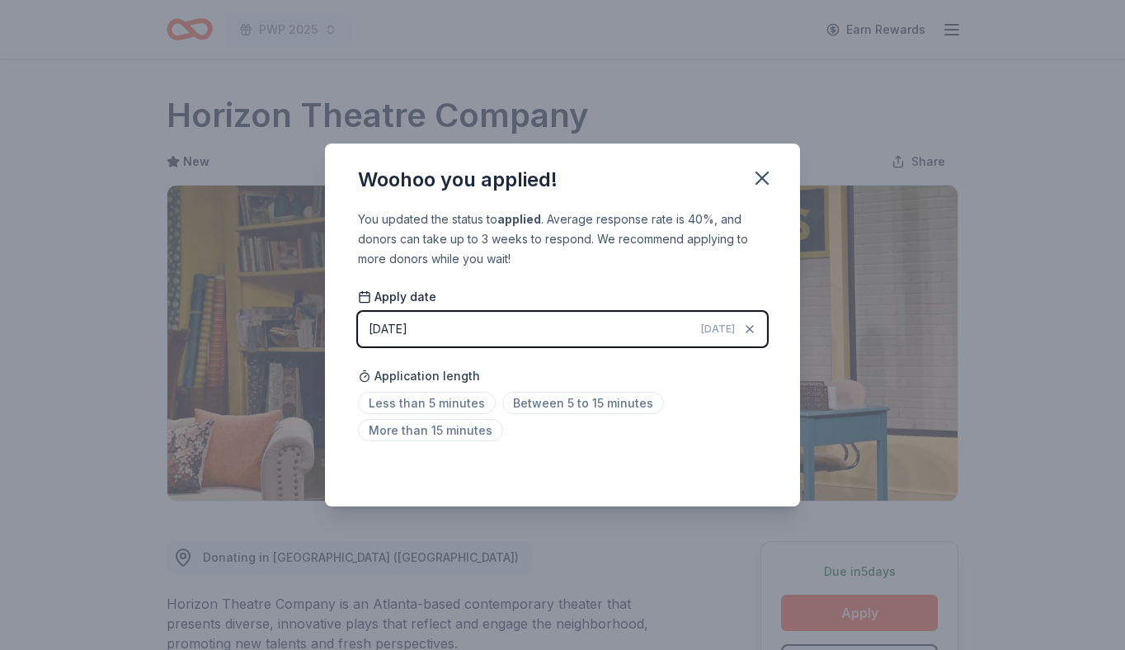
click at [780, 174] on div "Woohoo you applied!" at bounding box center [562, 177] width 475 height 66
click at [776, 167] on button "button" at bounding box center [762, 178] width 36 height 36
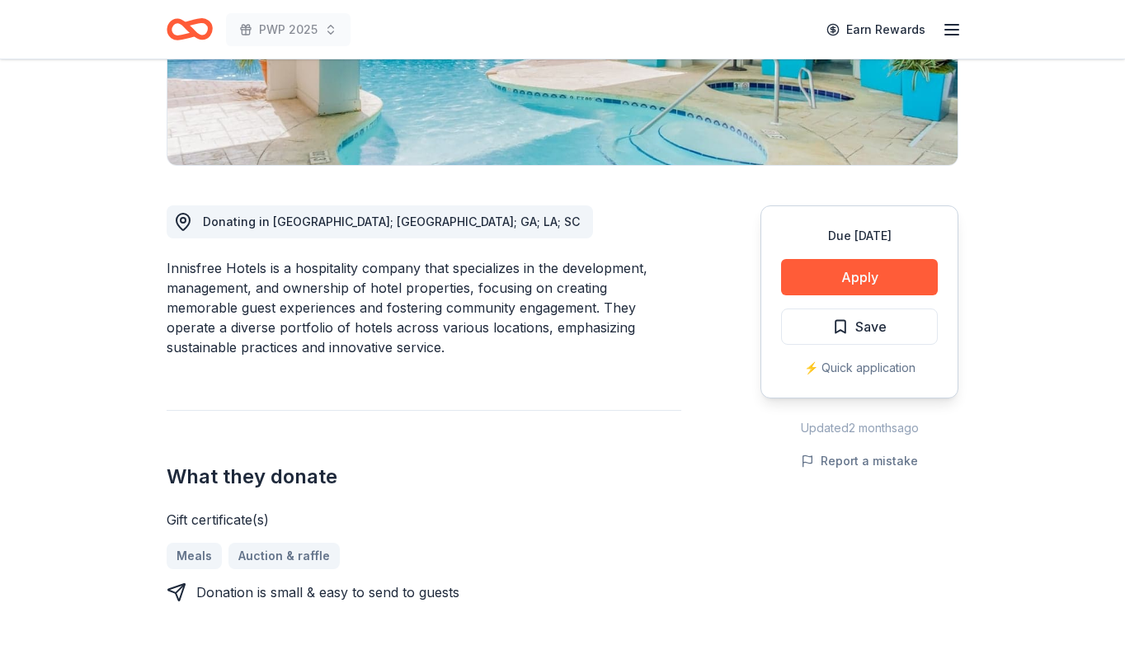
scroll to position [334, 0]
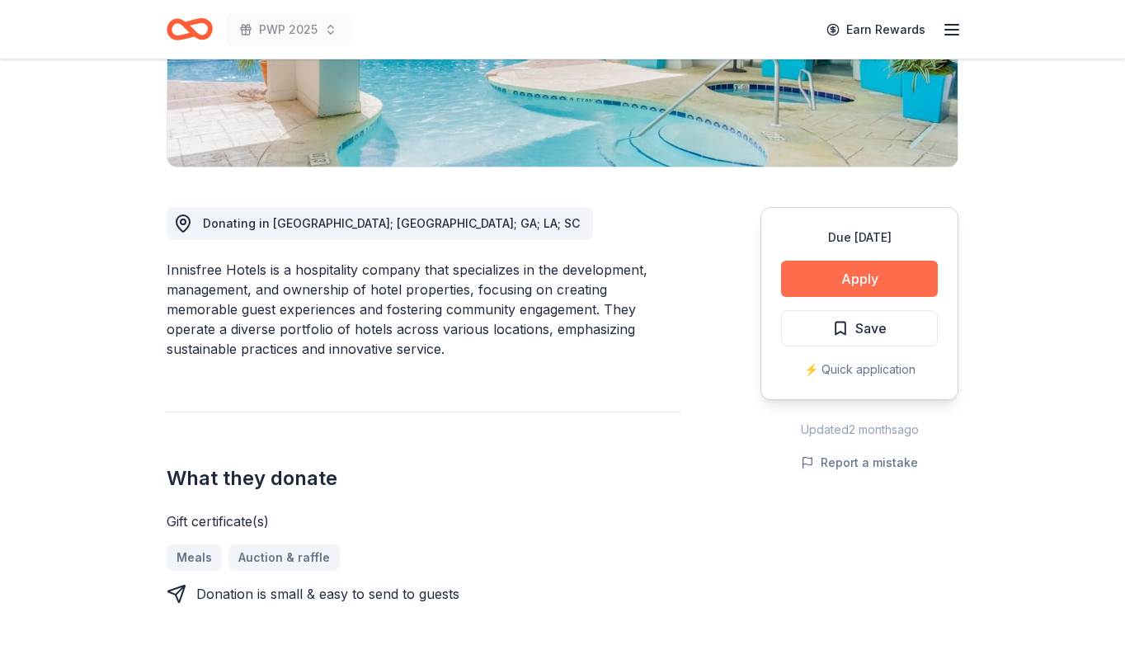
click at [842, 281] on button "Apply" at bounding box center [859, 279] width 157 height 36
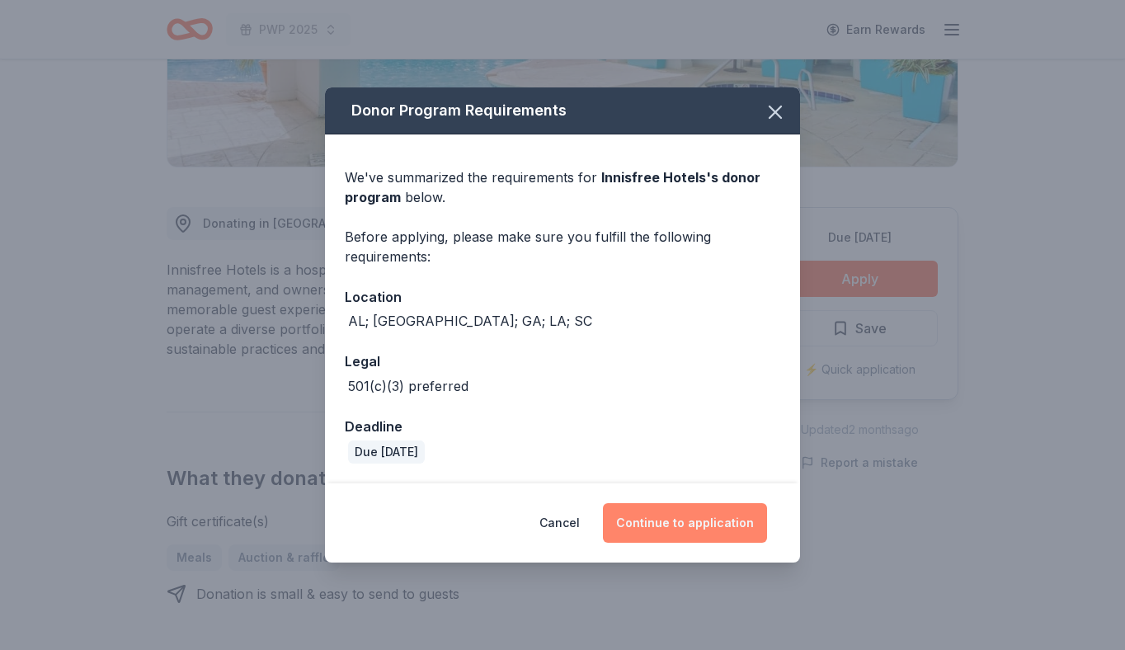
click at [707, 532] on button "Continue to application" at bounding box center [685, 523] width 164 height 40
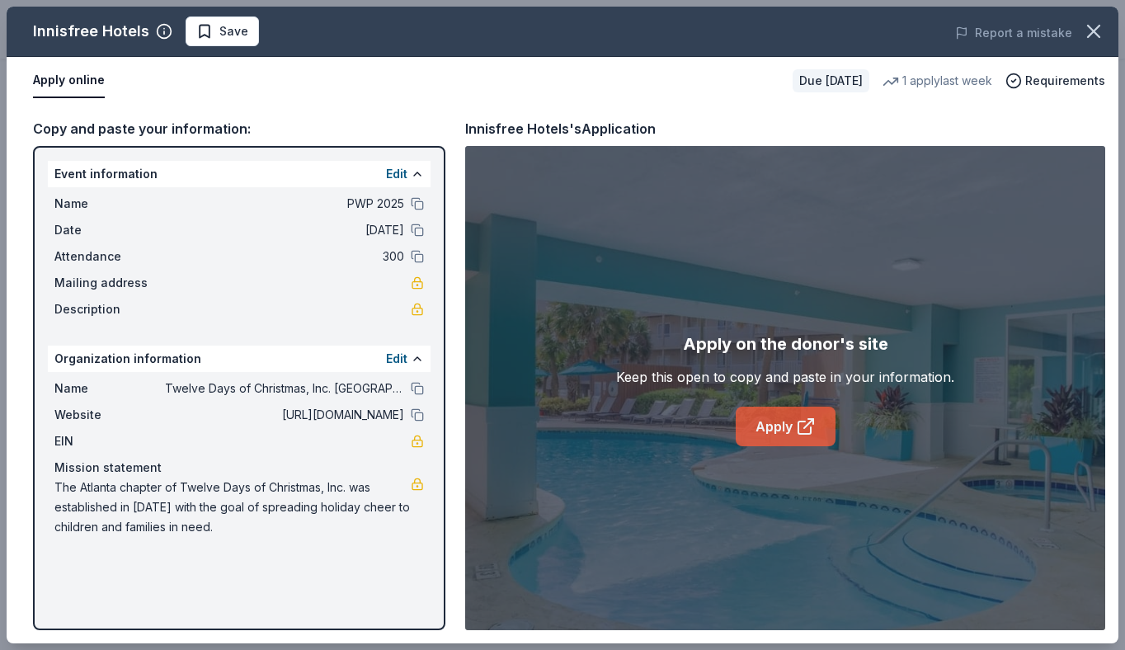
click at [793, 433] on link "Apply" at bounding box center [786, 427] width 100 height 40
click at [1098, 33] on icon "button" at bounding box center [1093, 31] width 23 height 23
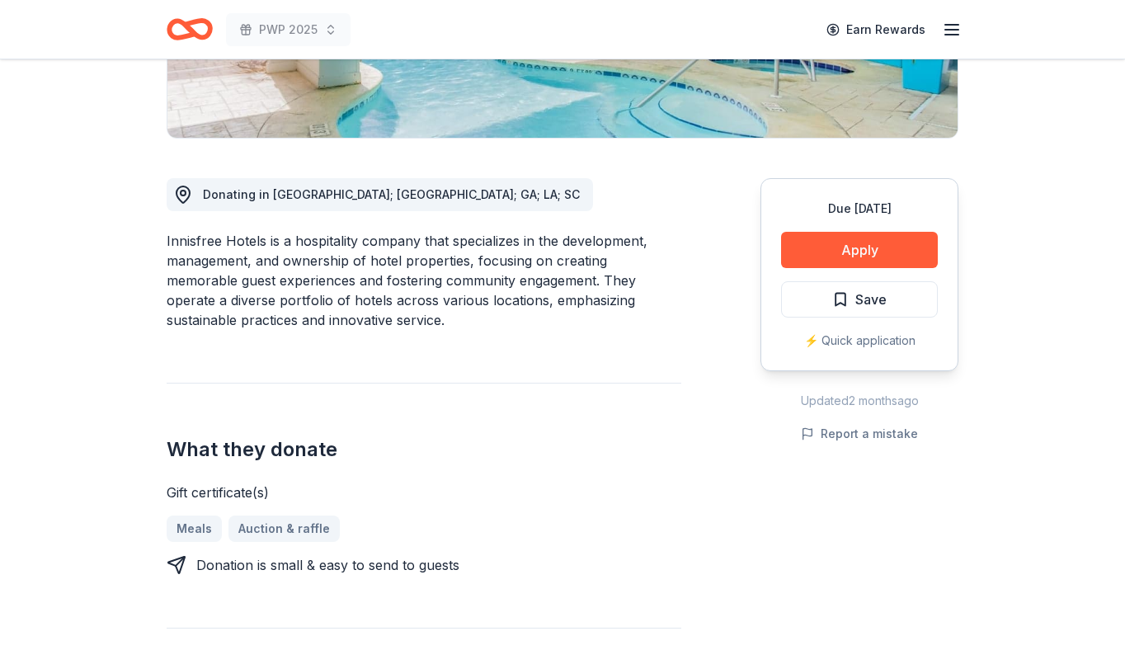
scroll to position [365, 0]
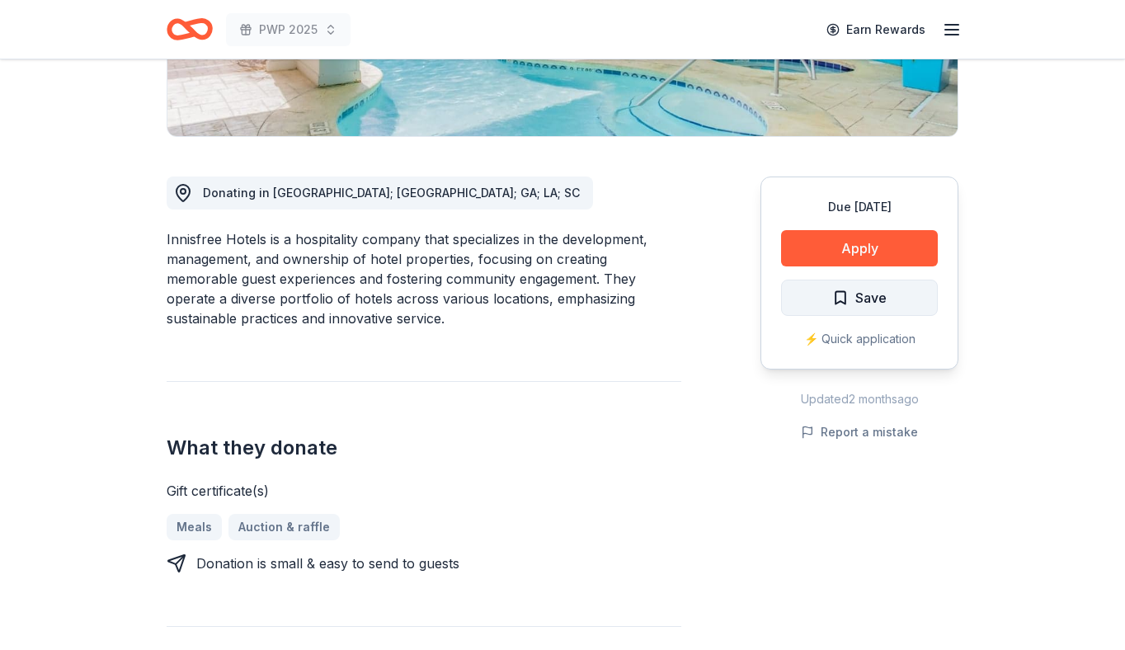
click at [874, 303] on span "Save" at bounding box center [870, 297] width 31 height 21
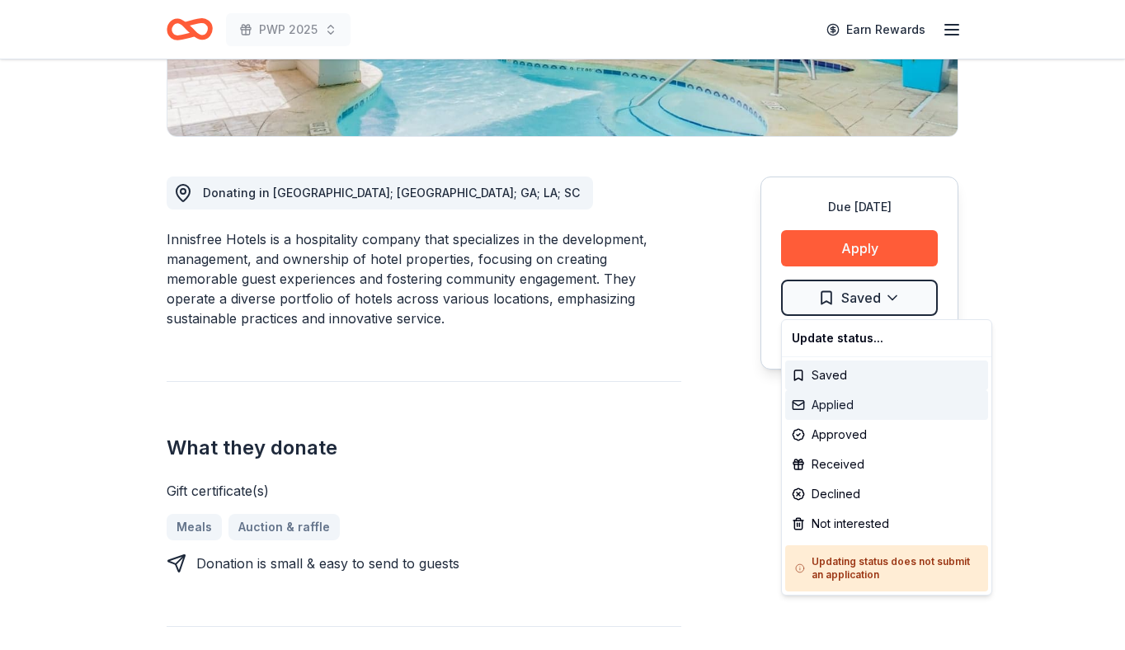
click at [819, 412] on div "Applied" at bounding box center [886, 405] width 203 height 30
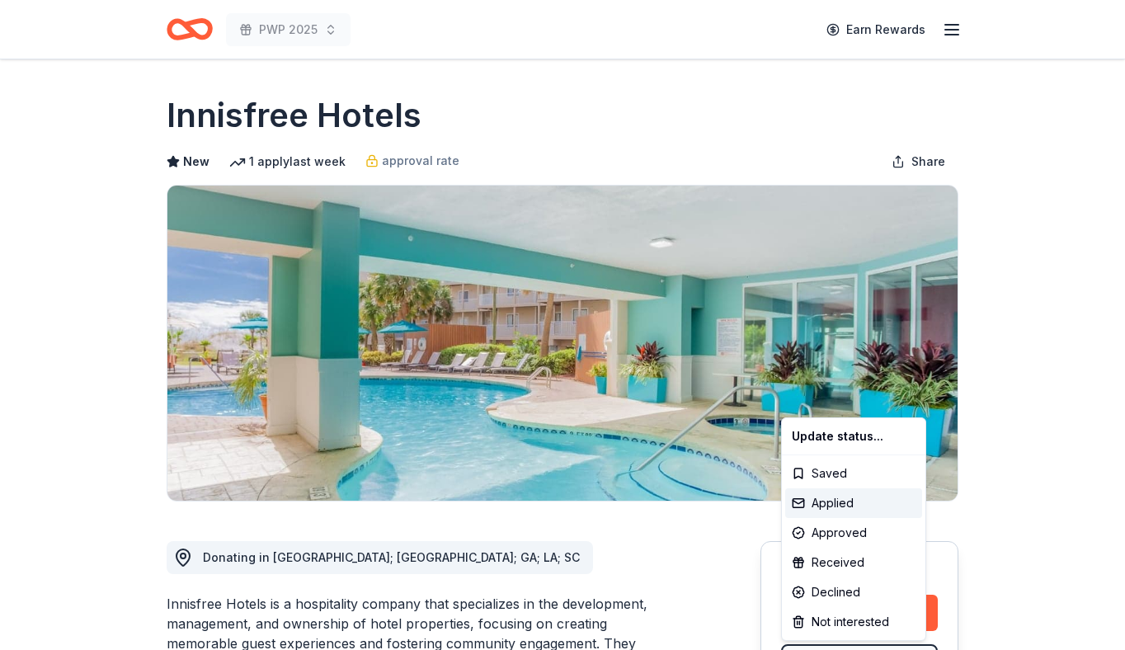
scroll to position [0, 0]
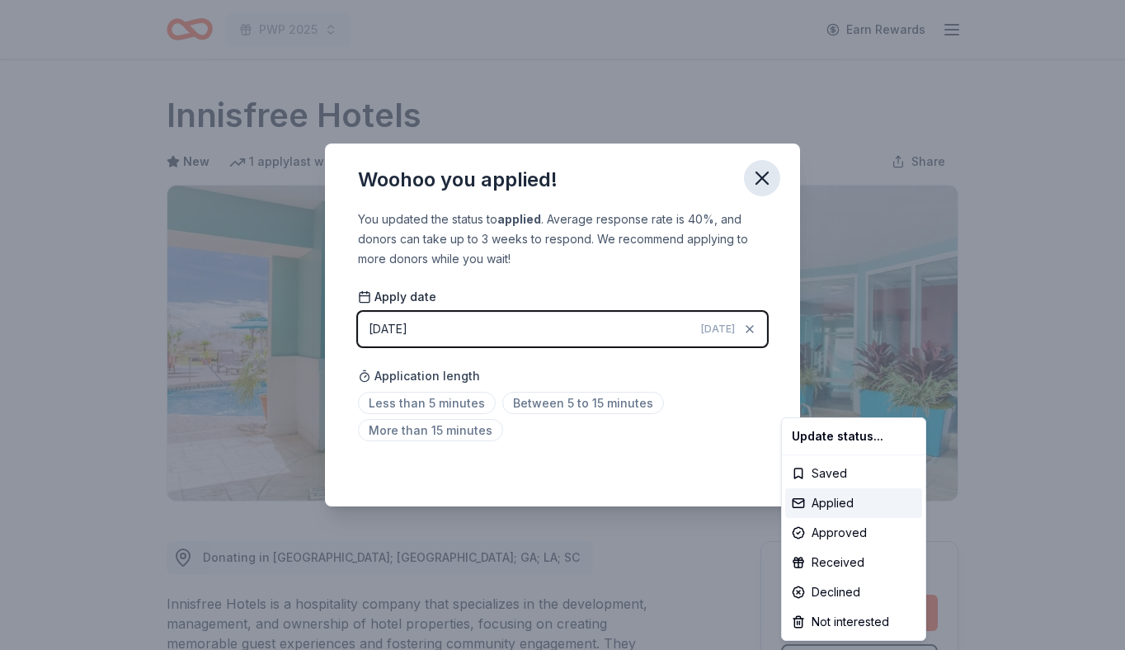
click at [759, 181] on html "PWP 2025 Earn Rewards Due in 31 days Share Innisfree Hotels New 1 apply last we…" at bounding box center [562, 325] width 1125 height 650
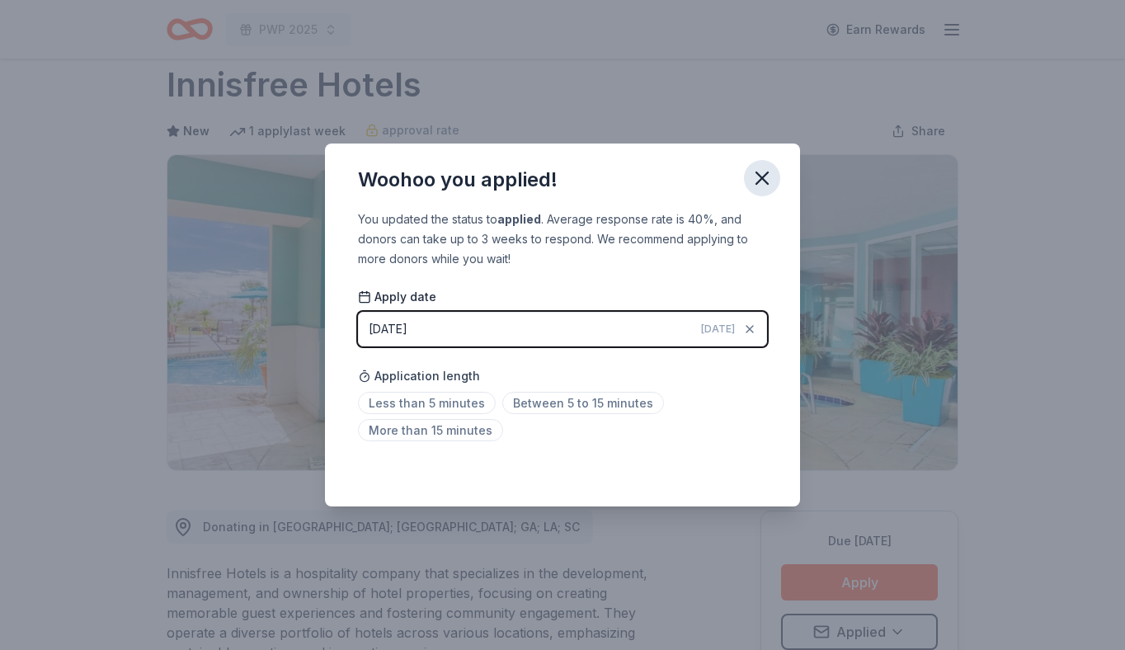
click at [760, 178] on icon "button" at bounding box center [762, 178] width 23 height 23
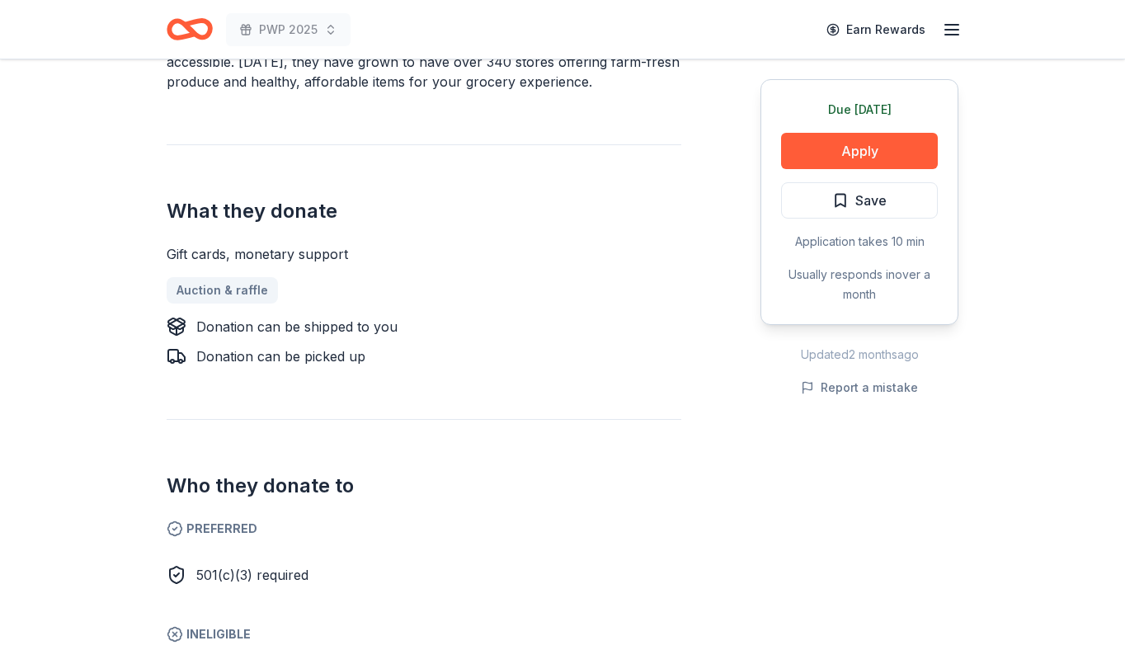
scroll to position [574, 0]
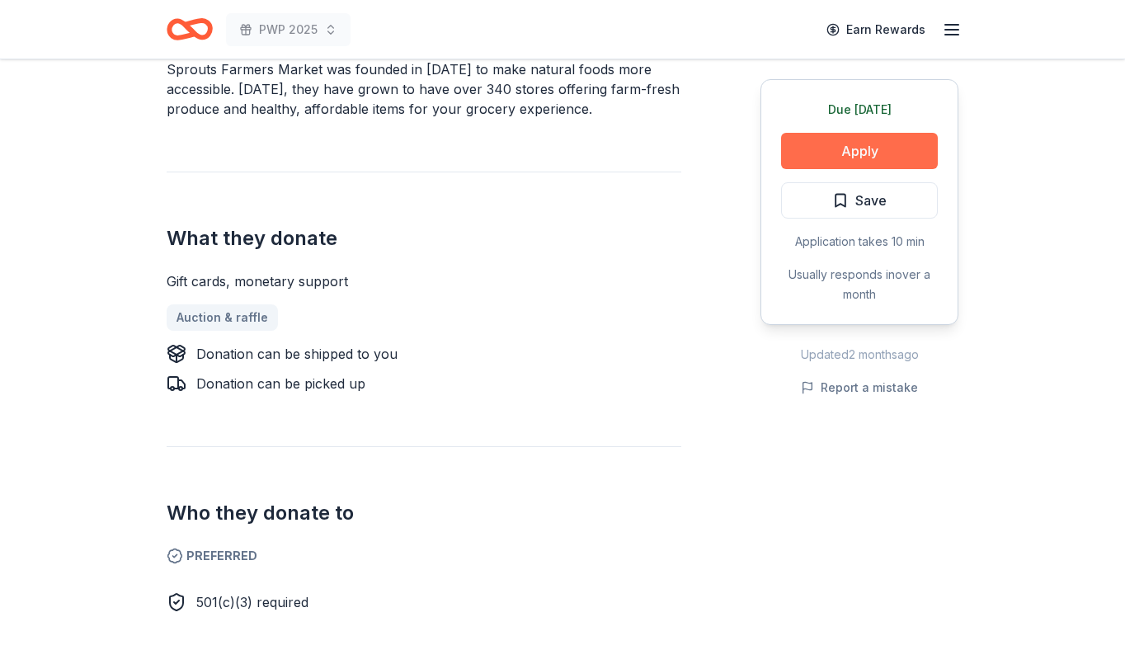
click at [869, 151] on button "Apply" at bounding box center [859, 151] width 157 height 36
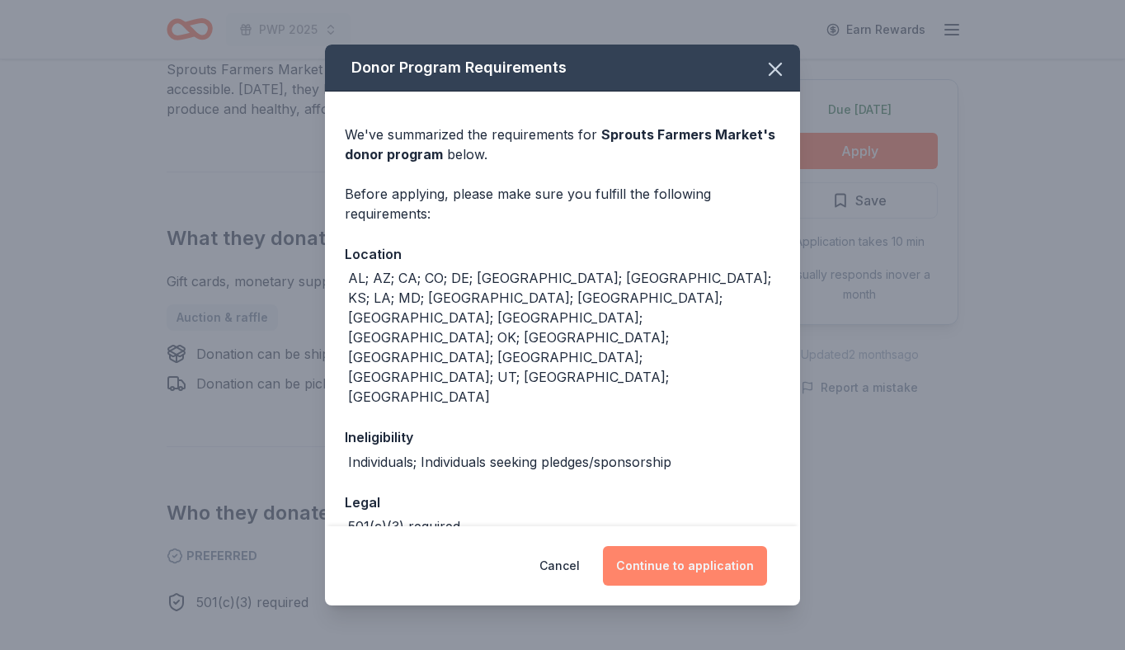
click at [662, 559] on button "Continue to application" at bounding box center [685, 566] width 164 height 40
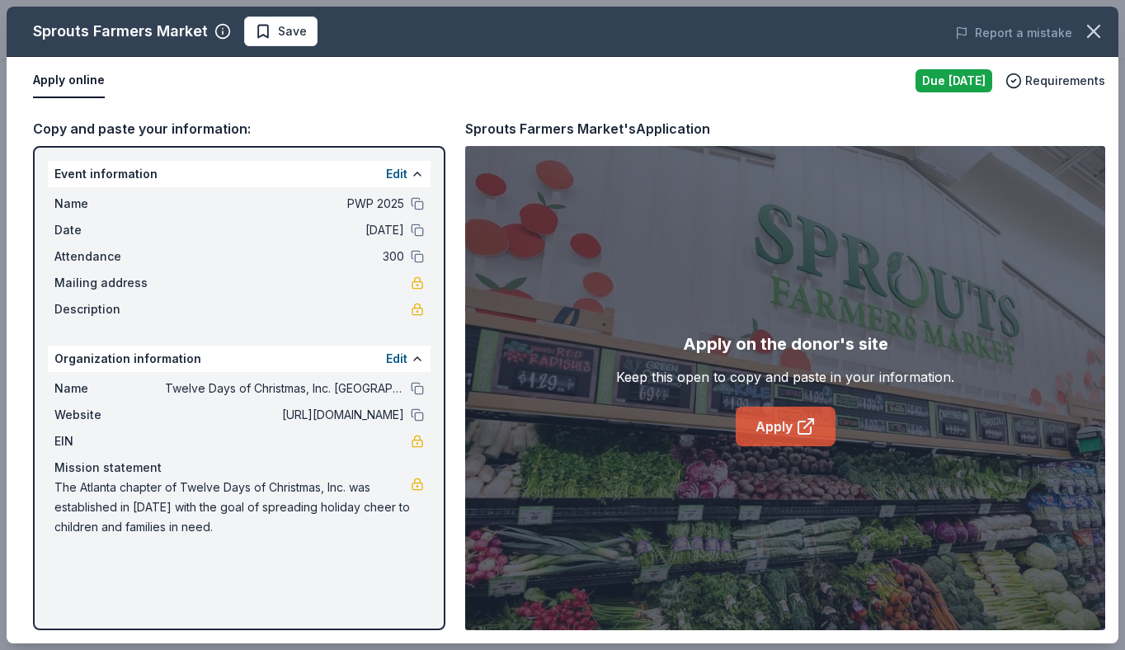
click at [781, 423] on link "Apply" at bounding box center [786, 427] width 100 height 40
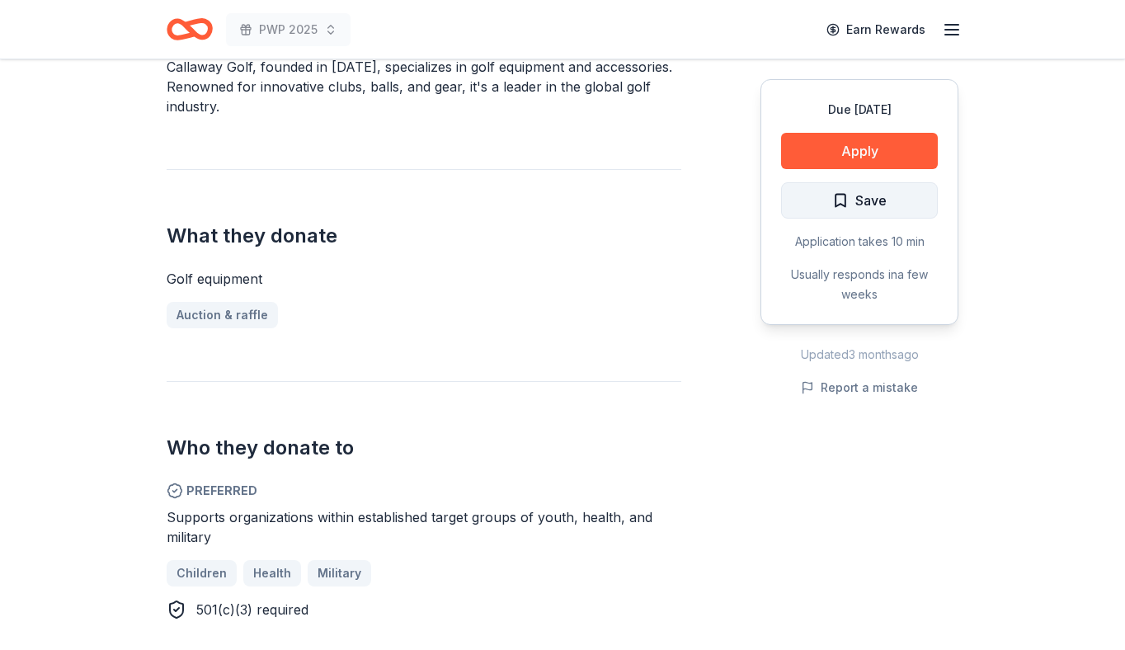
scroll to position [553, 0]
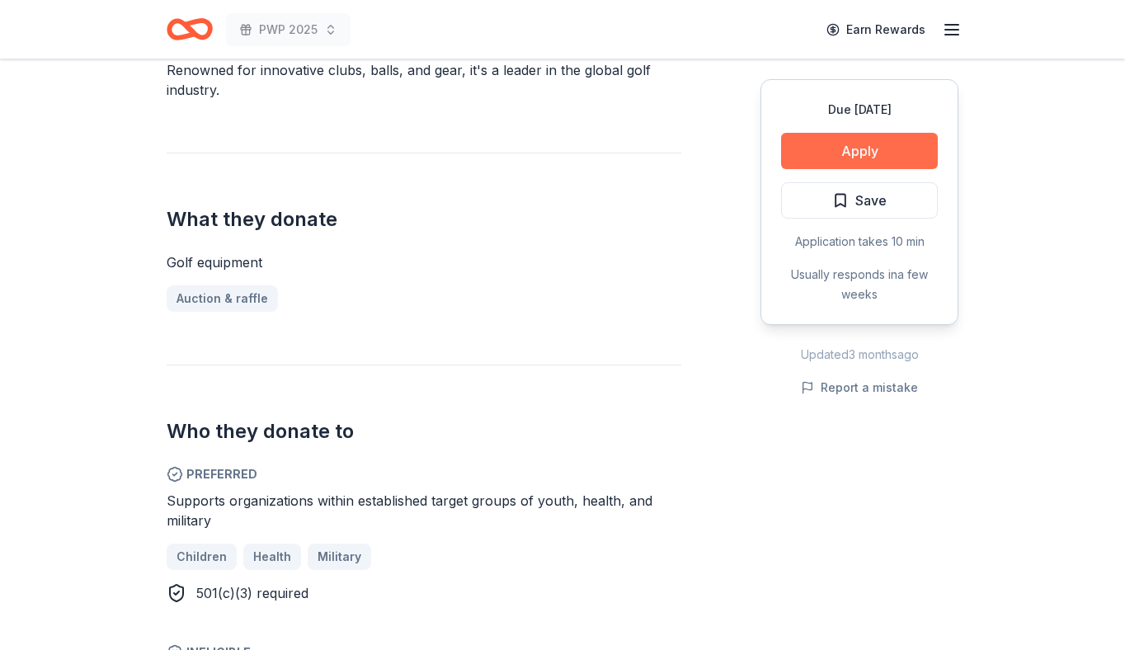
click at [845, 156] on button "Apply" at bounding box center [859, 151] width 157 height 36
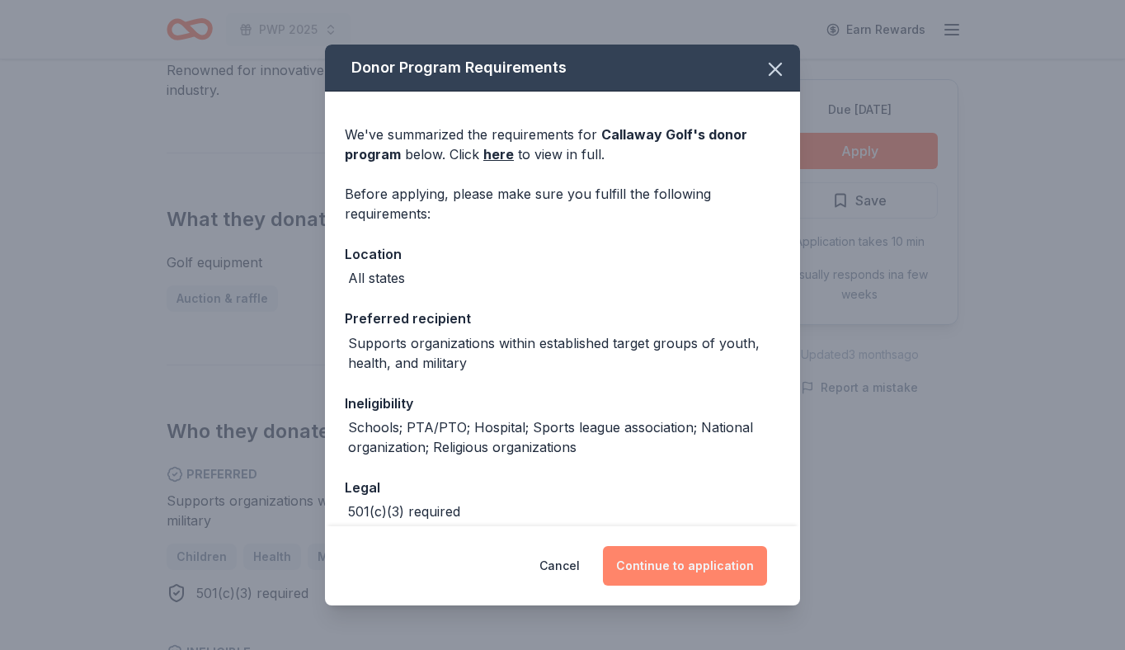
click at [680, 569] on button "Continue to application" at bounding box center [685, 566] width 164 height 40
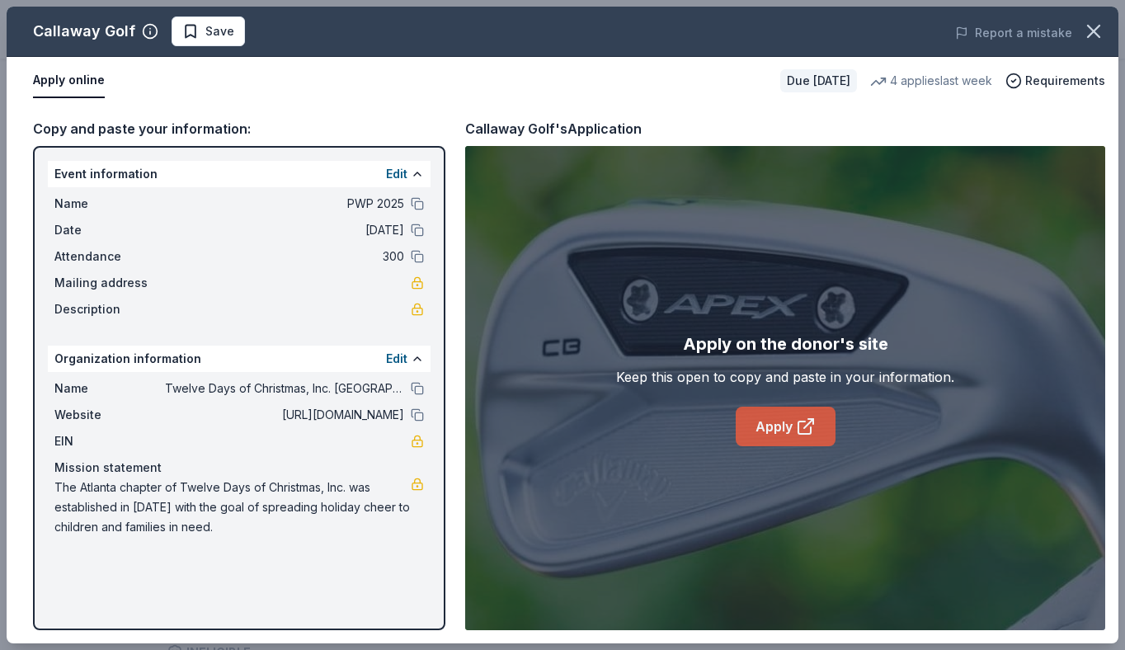
click at [791, 424] on link "Apply" at bounding box center [786, 427] width 100 height 40
click at [209, 44] on button "Save" at bounding box center [208, 31] width 73 height 30
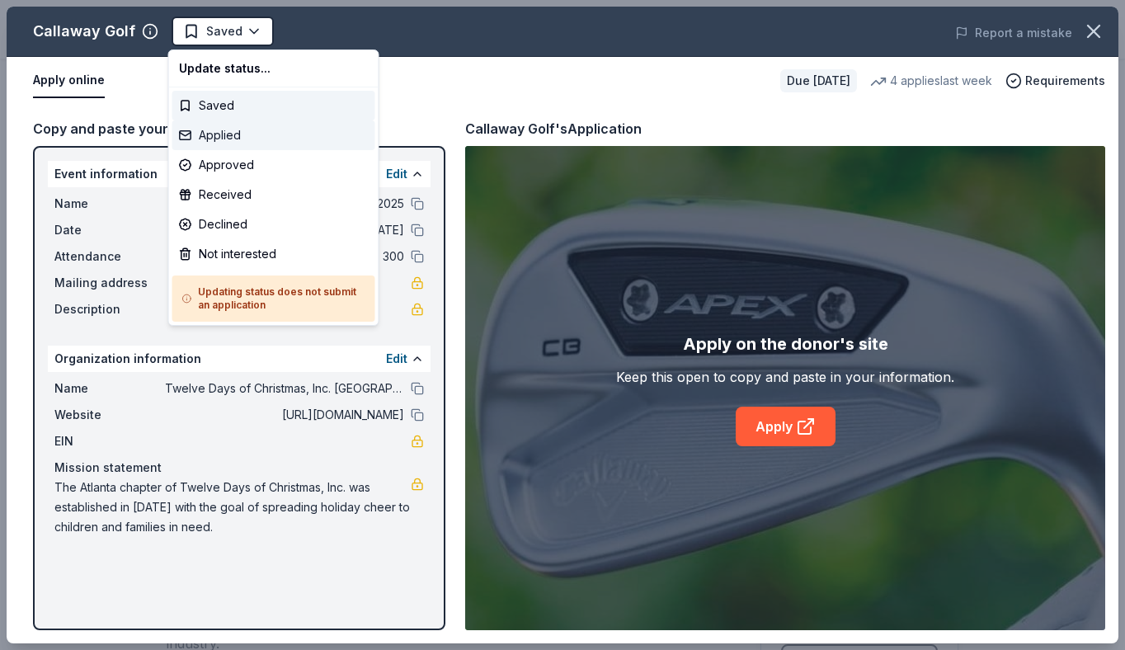
click at [226, 140] on div "Applied" at bounding box center [273, 135] width 203 height 30
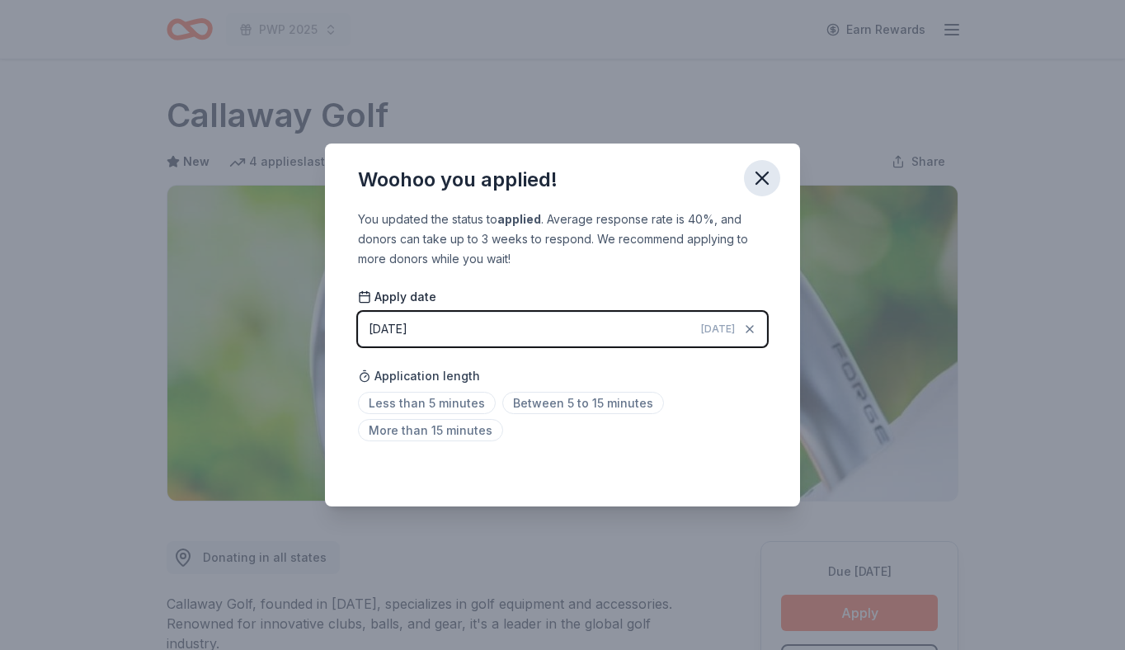
click at [768, 179] on icon "button" at bounding box center [762, 178] width 23 height 23
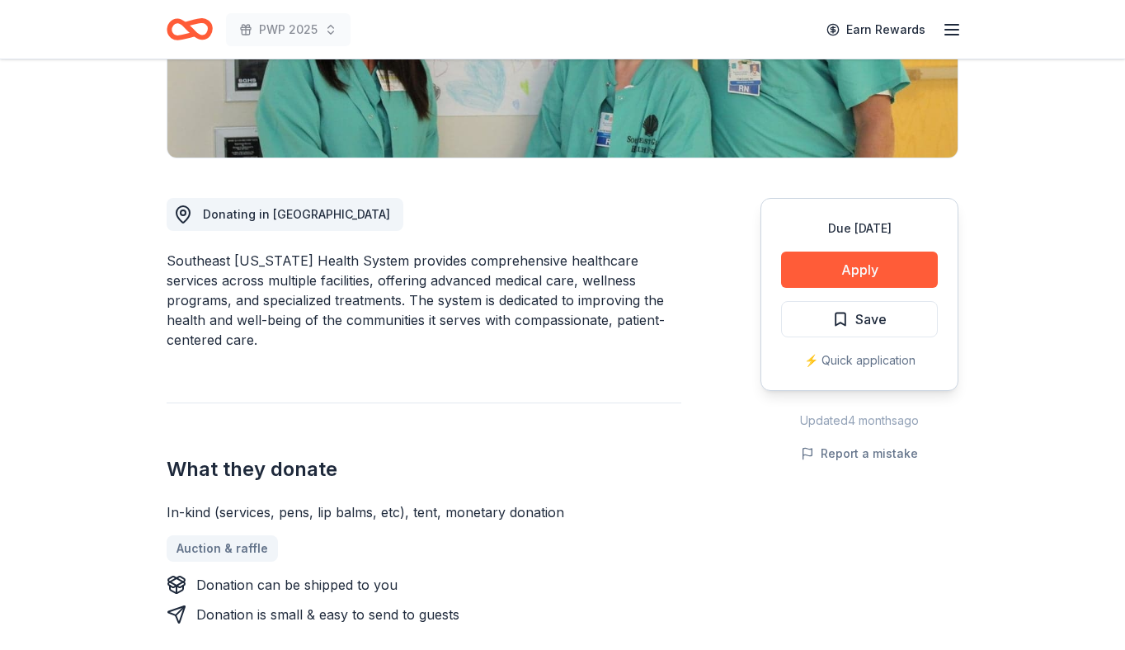
scroll to position [345, 0]
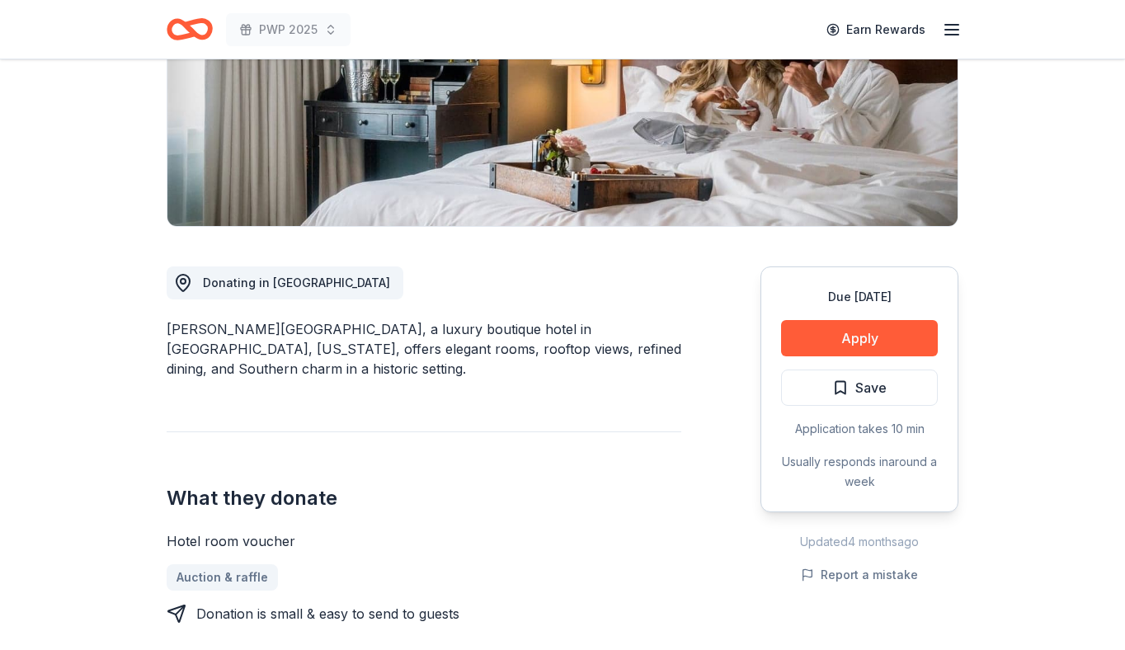
scroll to position [280, 0]
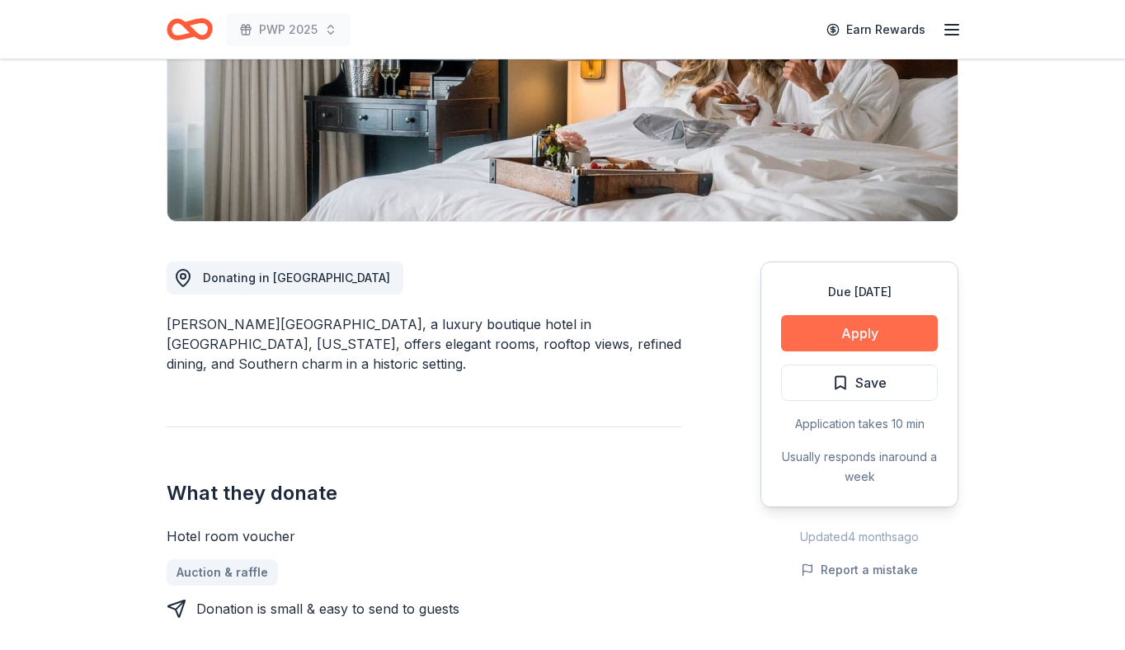
click at [869, 327] on button "Apply" at bounding box center [859, 333] width 157 height 36
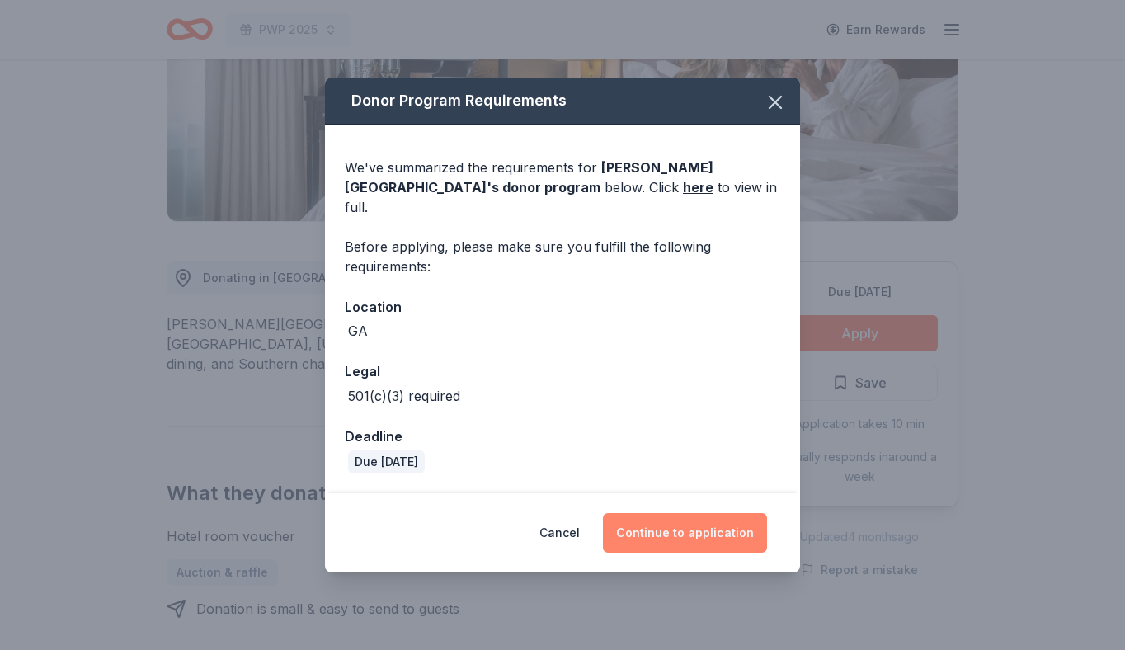
click at [681, 513] on button "Continue to application" at bounding box center [685, 533] width 164 height 40
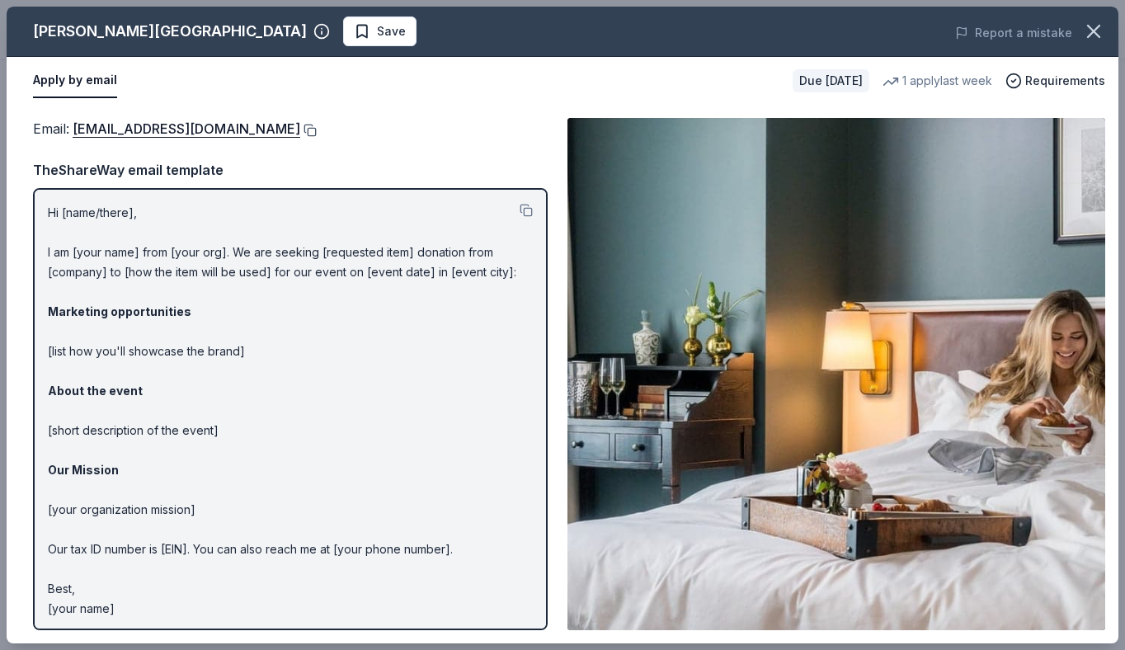
click at [300, 132] on button at bounding box center [308, 130] width 16 height 13
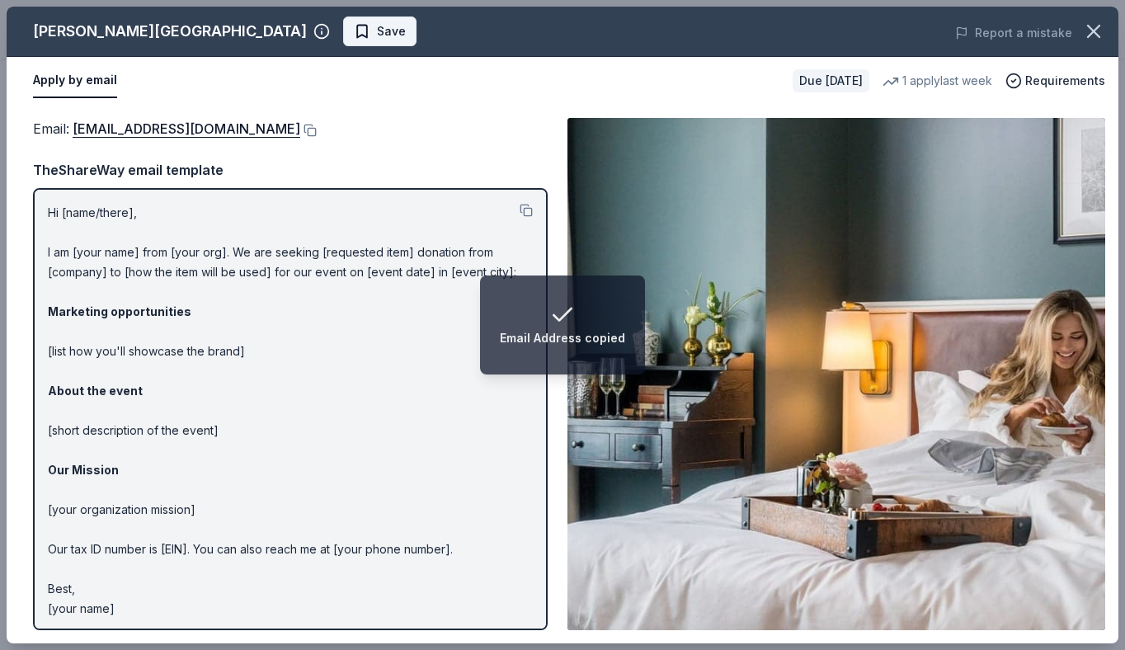
click at [354, 37] on span "Save" at bounding box center [380, 31] width 52 height 20
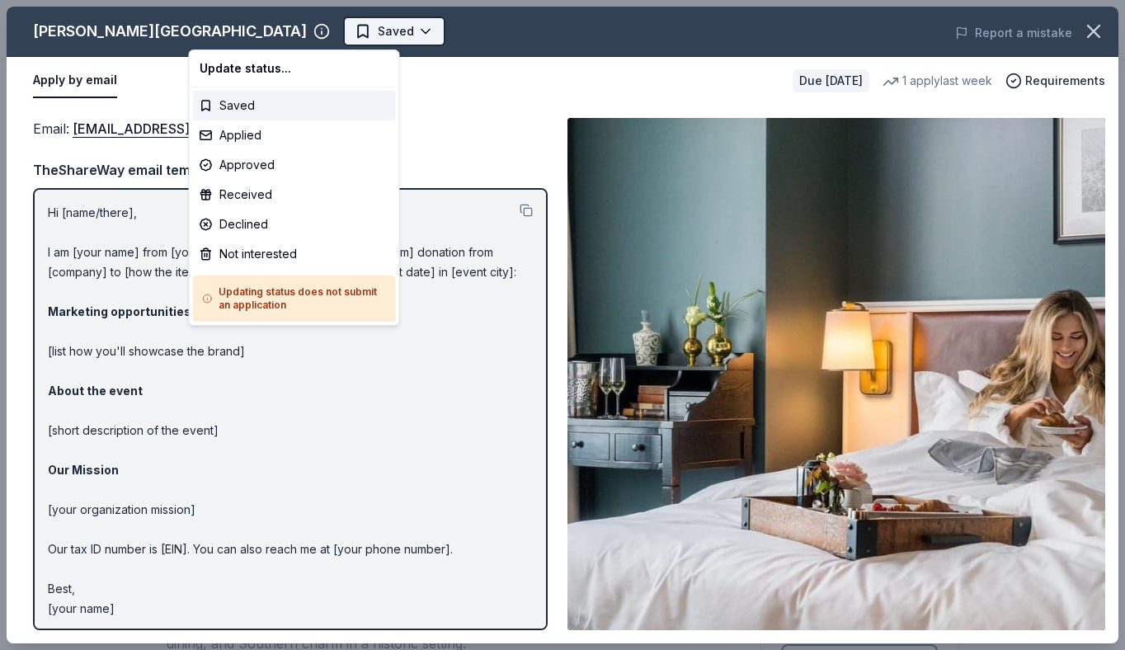
scroll to position [0, 0]
click at [219, 40] on html "PWP 2025 Earn Rewards Due [DATE] Share [PERSON_NAME][GEOGRAPHIC_DATA] New 1 app…" at bounding box center [562, 325] width 1125 height 650
click at [222, 130] on div "Applied" at bounding box center [294, 135] width 203 height 30
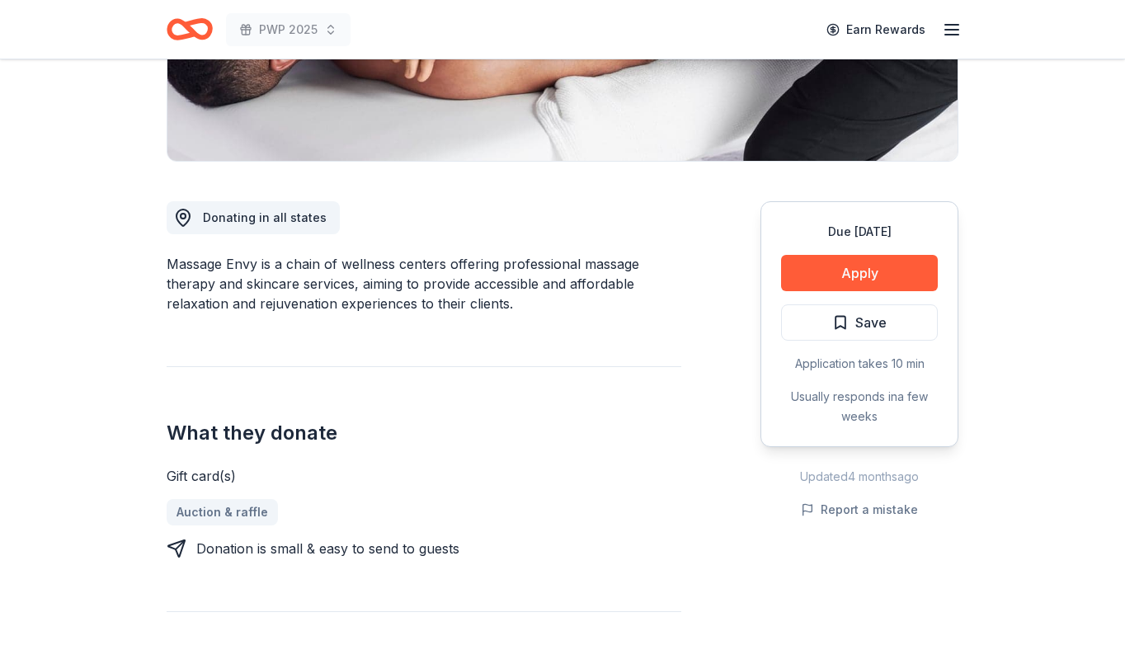
scroll to position [344, 0]
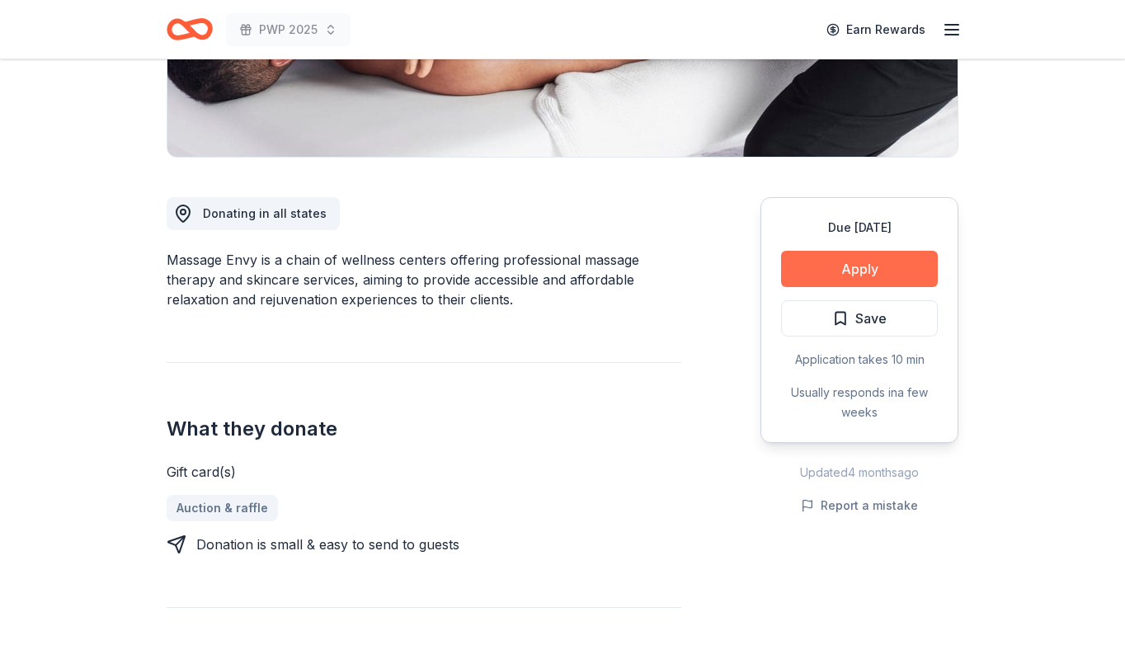
click at [830, 276] on button "Apply" at bounding box center [859, 269] width 157 height 36
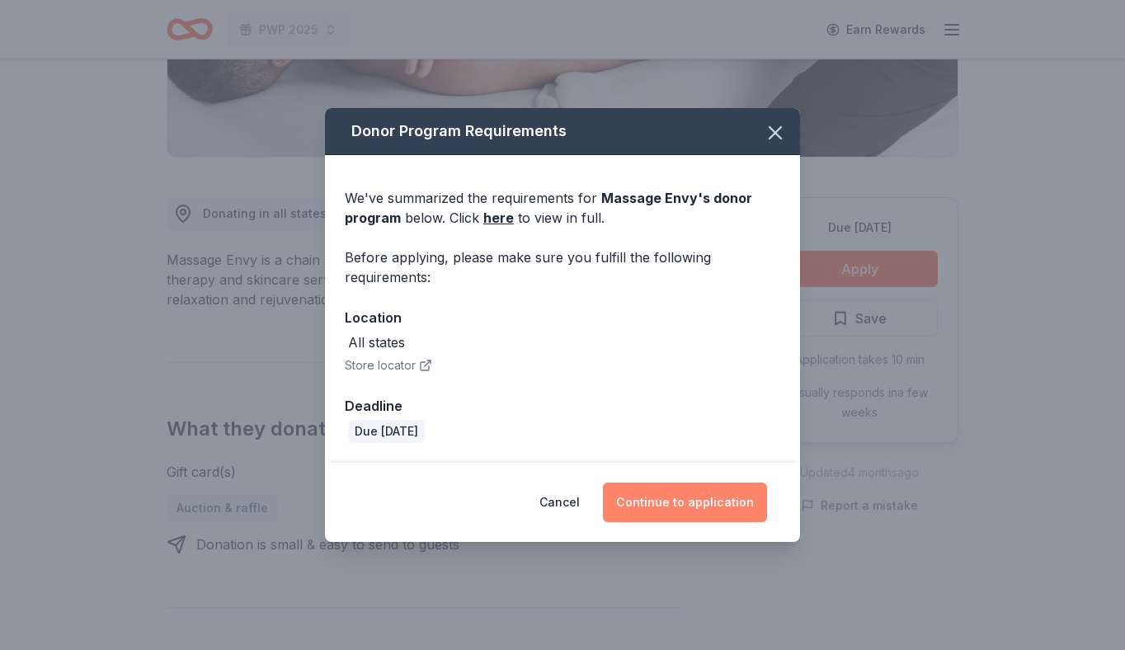
click at [643, 509] on button "Continue to application" at bounding box center [685, 503] width 164 height 40
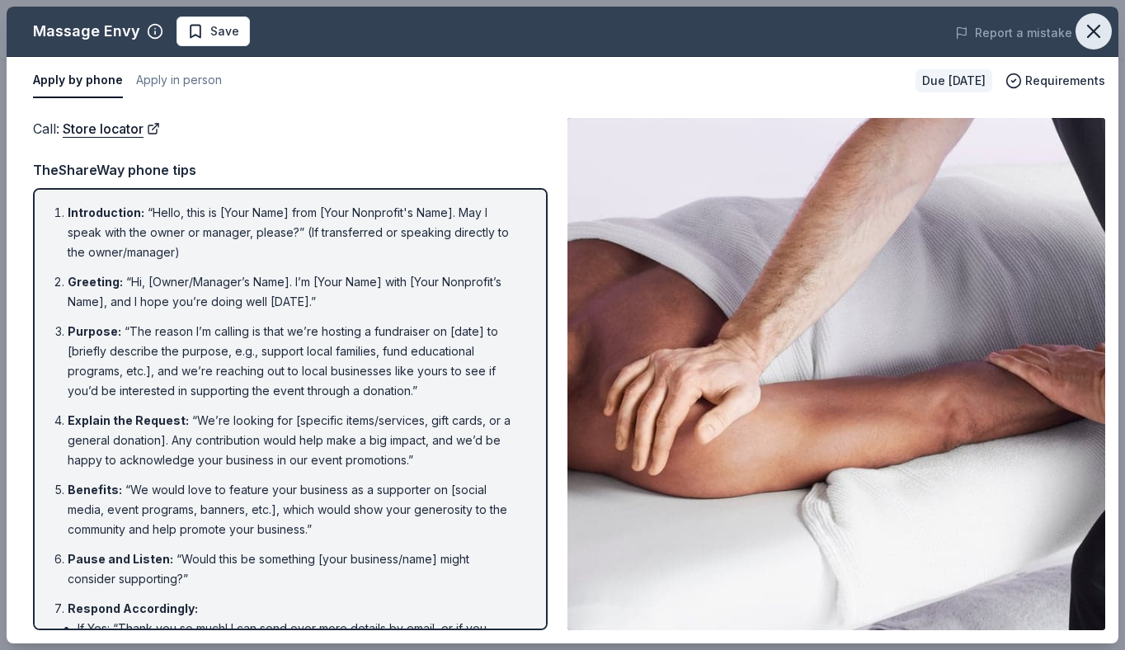
click at [1086, 35] on icon "button" at bounding box center [1093, 31] width 23 height 23
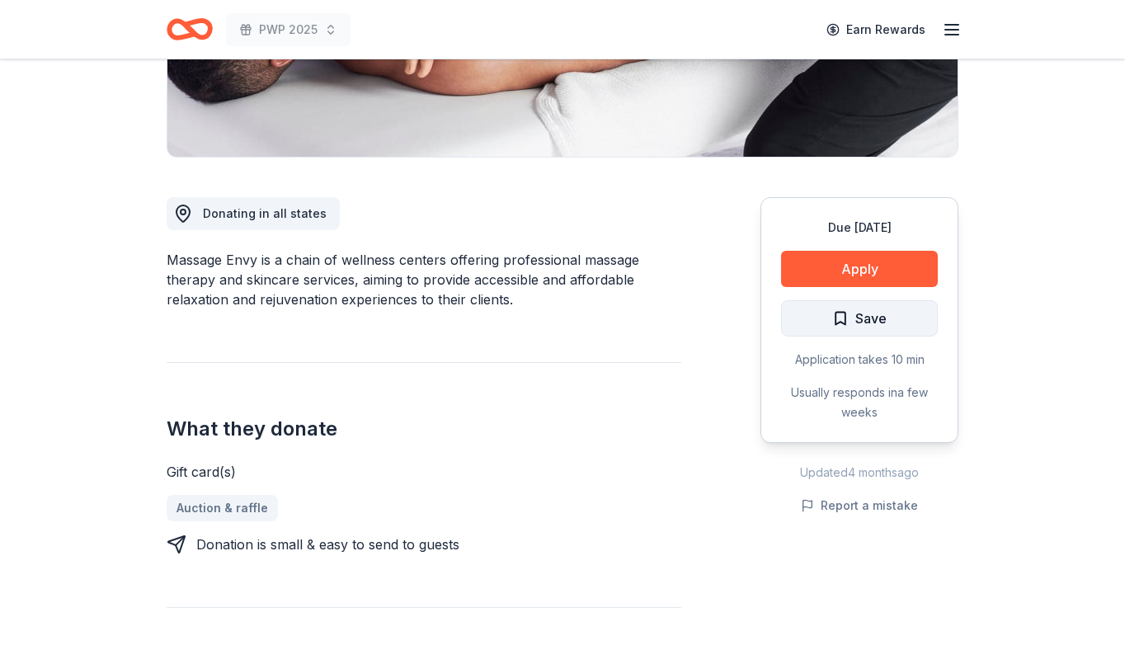
click at [836, 308] on span "Save" at bounding box center [859, 318] width 54 height 21
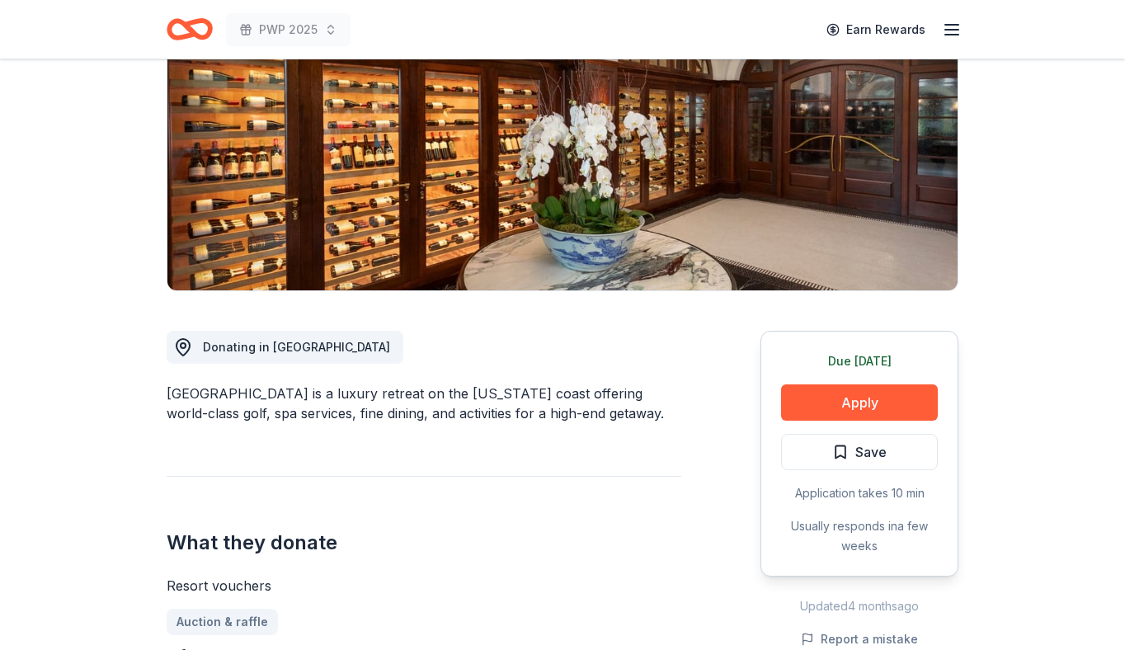
scroll to position [238, 0]
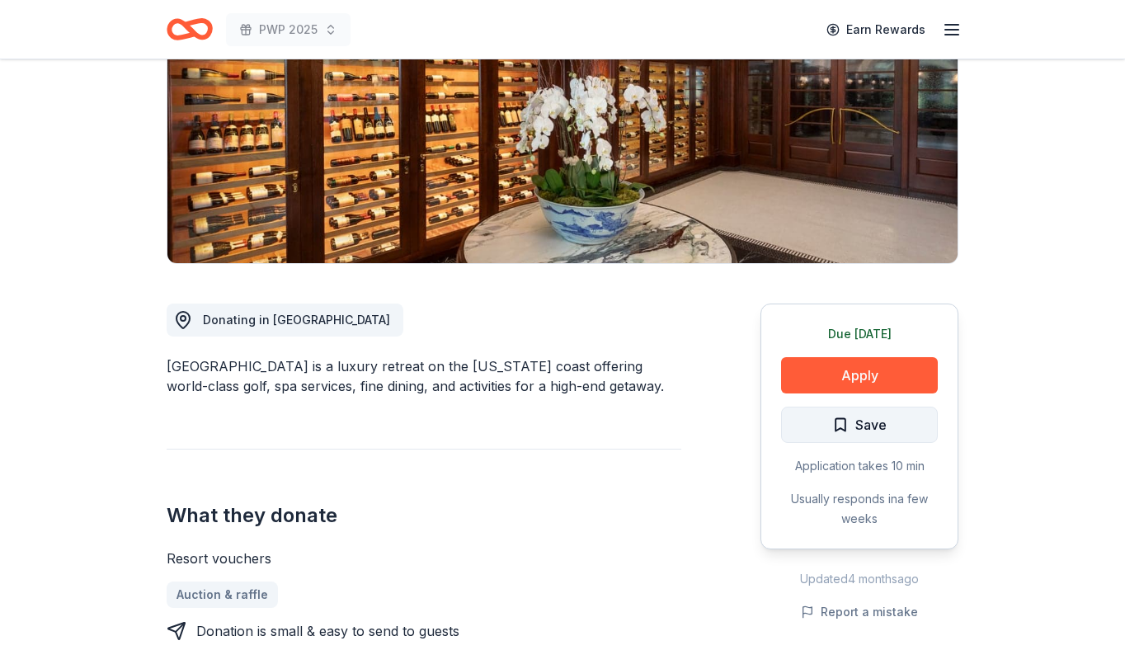
click at [864, 415] on span "Save" at bounding box center [870, 424] width 31 height 21
click at [851, 412] on html "PWP 2025 Earn Rewards Due tomorrow Share Sea Island Resort New approval rate Sh…" at bounding box center [562, 87] width 1125 height 650
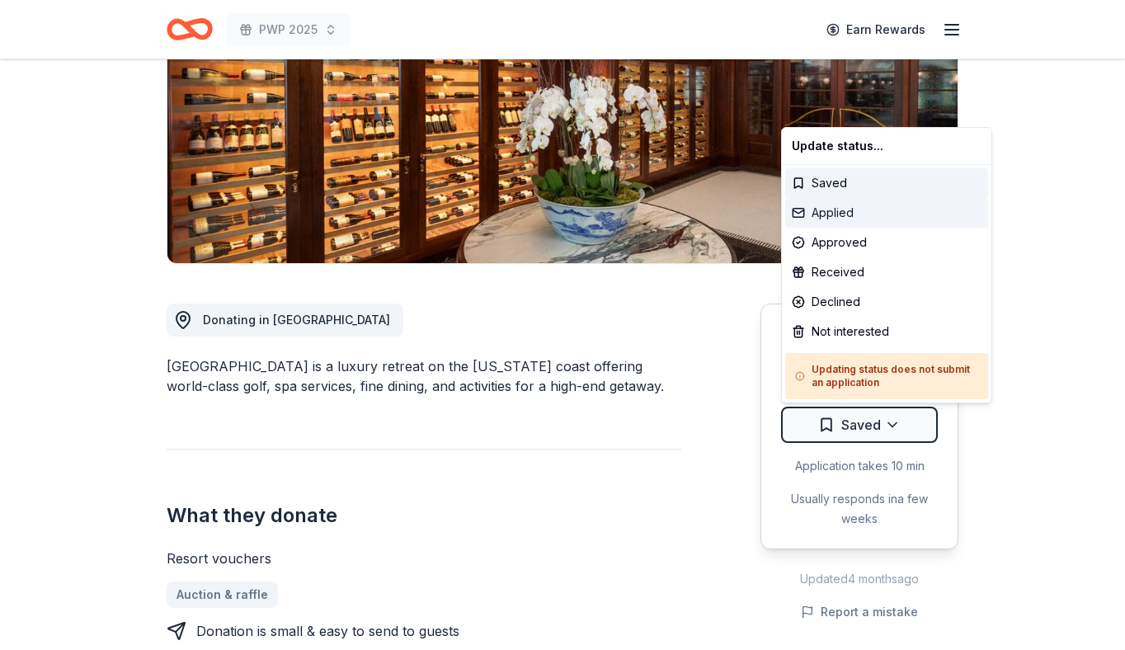
click at [851, 220] on div "Applied" at bounding box center [886, 213] width 203 height 30
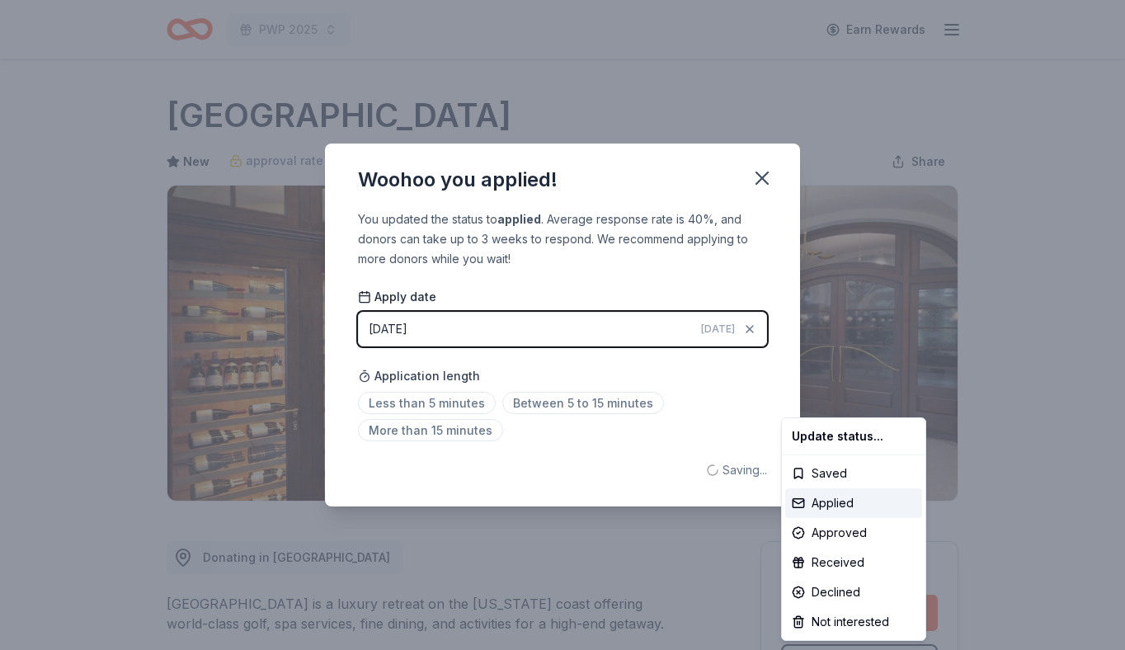
scroll to position [0, 0]
click at [757, 187] on html "PWP 2025 Earn Rewards Due tomorrow Share Sea Island Resort New approval rate Sh…" at bounding box center [562, 325] width 1125 height 650
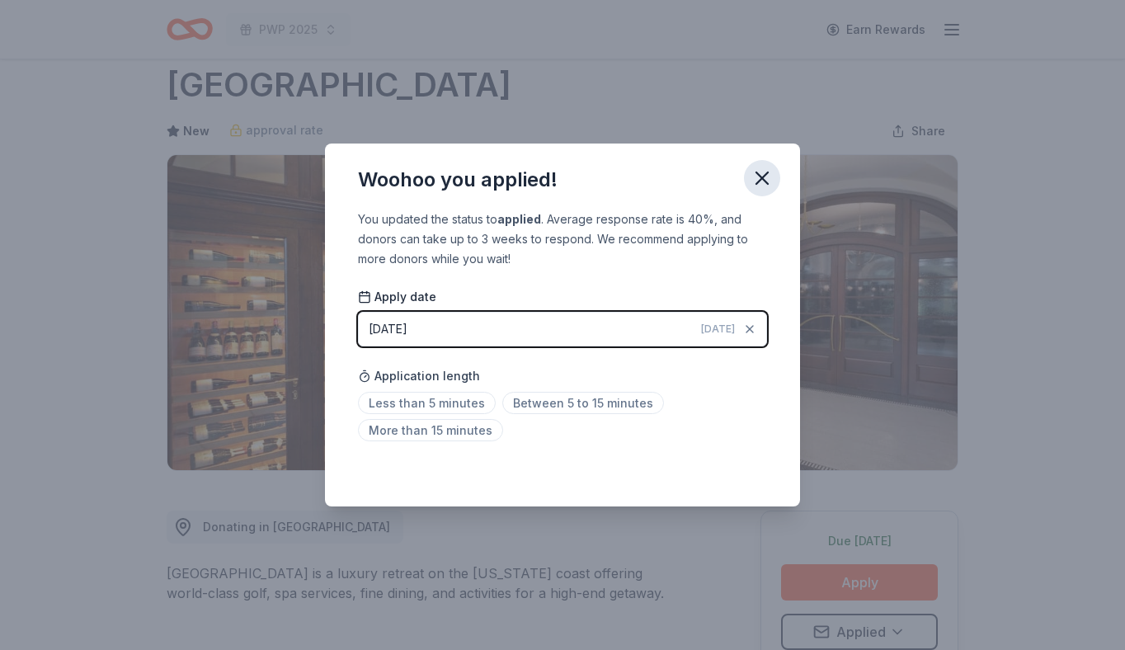
click at [760, 175] on icon "button" at bounding box center [762, 178] width 12 height 12
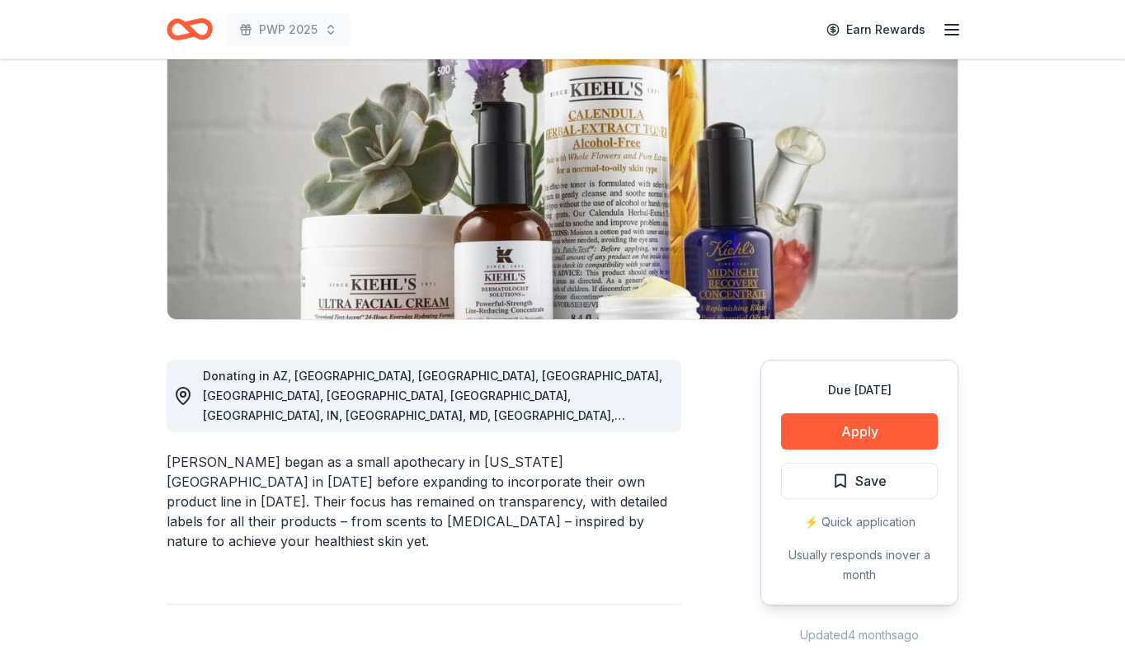
scroll to position [213, 0]
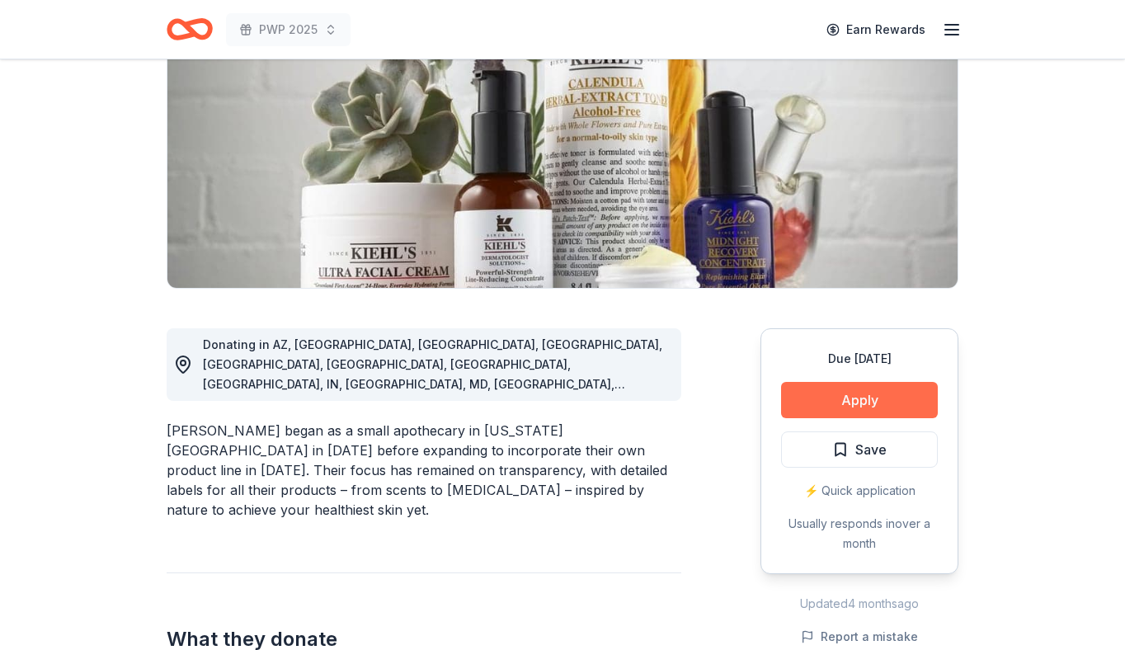
click at [864, 405] on button "Apply" at bounding box center [859, 400] width 157 height 36
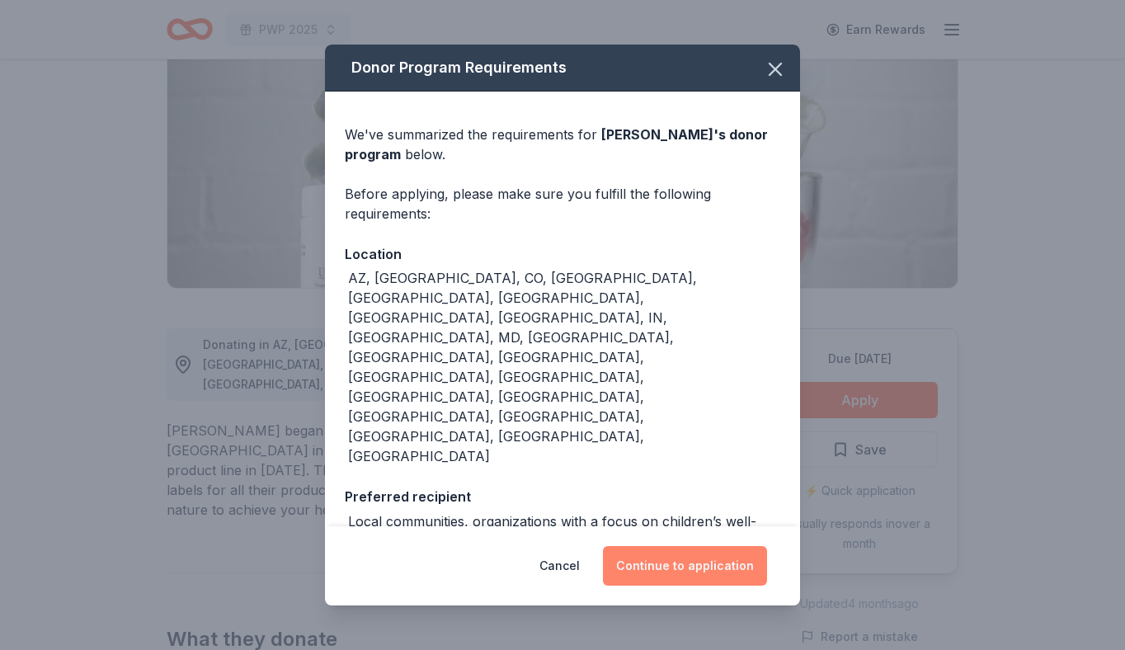
click at [680, 546] on button "Continue to application" at bounding box center [685, 566] width 164 height 40
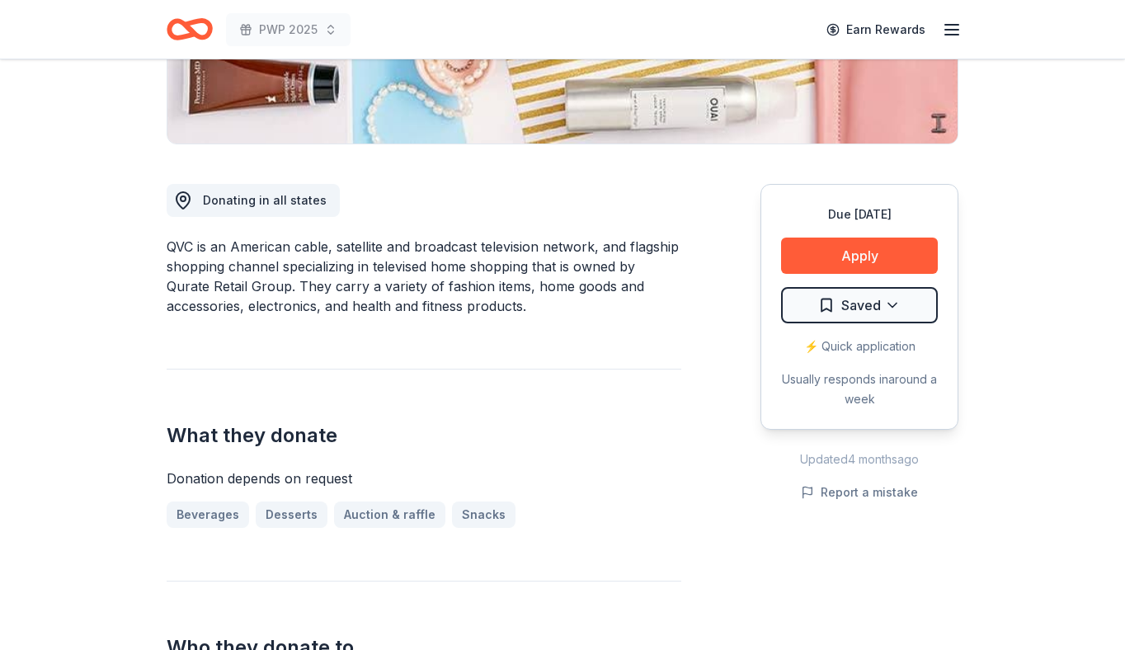
scroll to position [359, 0]
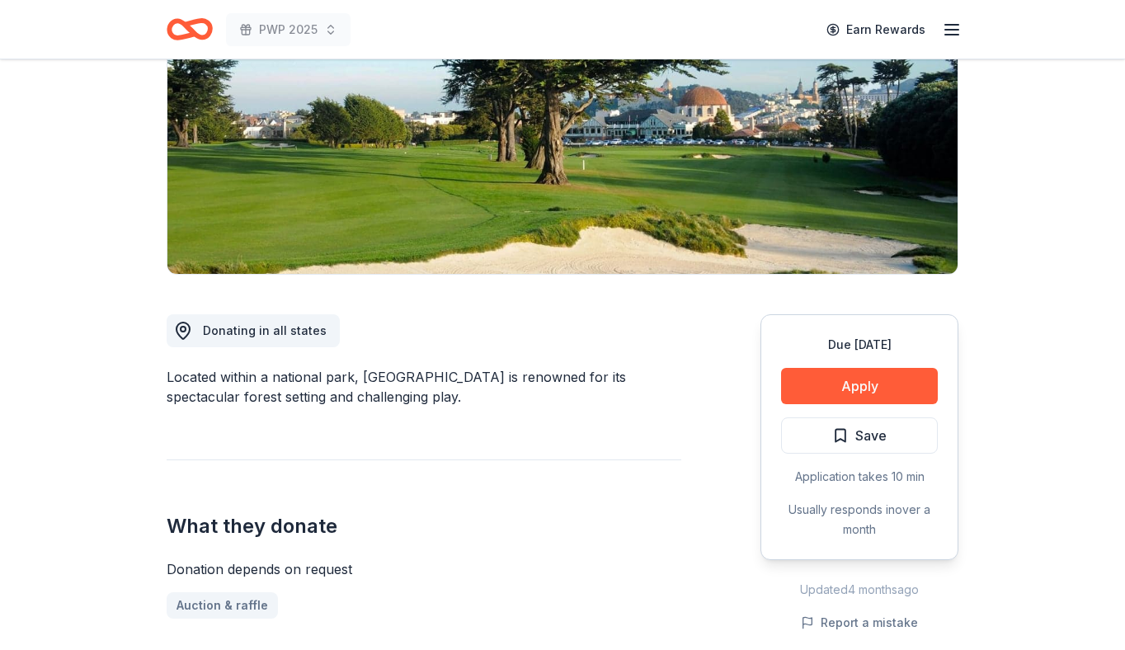
scroll to position [234, 0]
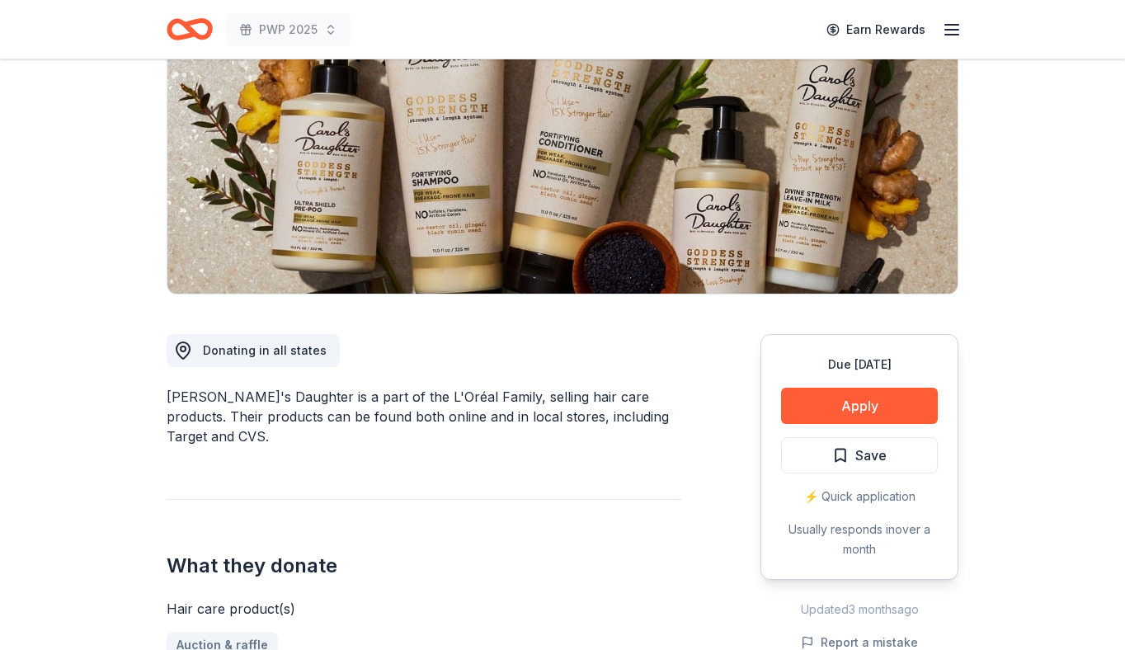
scroll to position [210, 0]
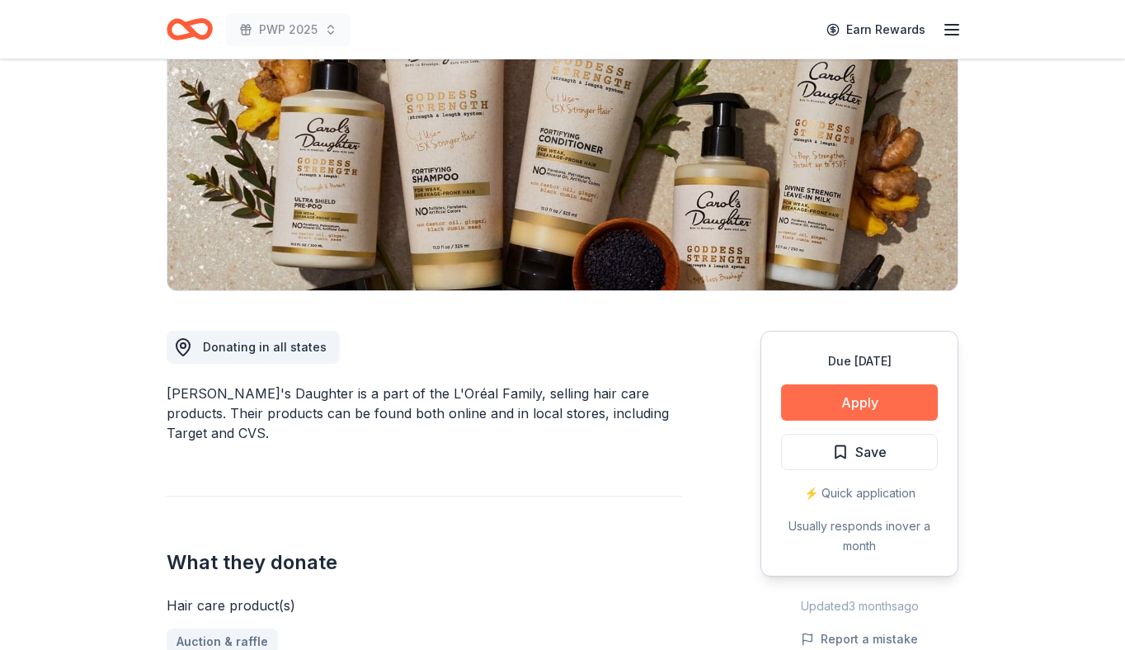
click at [854, 411] on button "Apply" at bounding box center [859, 402] width 157 height 36
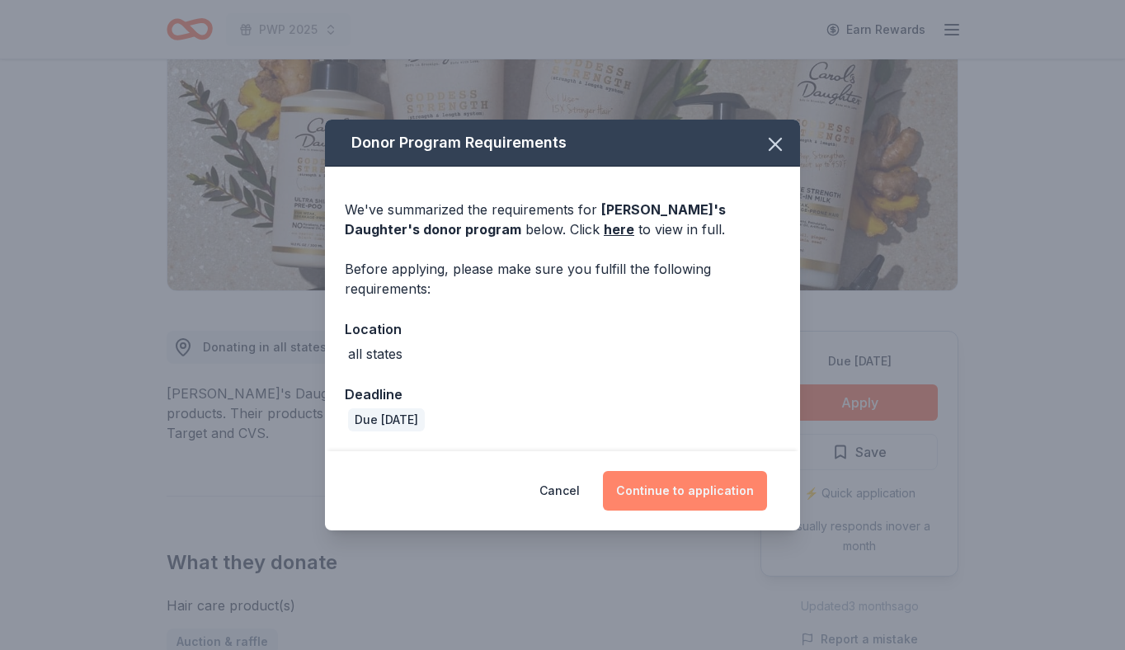
click at [701, 484] on button "Continue to application" at bounding box center [685, 491] width 164 height 40
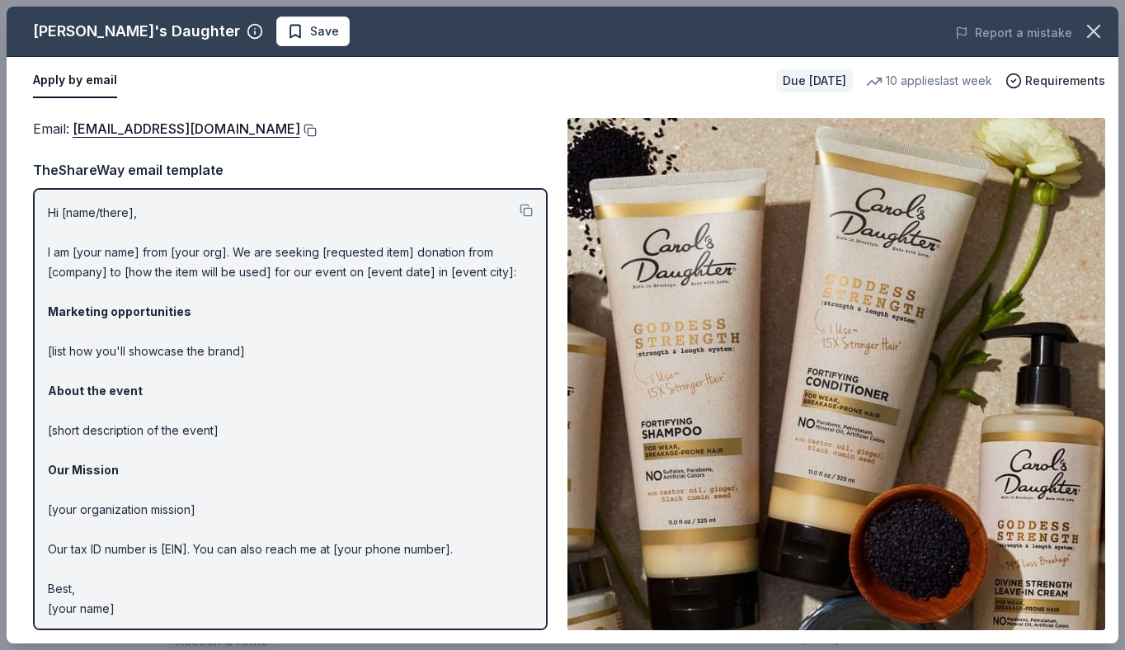
click at [310, 126] on button at bounding box center [308, 130] width 16 height 13
click at [276, 41] on button "Save" at bounding box center [312, 31] width 73 height 30
click at [249, 43] on body "PWP 2025 Earn Rewards Due in 31 days Share Carol's Daughter New 10 applies last…" at bounding box center [562, 115] width 1125 height 650
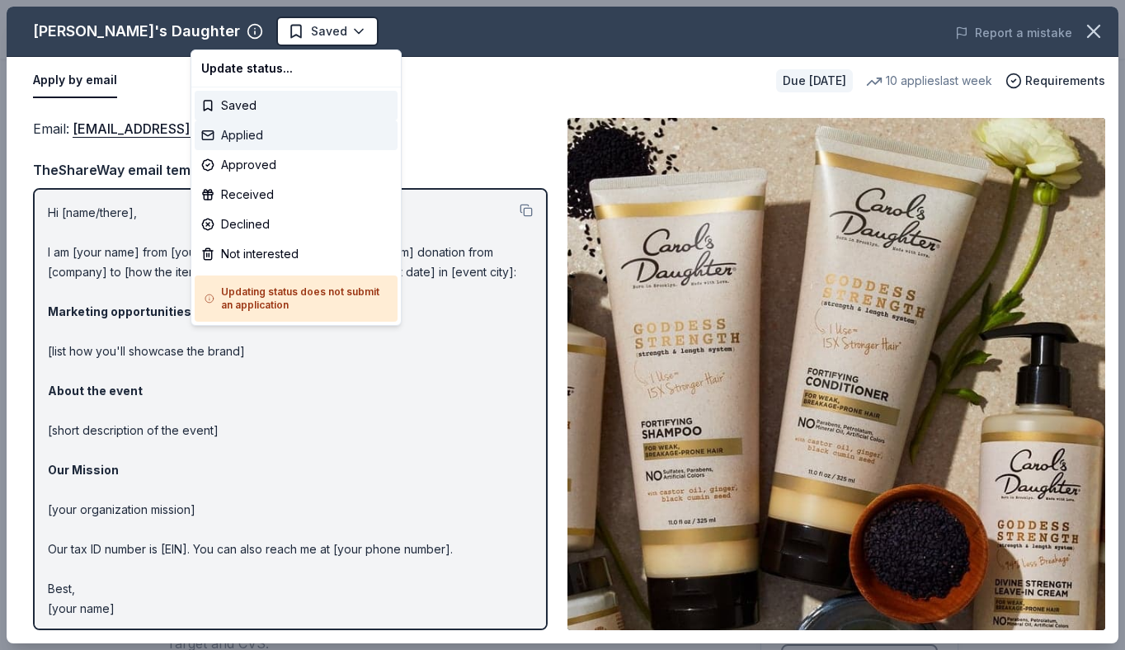
click at [266, 131] on div "Applied" at bounding box center [296, 135] width 203 height 30
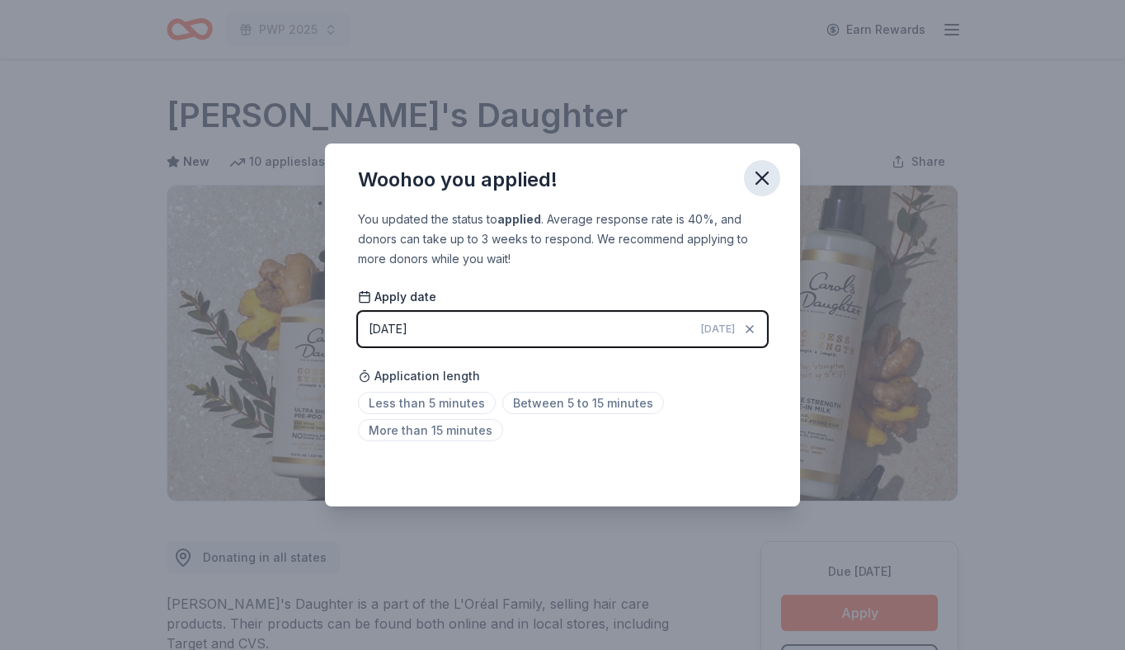
click at [757, 181] on icon "button" at bounding box center [762, 178] width 23 height 23
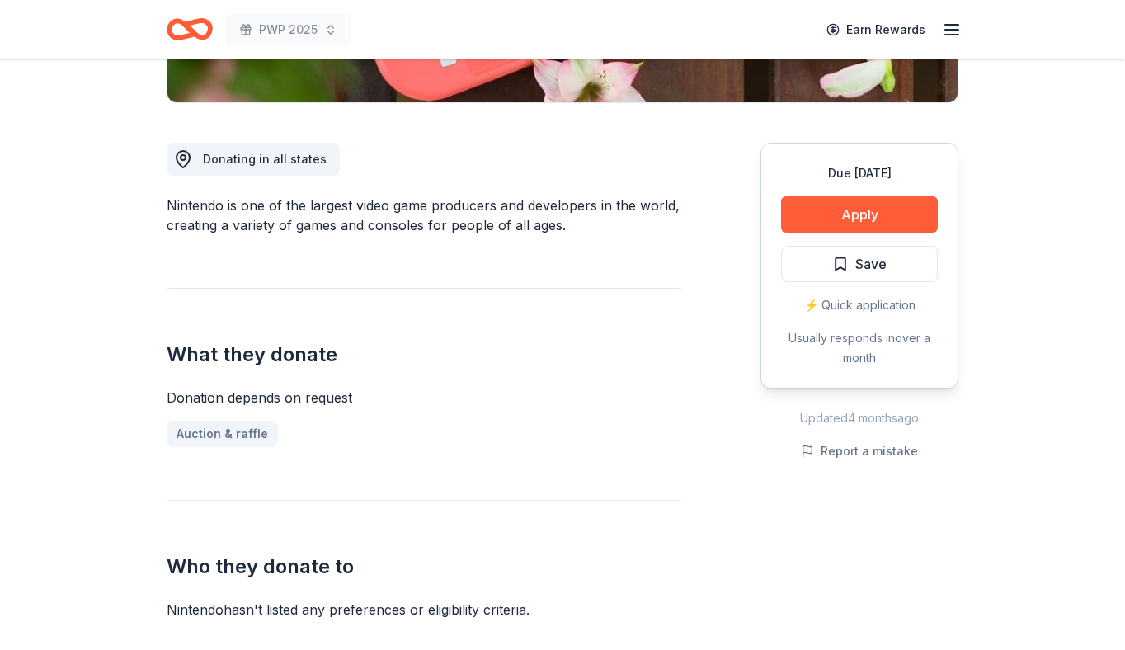
scroll to position [431, 0]
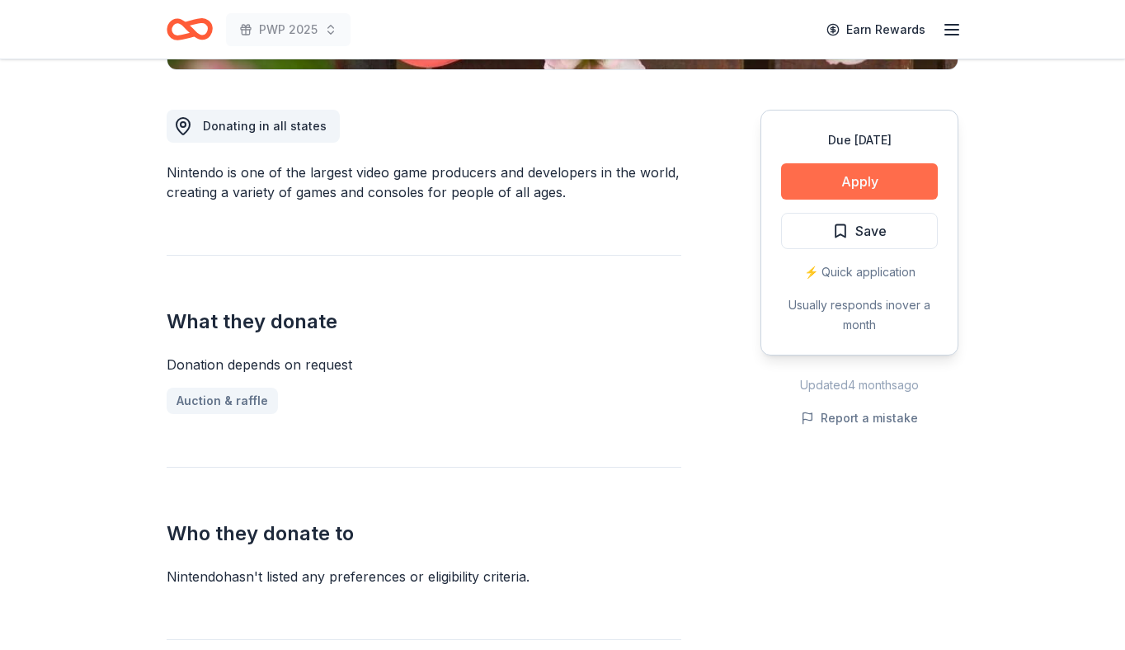
click at [811, 189] on button "Apply" at bounding box center [859, 181] width 157 height 36
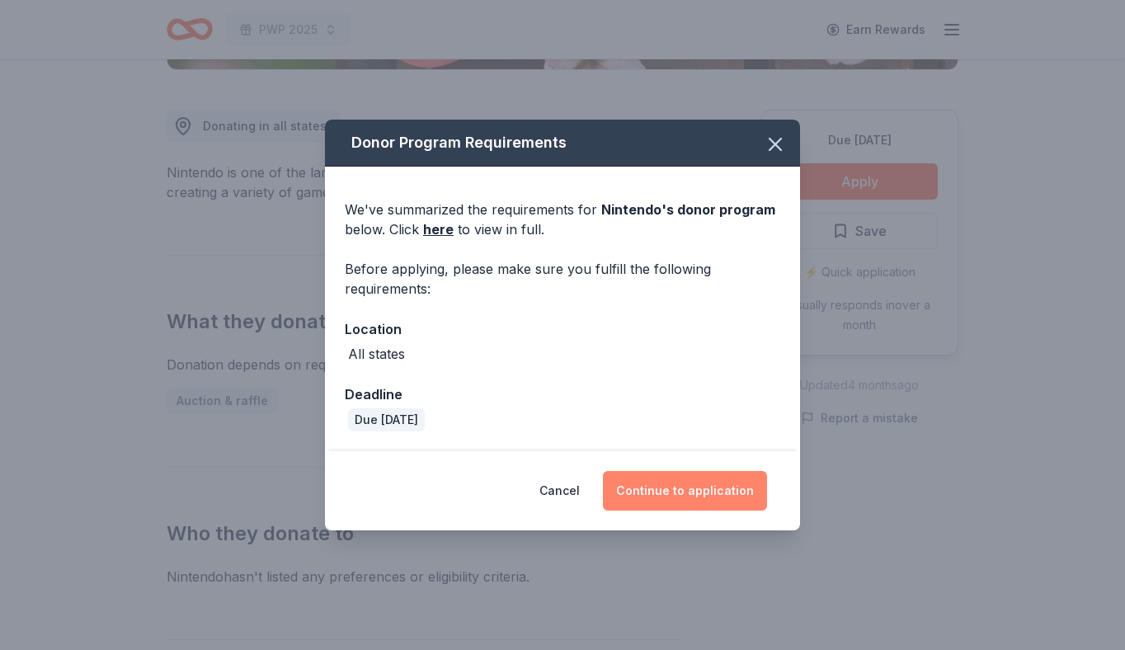
click at [664, 486] on button "Continue to application" at bounding box center [685, 491] width 164 height 40
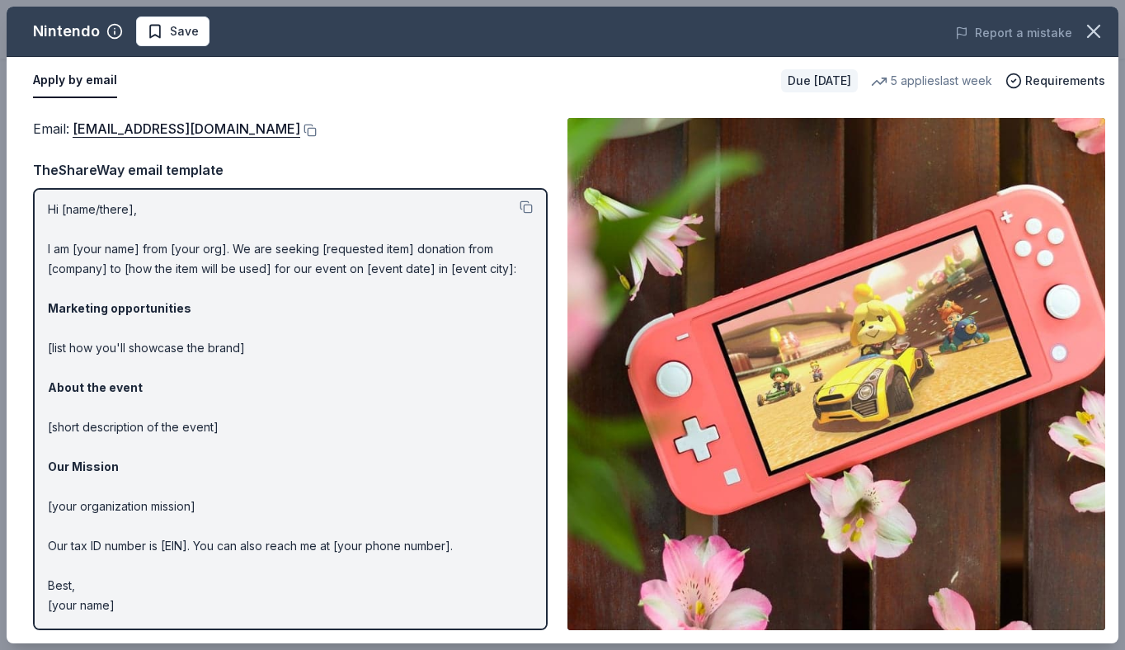
scroll to position [0, 0]
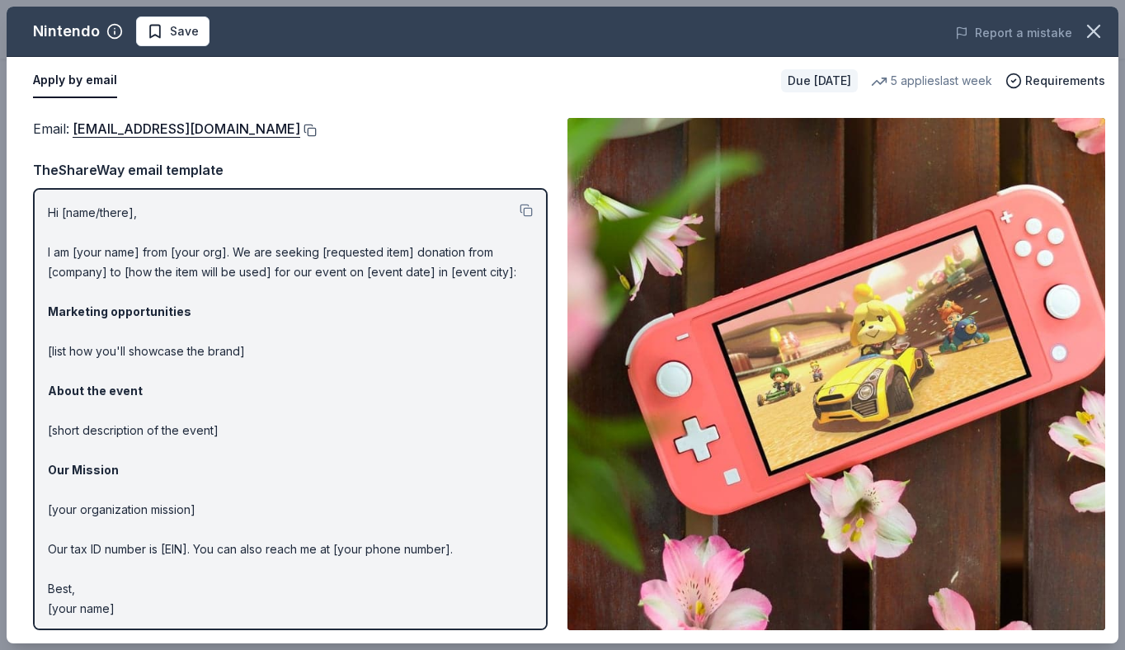
click at [317, 129] on button at bounding box center [308, 130] width 16 height 13
click at [187, 29] on span "Save" at bounding box center [184, 31] width 29 height 20
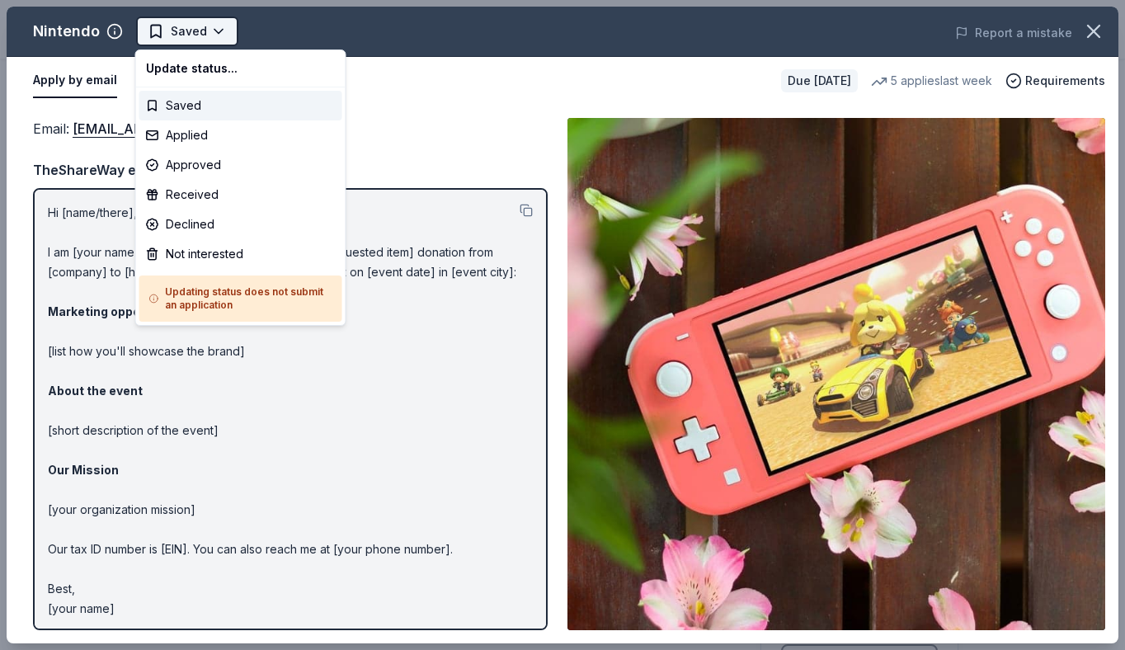
click at [222, 35] on html "PWP 2025 Earn Rewards Due [DATE] Share Nintendo New 5 applies last week approva…" at bounding box center [562, 325] width 1125 height 650
click at [216, 140] on div "Applied" at bounding box center [240, 135] width 203 height 30
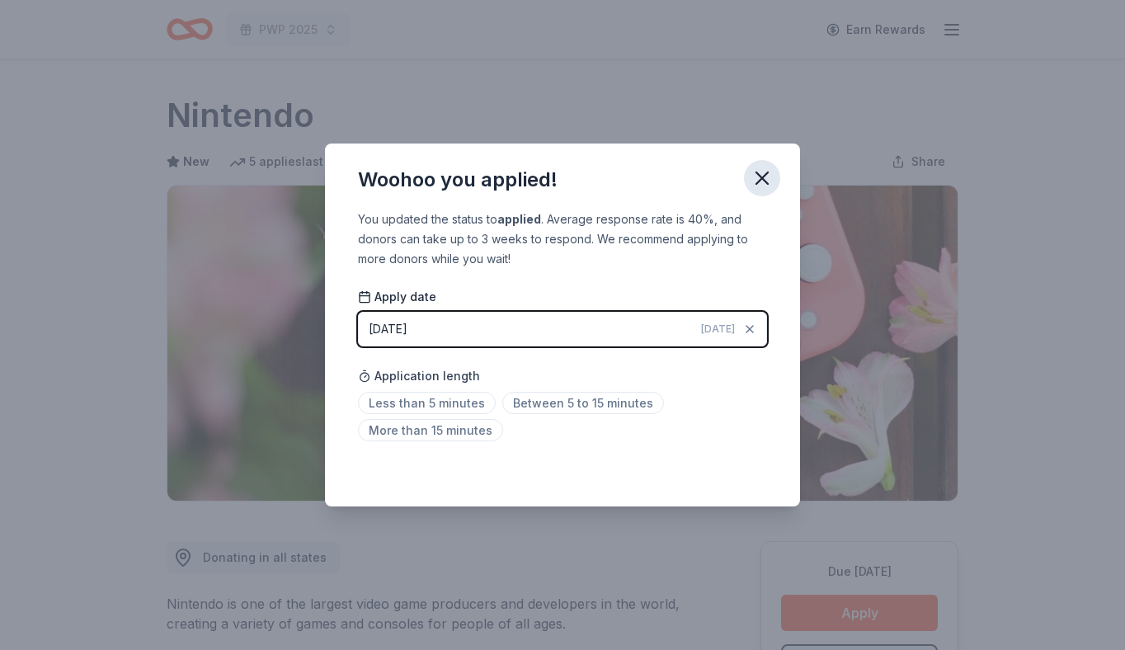
click at [762, 178] on icon "button" at bounding box center [762, 178] width 12 height 12
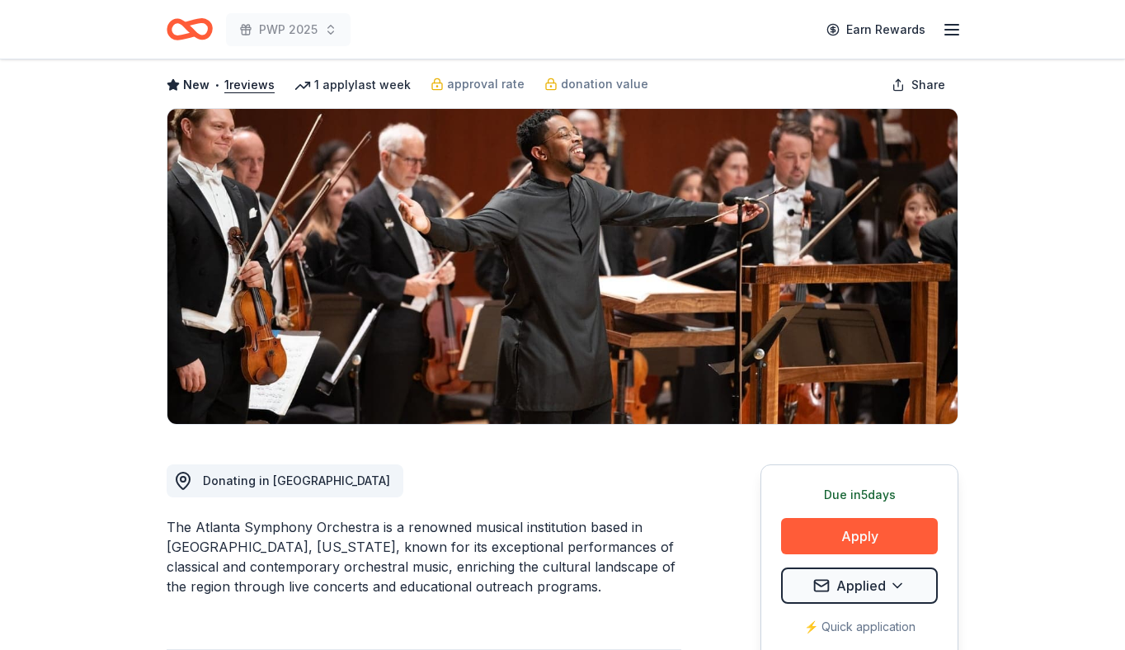
scroll to position [78, 0]
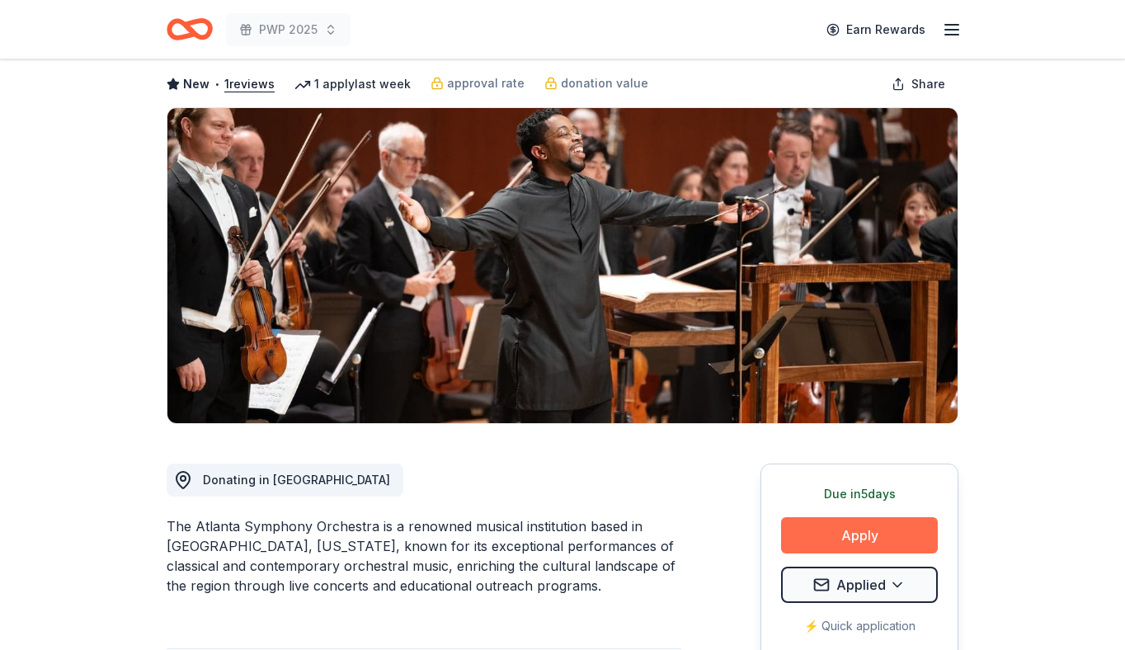
click at [825, 525] on button "Apply" at bounding box center [859, 535] width 157 height 36
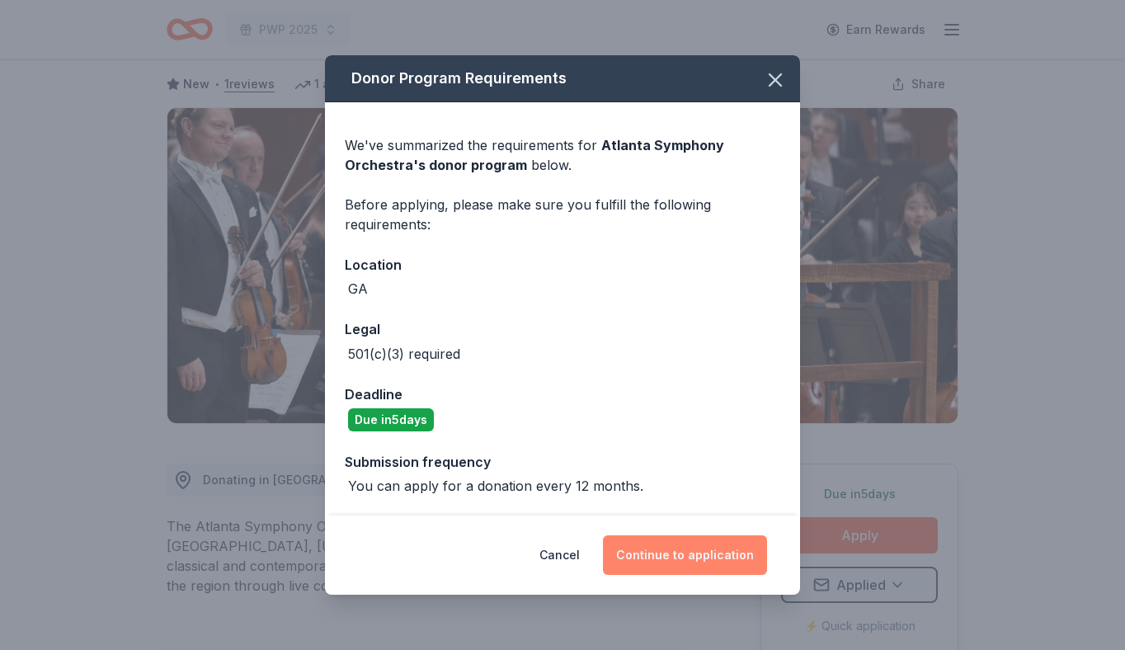
click at [705, 559] on button "Continue to application" at bounding box center [685, 555] width 164 height 40
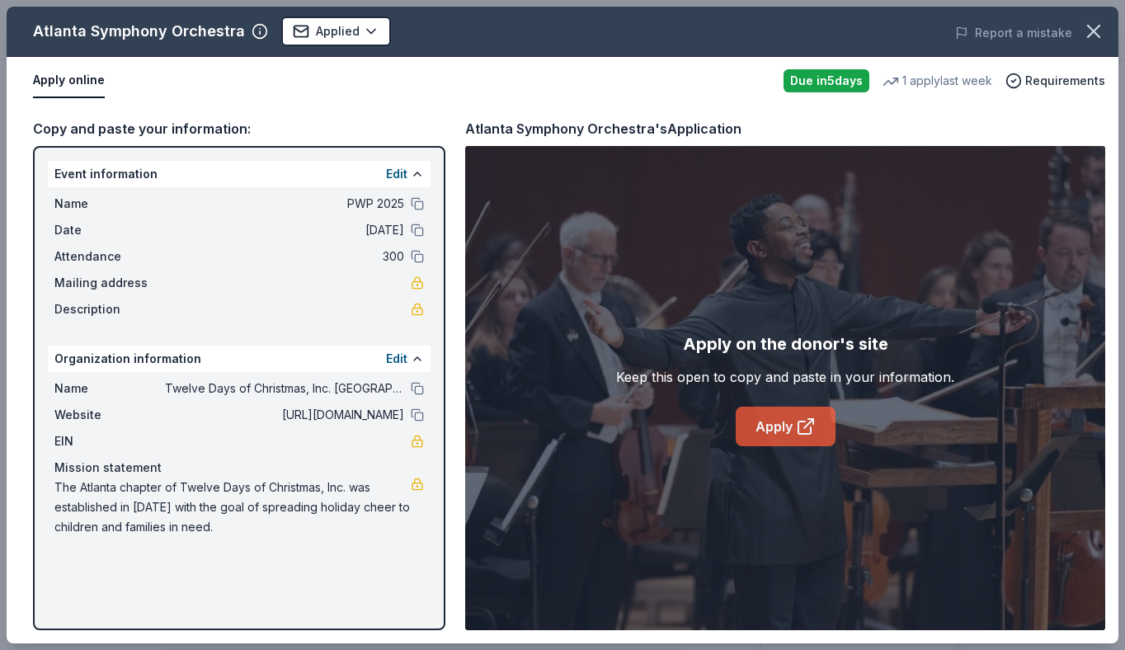
click at [797, 440] on link "Apply" at bounding box center [786, 427] width 100 height 40
click at [1104, 39] on icon "button" at bounding box center [1093, 31] width 23 height 23
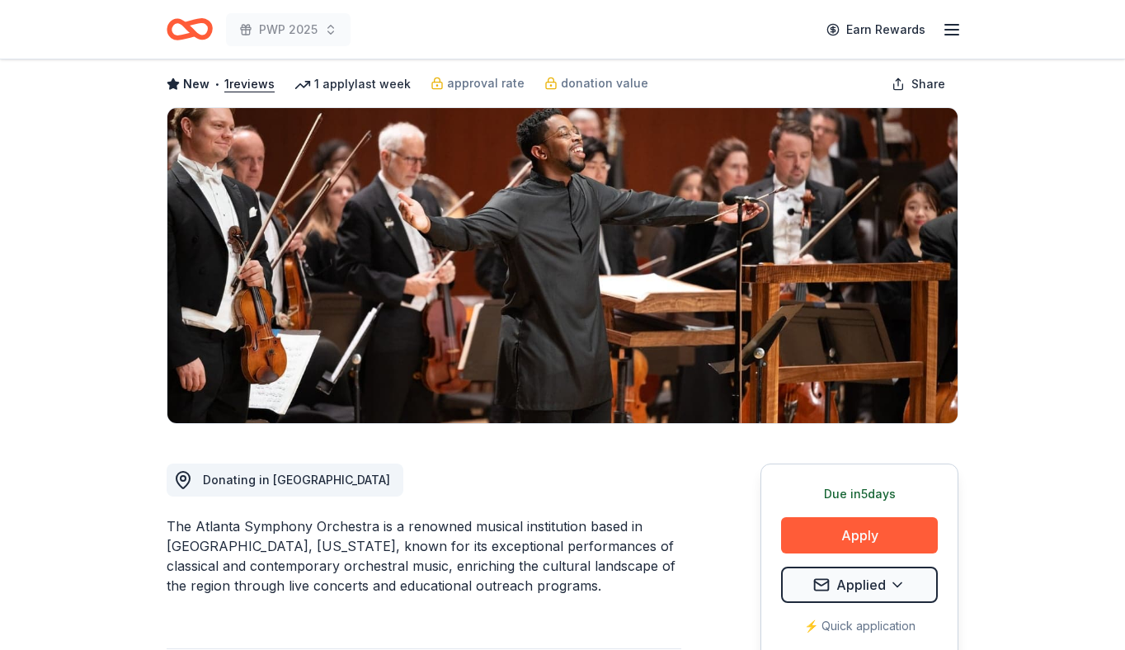
click at [192, 33] on icon "Home" at bounding box center [198, 29] width 26 height 16
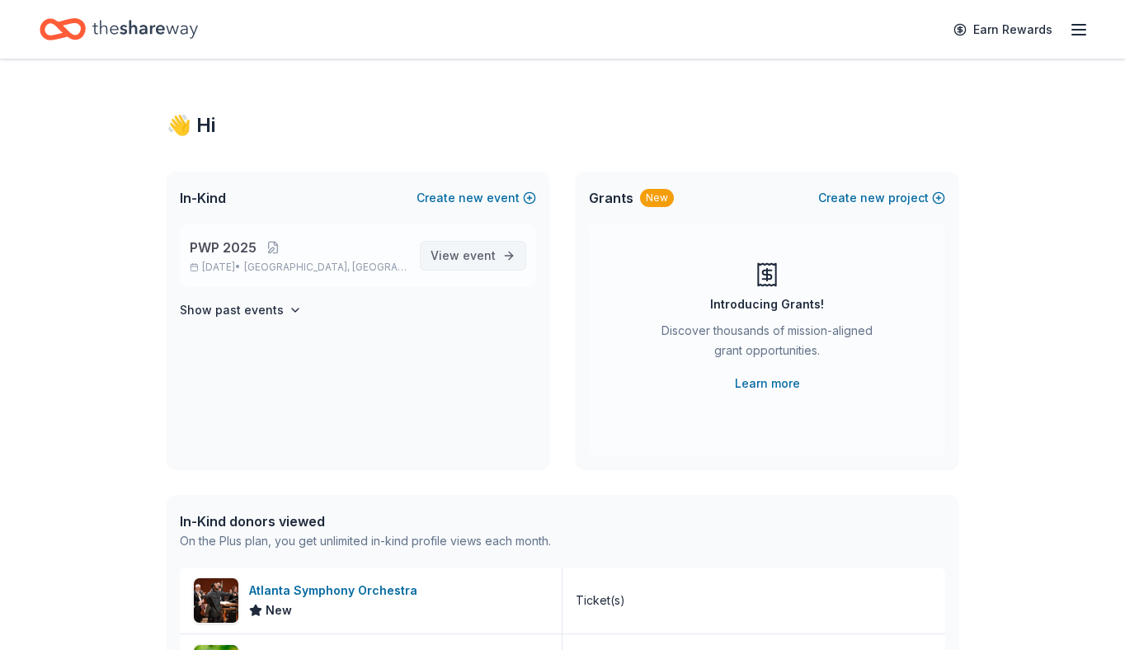
click at [483, 245] on link "View event" at bounding box center [473, 256] width 106 height 30
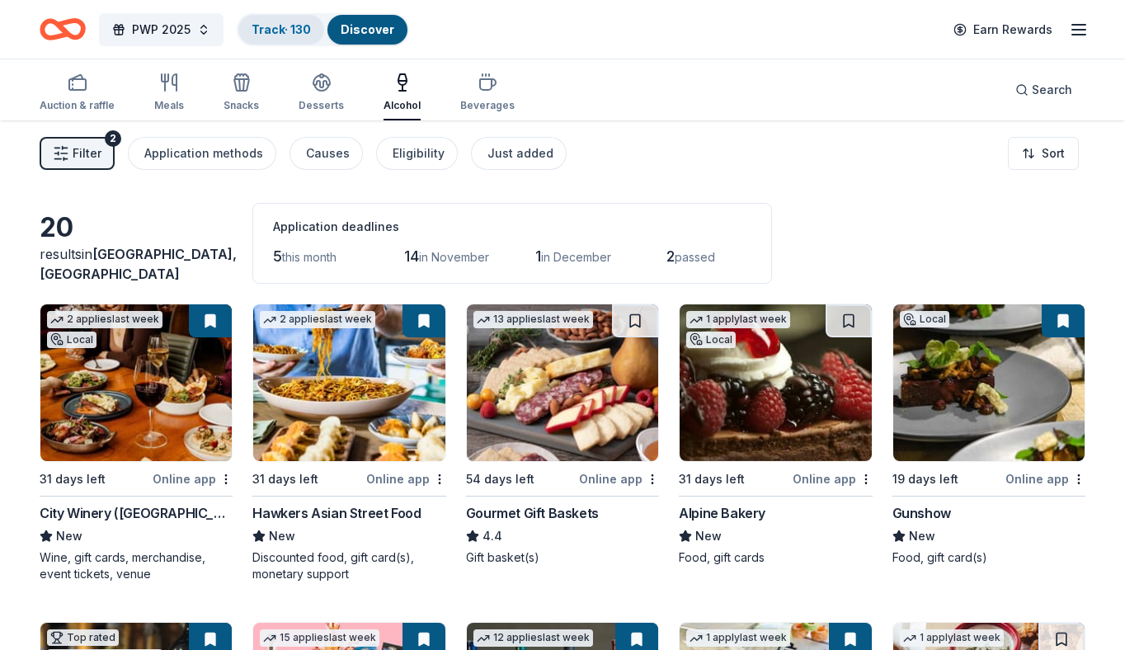
click at [293, 31] on link "Track · 130" at bounding box center [281, 29] width 59 height 14
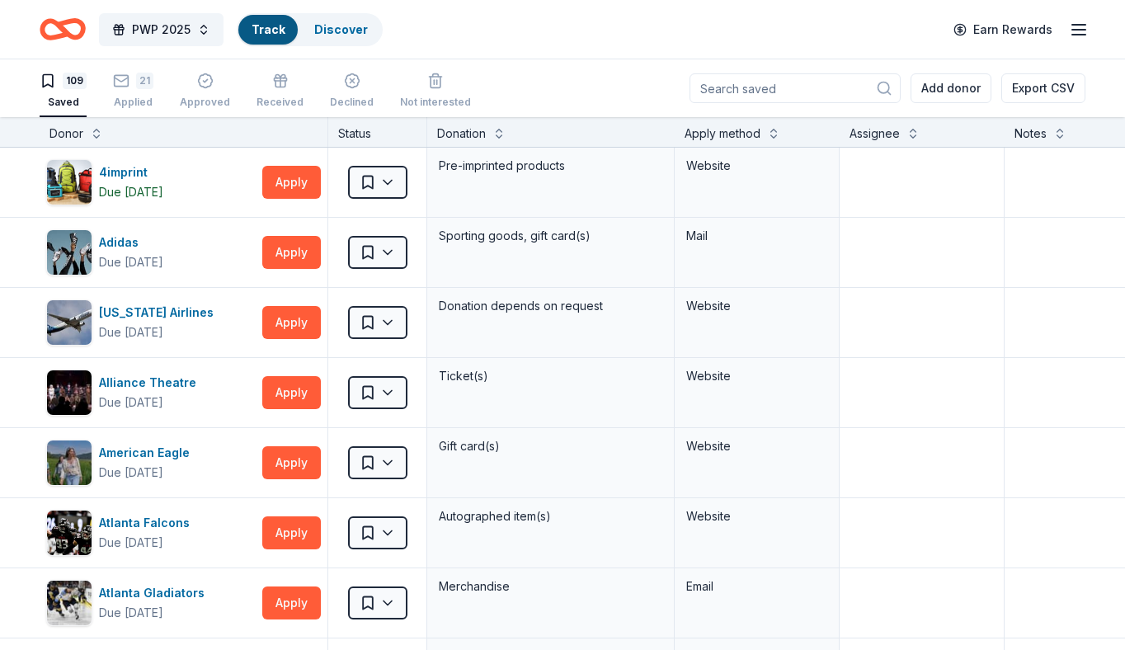
scroll to position [1, 0]
click at [276, 31] on link "Track" at bounding box center [268, 29] width 33 height 14
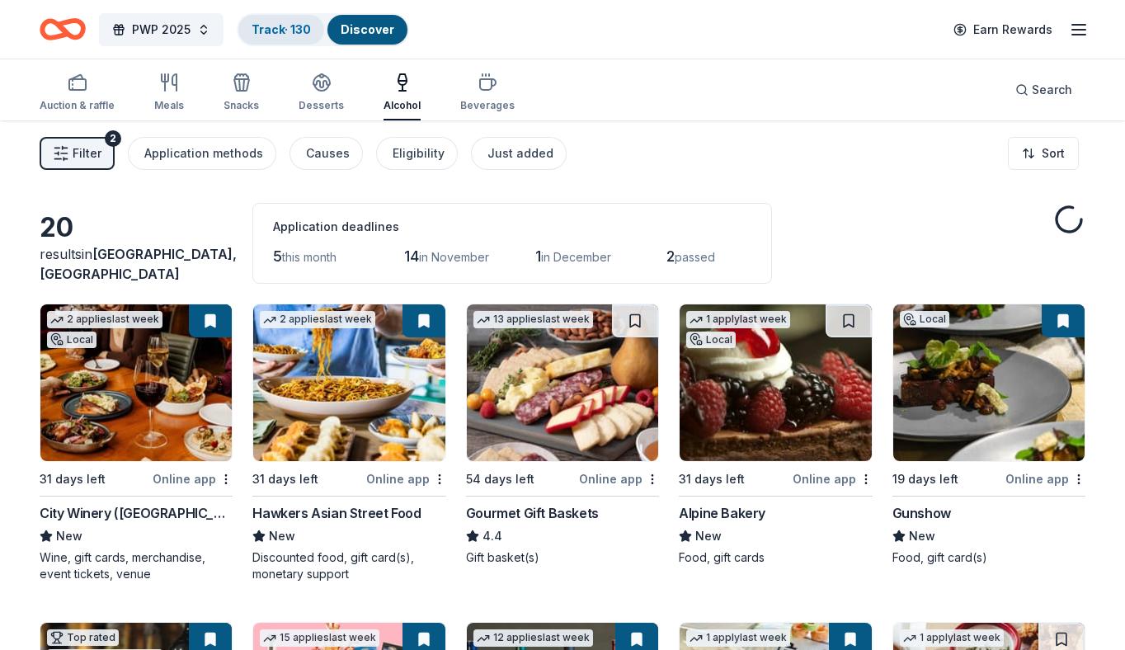
click at [279, 30] on link "Track · 130" at bounding box center [281, 29] width 59 height 14
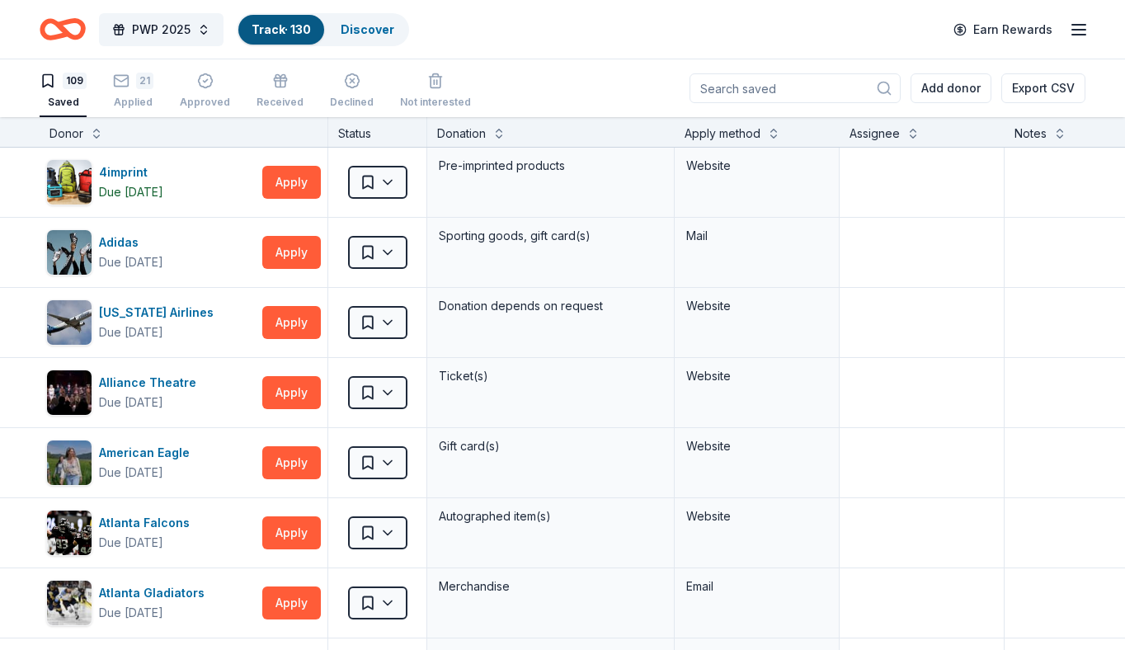
scroll to position [1, 0]
click at [128, 88] on div "21 Applied" at bounding box center [133, 90] width 40 height 36
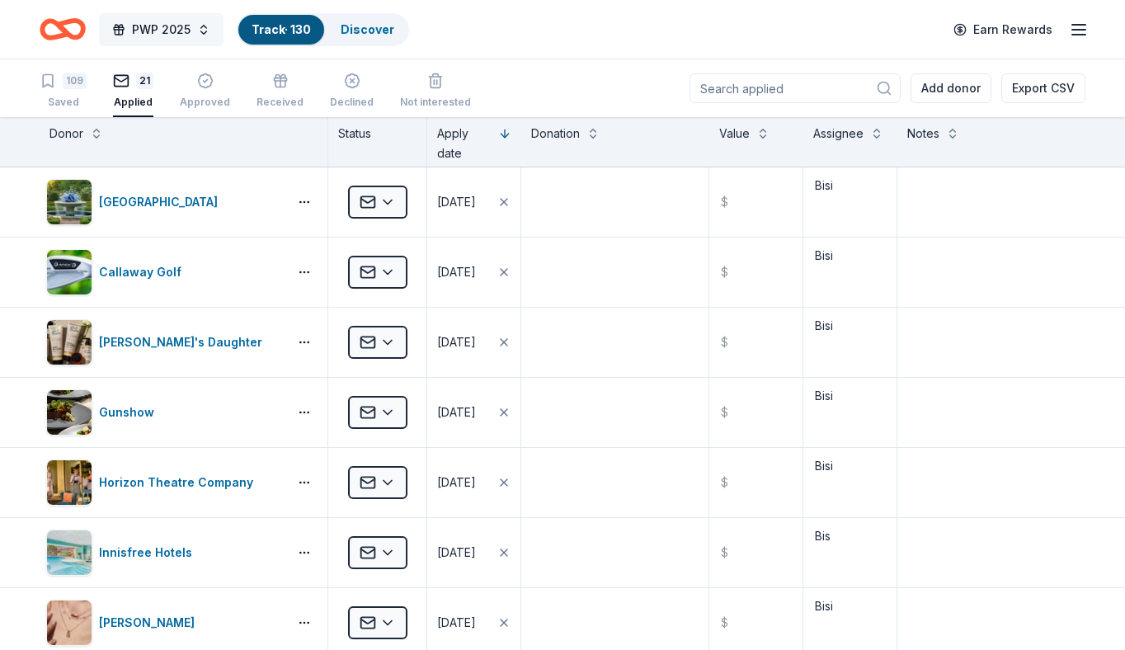
click at [132, 32] on span "PWP 2025" at bounding box center [161, 30] width 59 height 20
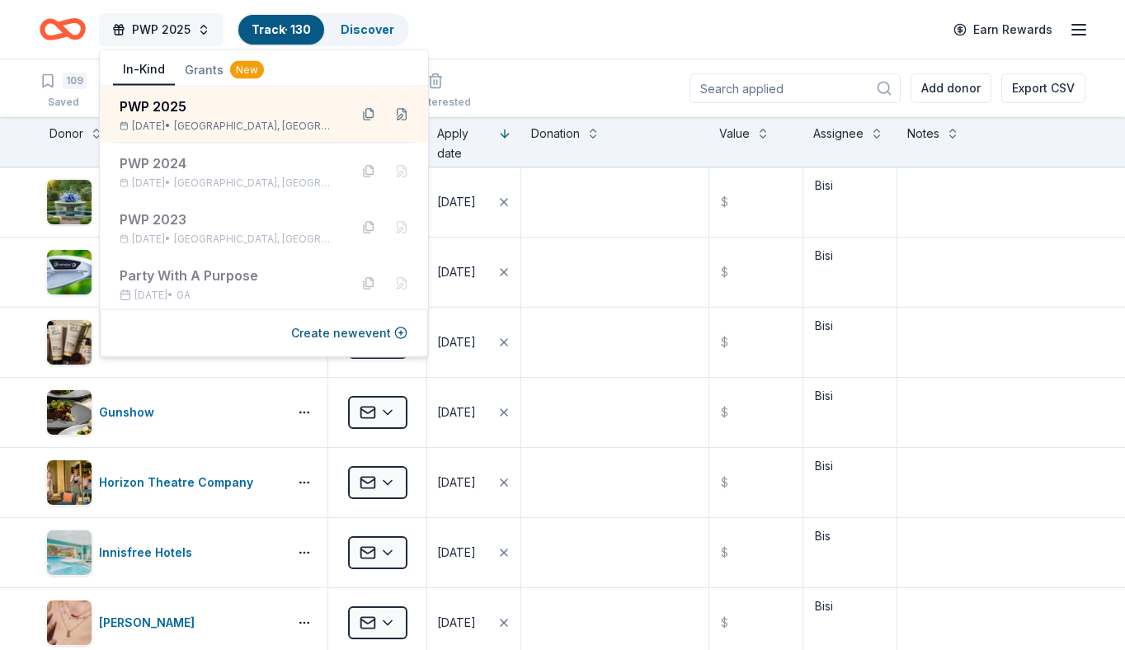
click at [132, 32] on span "PWP 2025" at bounding box center [161, 30] width 59 height 20
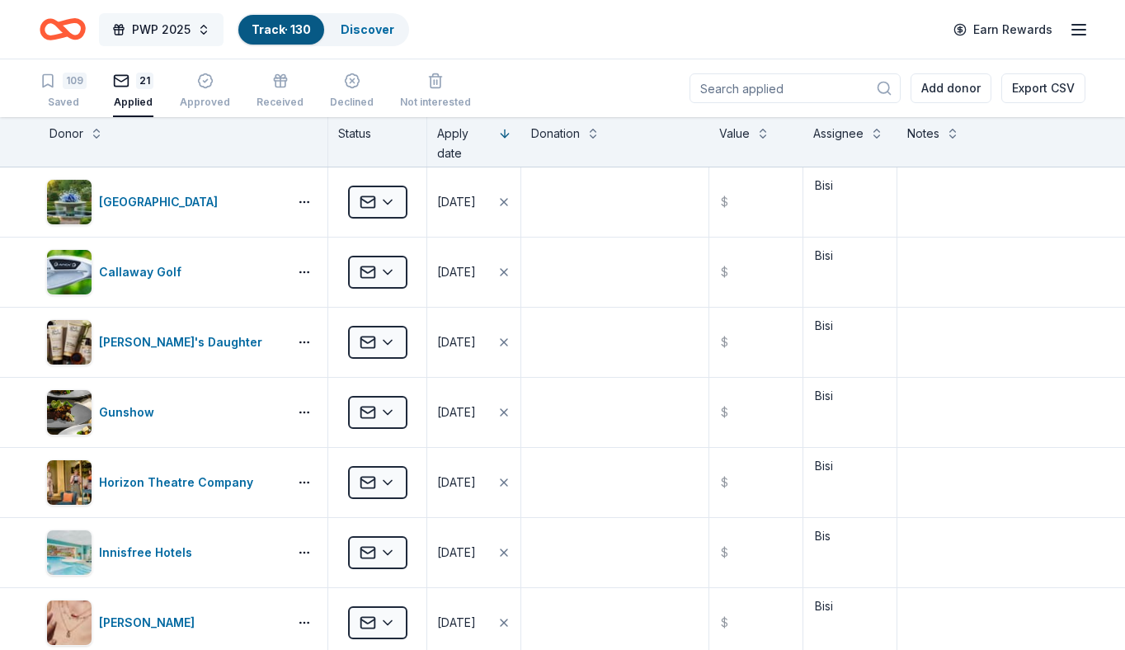
click at [153, 28] on span "PWP 2025" at bounding box center [161, 30] width 59 height 20
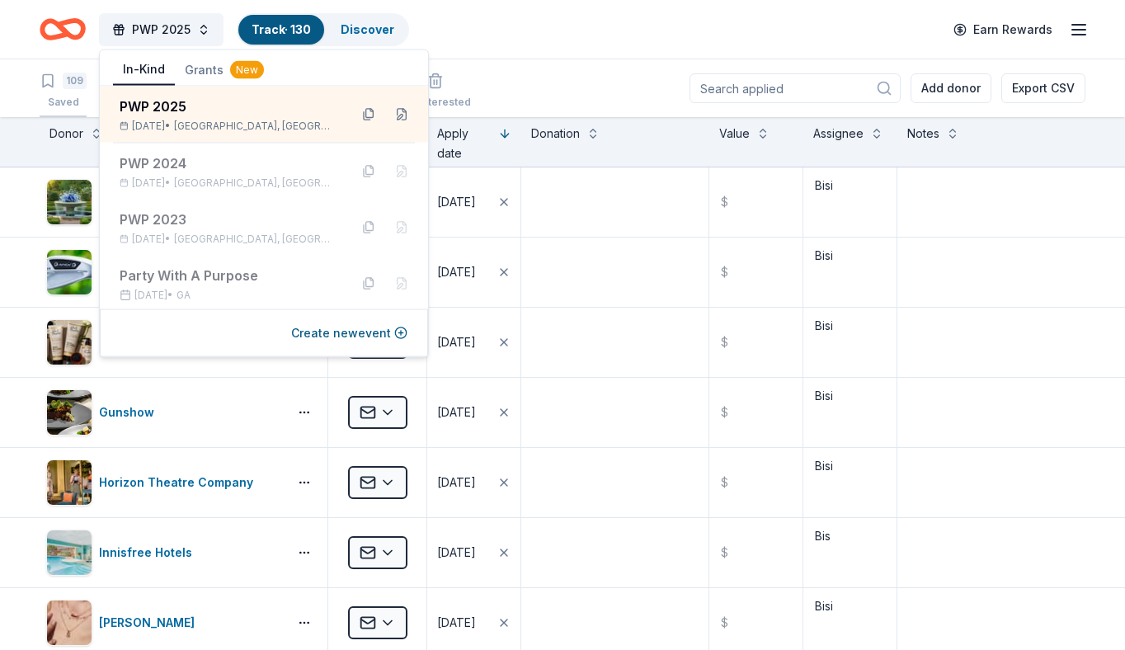
click at [58, 85] on div "109" at bounding box center [63, 81] width 47 height 16
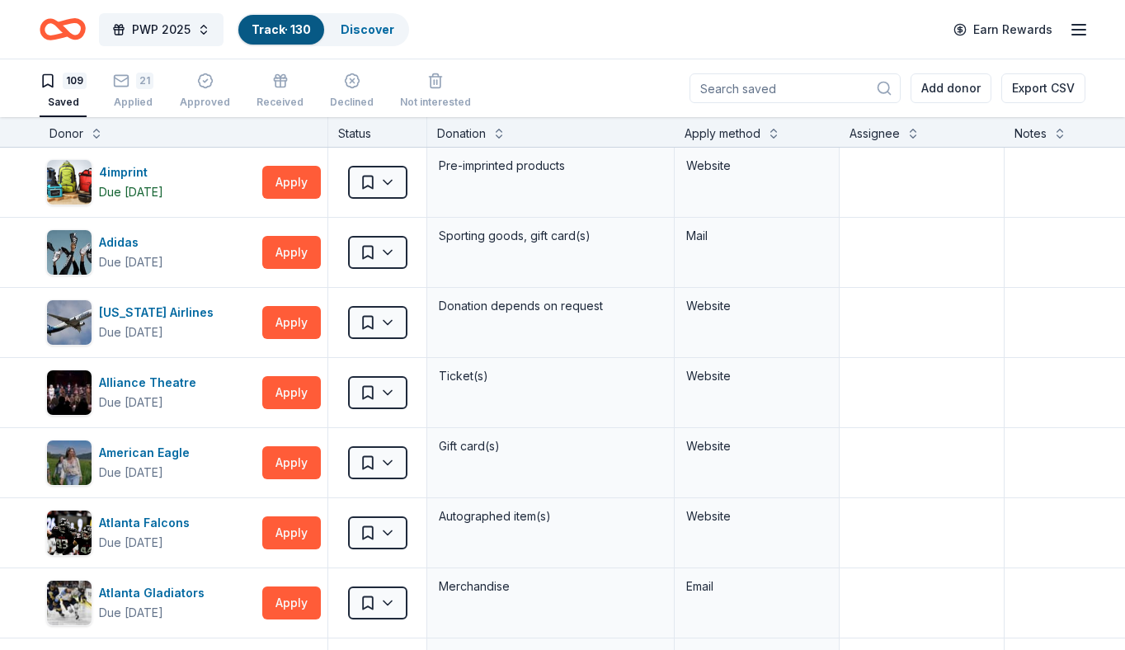
click at [59, 88] on div "109" at bounding box center [63, 81] width 47 height 16
click at [42, 37] on icon "Home" at bounding box center [63, 29] width 46 height 39
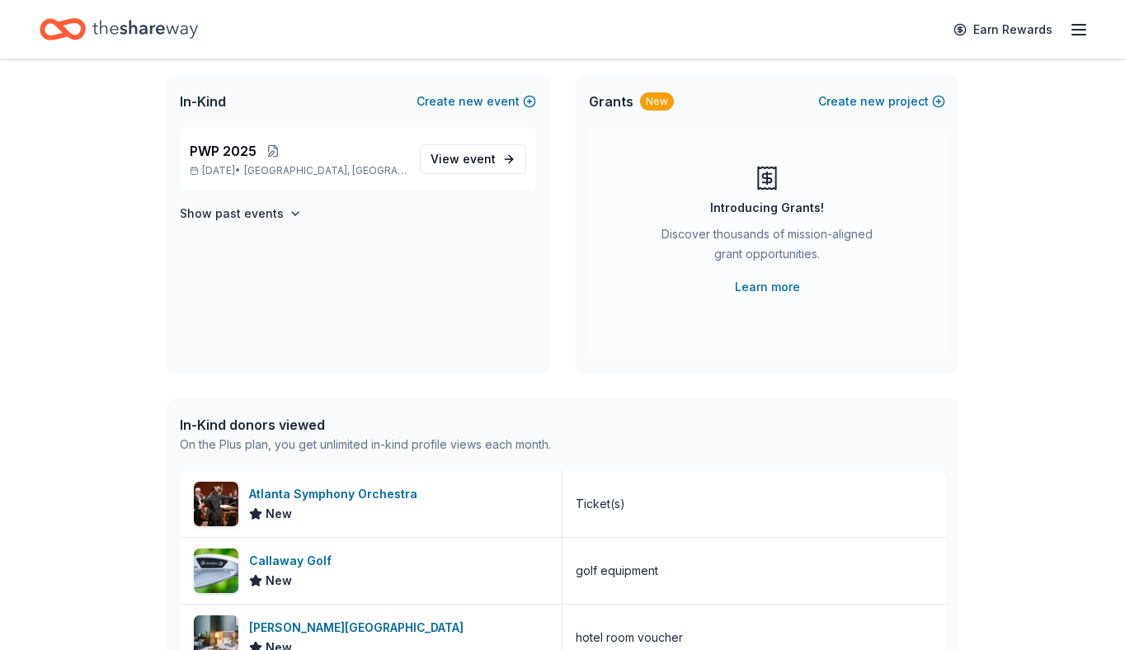
scroll to position [75, 0]
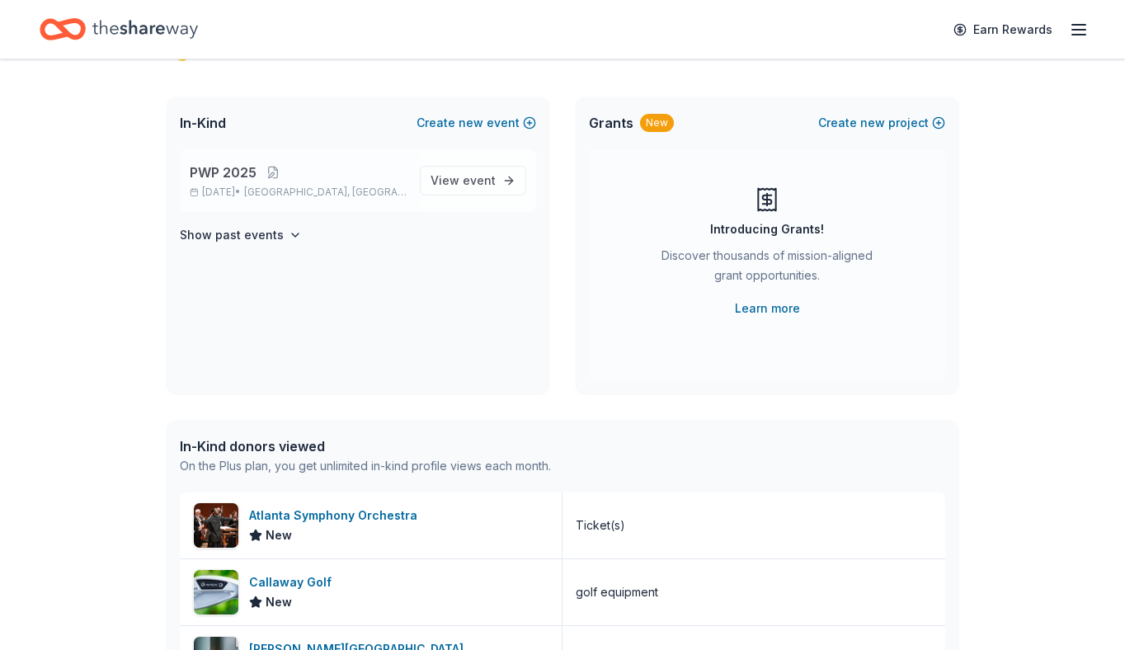
click at [485, 198] on div "PWP 2025 Dec 12, 2025 • Atlanta, GA View event" at bounding box center [358, 180] width 356 height 63
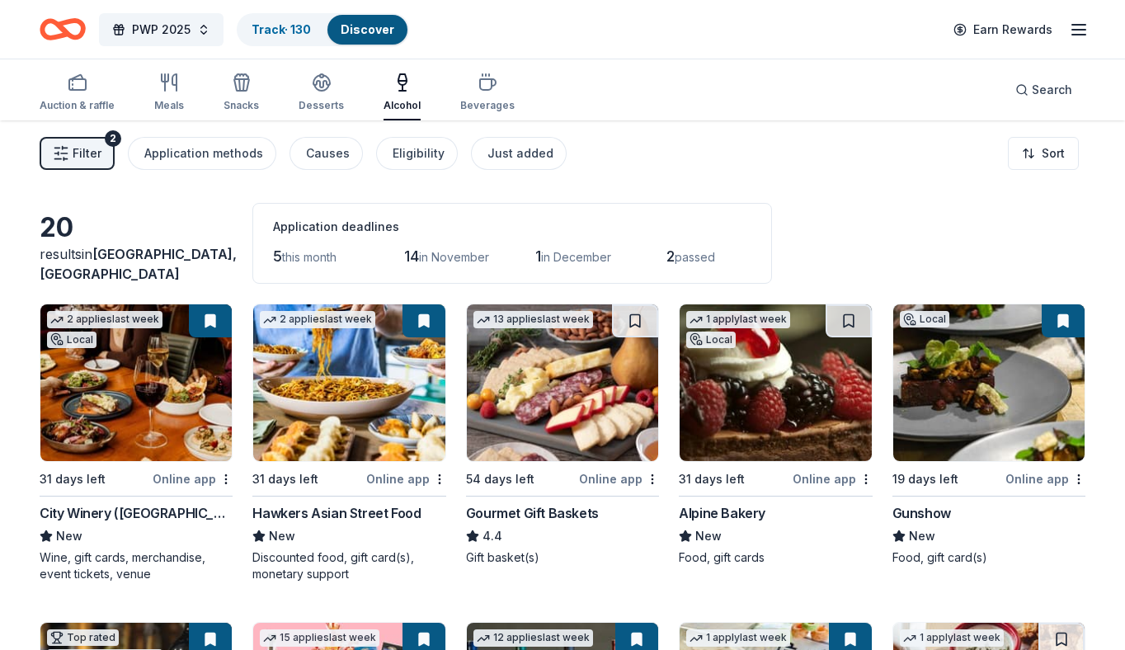
click at [61, 155] on icon "button" at bounding box center [61, 153] width 16 height 16
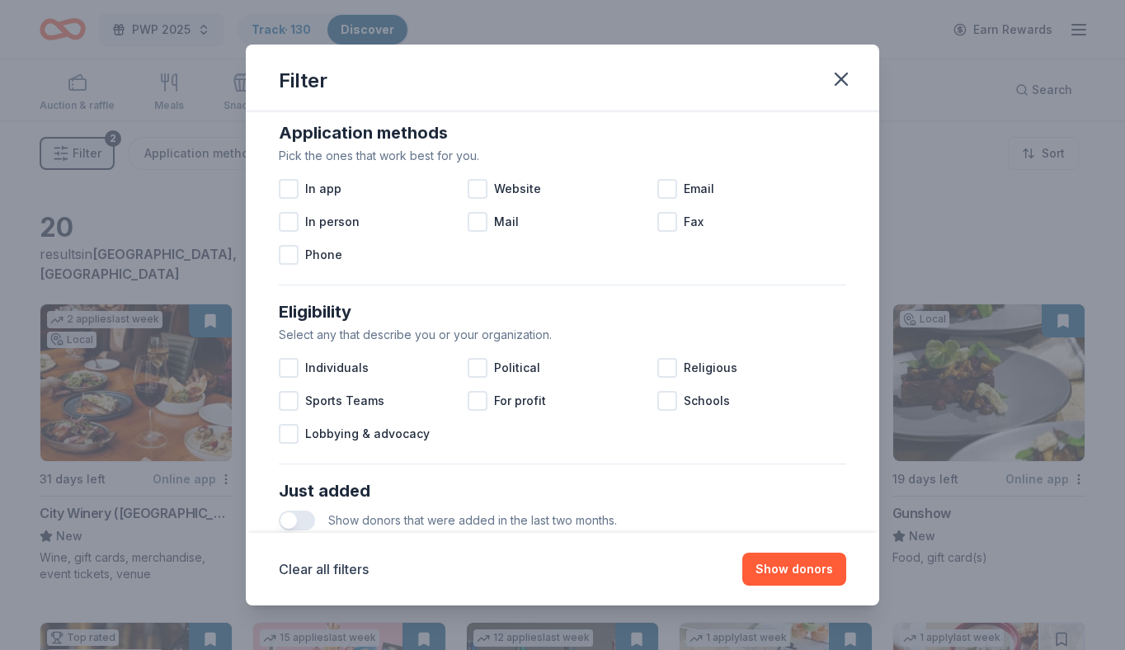
scroll to position [665, 0]
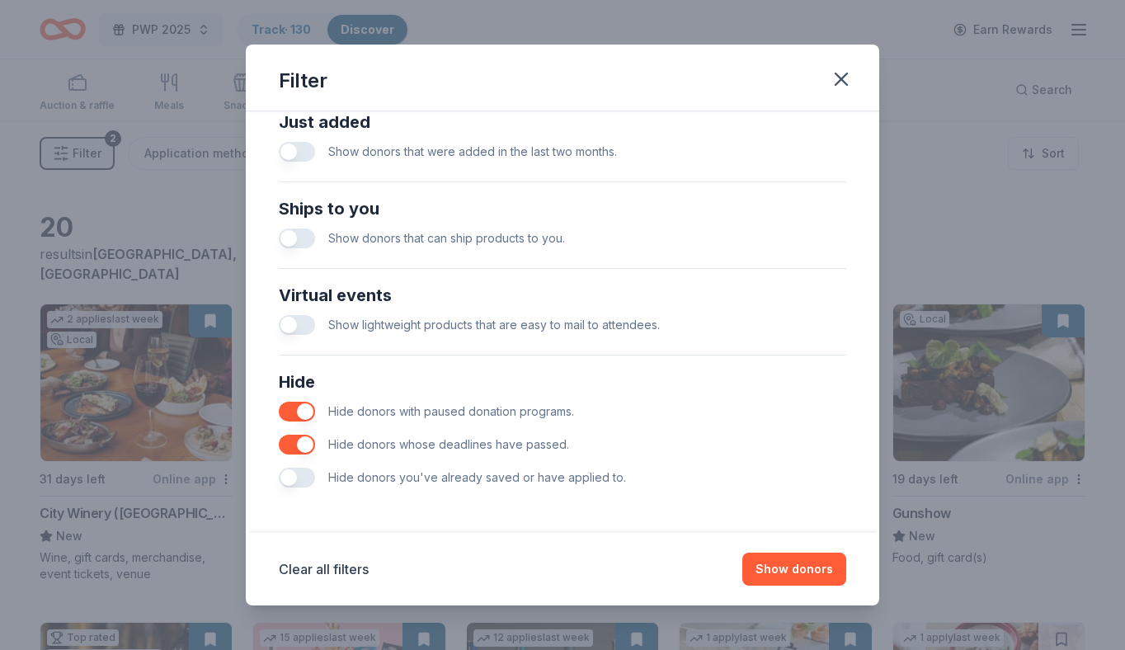
click at [361, 407] on span "Hide donors with paused donation programs." at bounding box center [451, 411] width 246 height 14
drag, startPoint x: 304, startPoint y: 411, endPoint x: 349, endPoint y: 417, distance: 44.9
click at [349, 417] on div "Hide donors with paused donation programs." at bounding box center [562, 411] width 567 height 33
click at [308, 445] on button "button" at bounding box center [297, 445] width 36 height 20
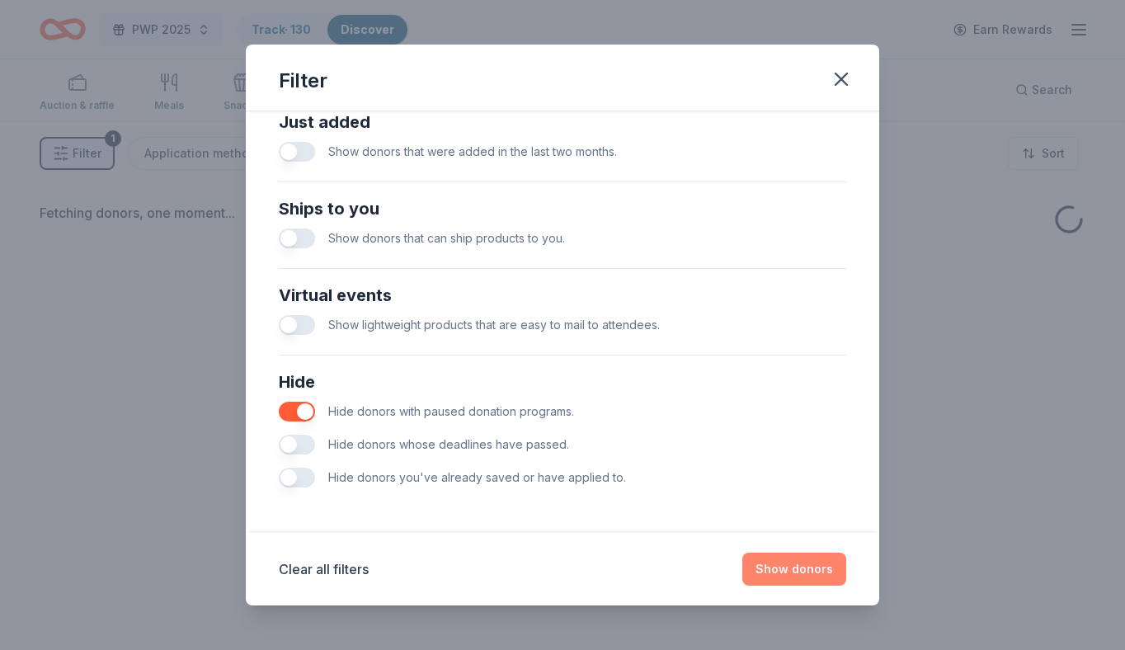
click at [784, 568] on button "Show donors" at bounding box center [794, 569] width 104 height 33
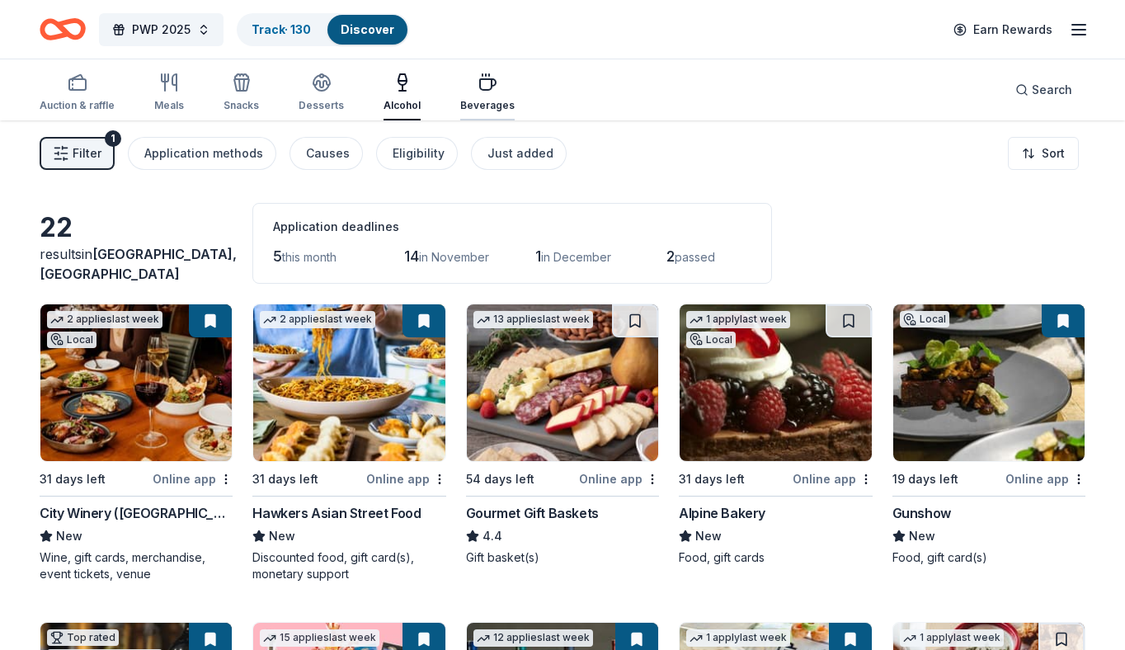
click at [480, 92] on icon "button" at bounding box center [488, 83] width 20 height 20
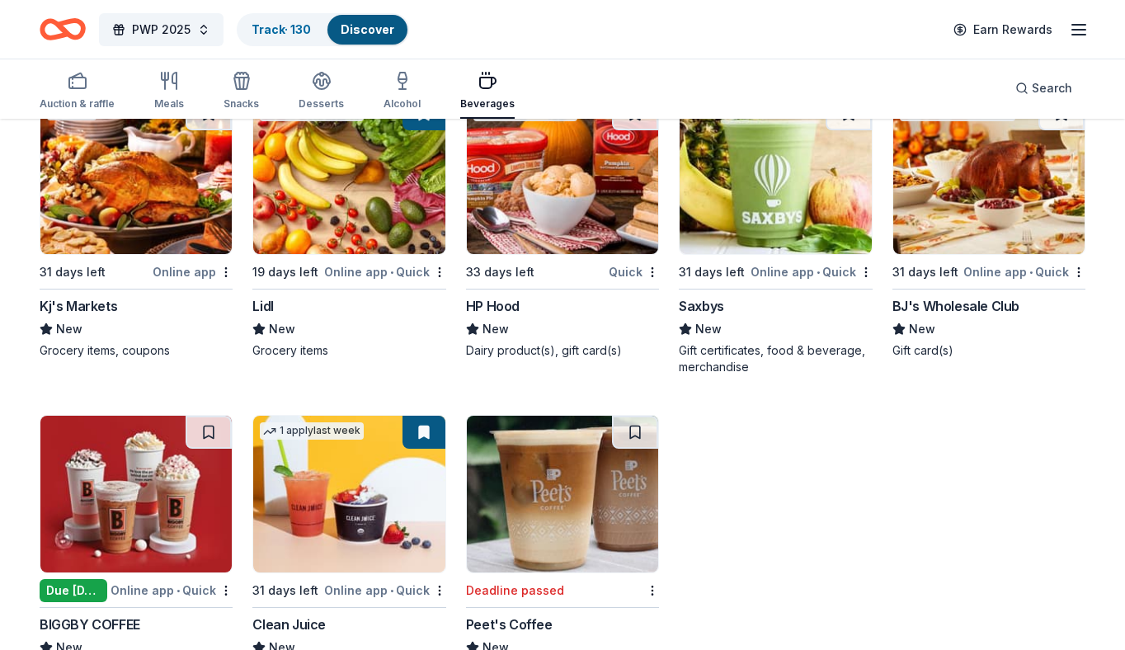
scroll to position [1876, 0]
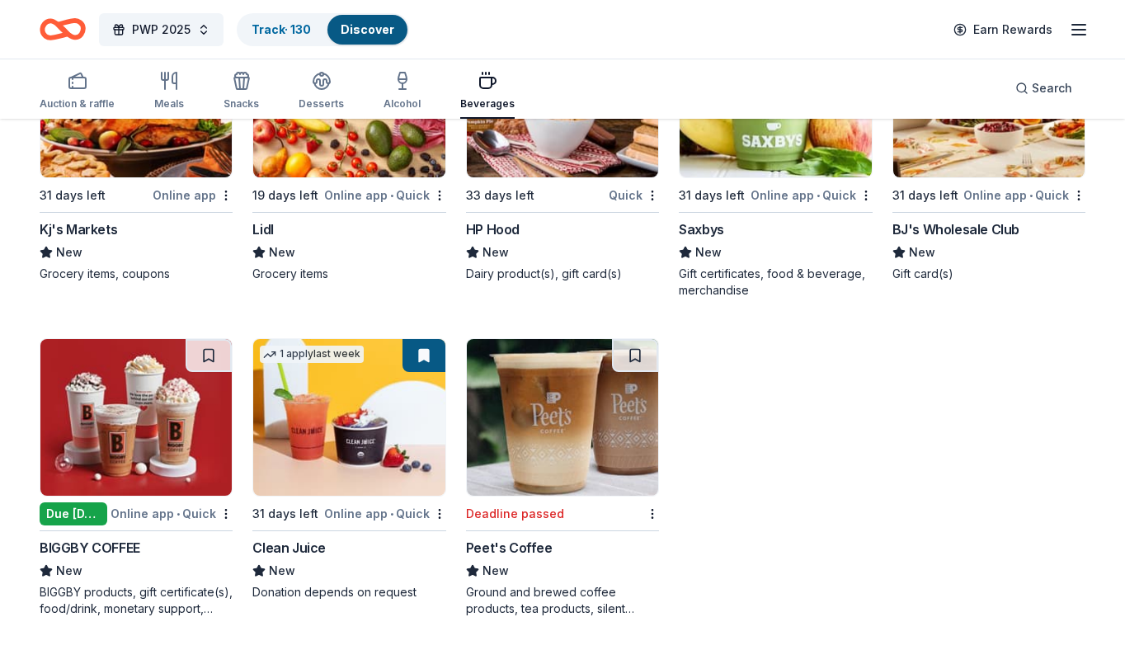
click at [115, 82] on div "Auction & raffle Meals Snacks Desserts Alcohol Beverages" at bounding box center [277, 91] width 475 height 54
click at [105, 96] on div "Auction & raffle" at bounding box center [77, 91] width 75 height 40
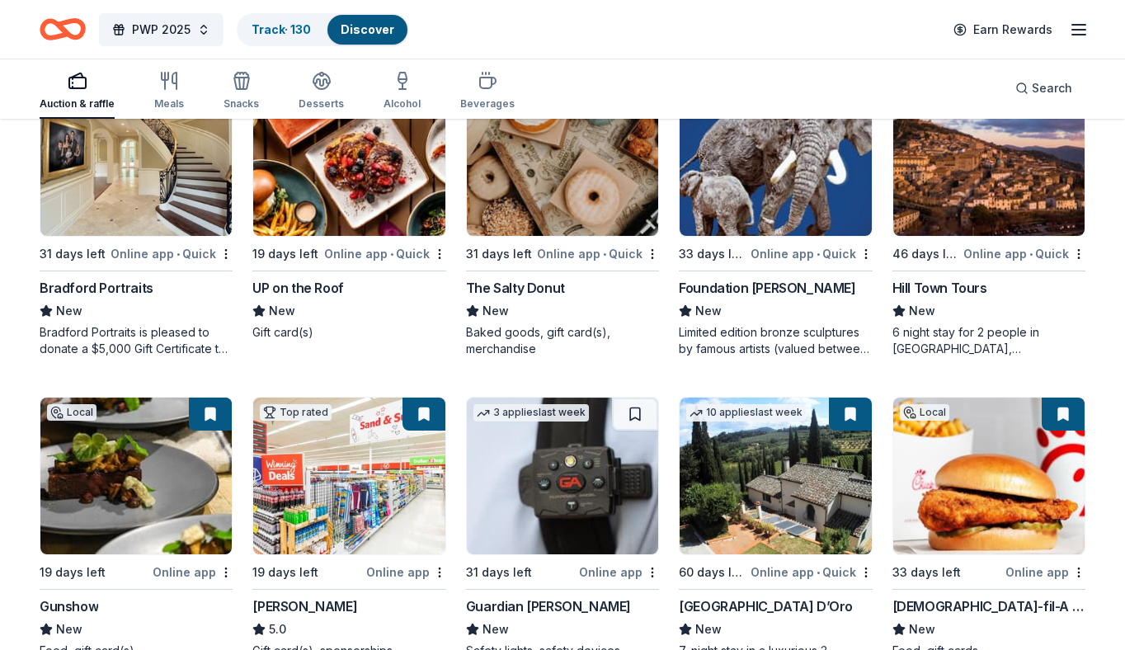
scroll to position [2361, 0]
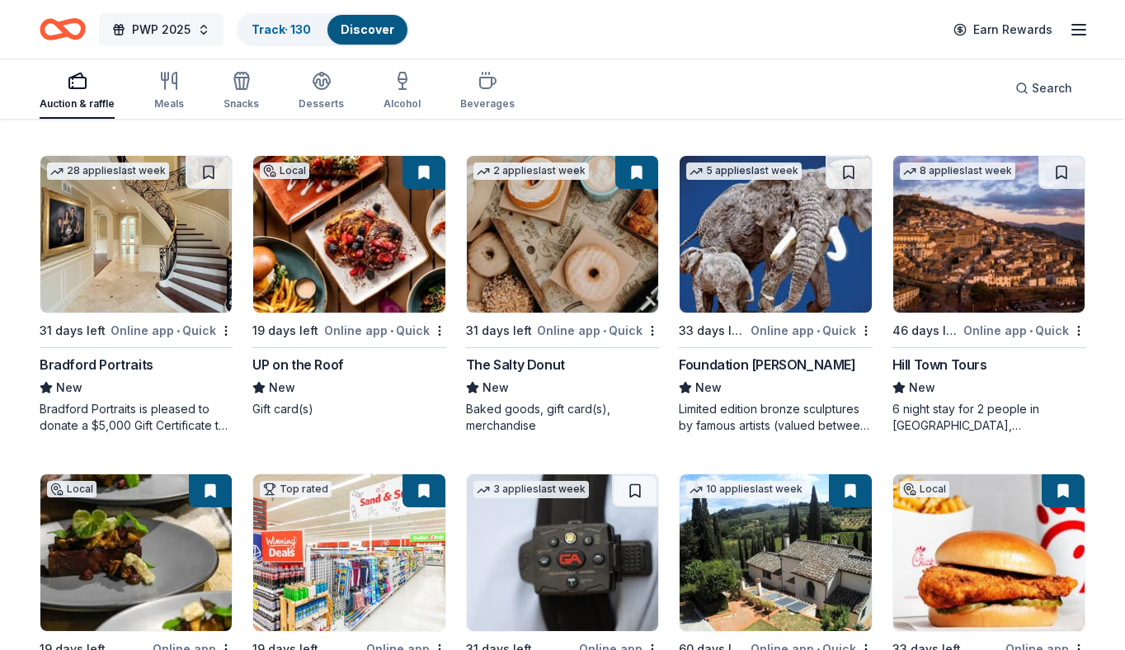
click at [181, 31] on span "PWP 2025" at bounding box center [161, 30] width 59 height 20
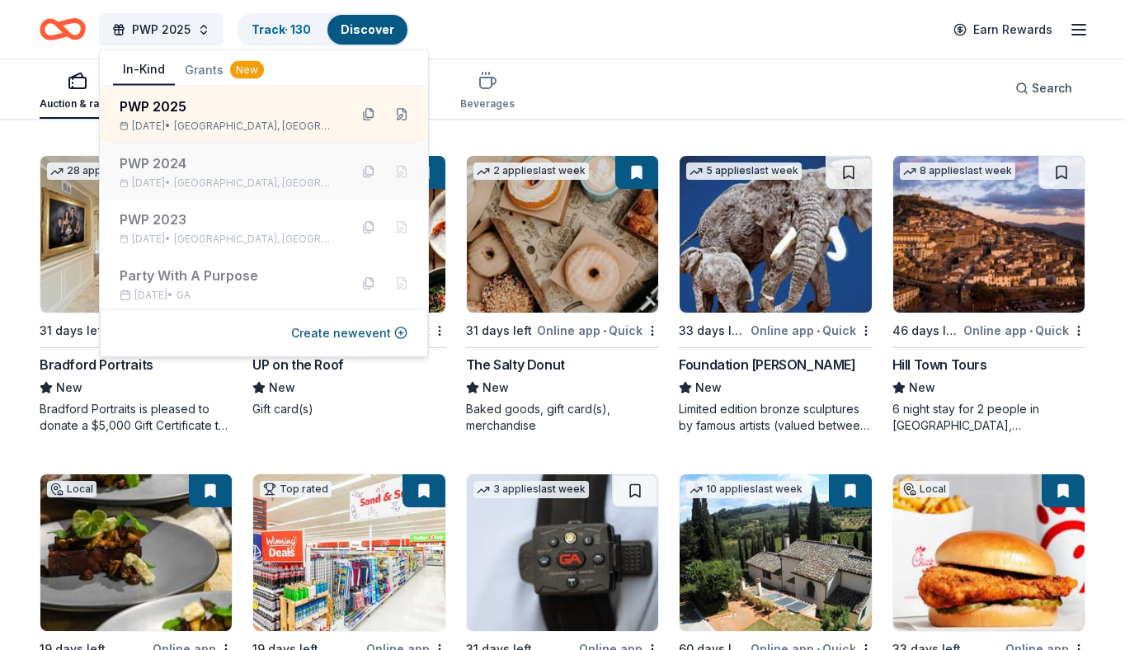
click at [181, 171] on div "PWP 2024" at bounding box center [228, 163] width 216 height 20
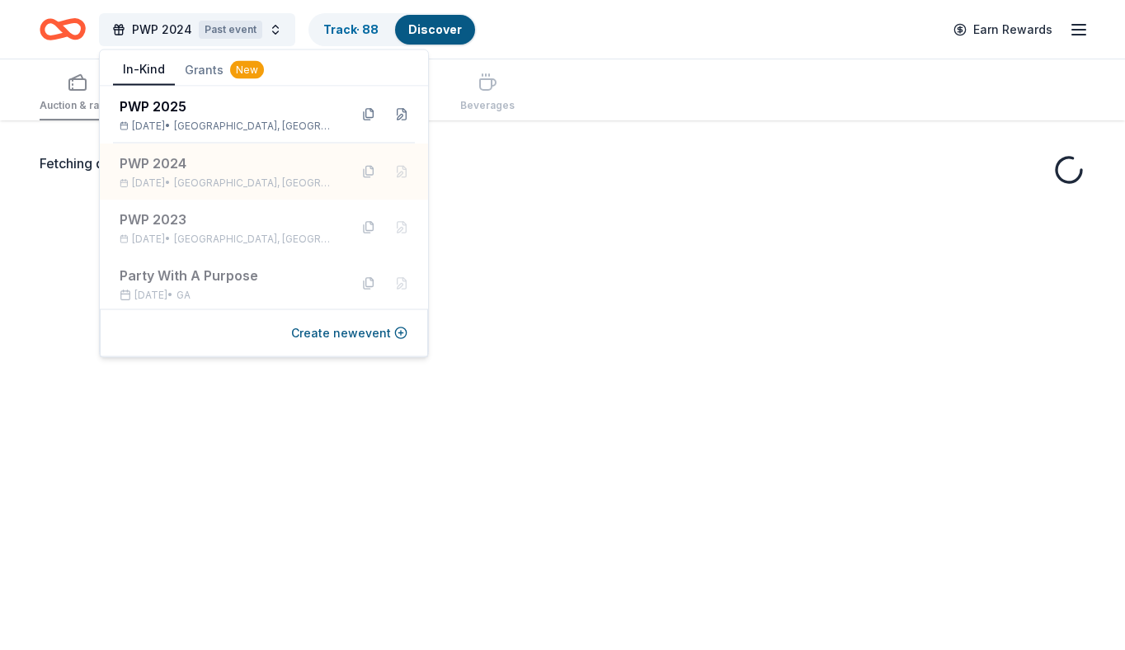
click at [670, 91] on div "Auction & raffle Meals Snacks Desserts Alcohol Beverages" at bounding box center [563, 89] width 1046 height 61
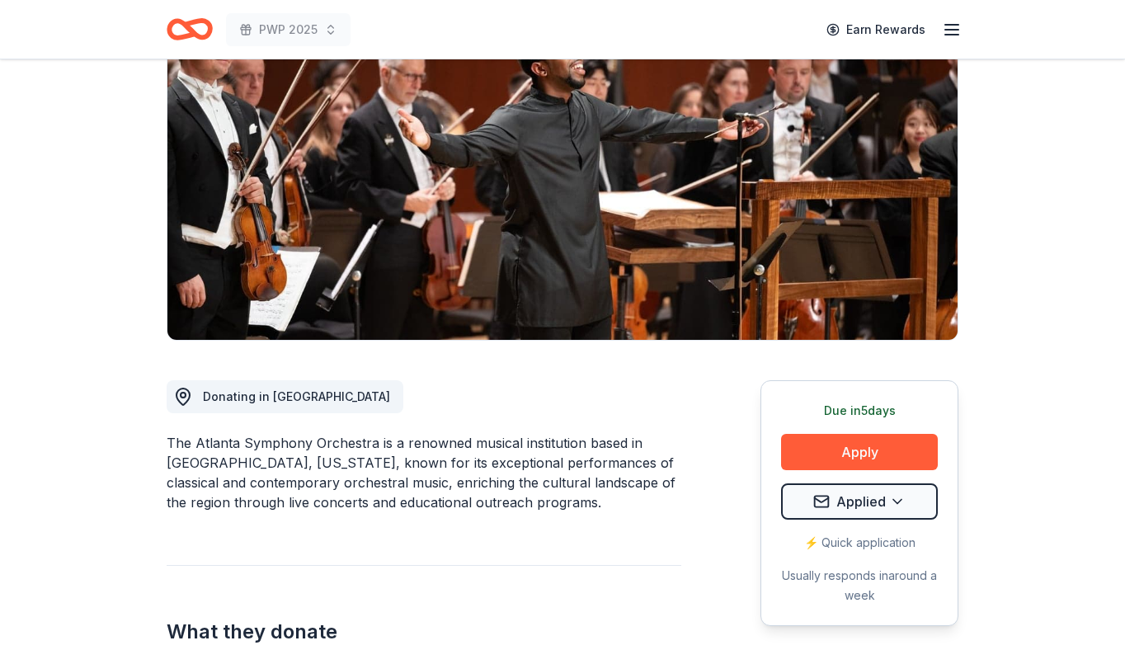
scroll to position [162, 0]
